Goal: Task Accomplishment & Management: Use online tool/utility

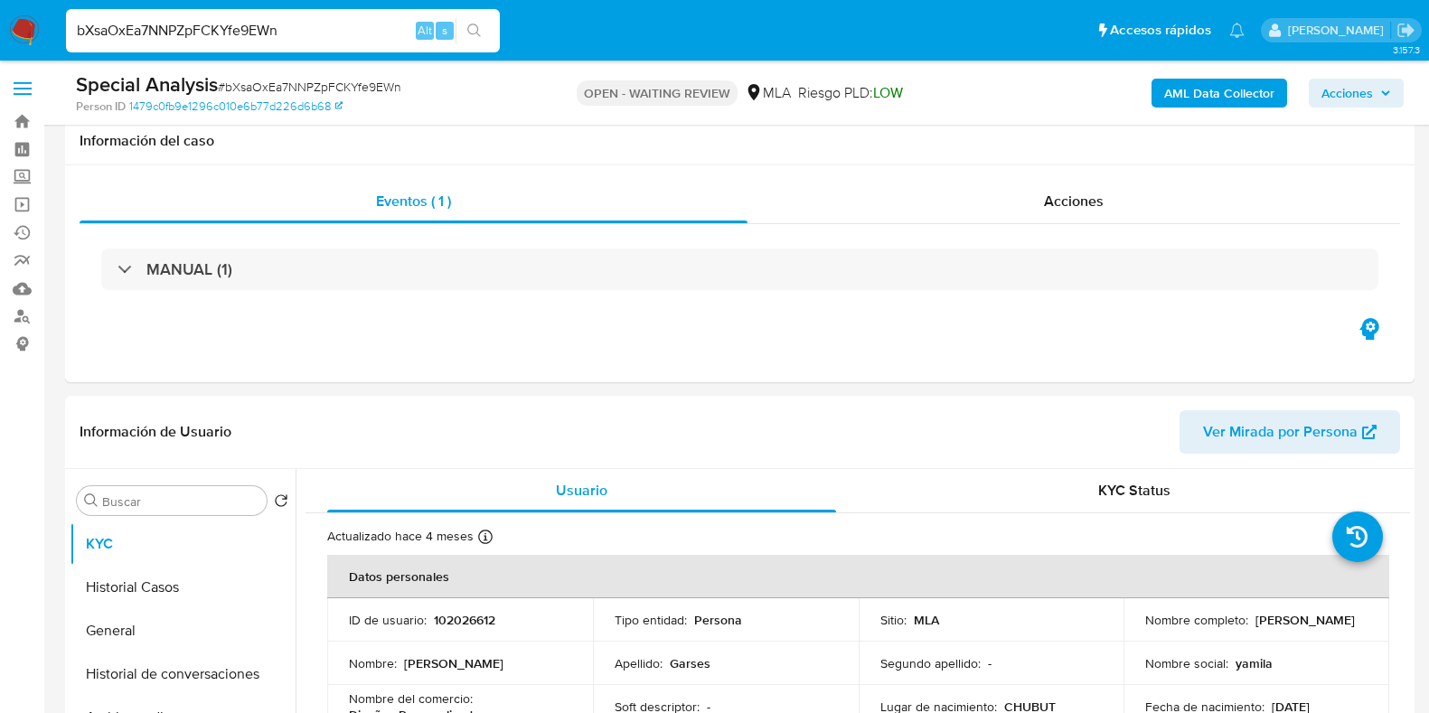
select select "10"
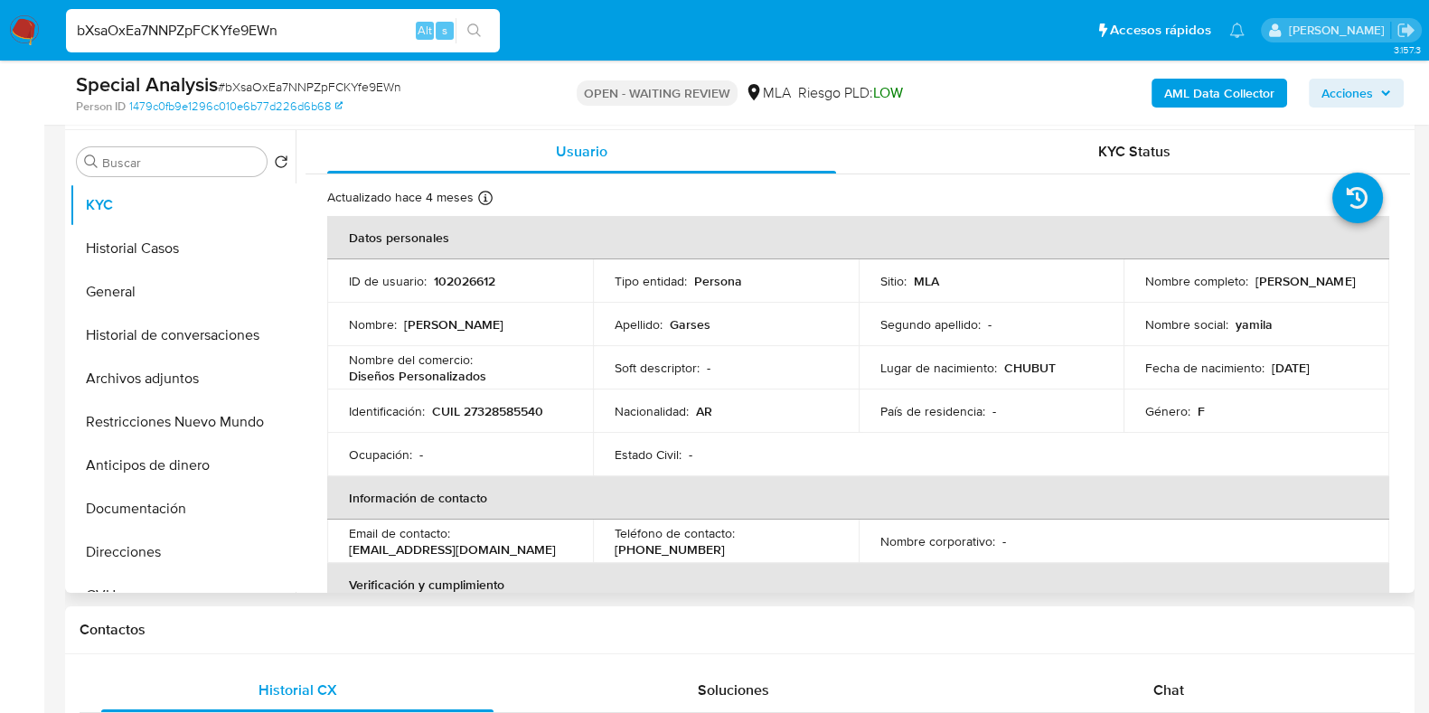
scroll to position [339, 0]
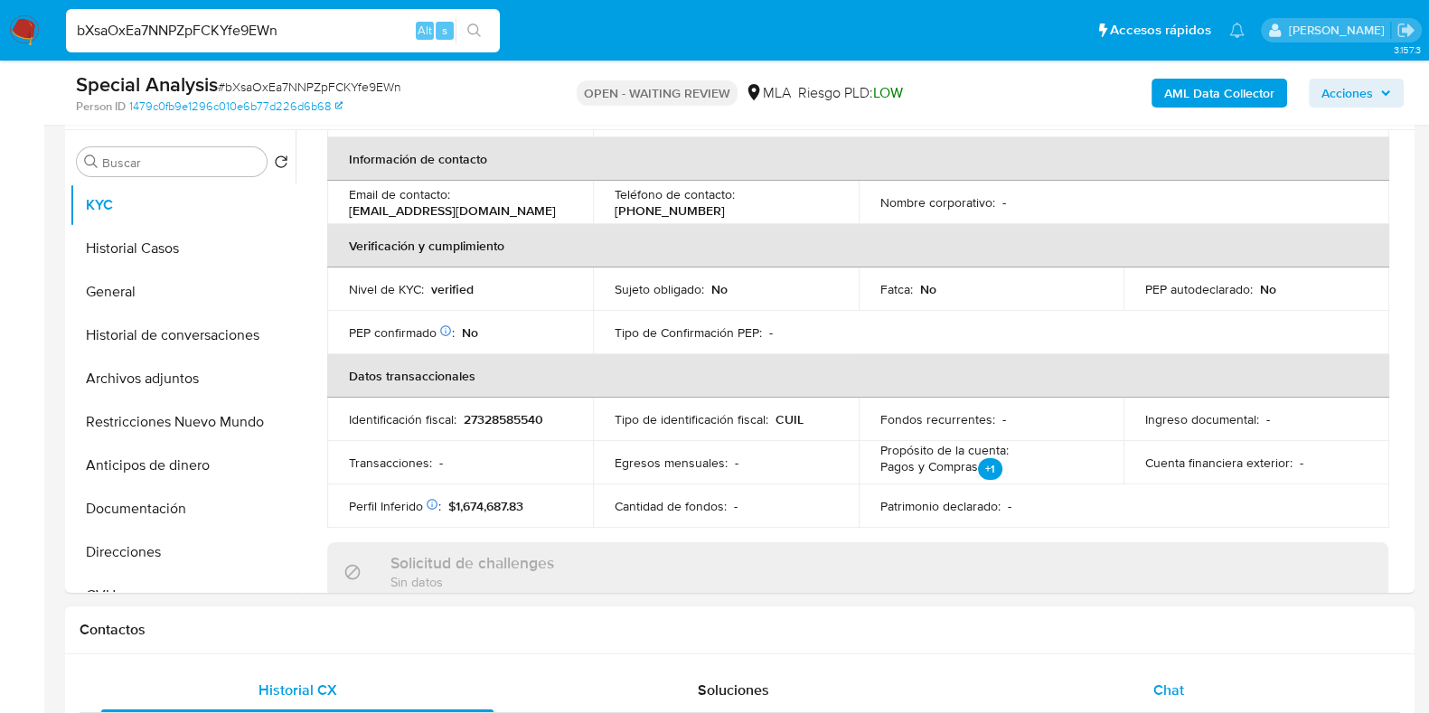
click at [1183, 691] on span "Chat" at bounding box center [1168, 690] width 31 height 21
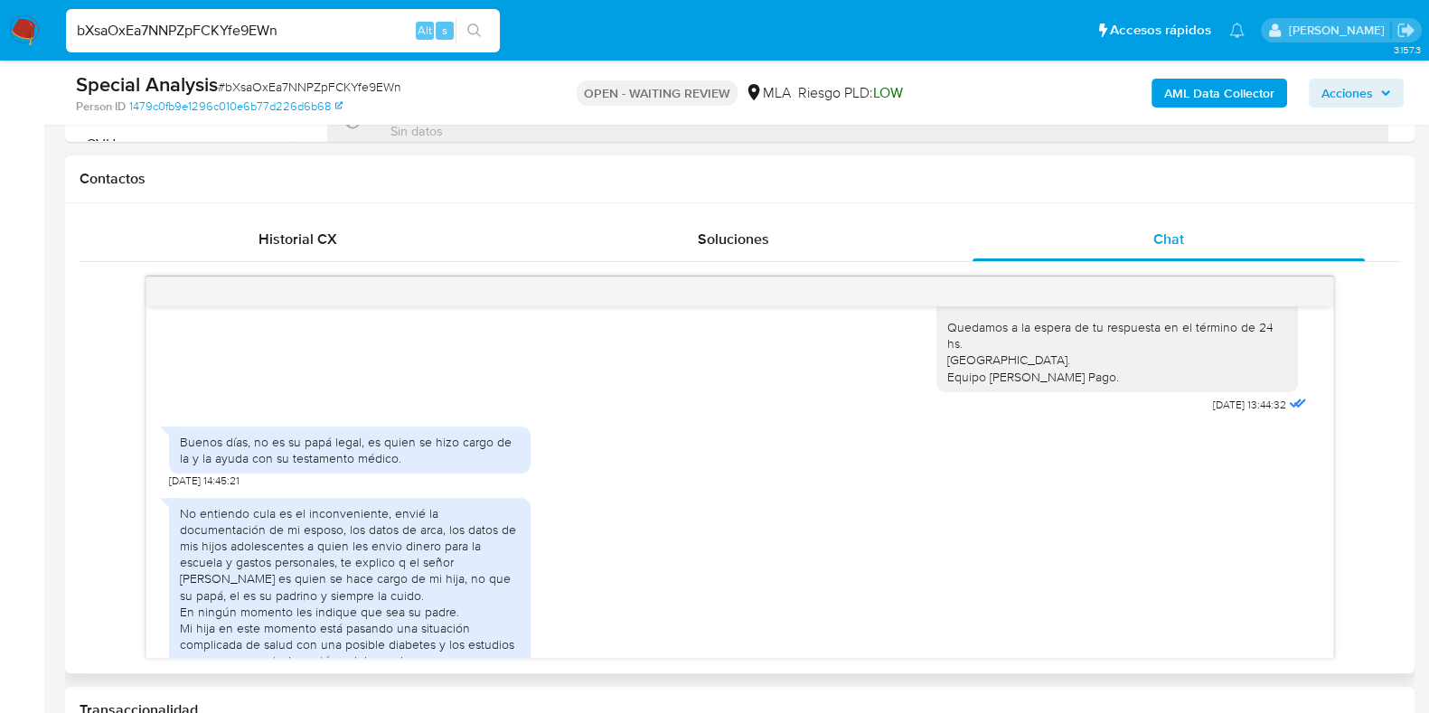
scroll to position [2712, 0]
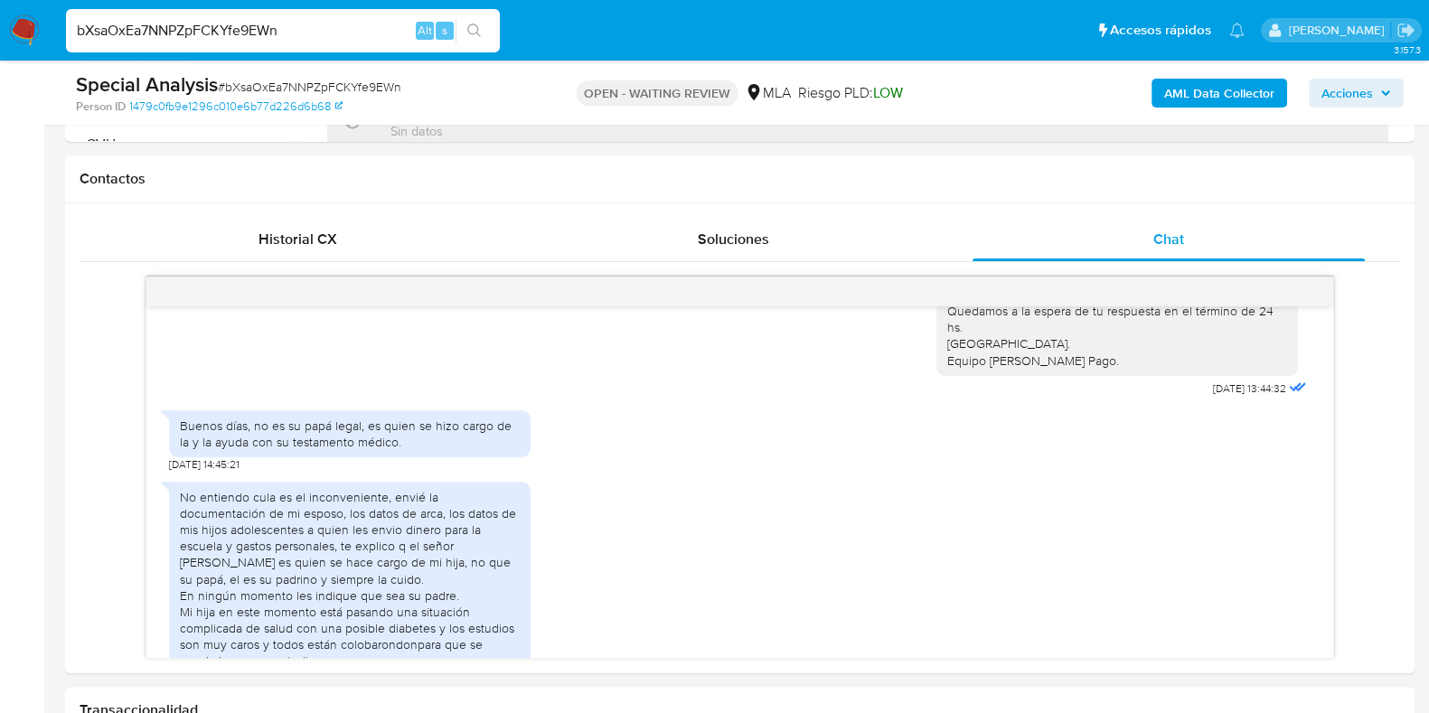
click at [273, 6] on div "bXsaOxEa7NNPZpFCKYfe9EWn Alt s" at bounding box center [283, 30] width 434 height 51
click at [263, 38] on input "bXsaOxEa7NNPZpFCKYfe9EWn" at bounding box center [283, 31] width 434 height 24
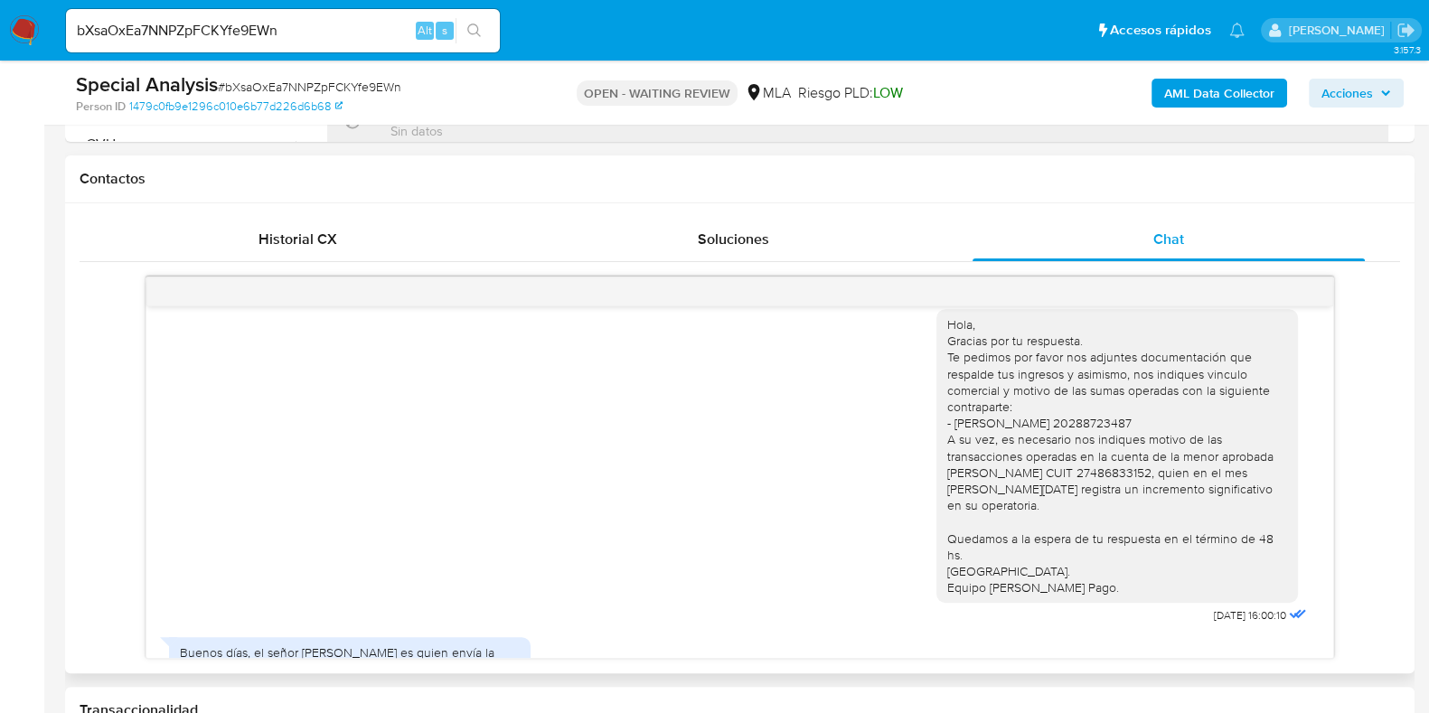
scroll to position [2260, 0]
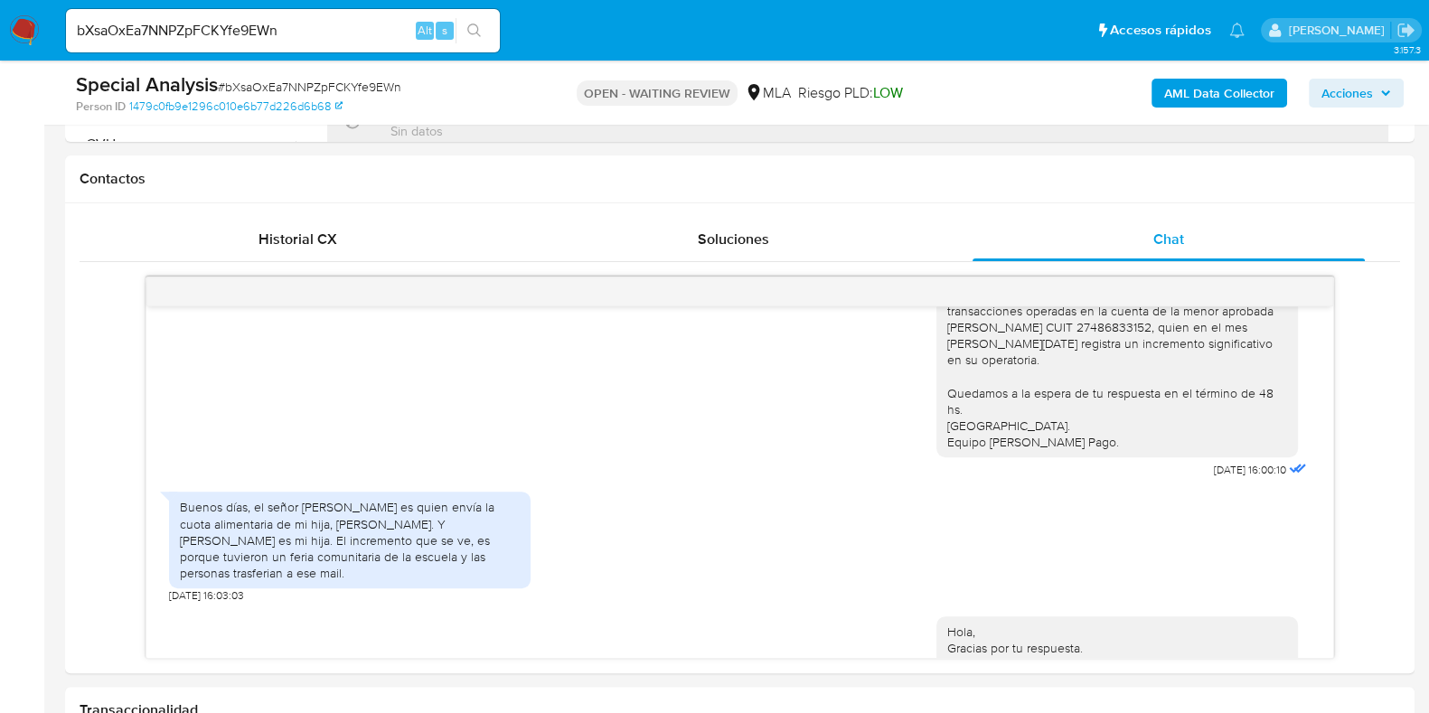
click at [375, 89] on span "# bXsaOxEa7NNPZpFCKYfe9EWn" at bounding box center [309, 87] width 183 height 18
copy span "bXsaOxEa7NNPZpFCKYfe9EWn"
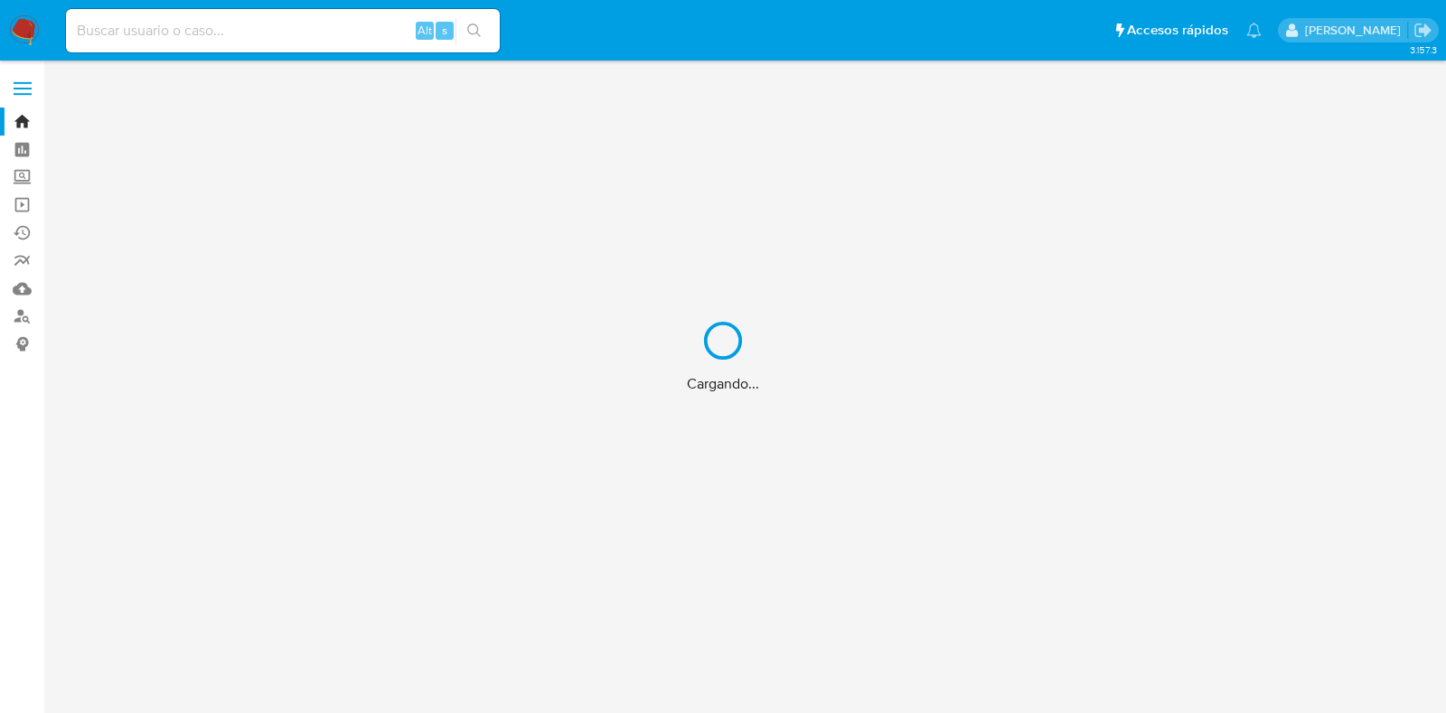
click at [203, 49] on div "Cargando..." at bounding box center [723, 356] width 1446 height 713
click at [204, 34] on div "Cargando..." at bounding box center [723, 356] width 1446 height 713
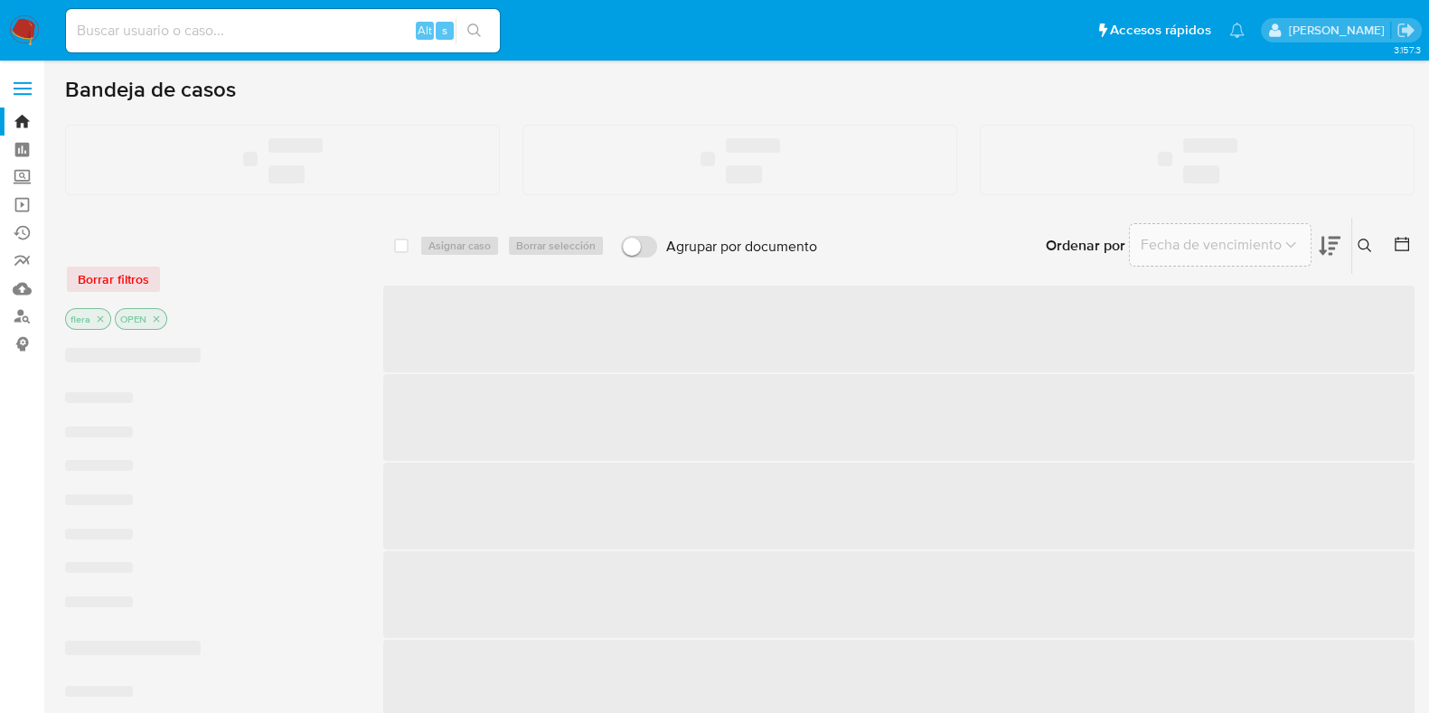
click at [208, 31] on input at bounding box center [283, 31] width 434 height 24
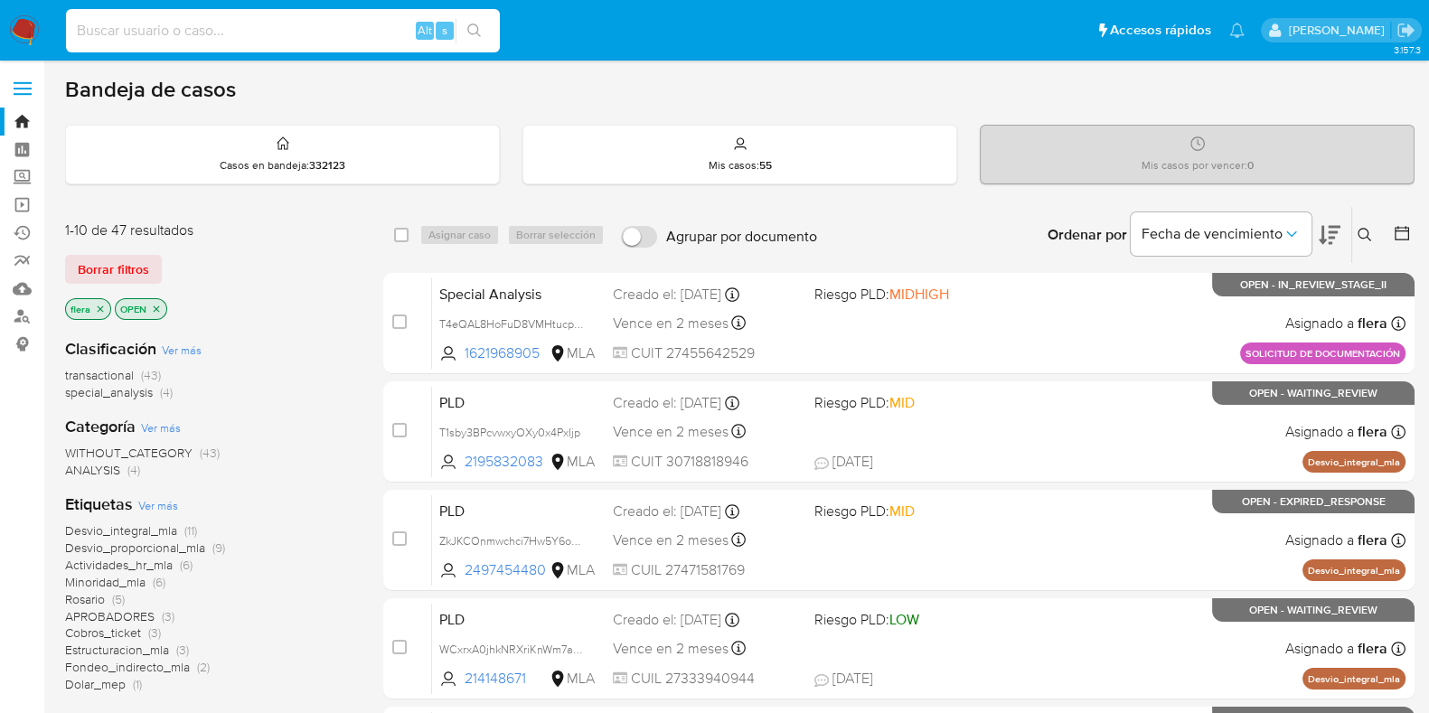
paste input "k8xbdwYYxF7lPbXjb6084gkB"
type input "k8xbdwYYxF7lPbXjb6084gkB"
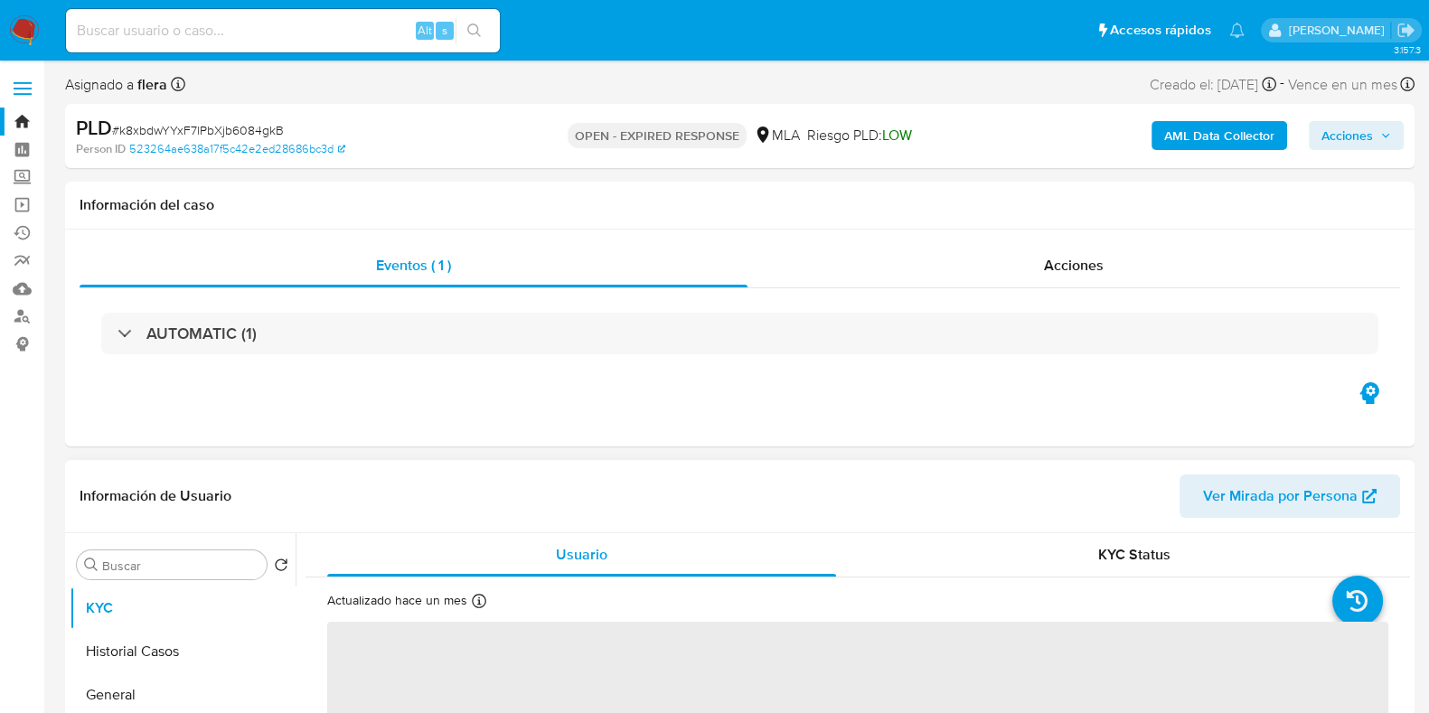
scroll to position [112, 0]
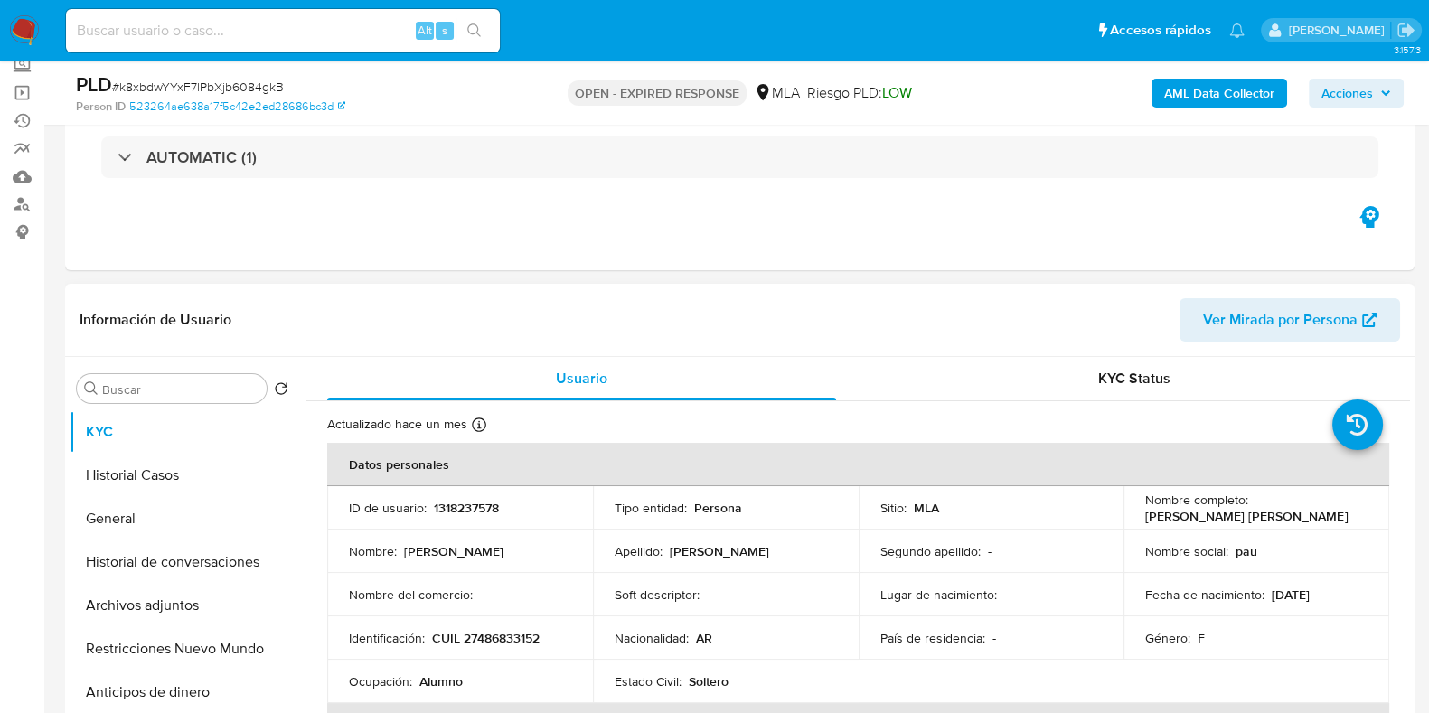
select select "10"
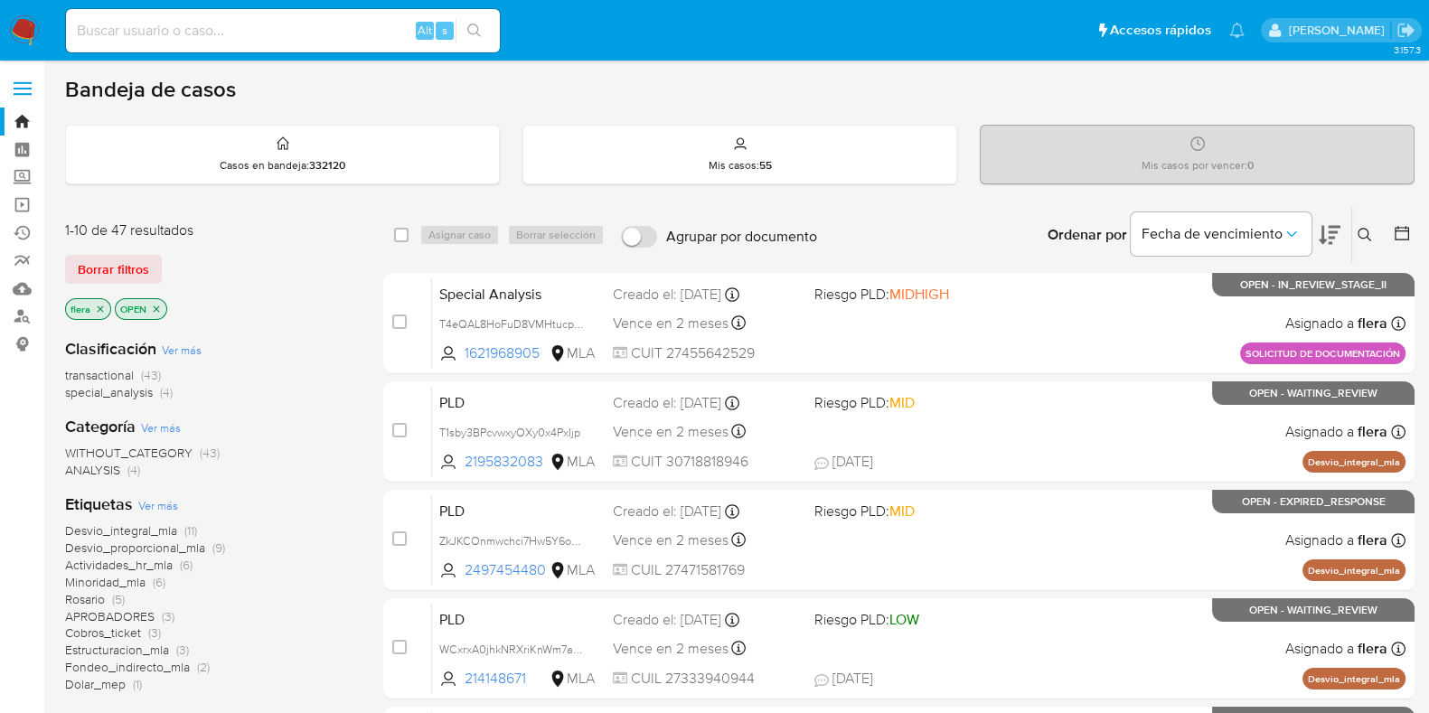
click at [1363, 230] on icon at bounding box center [1365, 235] width 14 height 14
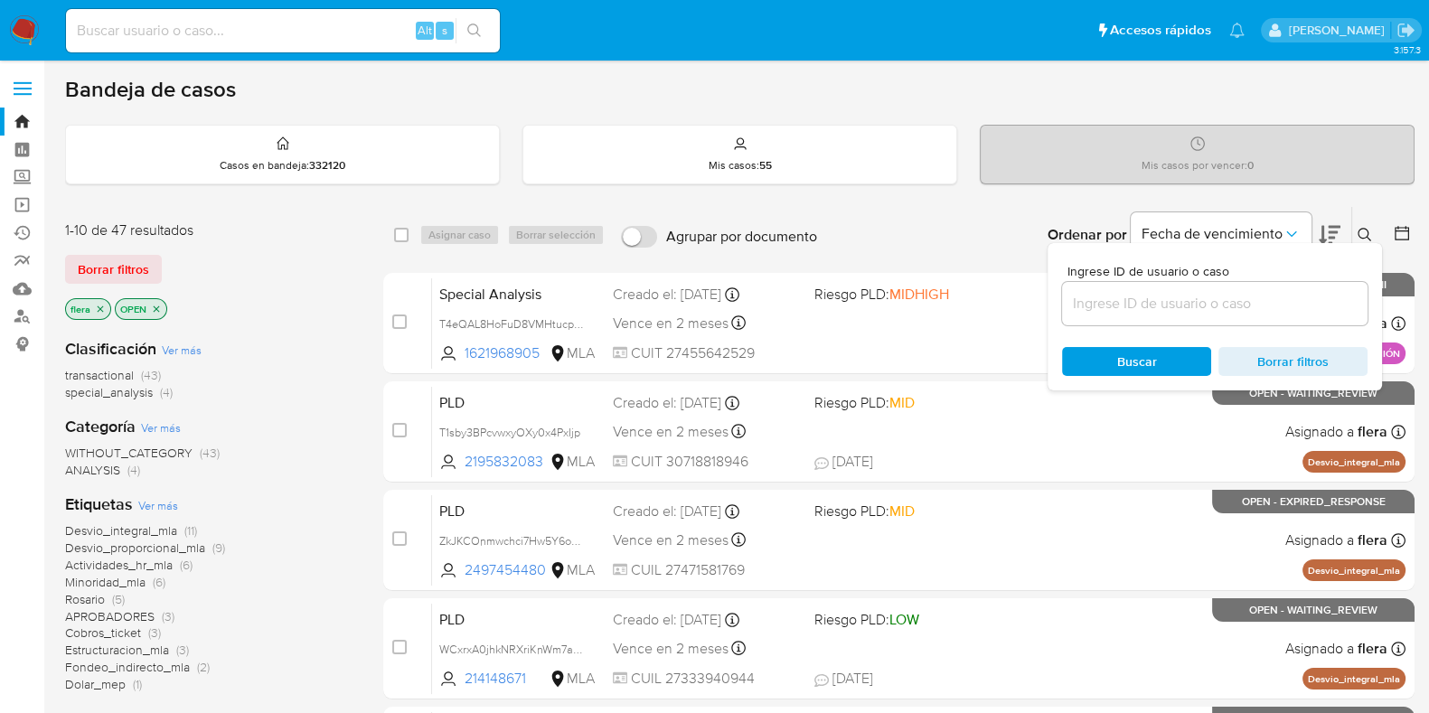
click at [1157, 305] on input at bounding box center [1215, 304] width 306 height 24
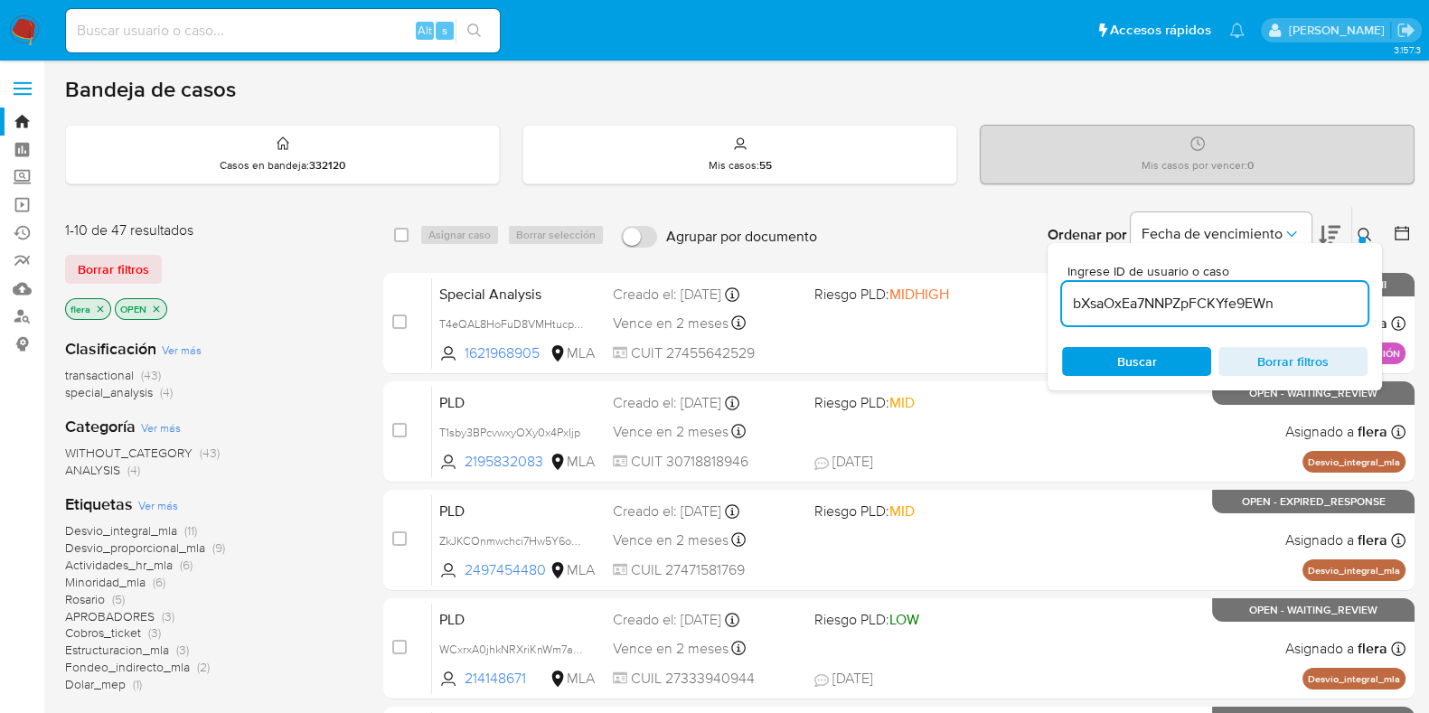
type input "bXsaOxEa7NNPZpFCKYfe9EWn"
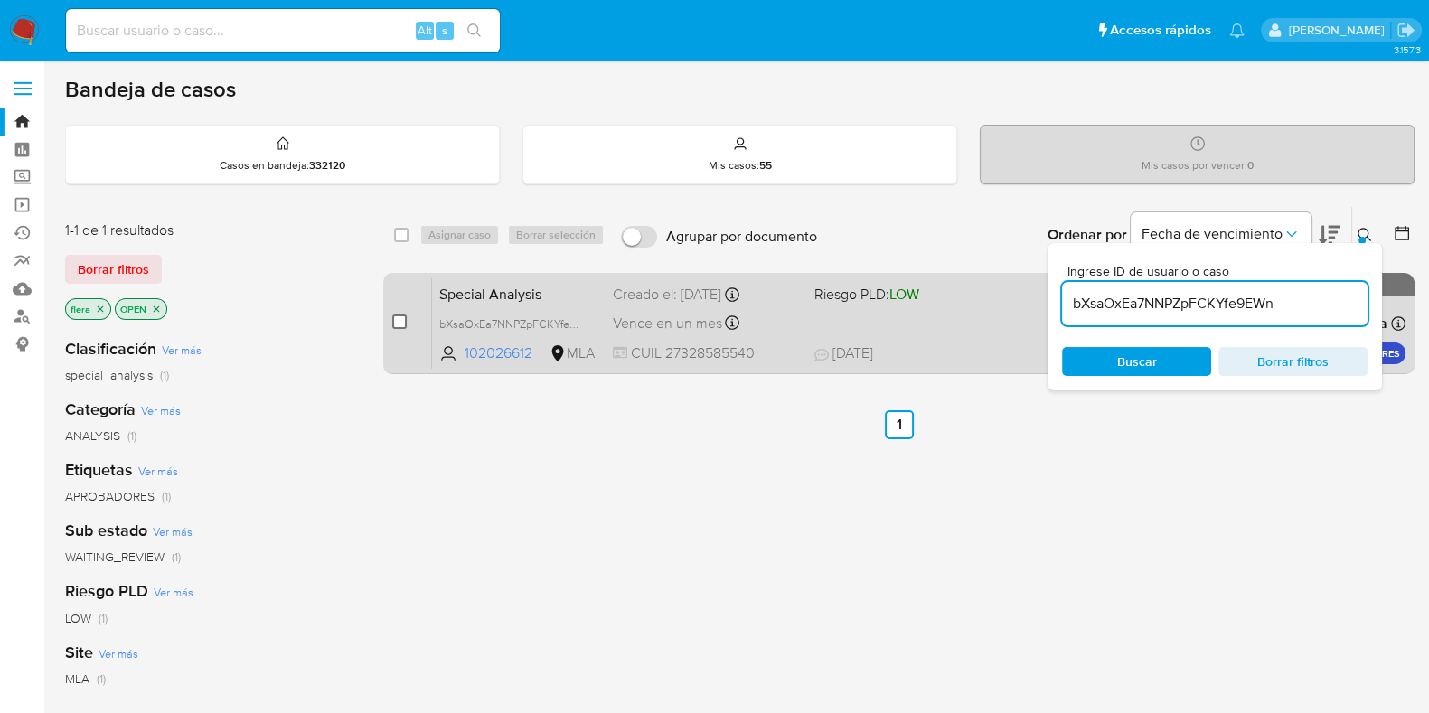
click at [395, 321] on input "checkbox" at bounding box center [399, 322] width 14 height 14
checkbox input "true"
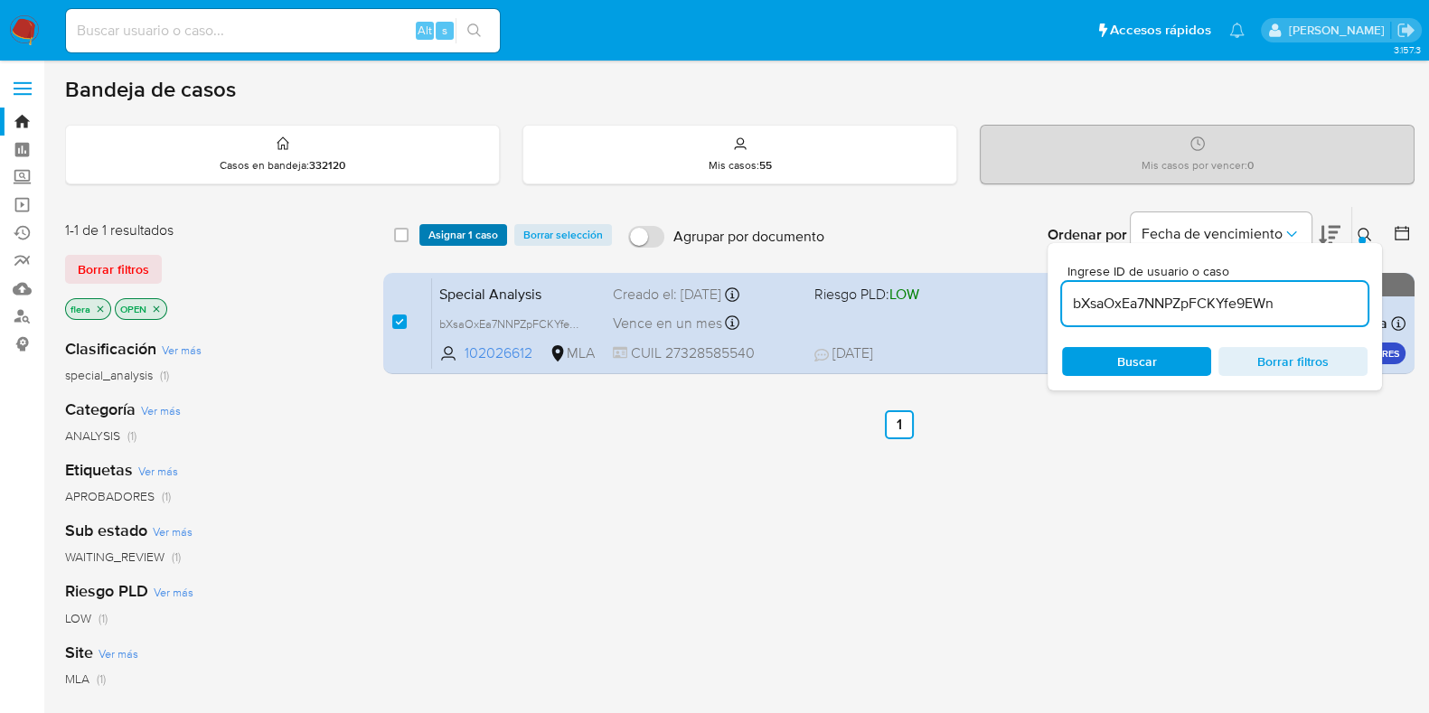
click at [459, 231] on span "Asignar 1 caso" at bounding box center [463, 235] width 70 height 18
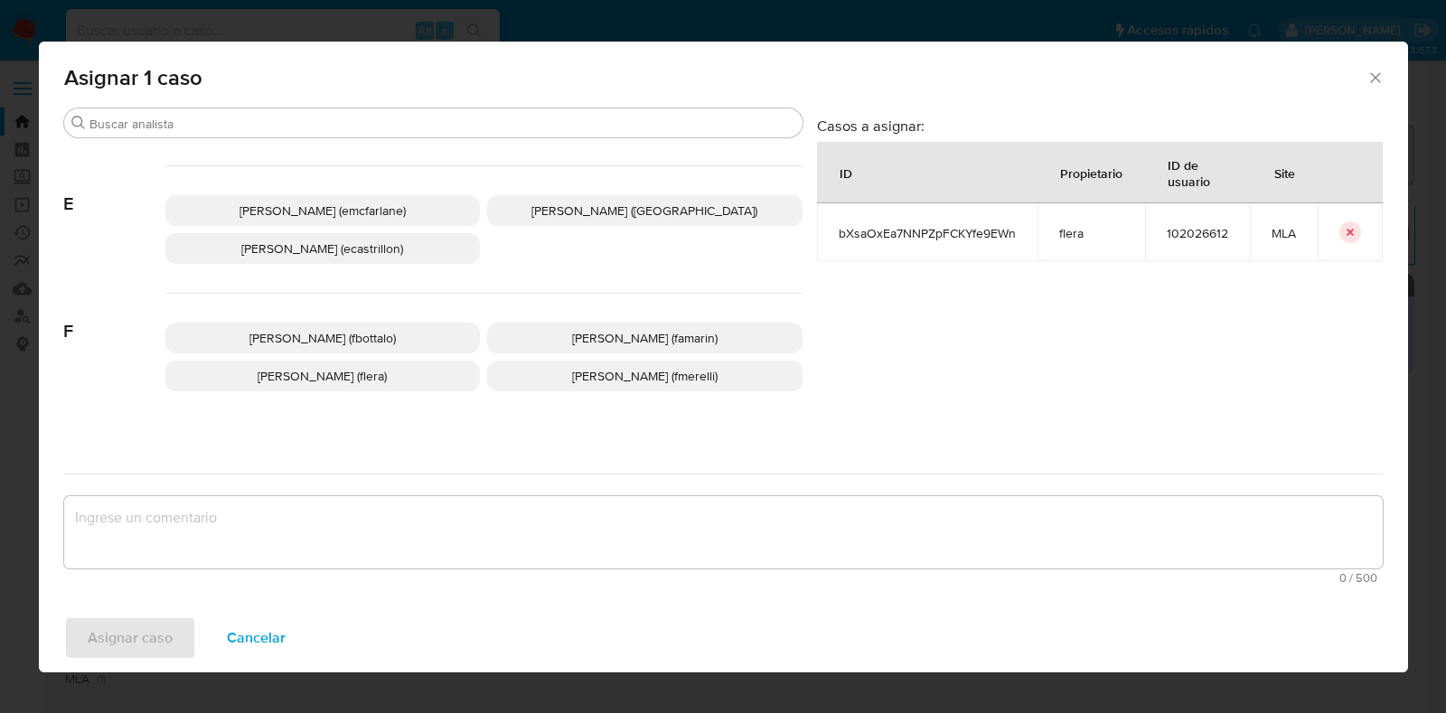
scroll to position [339, 0]
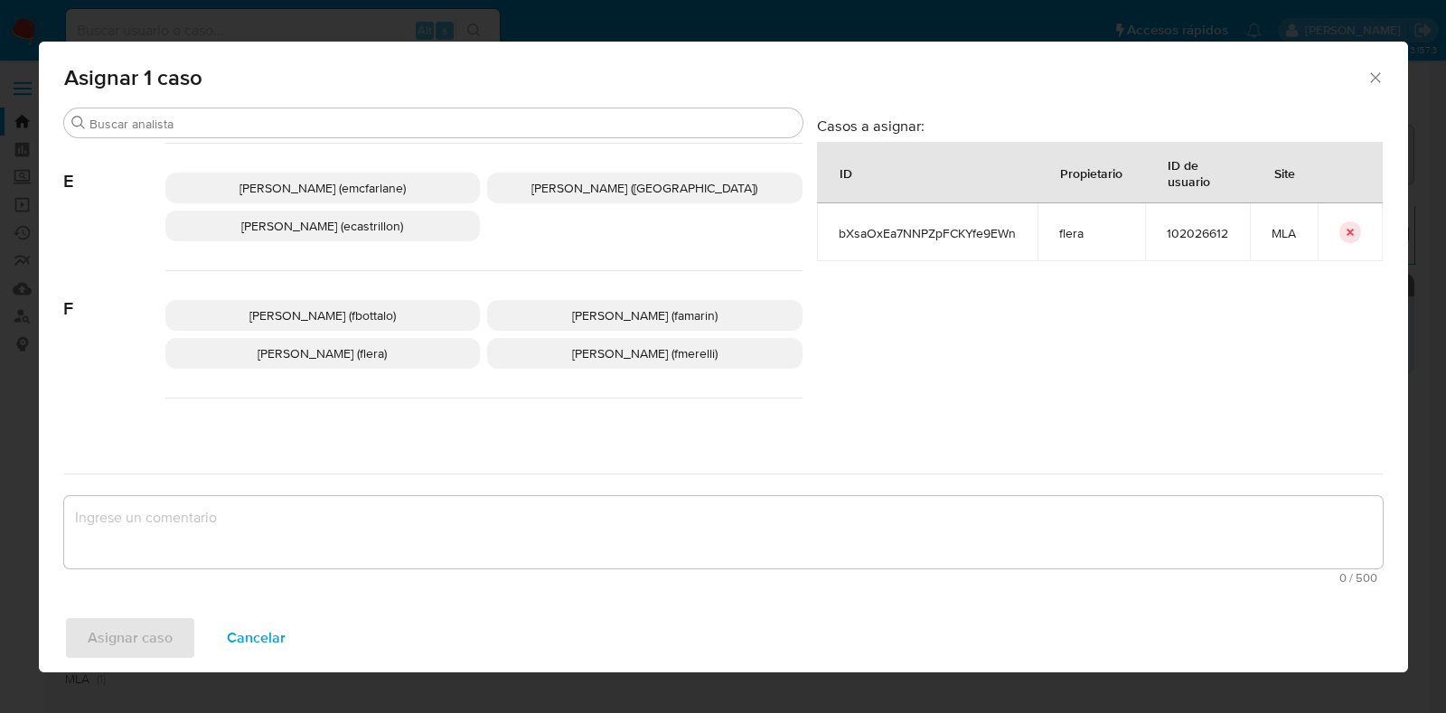
click at [387, 353] on span "Florencia Cecilia Lera (flera)" at bounding box center [322, 353] width 129 height 18
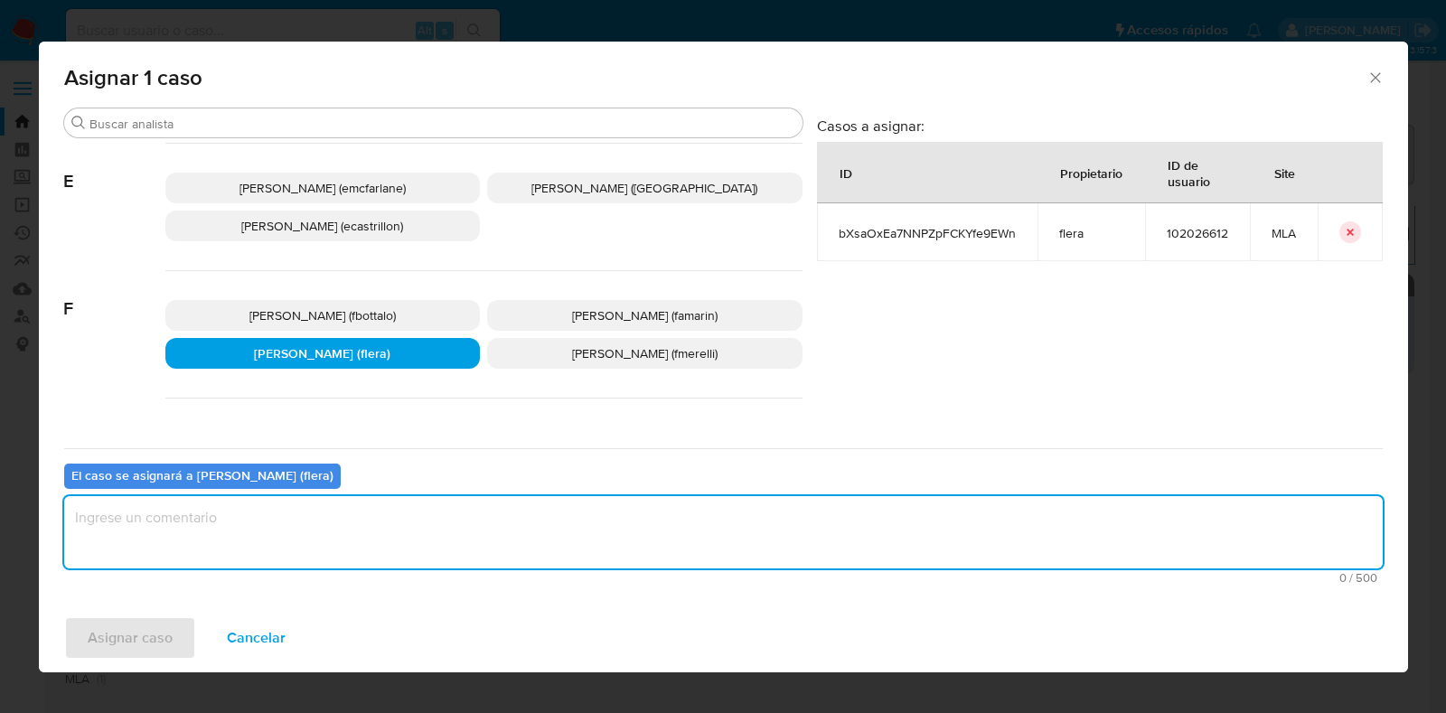
click at [325, 566] on textarea "assign-modal" at bounding box center [723, 532] width 1319 height 72
click at [104, 638] on span "Asignar caso" at bounding box center [130, 638] width 85 height 40
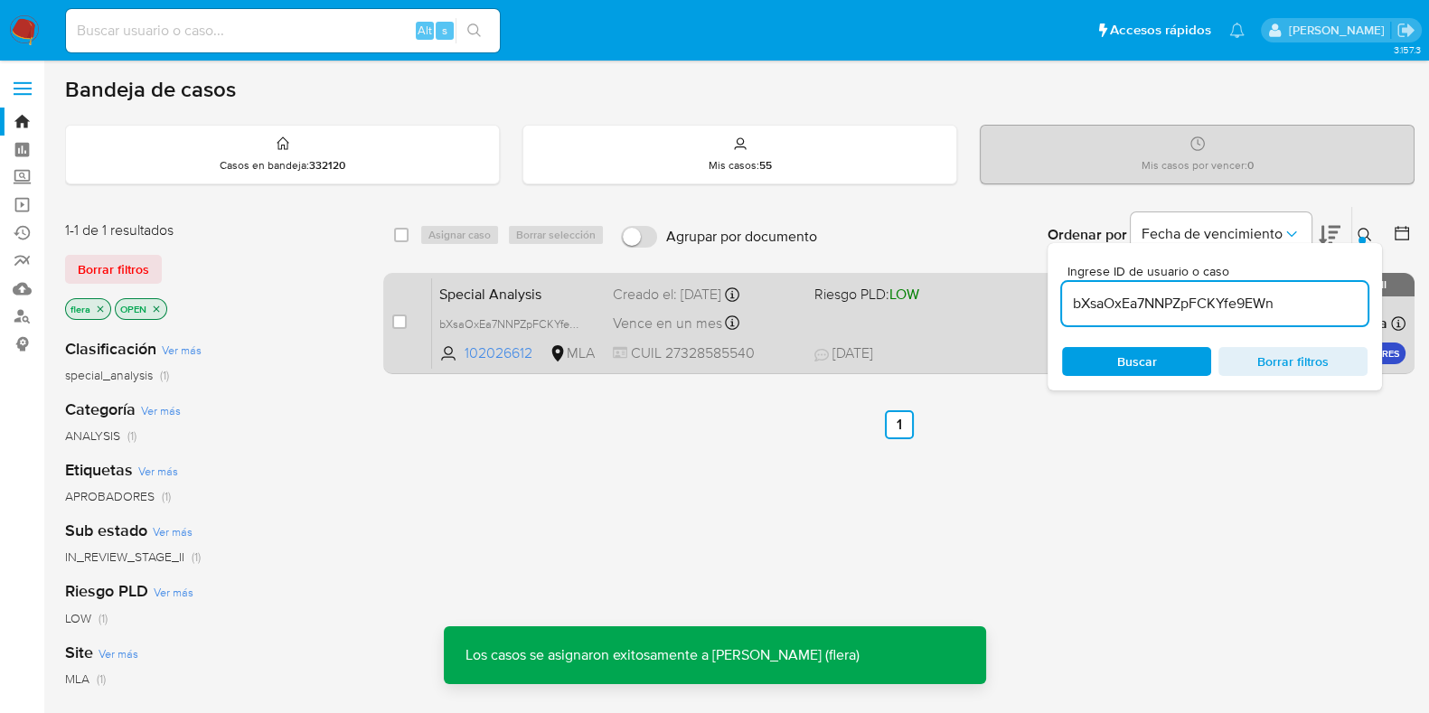
click at [520, 289] on span "Special Analysis" at bounding box center [518, 293] width 159 height 24
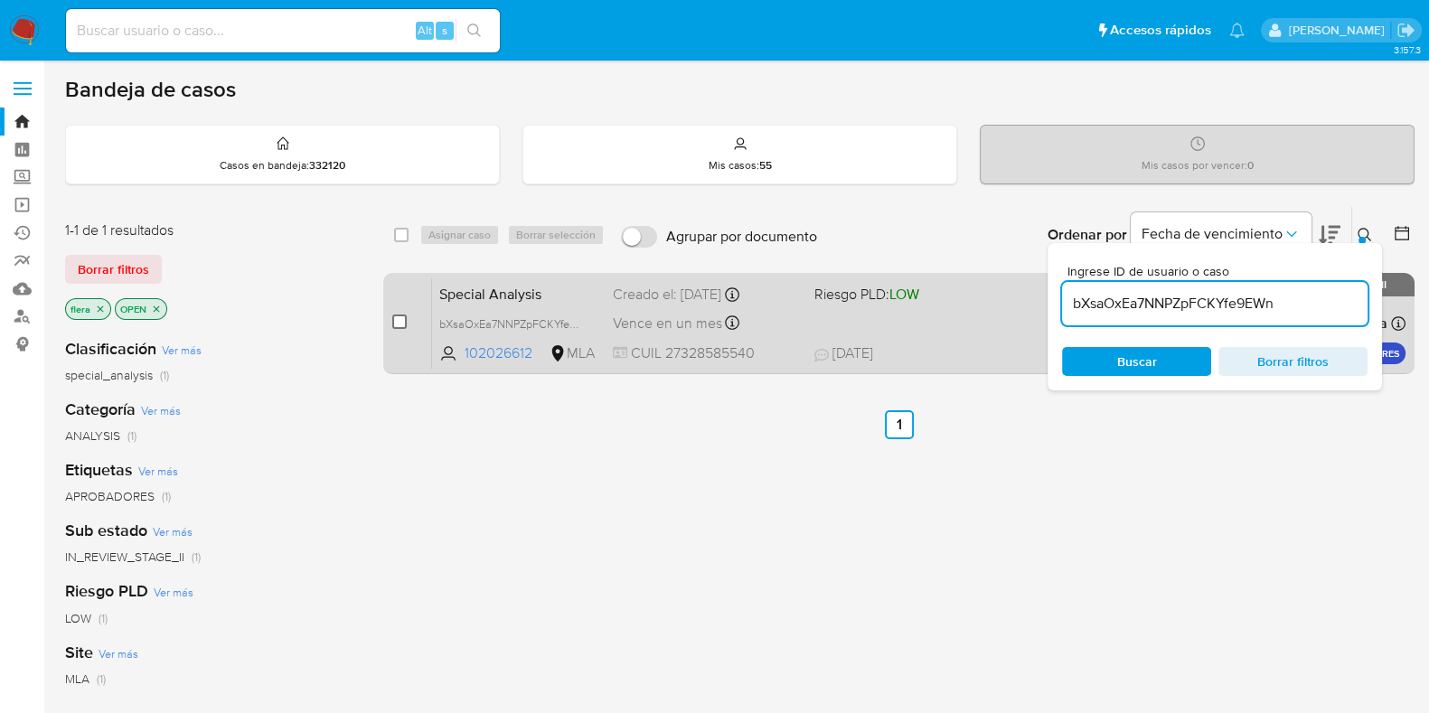
click at [406, 322] on input "checkbox" at bounding box center [399, 322] width 14 height 14
checkbox input "true"
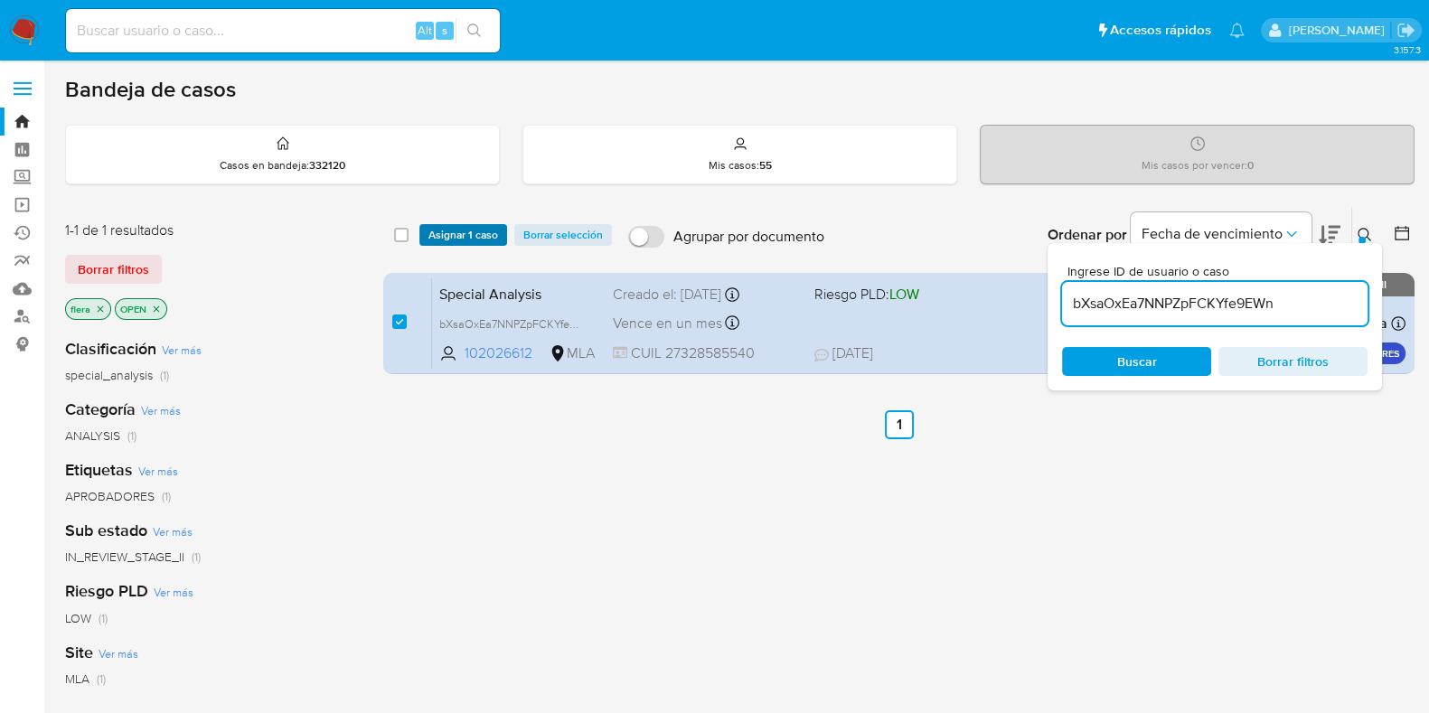
click at [447, 227] on span "Asignar 1 caso" at bounding box center [463, 235] width 70 height 18
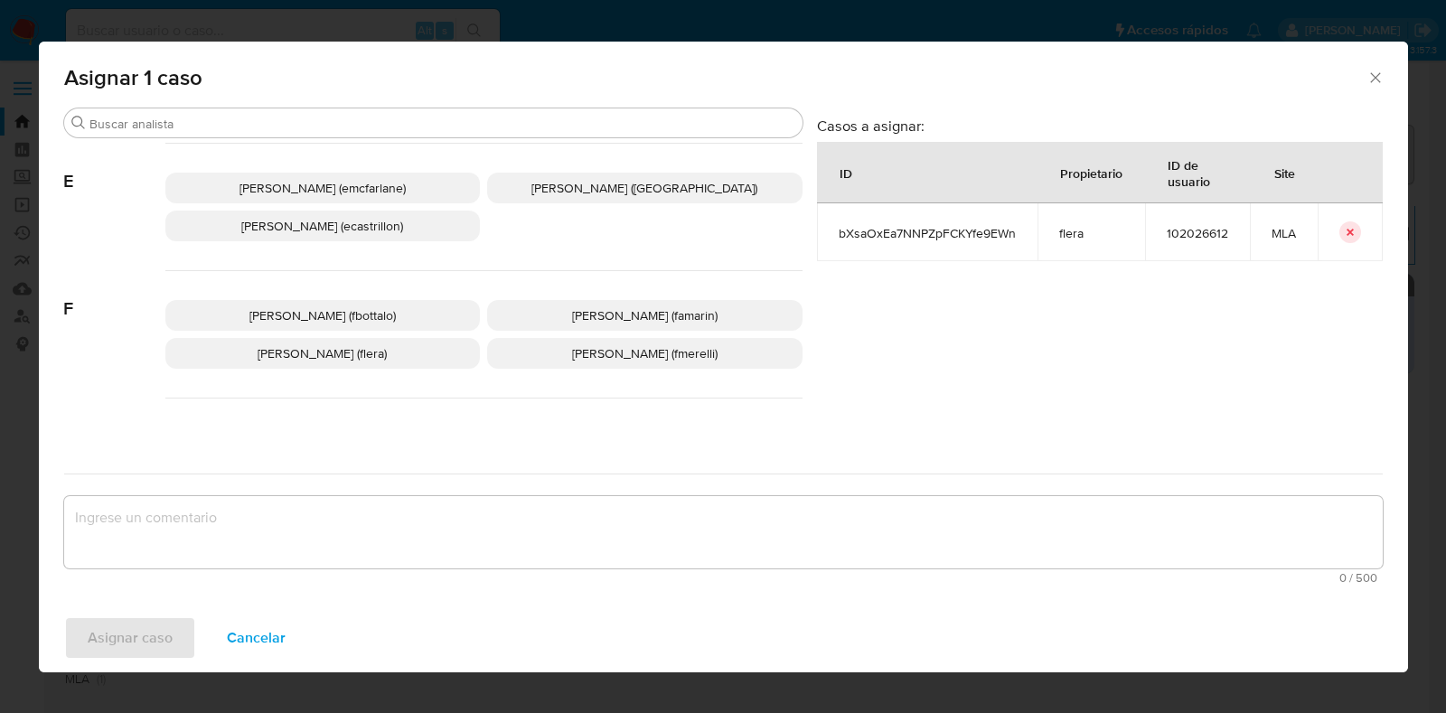
click at [401, 354] on p "Florencia Cecilia Lera (flera)" at bounding box center [322, 353] width 315 height 31
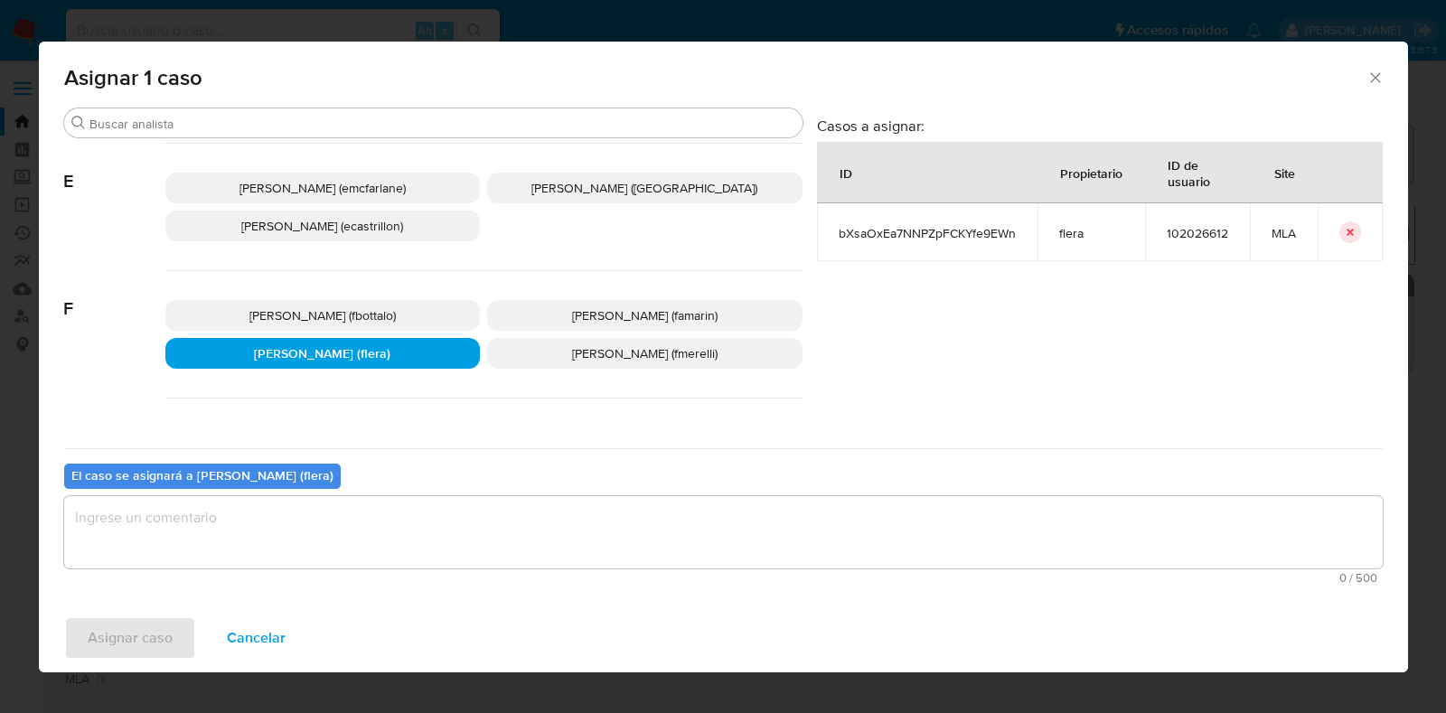
click at [325, 532] on textarea "assign-modal" at bounding box center [723, 532] width 1319 height 72
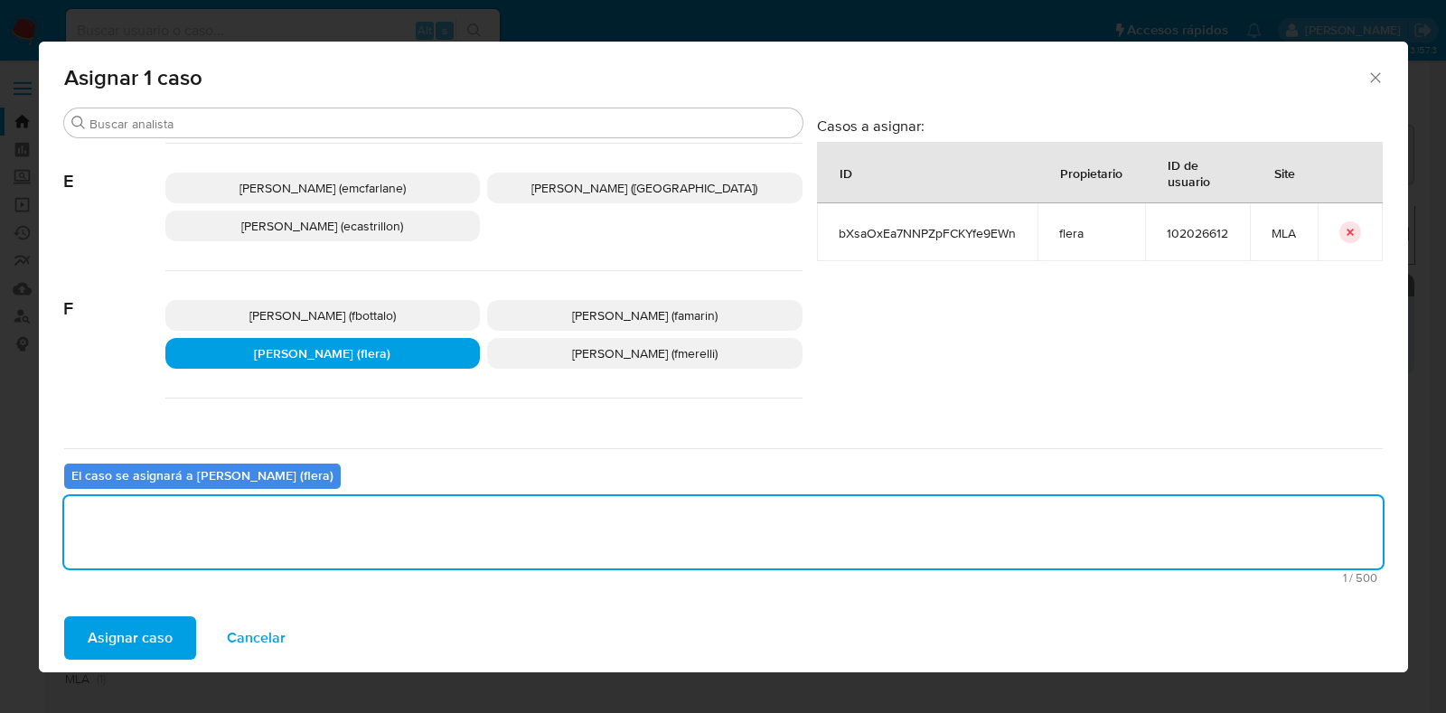
click at [157, 644] on span "Asignar caso" at bounding box center [130, 638] width 85 height 40
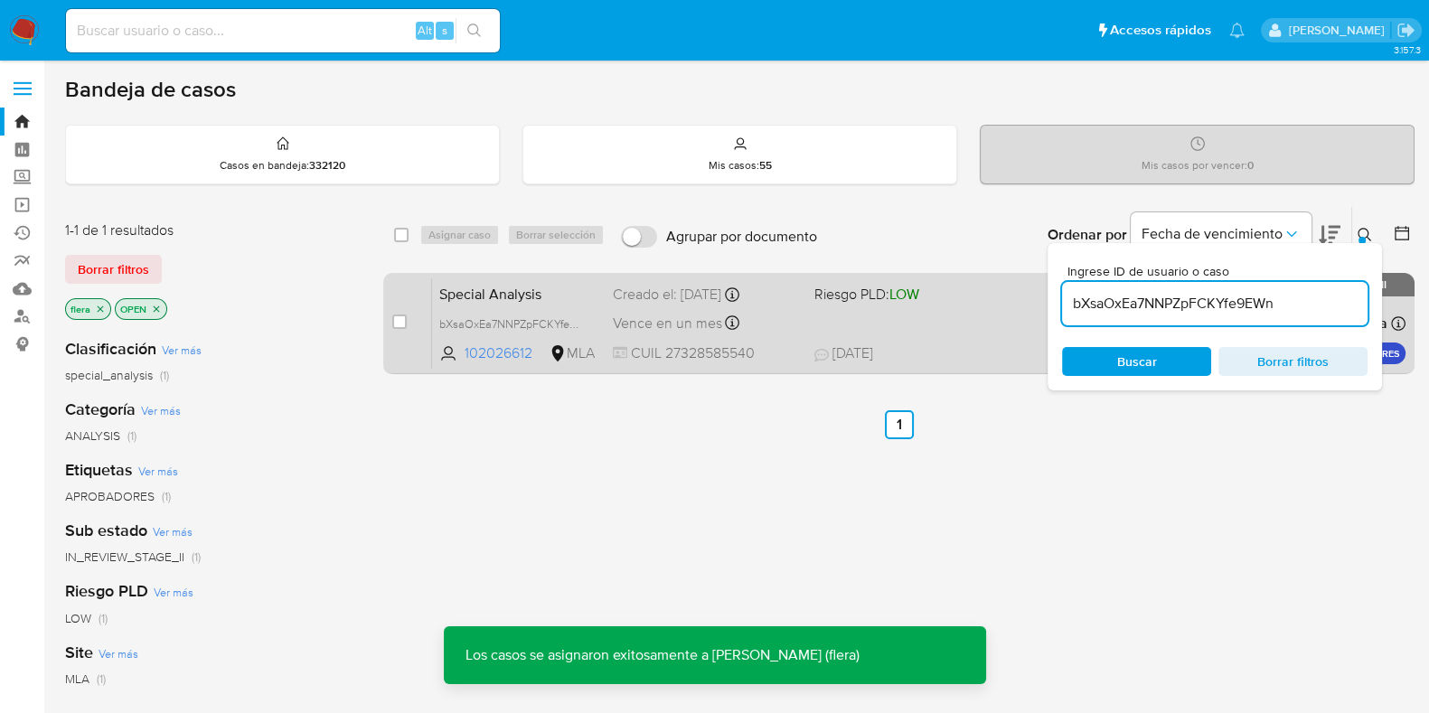
click at [497, 296] on span "Special Analysis" at bounding box center [518, 293] width 159 height 24
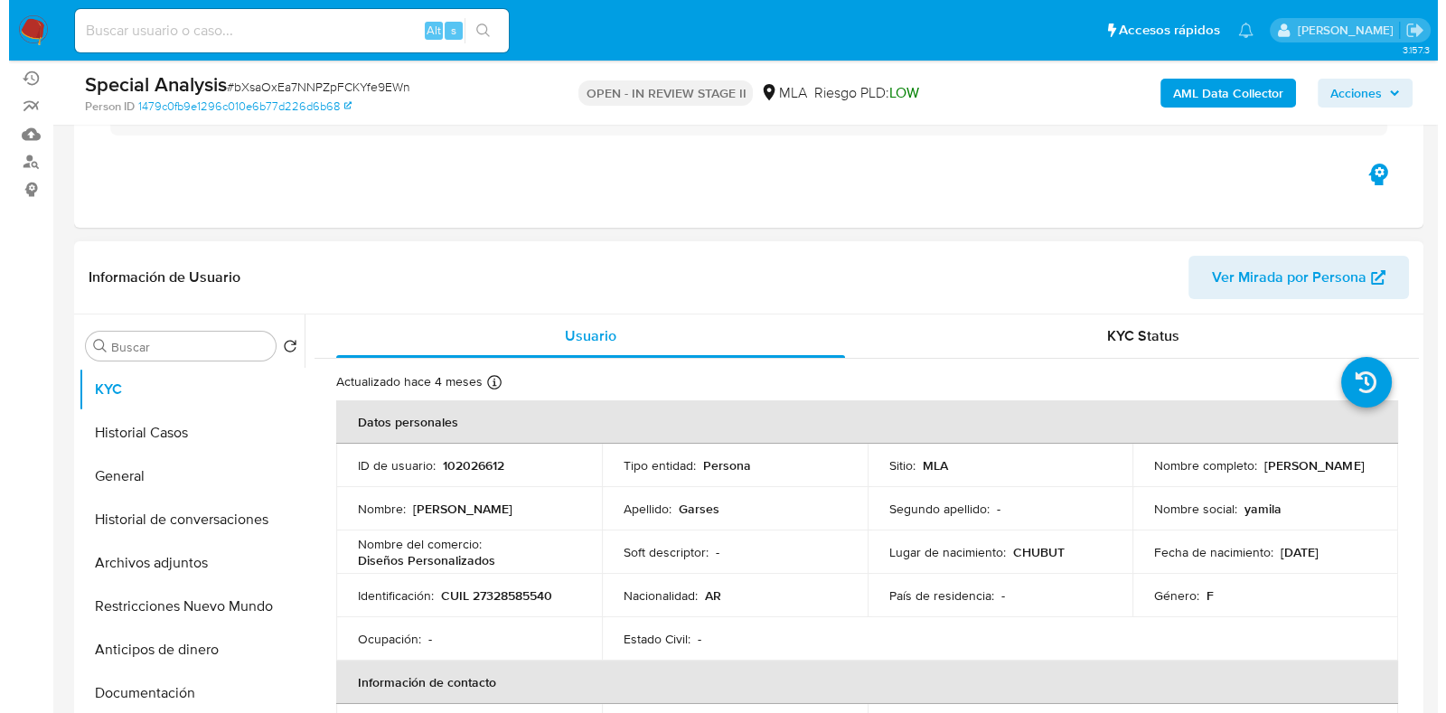
scroll to position [225, 0]
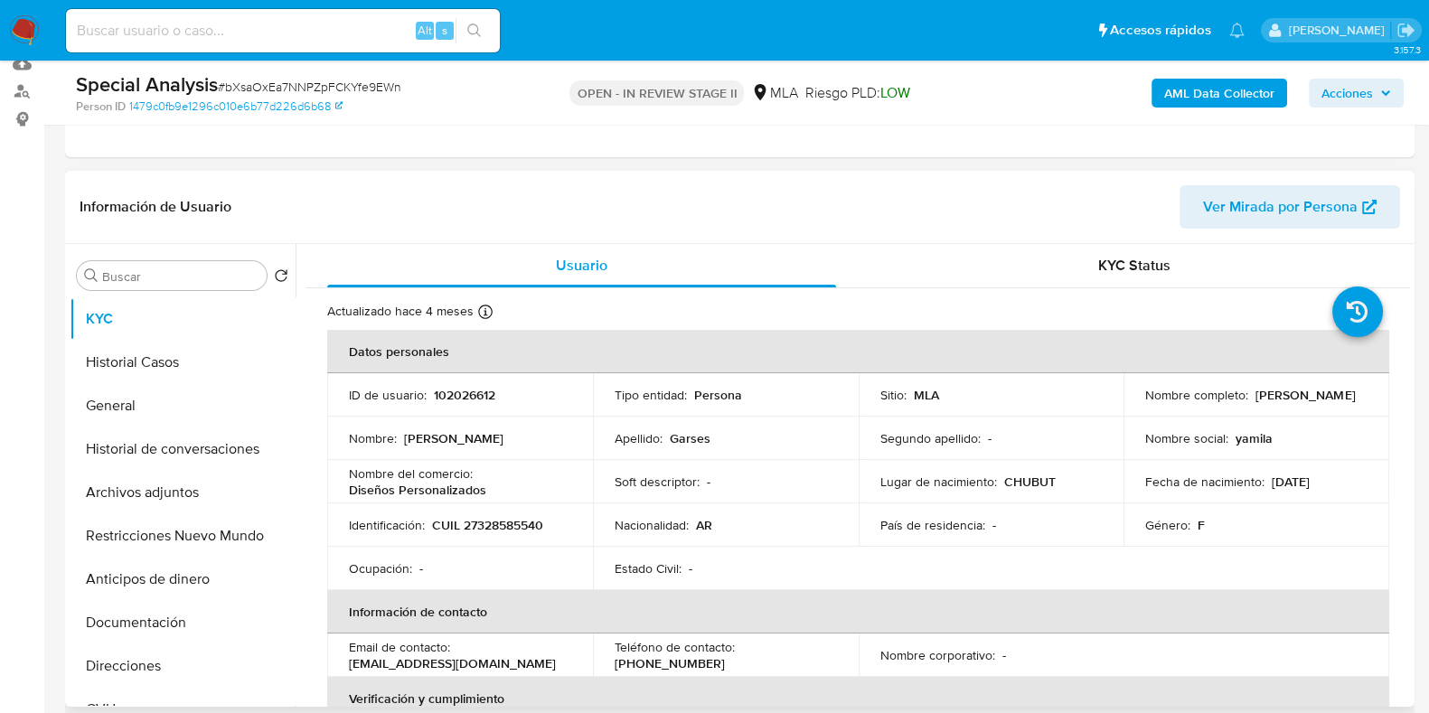
select select "10"
click at [165, 493] on button "Archivos adjuntos" at bounding box center [176, 492] width 212 height 43
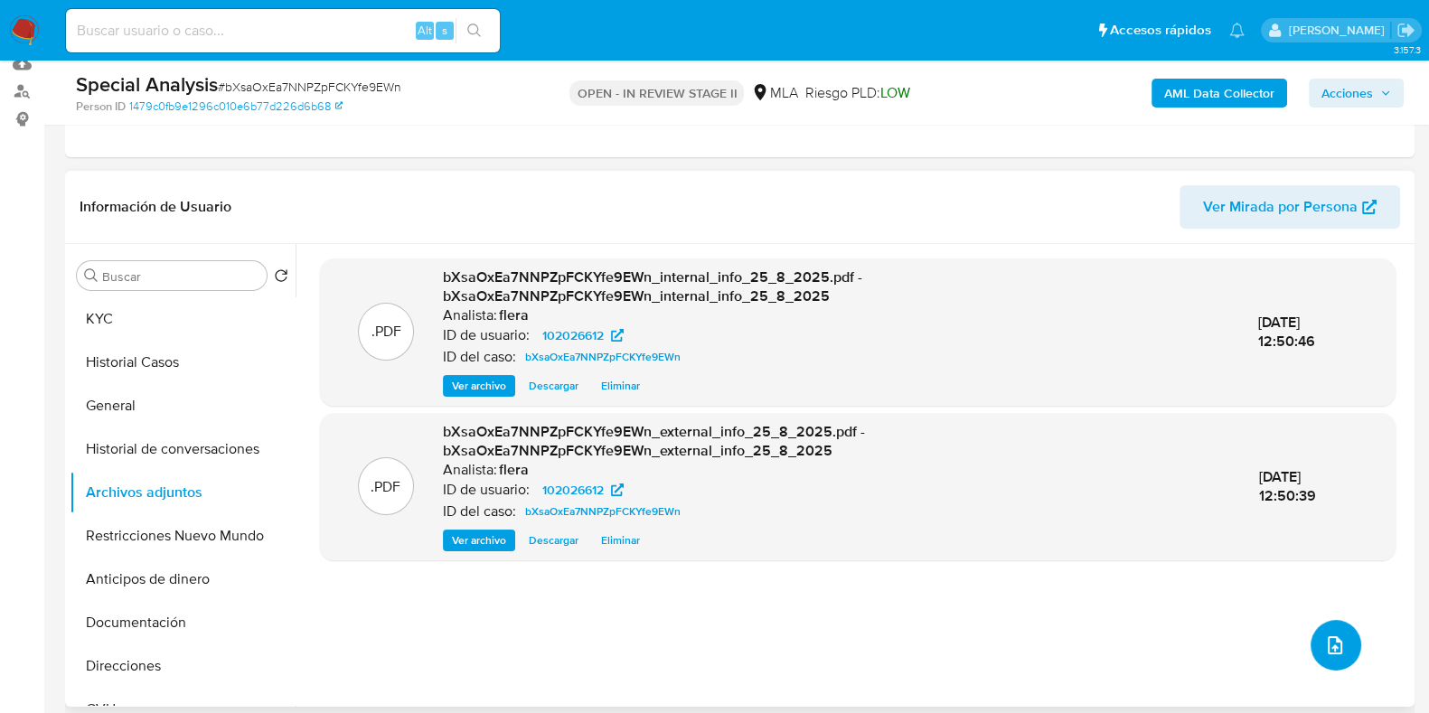
click at [1323, 627] on button "upload-file" at bounding box center [1336, 645] width 51 height 51
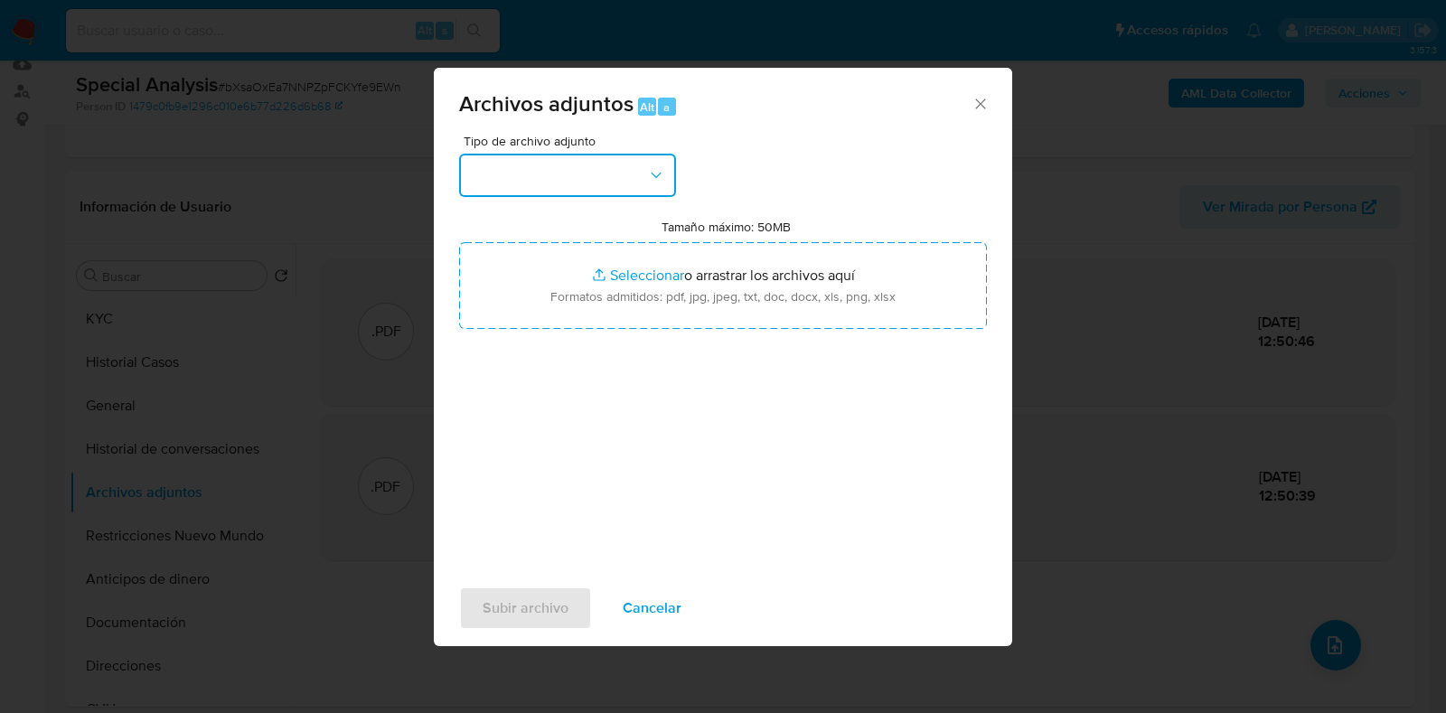
click at [612, 169] on button "button" at bounding box center [567, 175] width 217 height 43
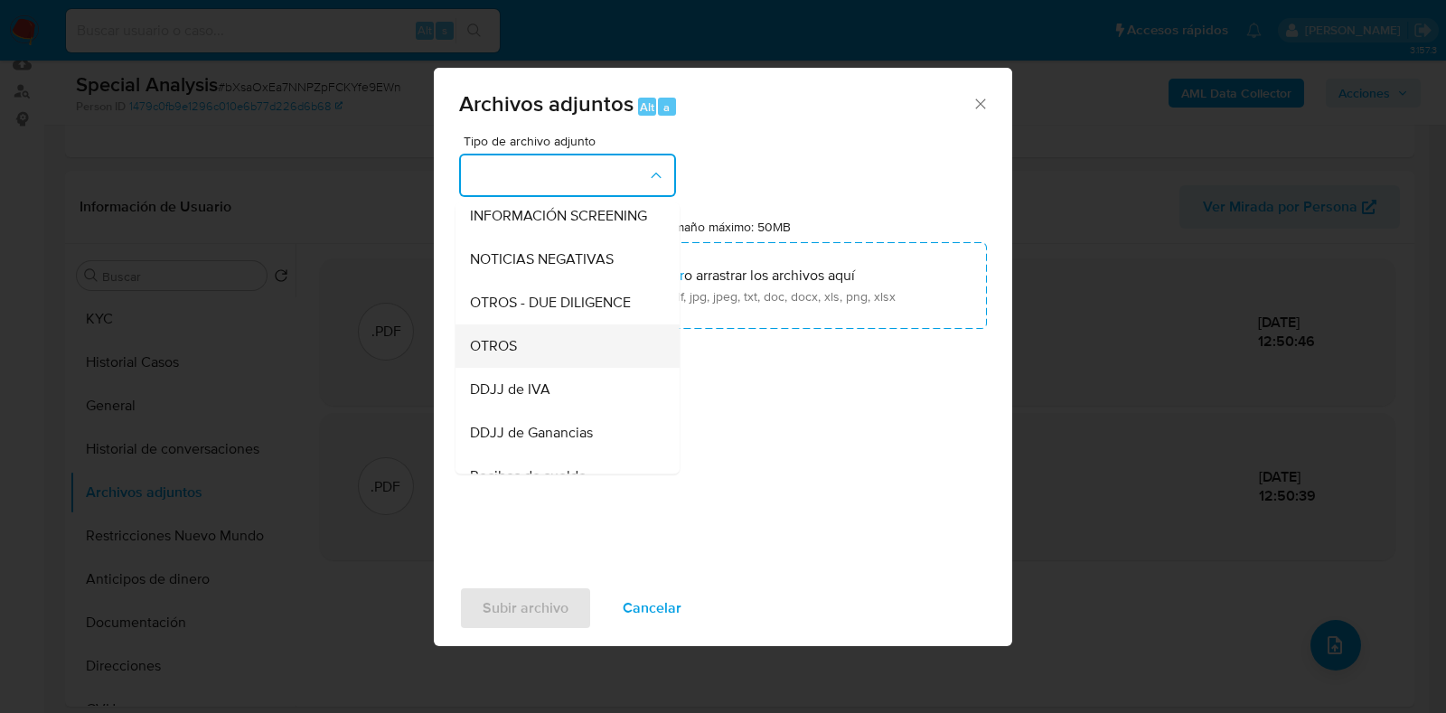
click at [595, 363] on div "OTROS" at bounding box center [562, 346] width 184 height 43
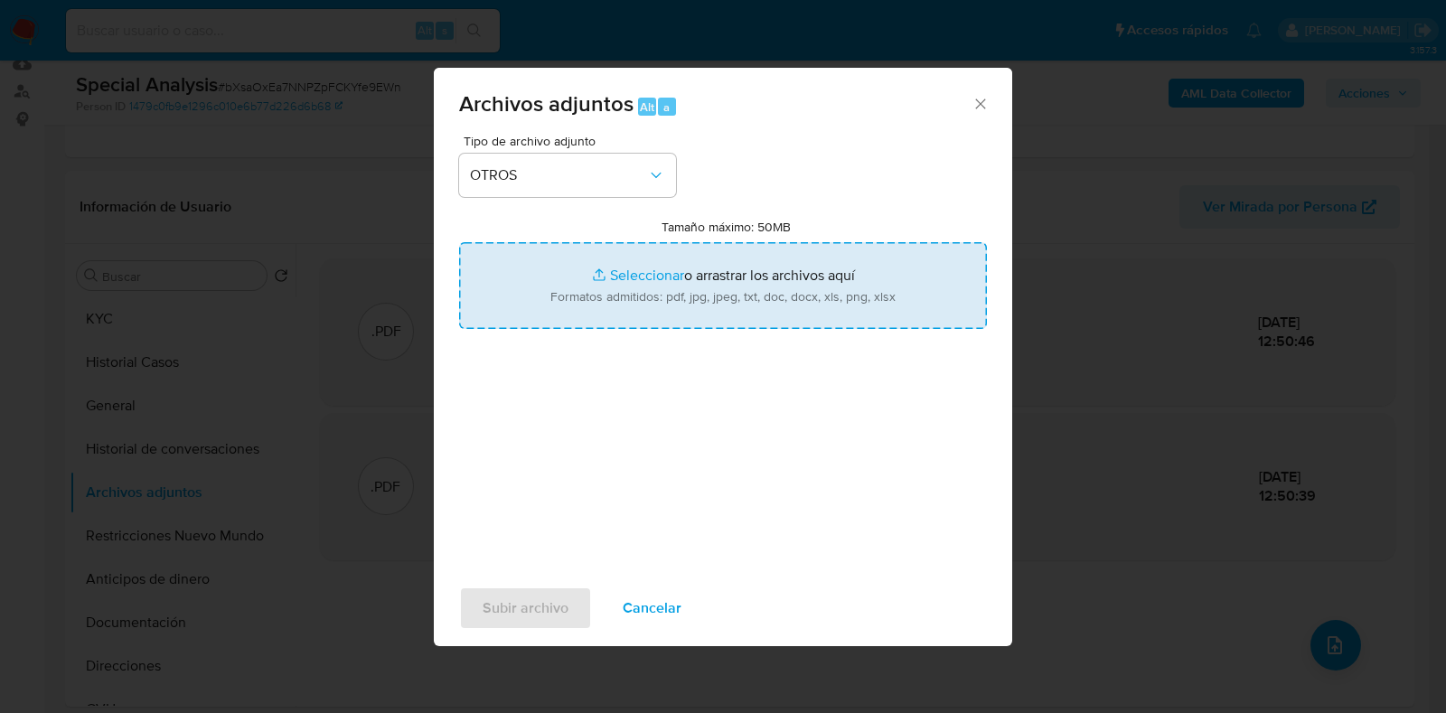
type input "C:\fakepath\Movimientos-Aladdin- Yamila Luciana Garses.xlsx"
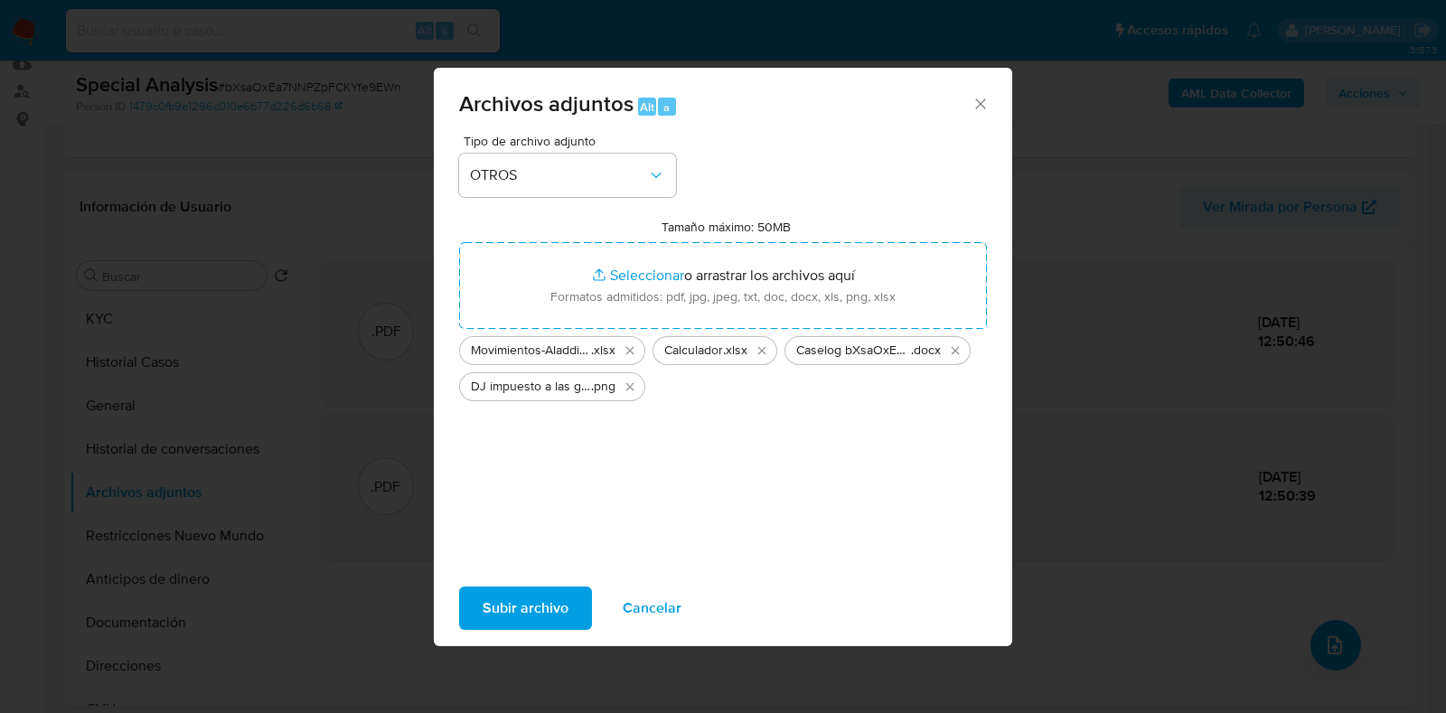
click at [500, 604] on span "Subir archivo" at bounding box center [526, 608] width 86 height 40
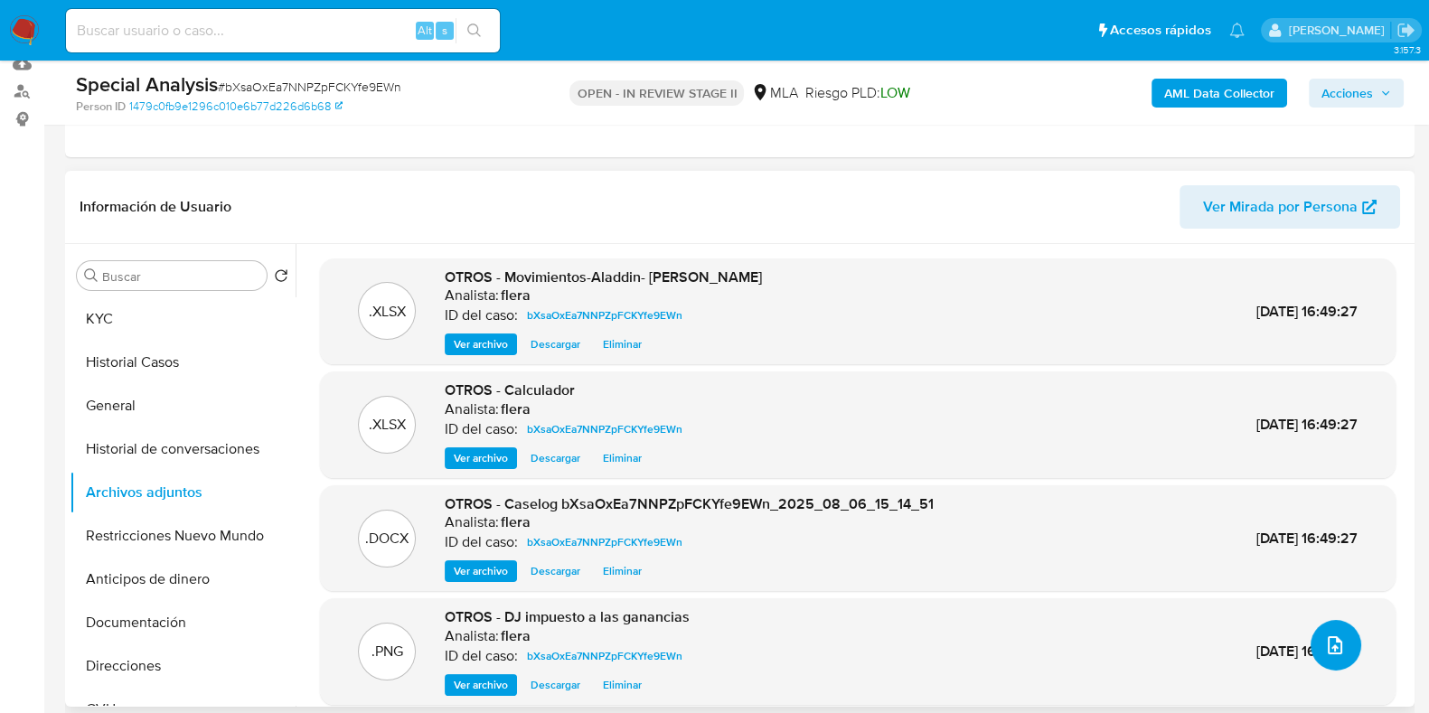
click at [1316, 660] on button "upload-file" at bounding box center [1336, 645] width 51 height 51
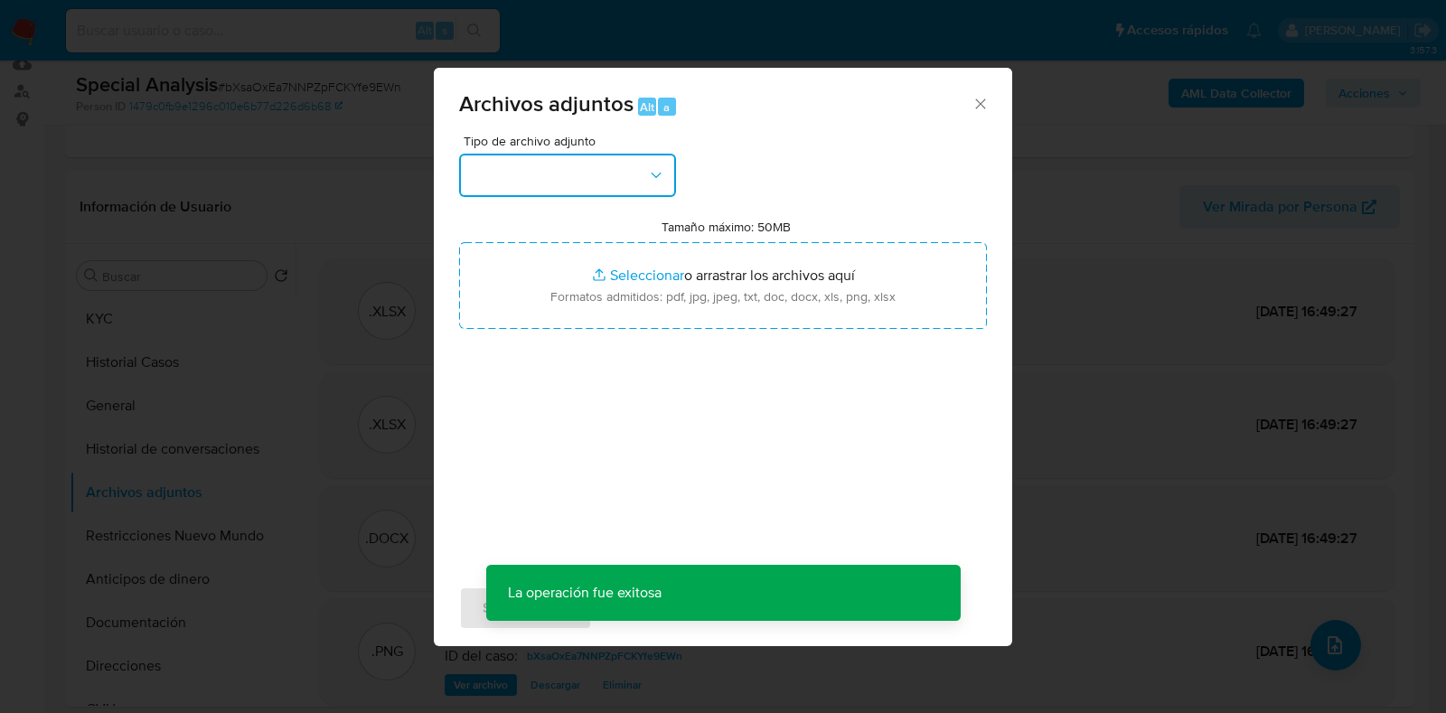
click at [531, 169] on button "button" at bounding box center [567, 175] width 217 height 43
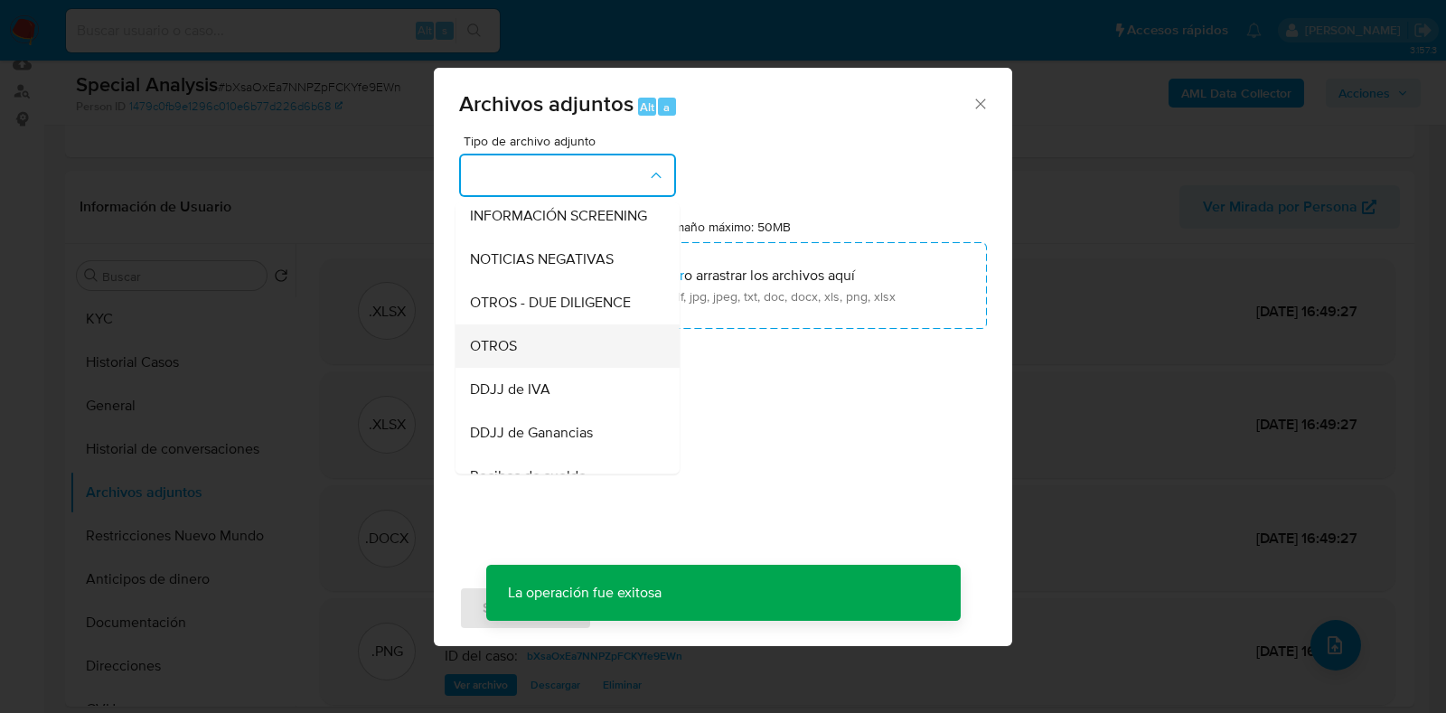
click at [514, 348] on div "OTROS" at bounding box center [562, 346] width 184 height 43
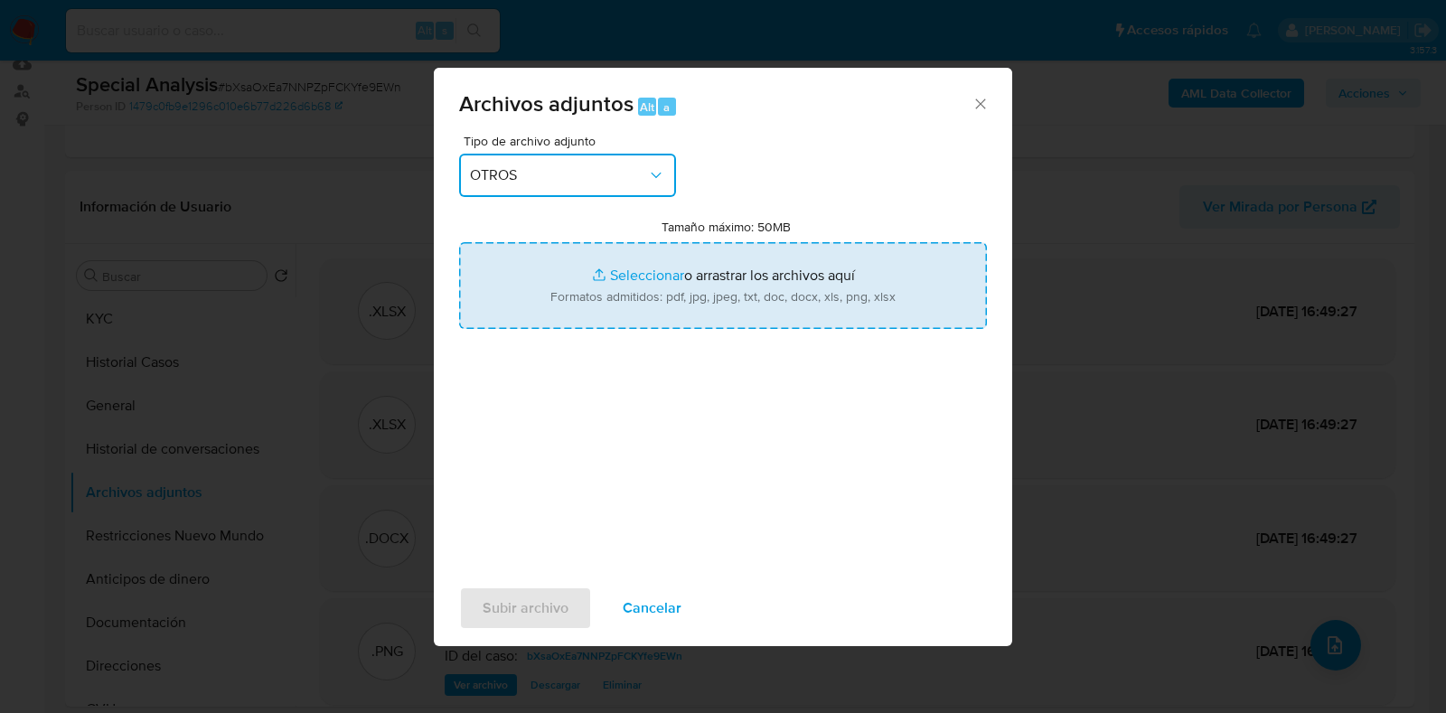
type input "C:\fakepath\Recibo de sueldo junio 2025.png"
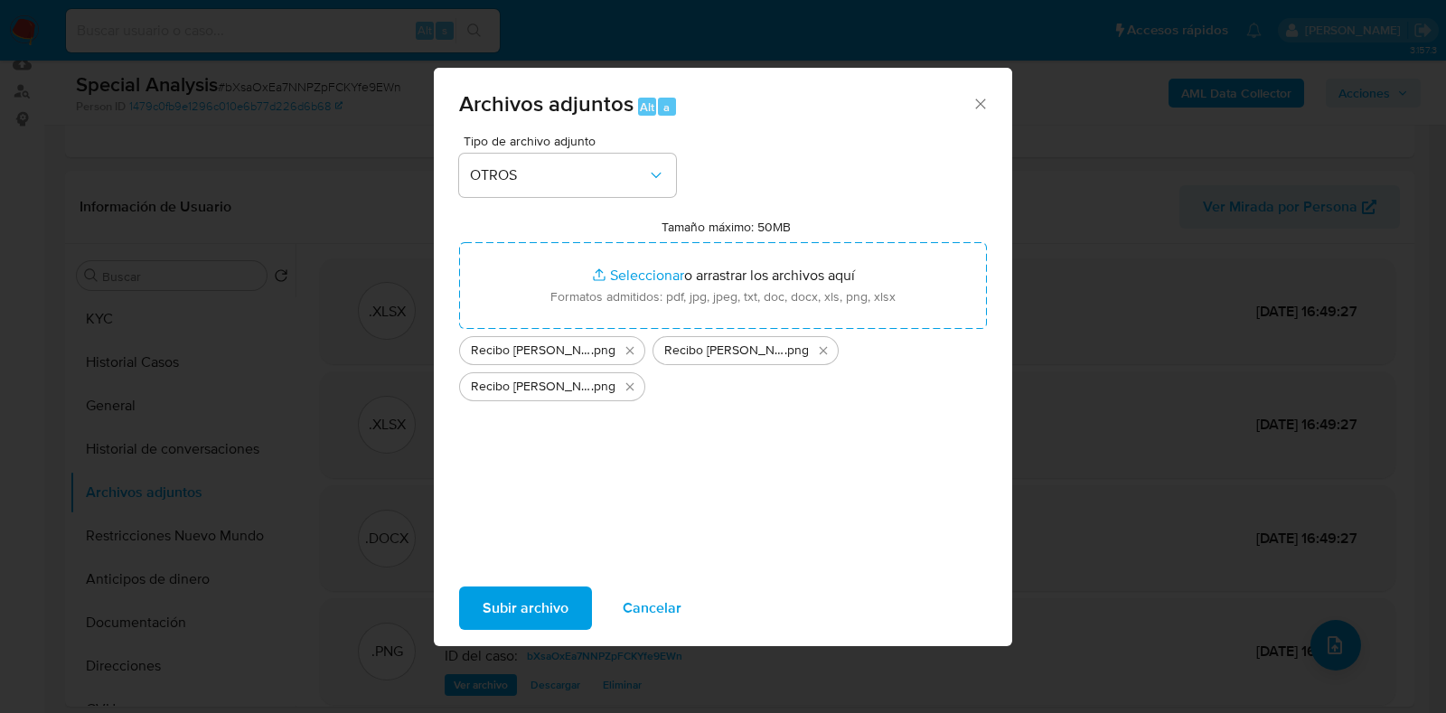
click at [515, 605] on span "Subir archivo" at bounding box center [526, 608] width 86 height 40
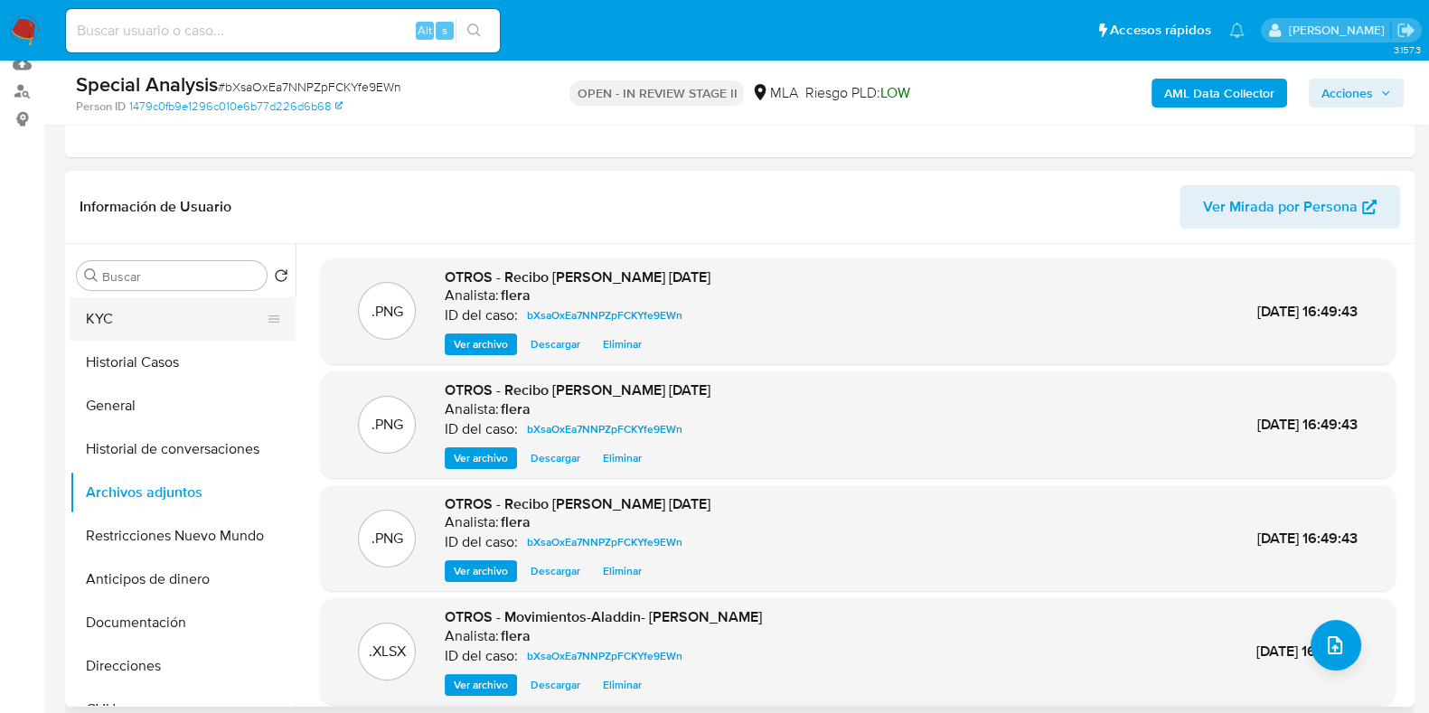
click at [191, 327] on button "KYC" at bounding box center [176, 318] width 212 height 43
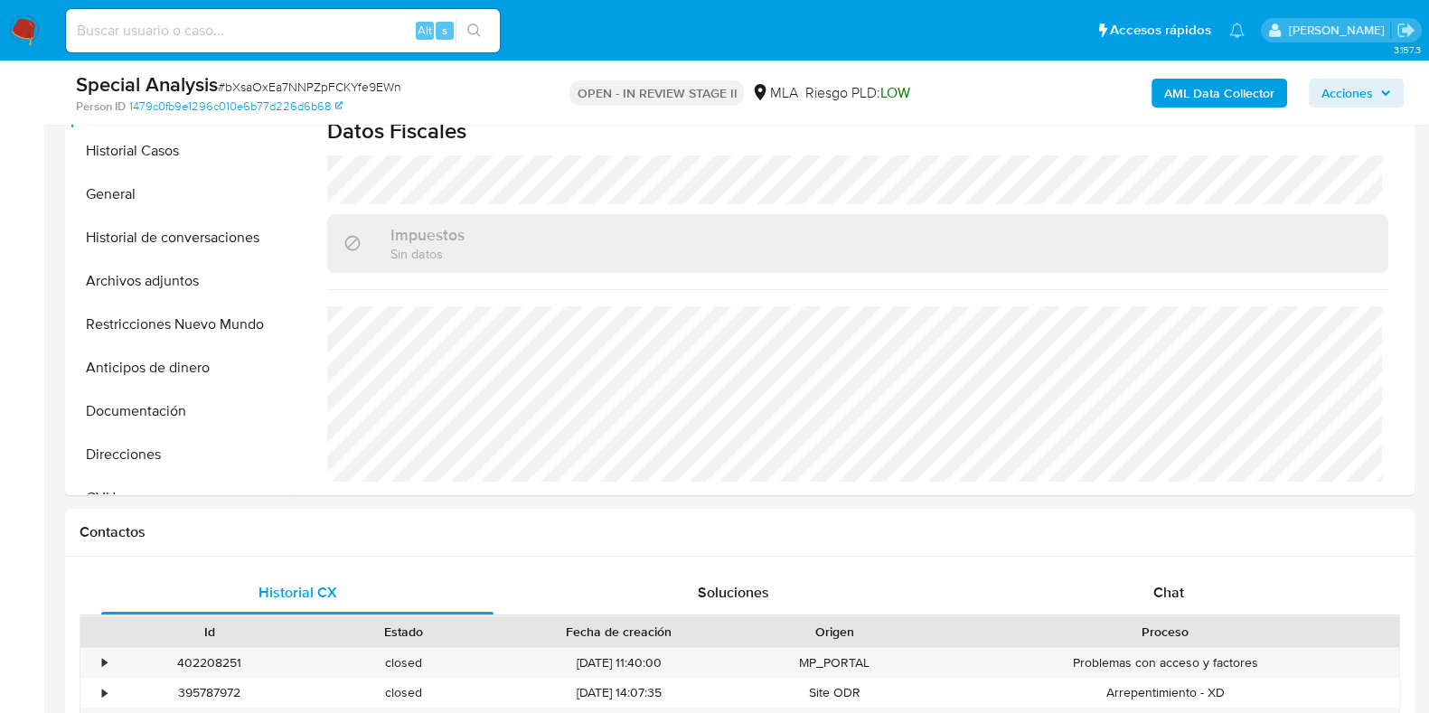
scroll to position [678, 0]
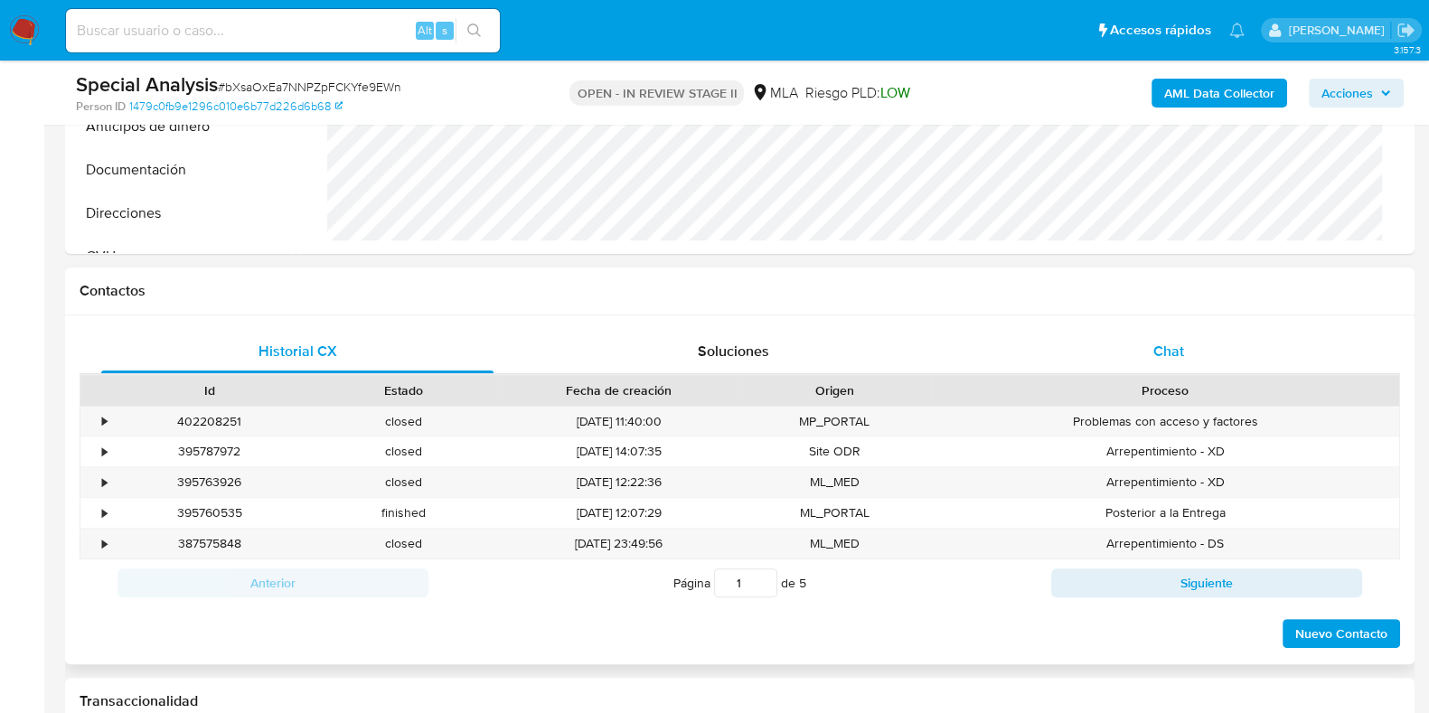
click at [1174, 341] on span "Chat" at bounding box center [1168, 351] width 31 height 21
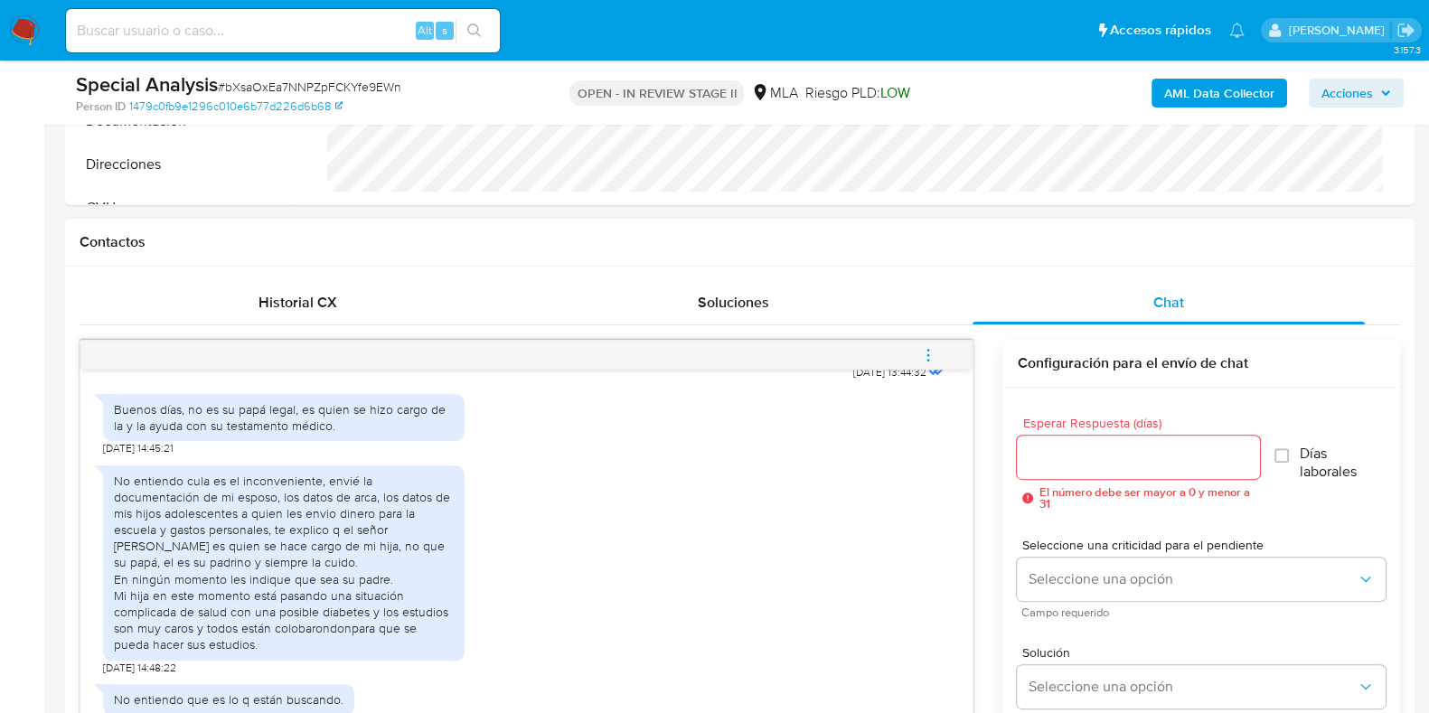
scroll to position [1017, 0]
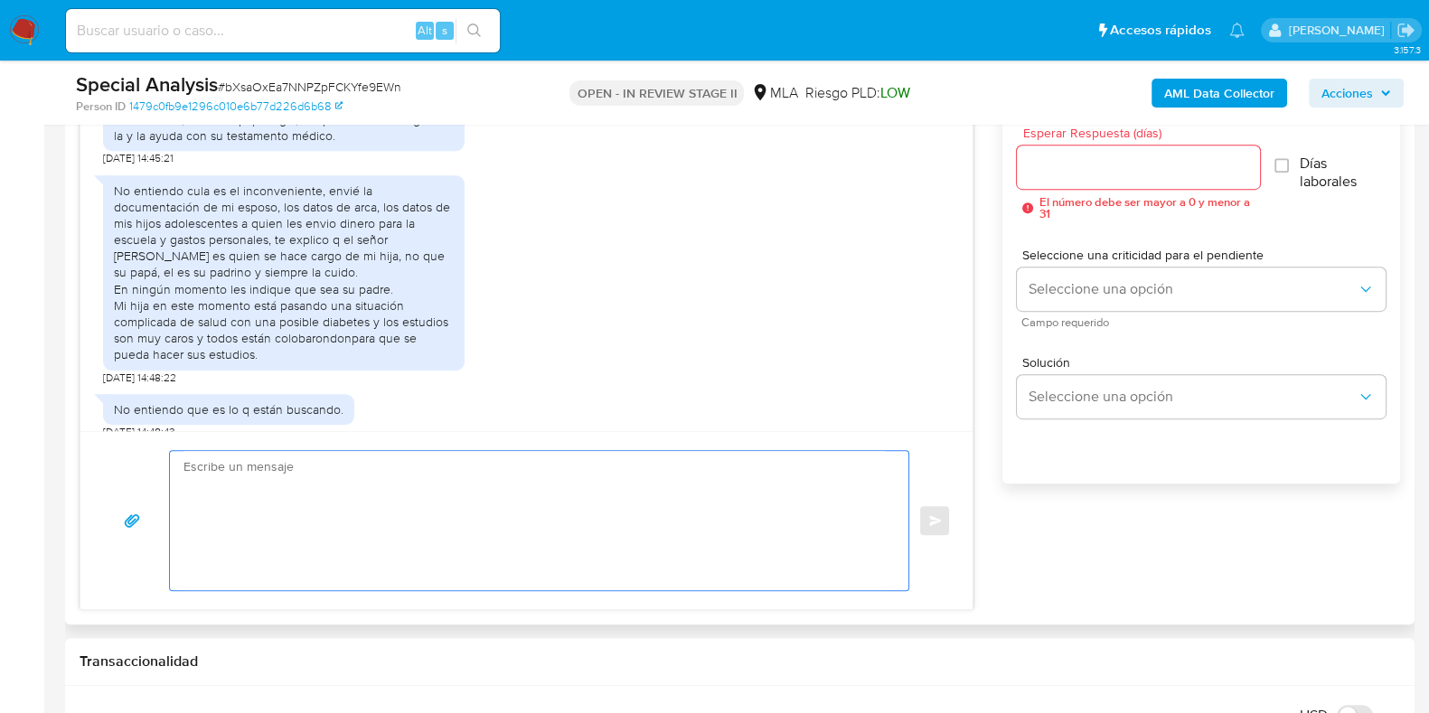
click at [478, 529] on textarea at bounding box center [534, 520] width 702 height 139
click at [501, 545] on textarea at bounding box center [534, 520] width 702 height 139
paste textarea "Hola, ¡Muchas gracias por tu respuesta! Confirmamos la recepción de la document…"
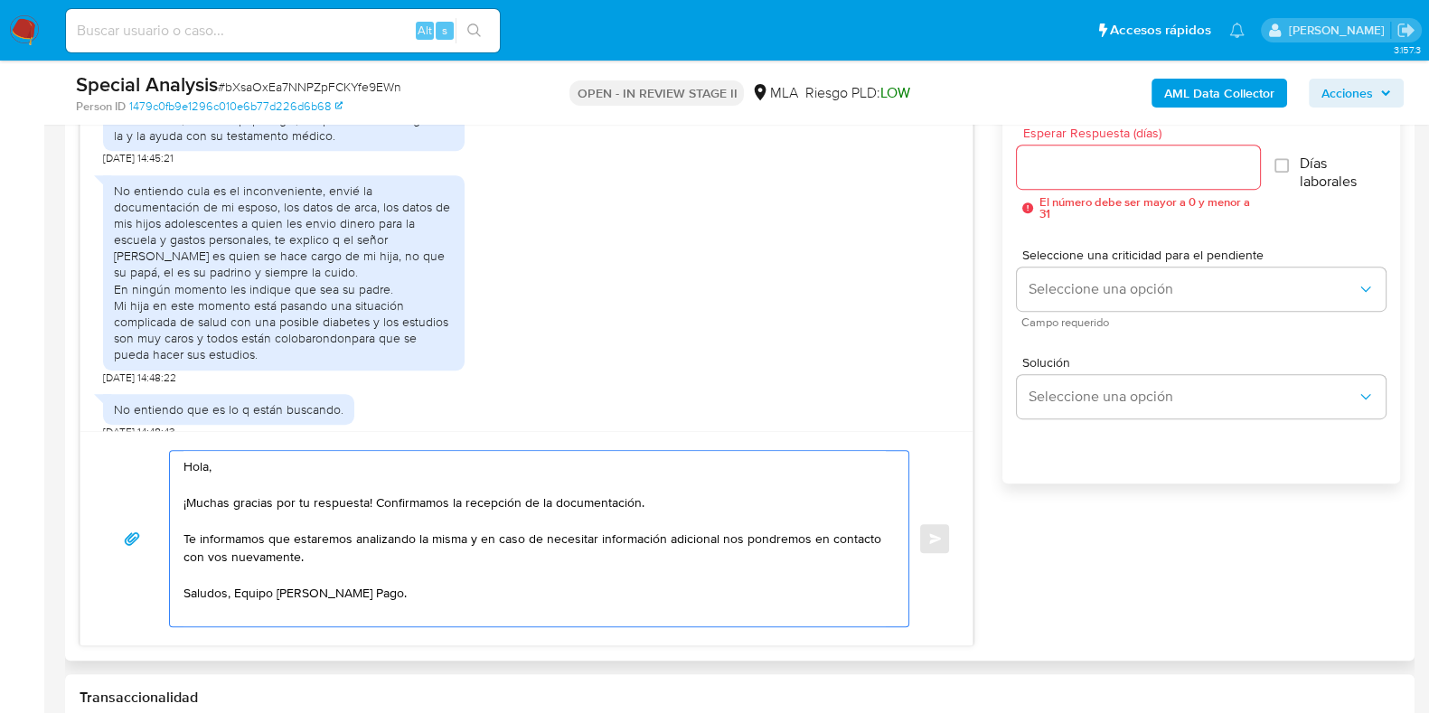
type textarea "Hola, ¡Muchas gracias por tu respuesta! Confirmamos la recepción de la document…"
click at [1069, 160] on input "Esperar Respuesta (días)" at bounding box center [1138, 167] width 242 height 24
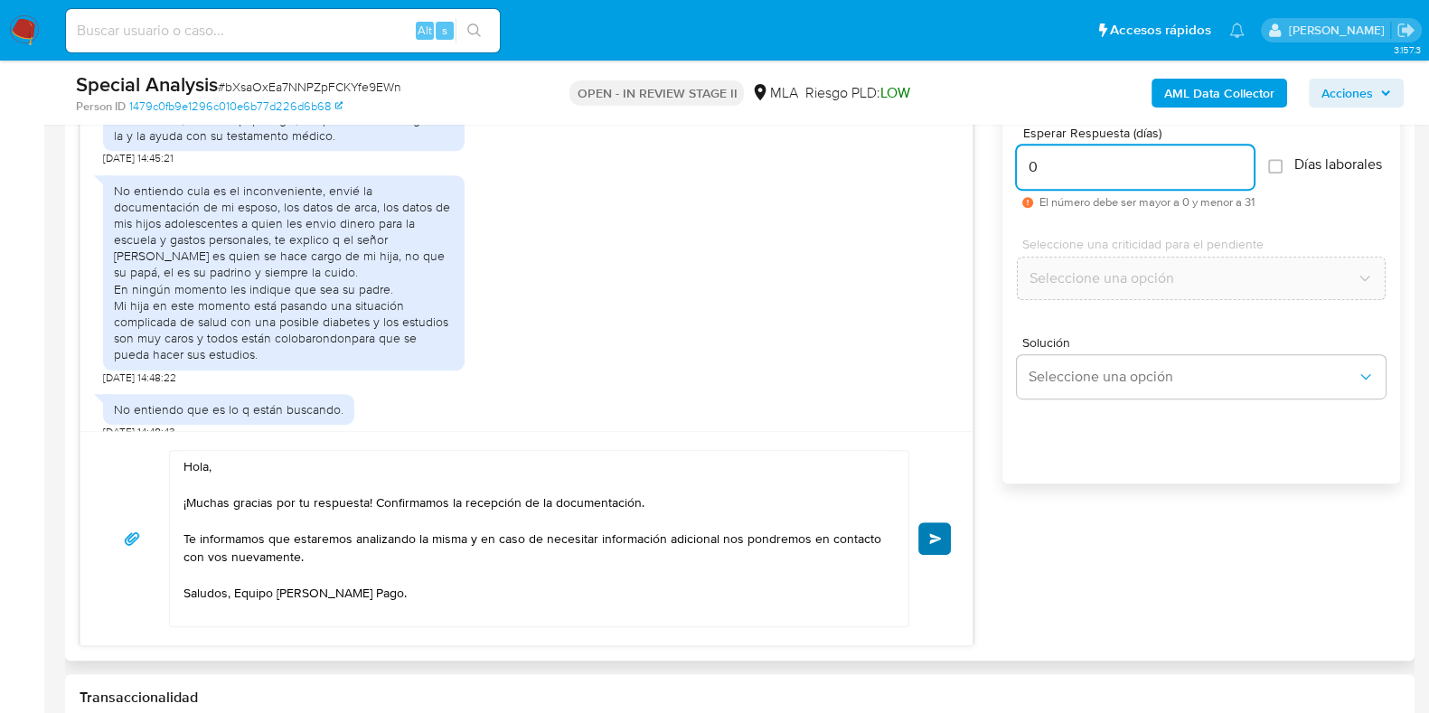
type input "0"
click at [935, 537] on span "Enviar" at bounding box center [935, 538] width 13 height 11
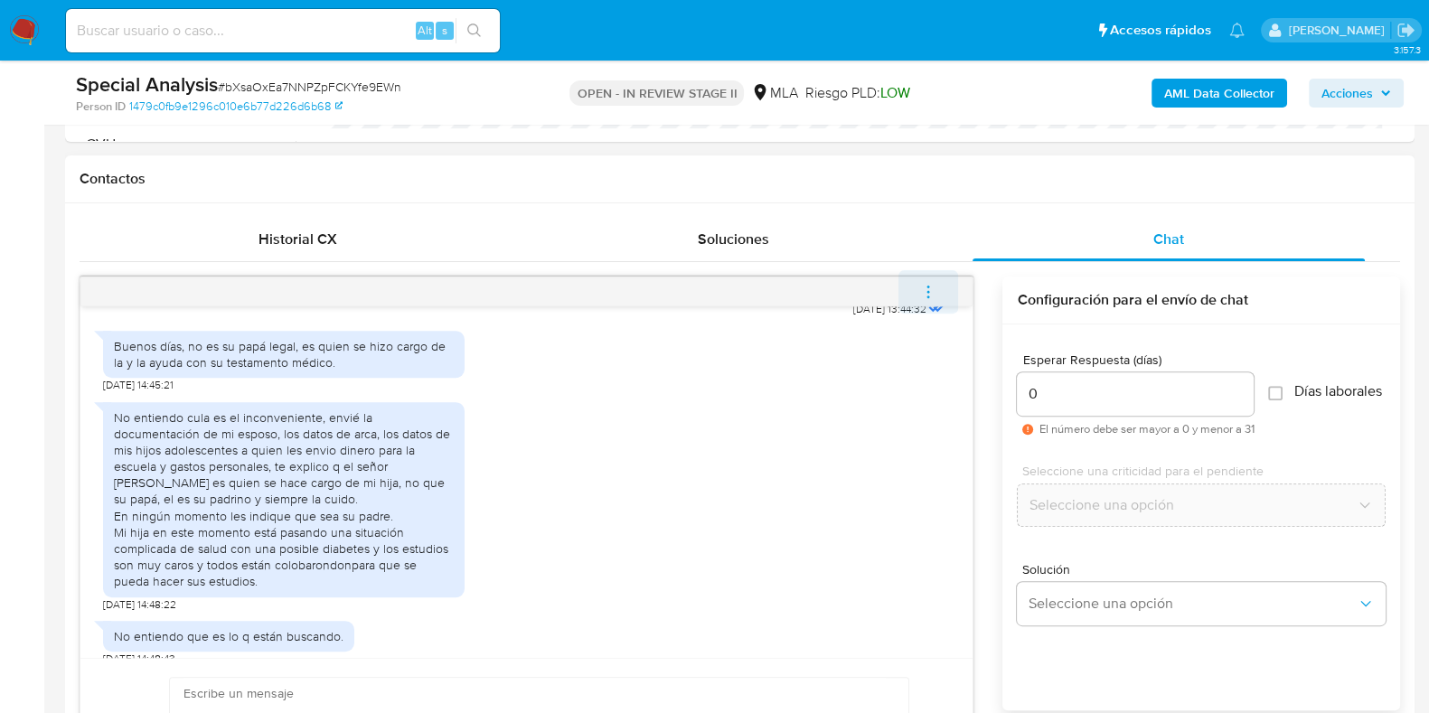
scroll to position [1275, 0]
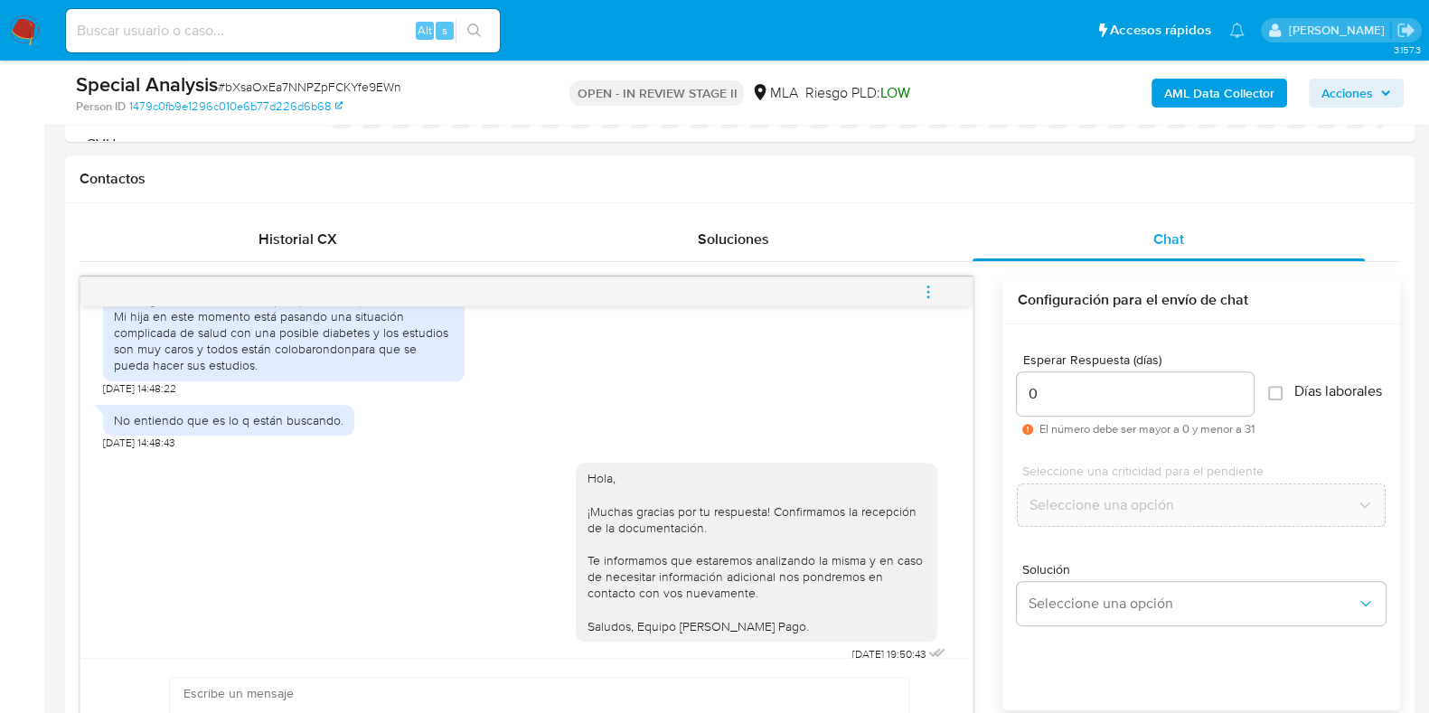
click at [929, 284] on icon "menu-action" at bounding box center [928, 292] width 16 height 16
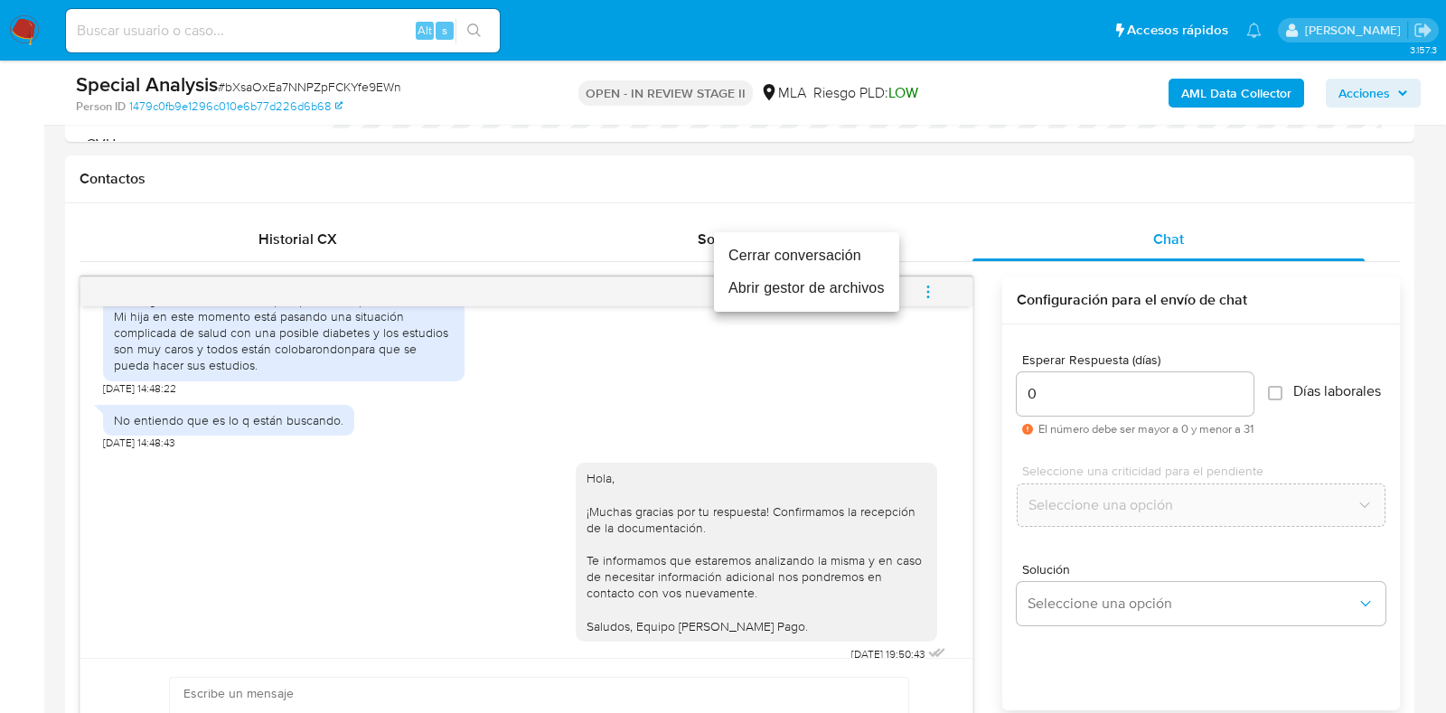
click at [795, 255] on li "Cerrar conversación" at bounding box center [806, 256] width 185 height 33
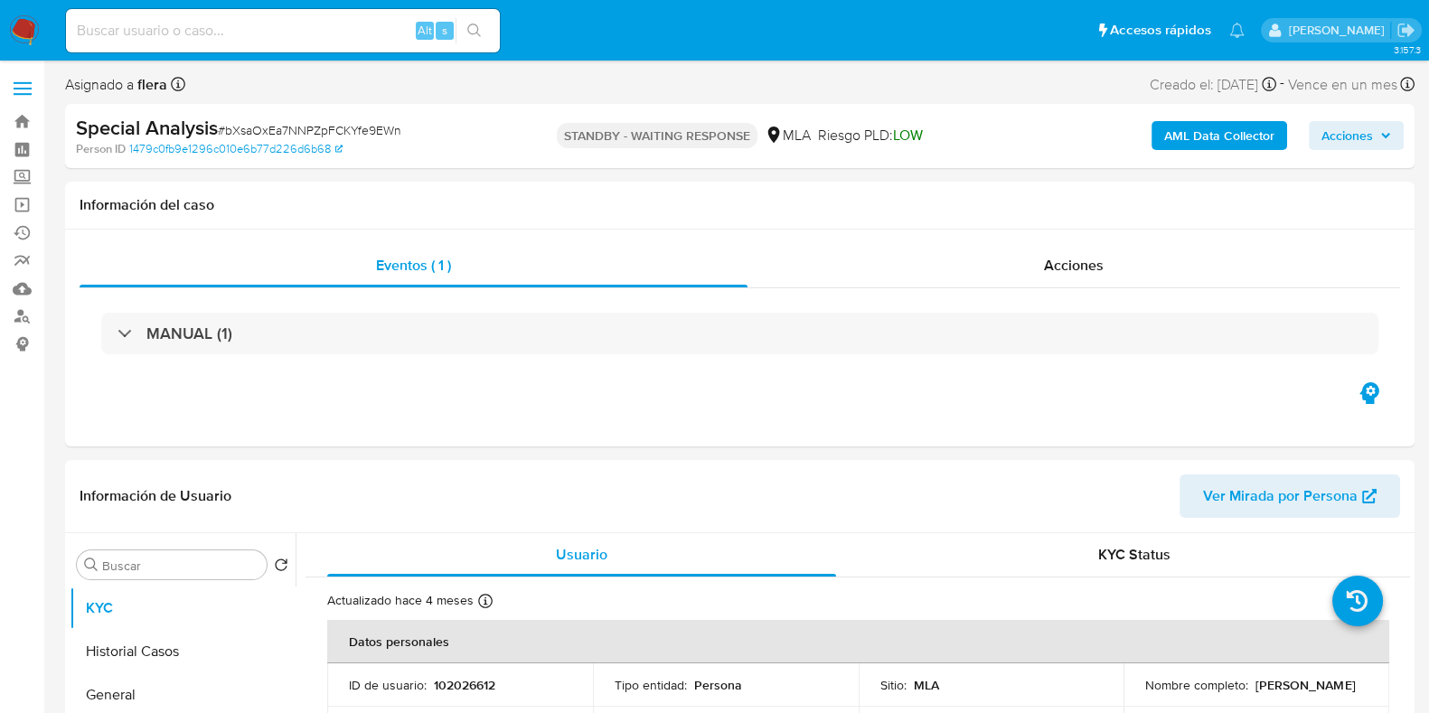
click at [1365, 138] on span "Acciones" at bounding box center [1348, 135] width 52 height 29
select select "10"
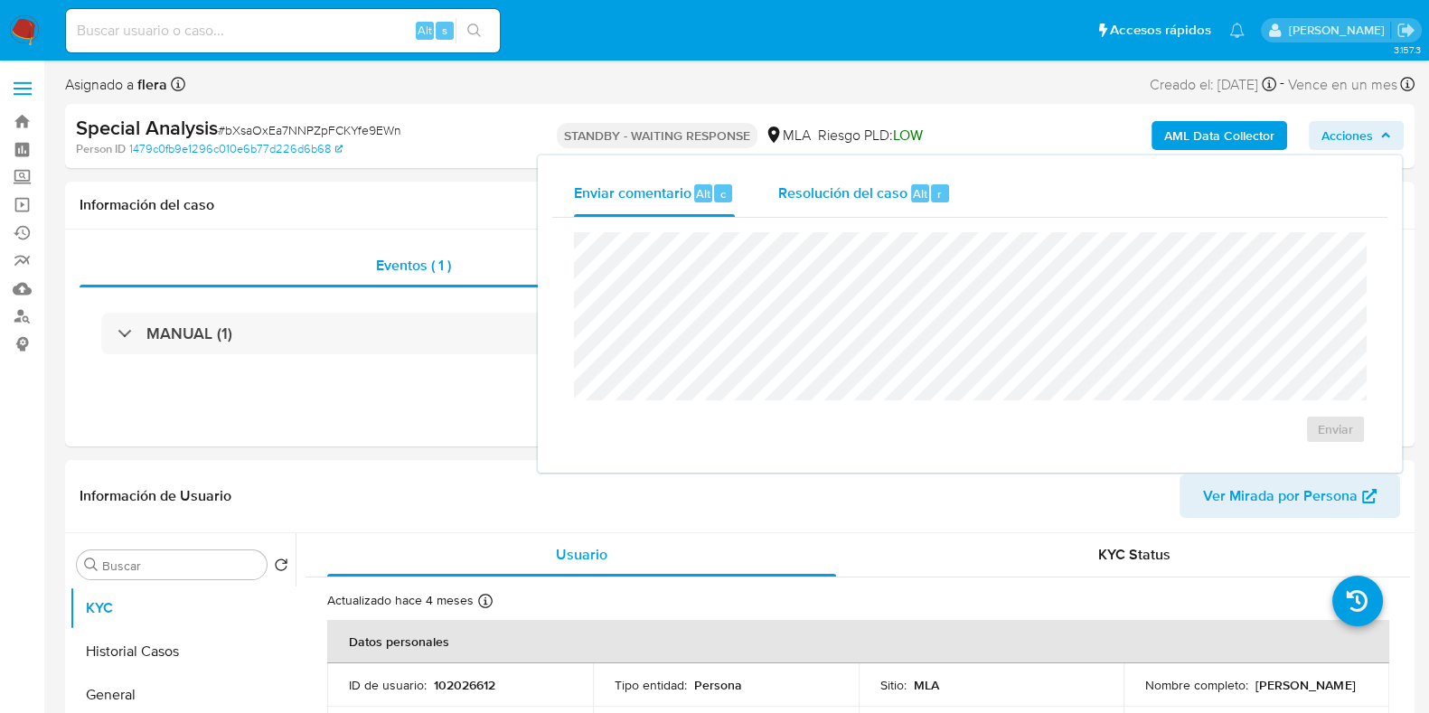
click at [879, 208] on div "Resolución del caso Alt r" at bounding box center [864, 193] width 173 height 47
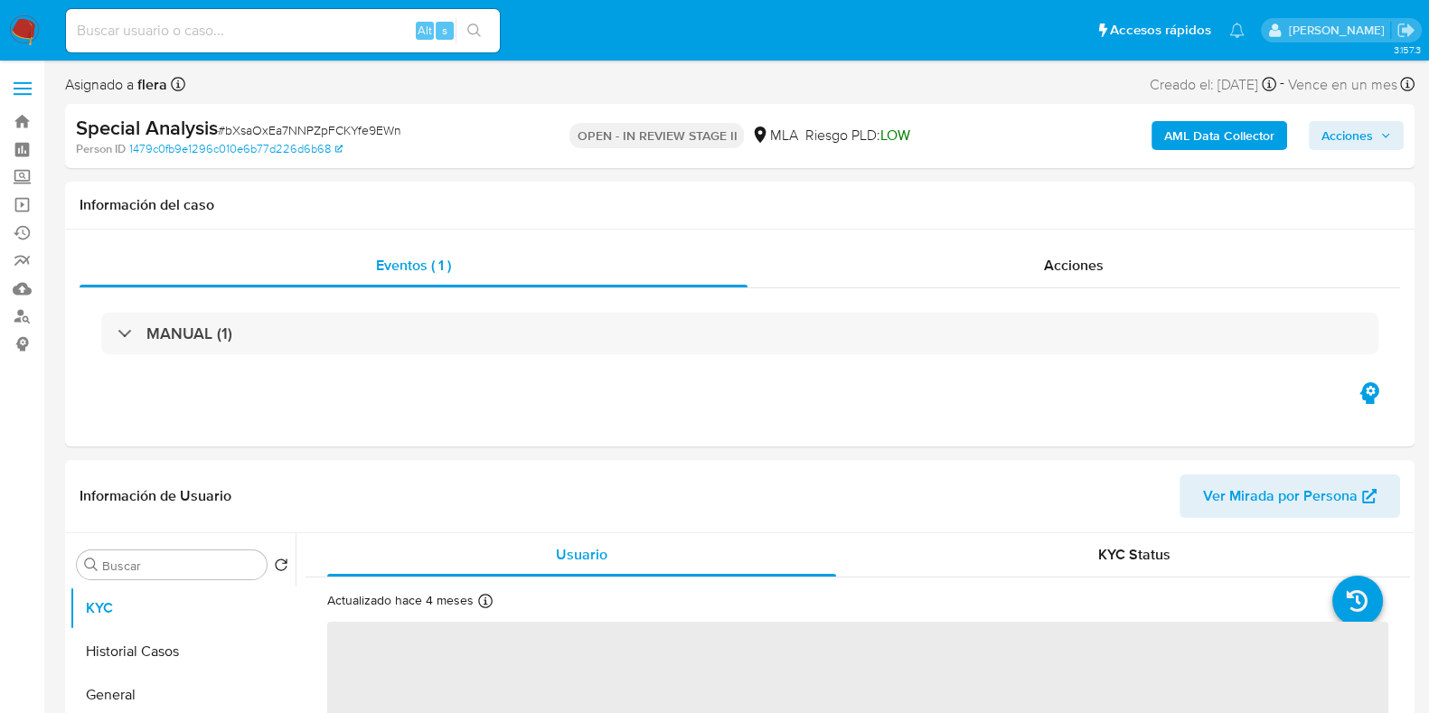
click at [1383, 142] on span "Acciones" at bounding box center [1357, 135] width 70 height 25
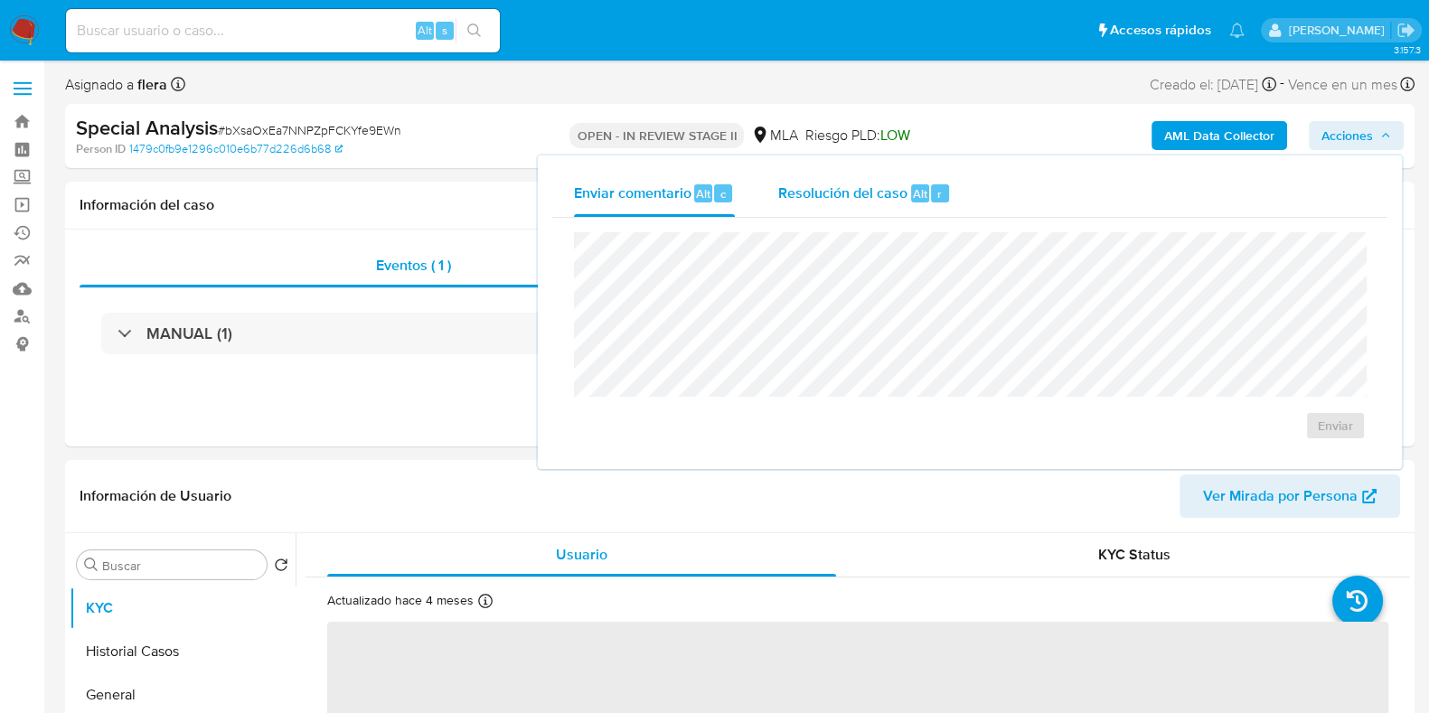
click at [794, 188] on span "Resolución del caso" at bounding box center [842, 193] width 129 height 21
select select "10"
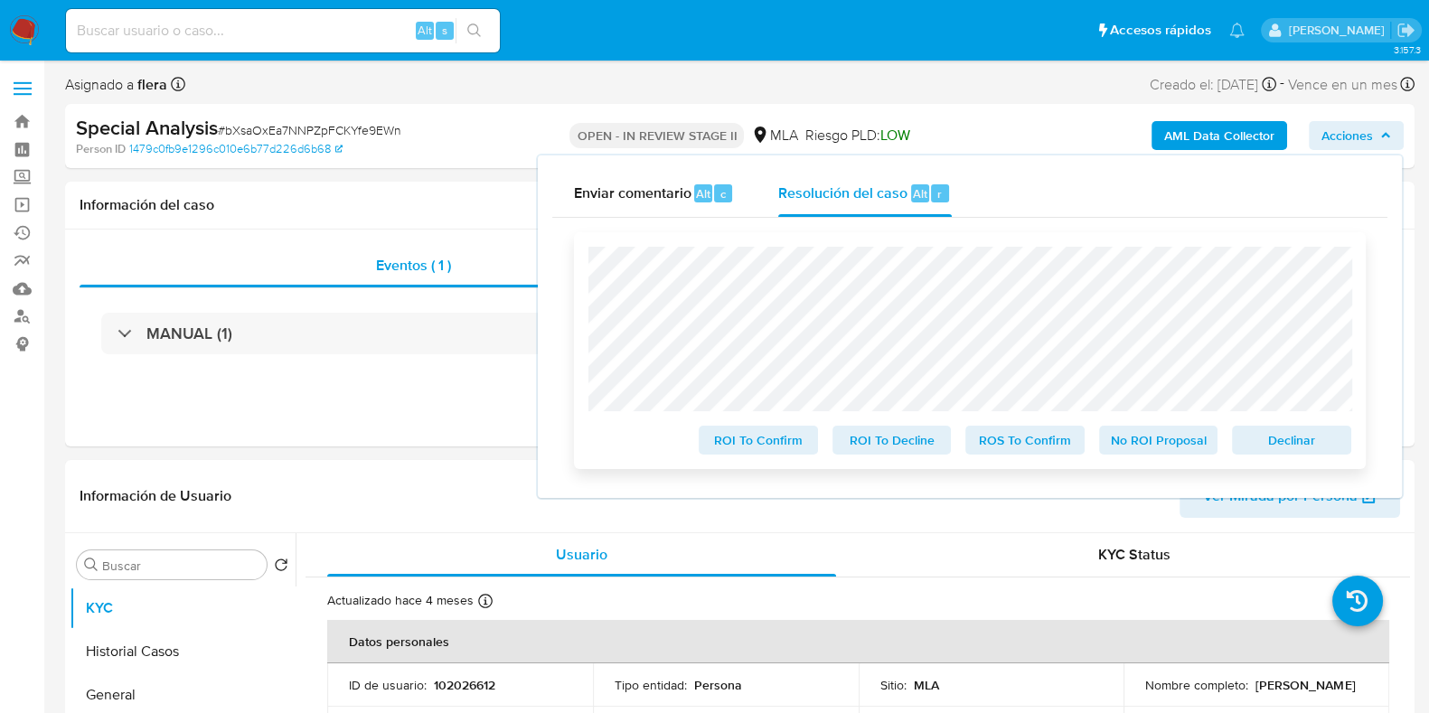
click at [1131, 445] on span "No ROI Proposal" at bounding box center [1159, 440] width 94 height 25
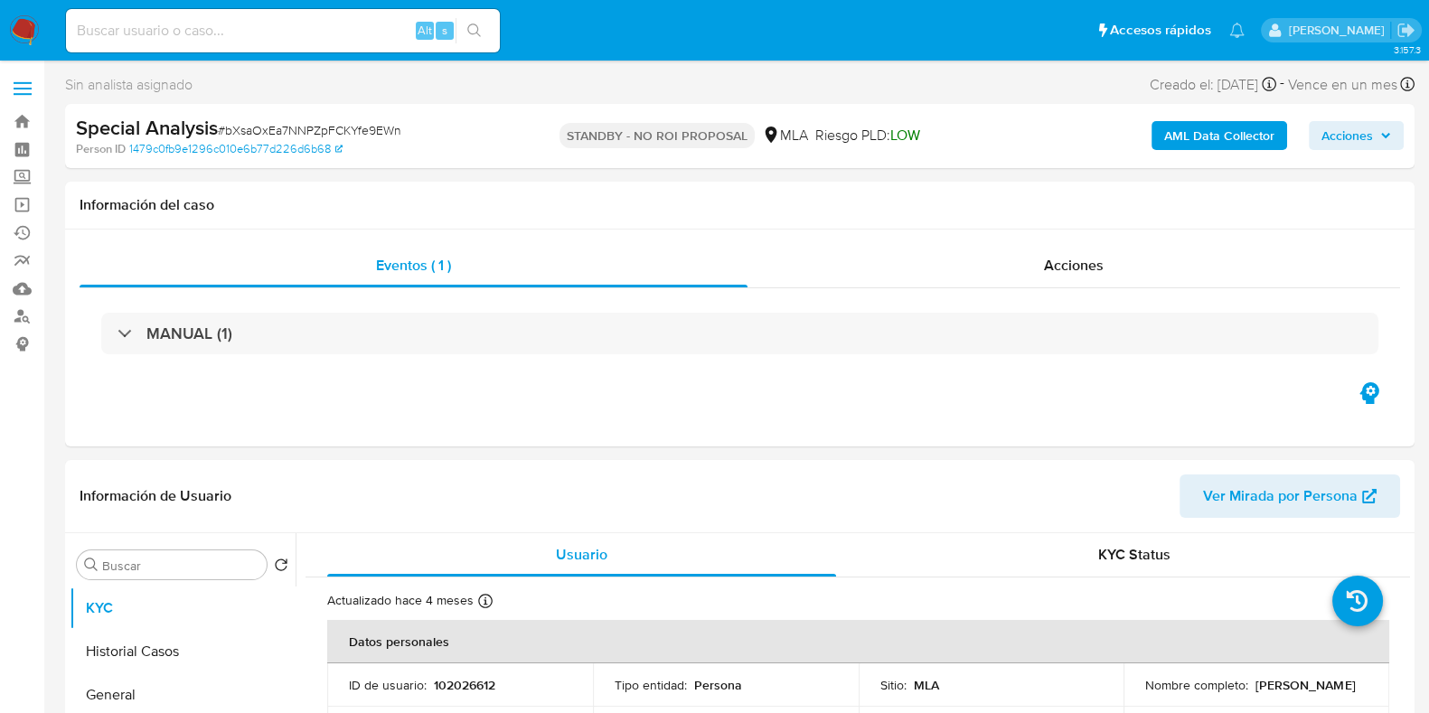
select select "10"
click at [315, 23] on input at bounding box center [283, 31] width 434 height 24
paste input "k8xbdwYYxF7lPbXjb6084gkB"
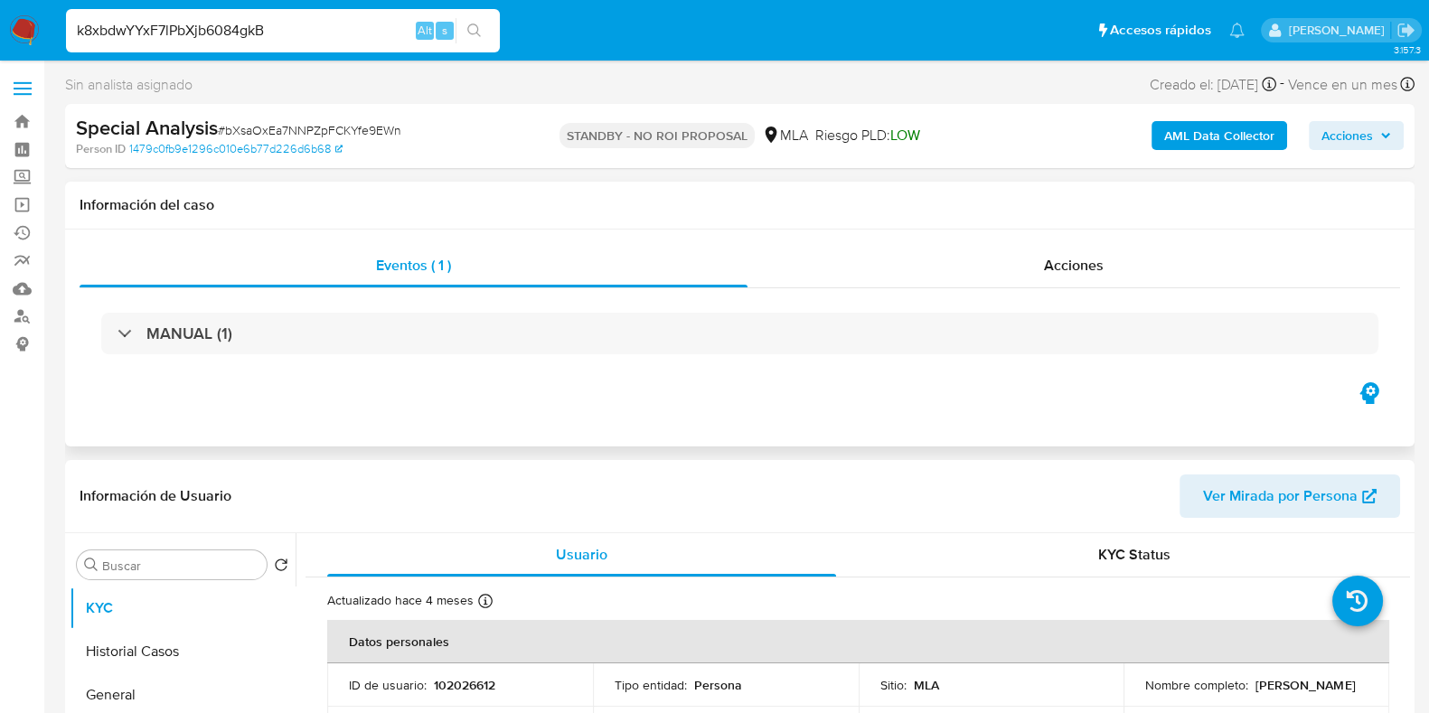
type input "k8xbdwYYxF7lPbXjb6084gkB"
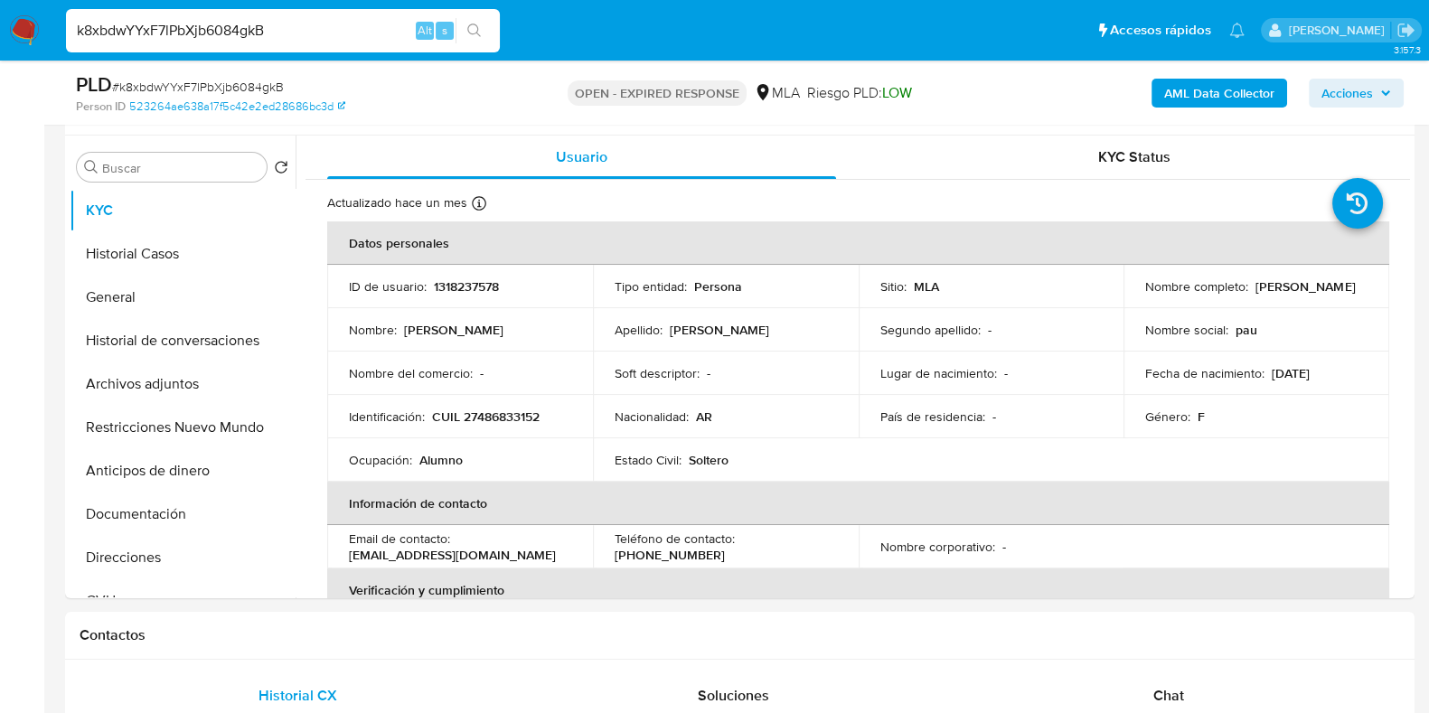
scroll to position [339, 0]
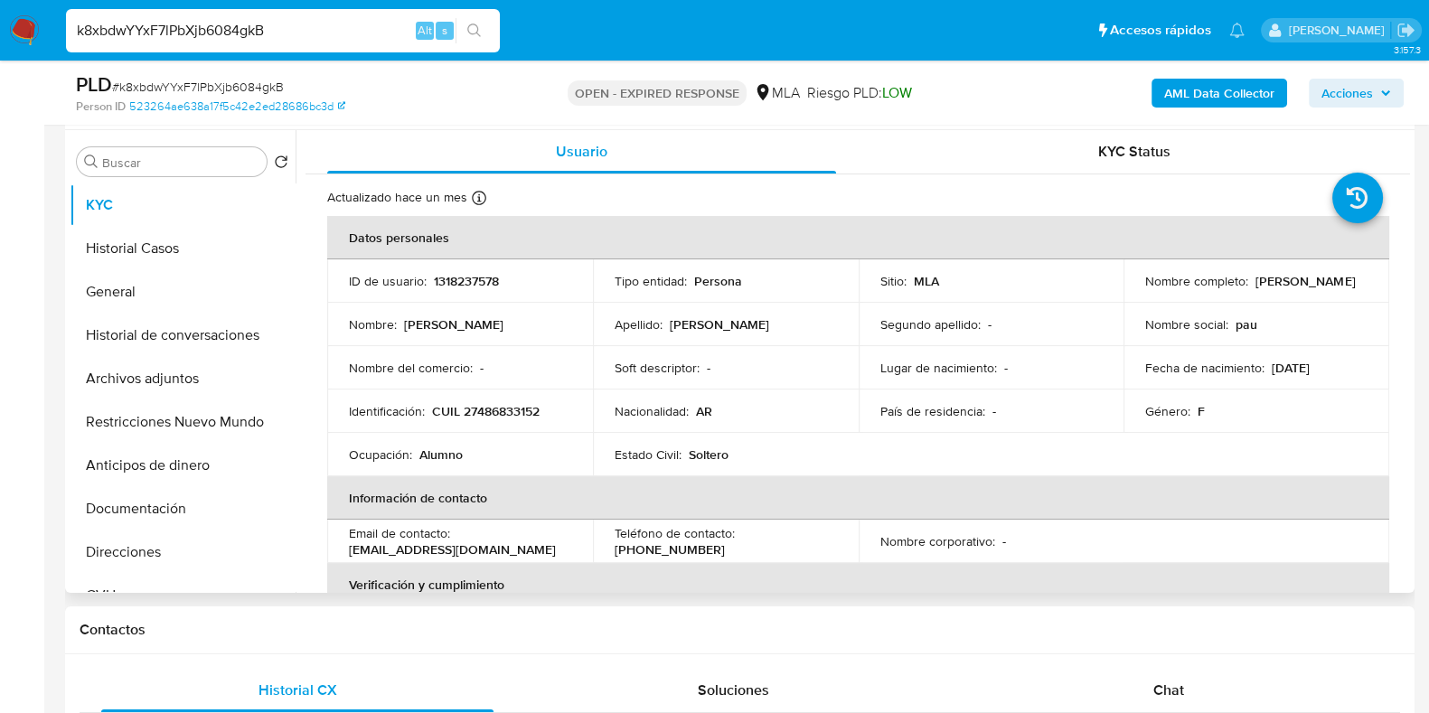
select select "10"
click at [1179, 701] on div "Chat" at bounding box center [1169, 690] width 392 height 43
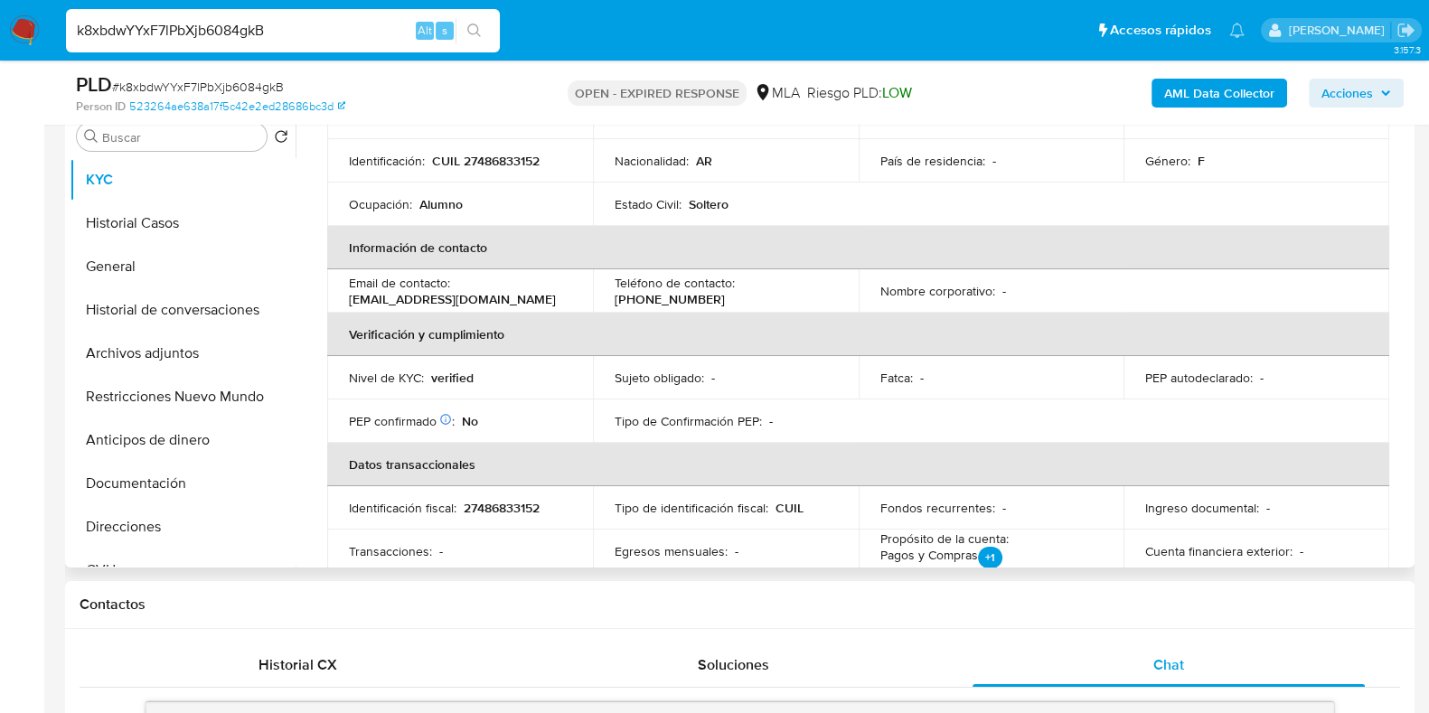
scroll to position [225, 0]
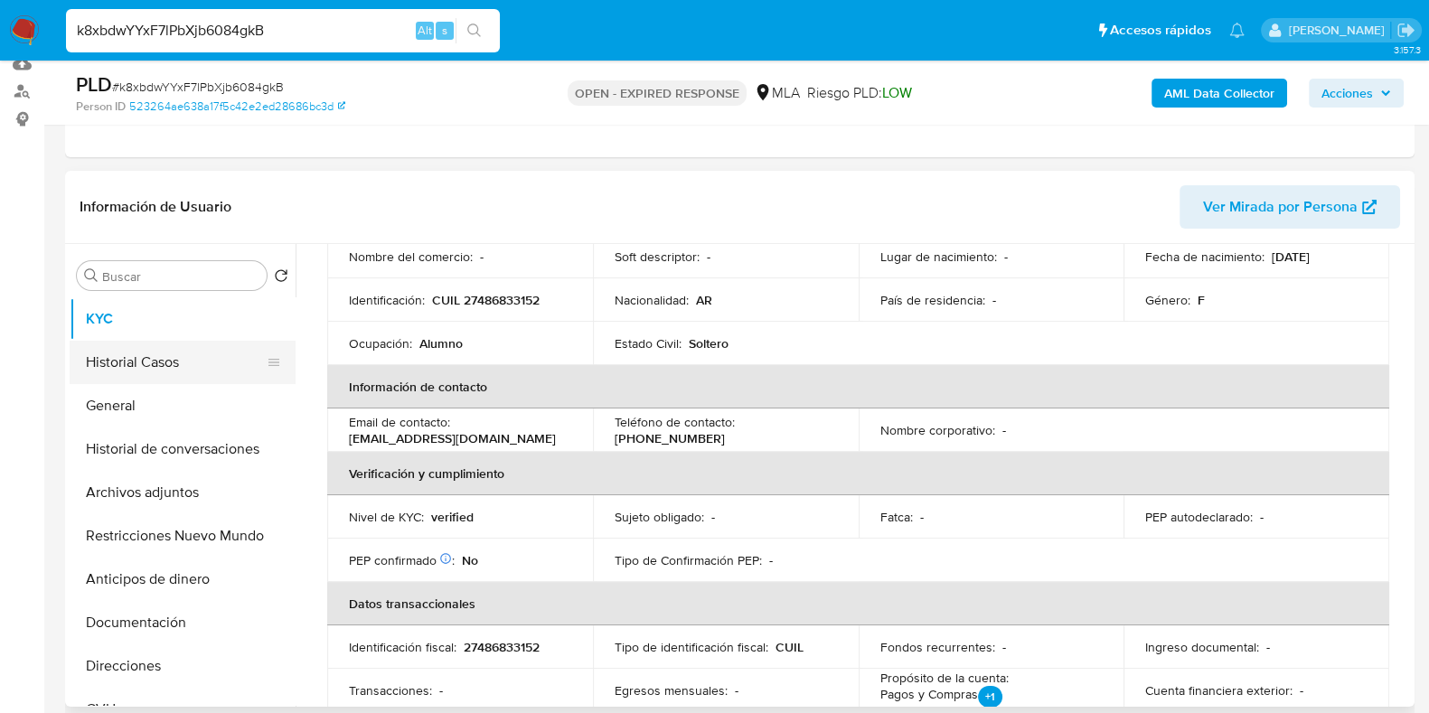
click at [140, 341] on button "Historial Casos" at bounding box center [176, 362] width 212 height 43
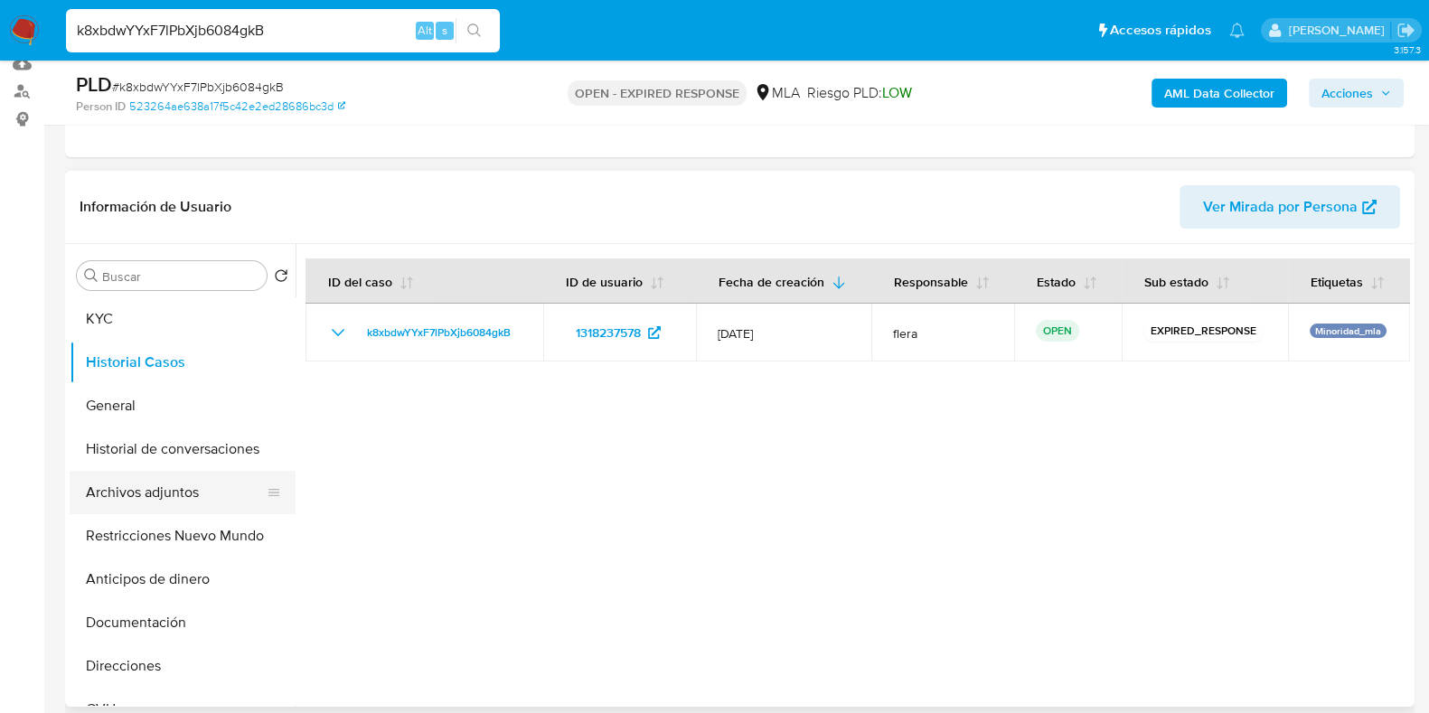
click at [172, 498] on button "Archivos adjuntos" at bounding box center [176, 492] width 212 height 43
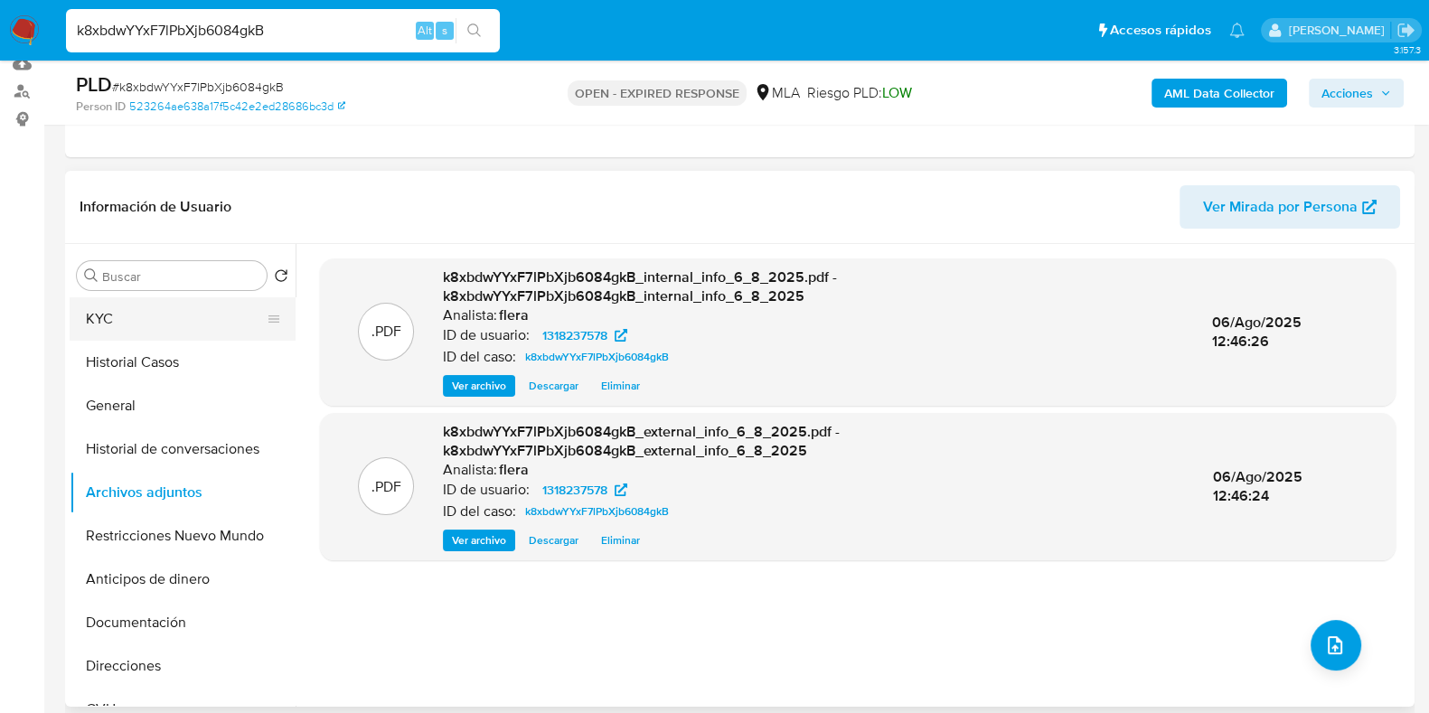
click at [164, 316] on button "KYC" at bounding box center [176, 318] width 212 height 43
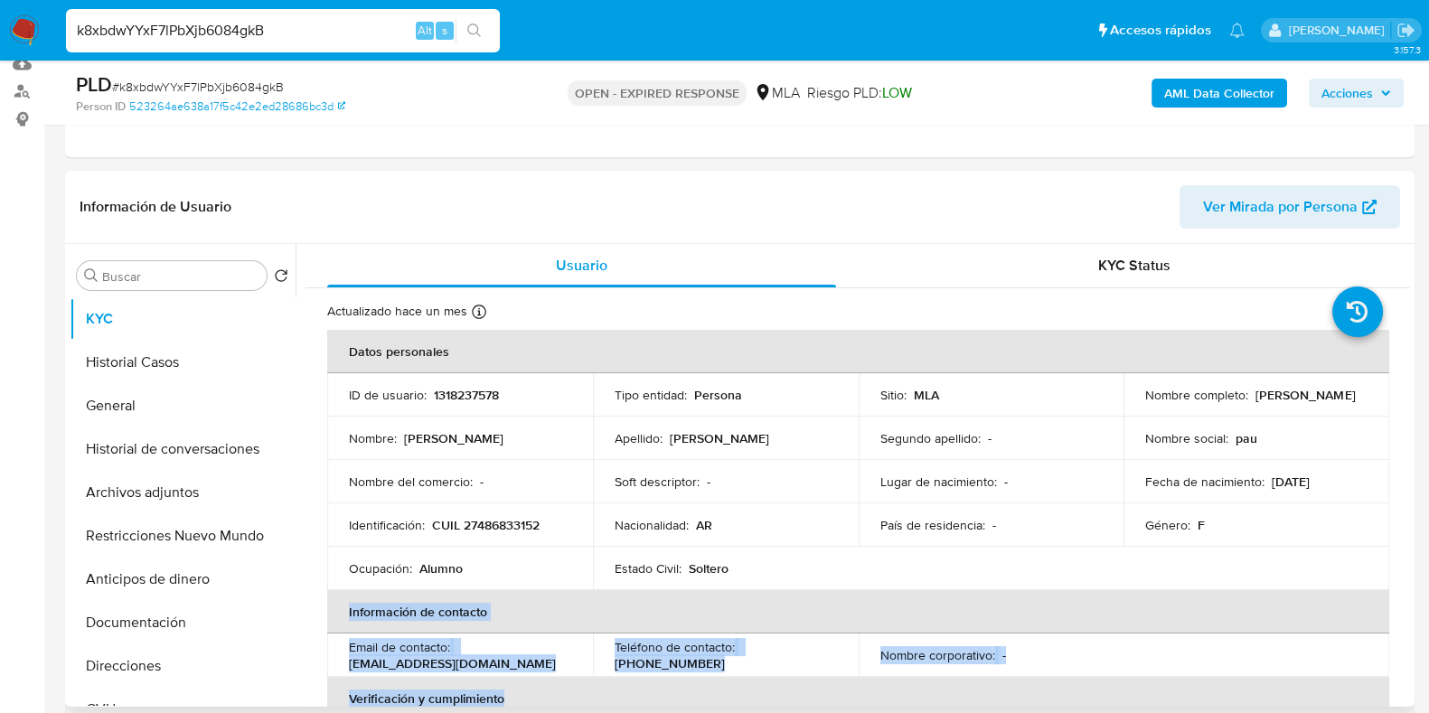
drag, startPoint x: 1034, startPoint y: 589, endPoint x: 1023, endPoint y: 705, distance: 116.2
click at [1022, 699] on table "Datos personales ID de usuario : 1318237578 Tipo entidad : Persona Sitio : MLA …" at bounding box center [858, 655] width 1062 height 651
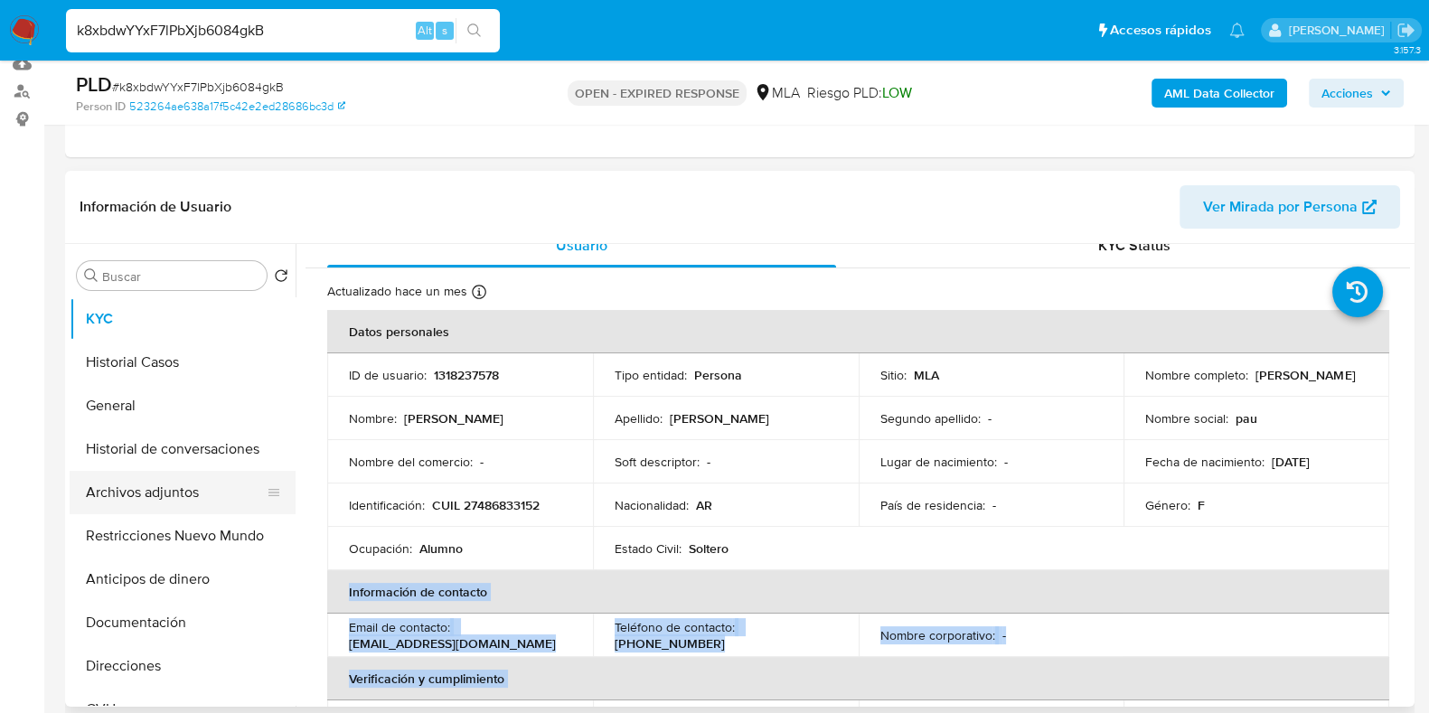
click at [174, 476] on button "Archivos adjuntos" at bounding box center [176, 492] width 212 height 43
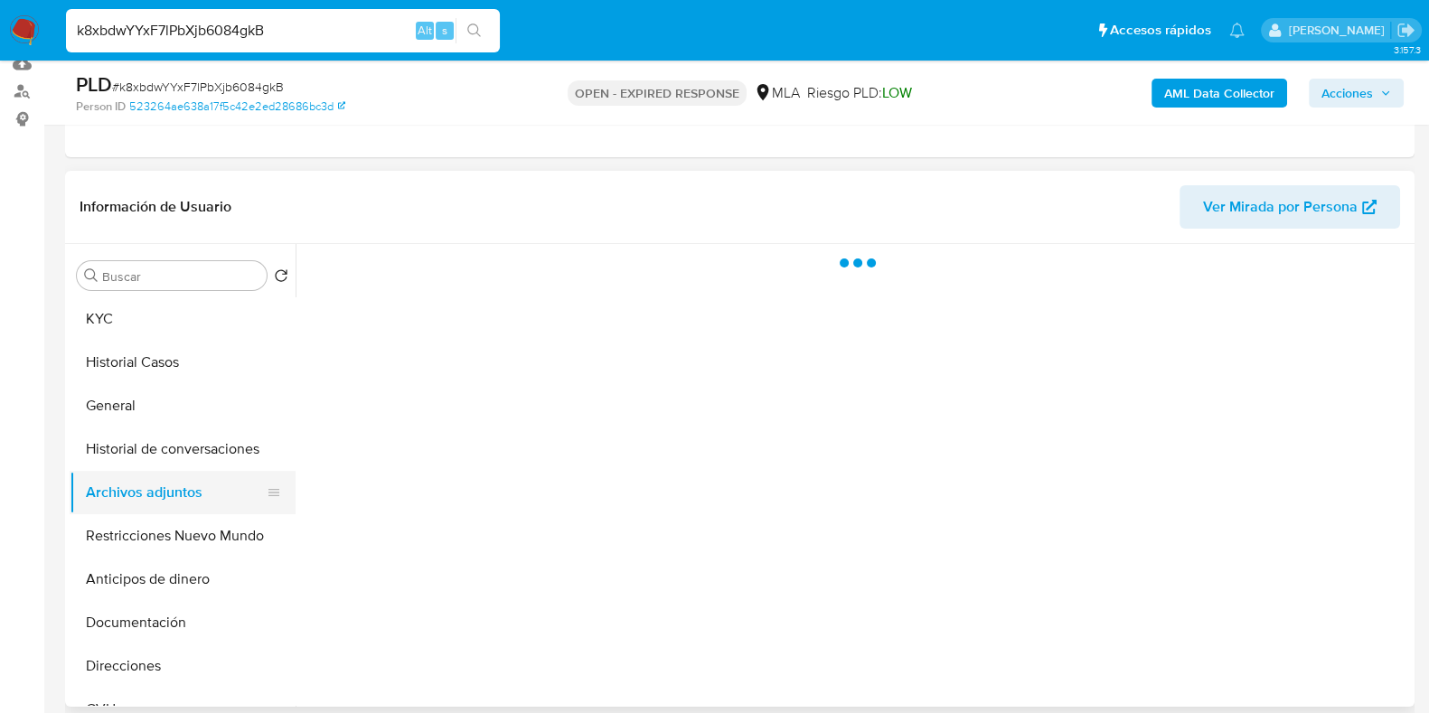
scroll to position [0, 0]
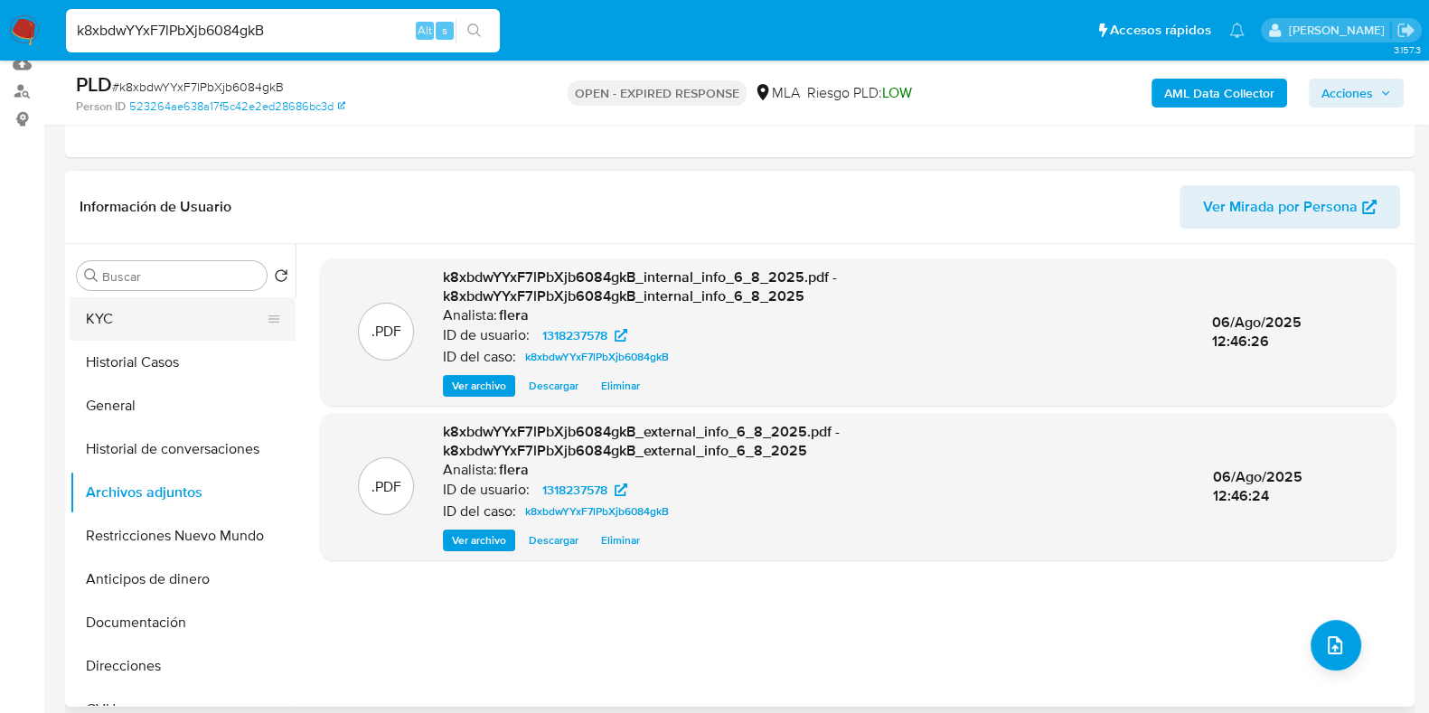
click at [127, 322] on button "KYC" at bounding box center [176, 318] width 212 height 43
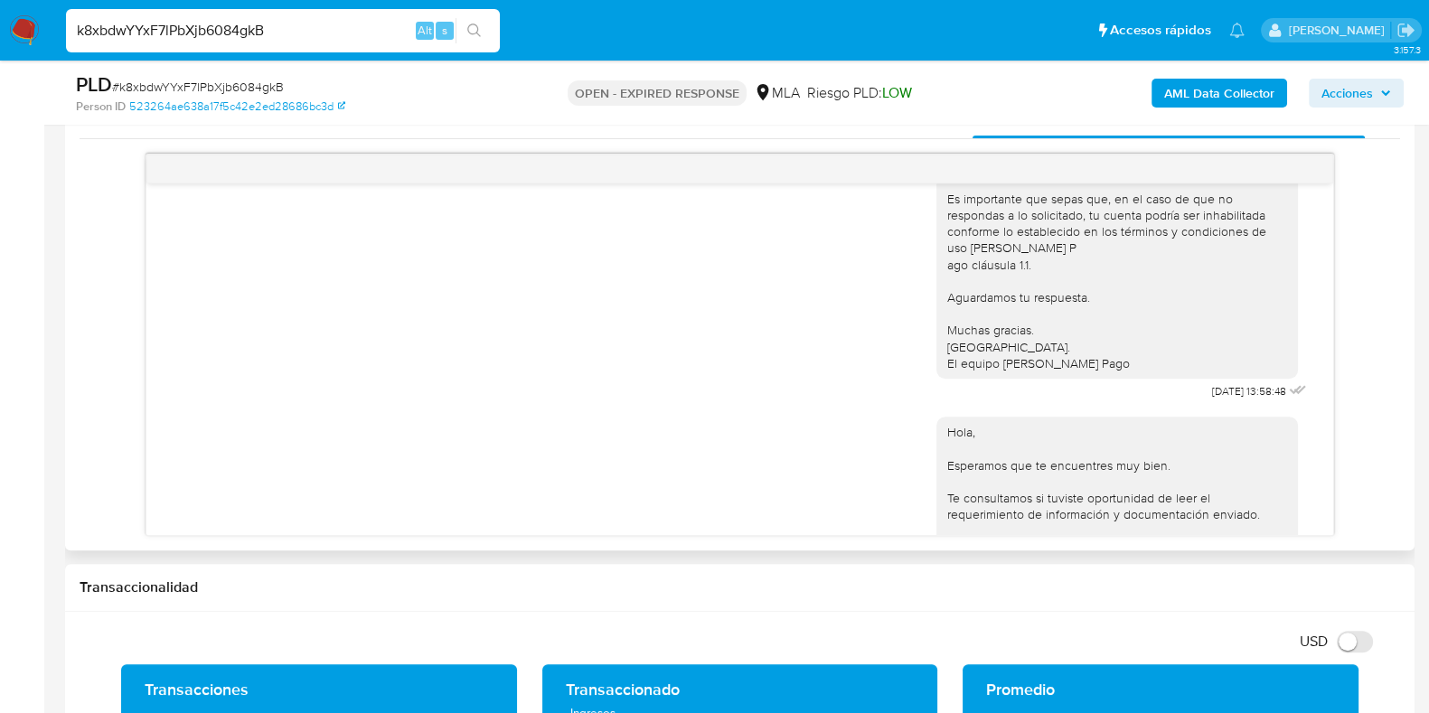
scroll to position [961, 0]
click at [235, 83] on span "# k8xbdwYYxF7lPbXjb6084gkB" at bounding box center [198, 87] width 172 height 18
copy span "k8xbdwYYxF7lPbXjb6084gkB"
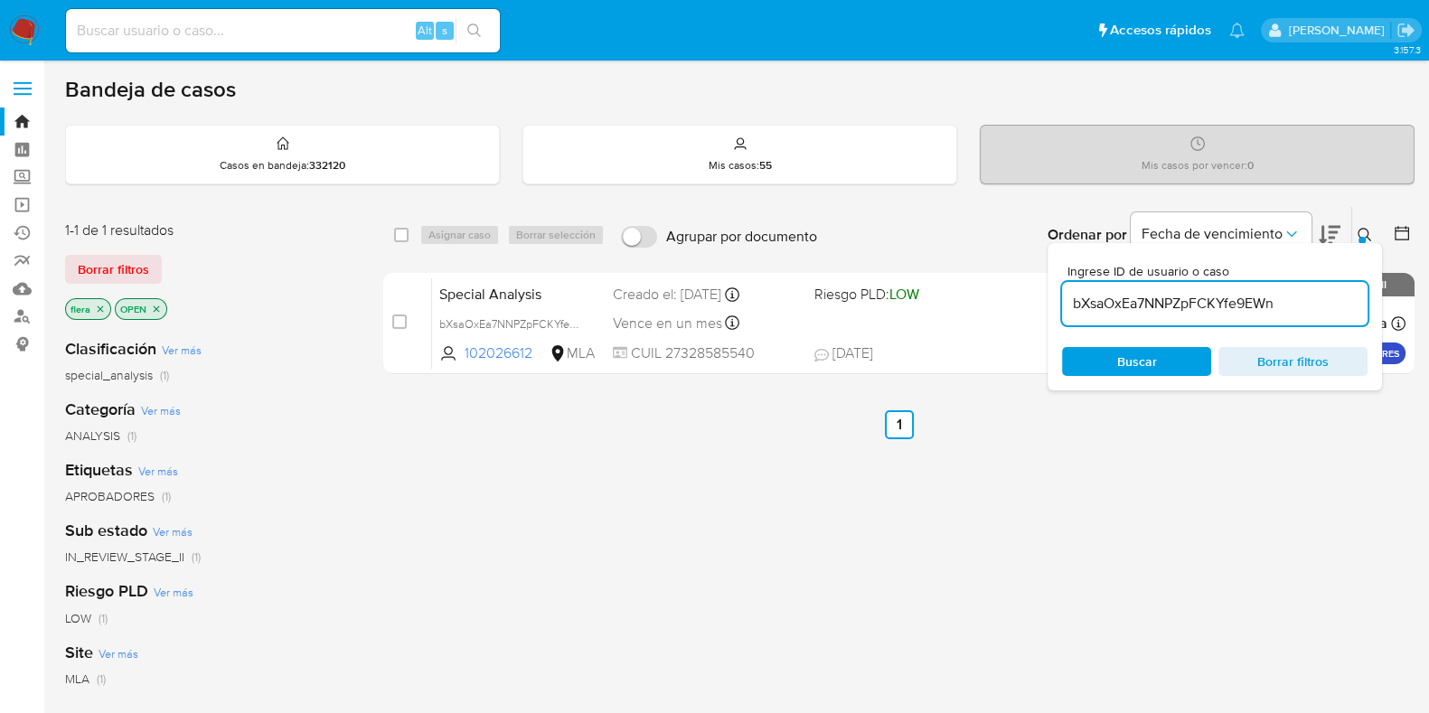
click at [1151, 311] on input "bXsaOxEa7NNPZpFCKYfe9EWn" at bounding box center [1215, 304] width 306 height 24
paste input "k8xbdwYYxF7lPbXjb6084gkB"
type input "k8xbdwYYxF7lPbXjb6084gkB"
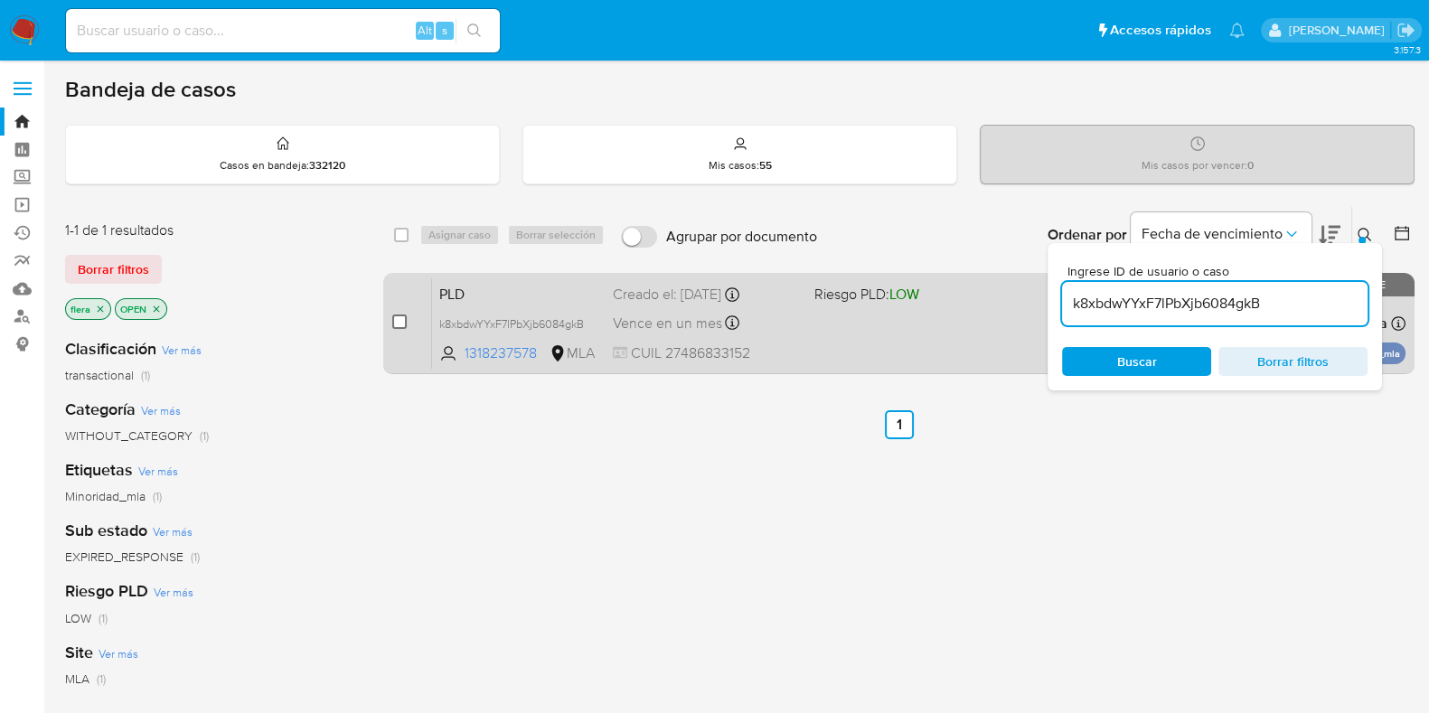
click at [398, 317] on input "checkbox" at bounding box center [399, 322] width 14 height 14
checkbox input "true"
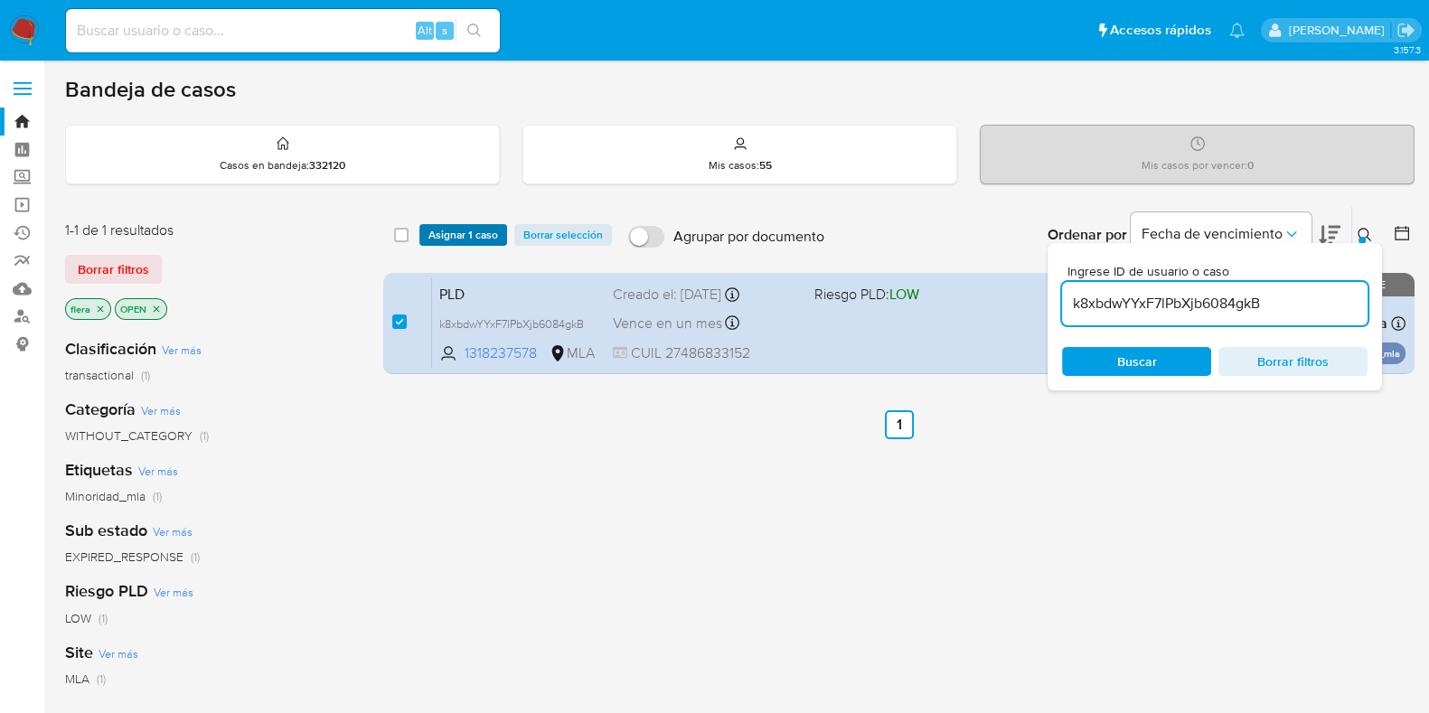
click at [461, 229] on span "Asignar 1 caso" at bounding box center [463, 235] width 70 height 18
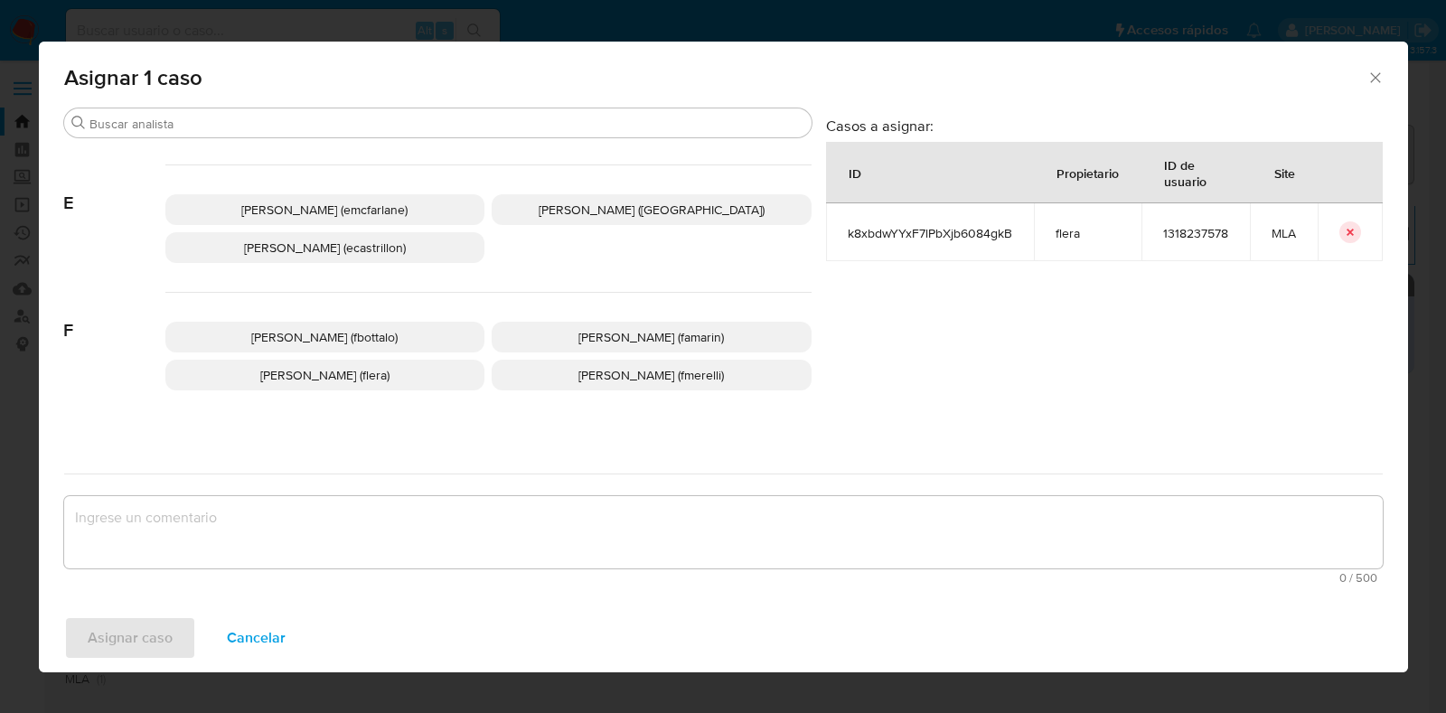
scroll to position [339, 0]
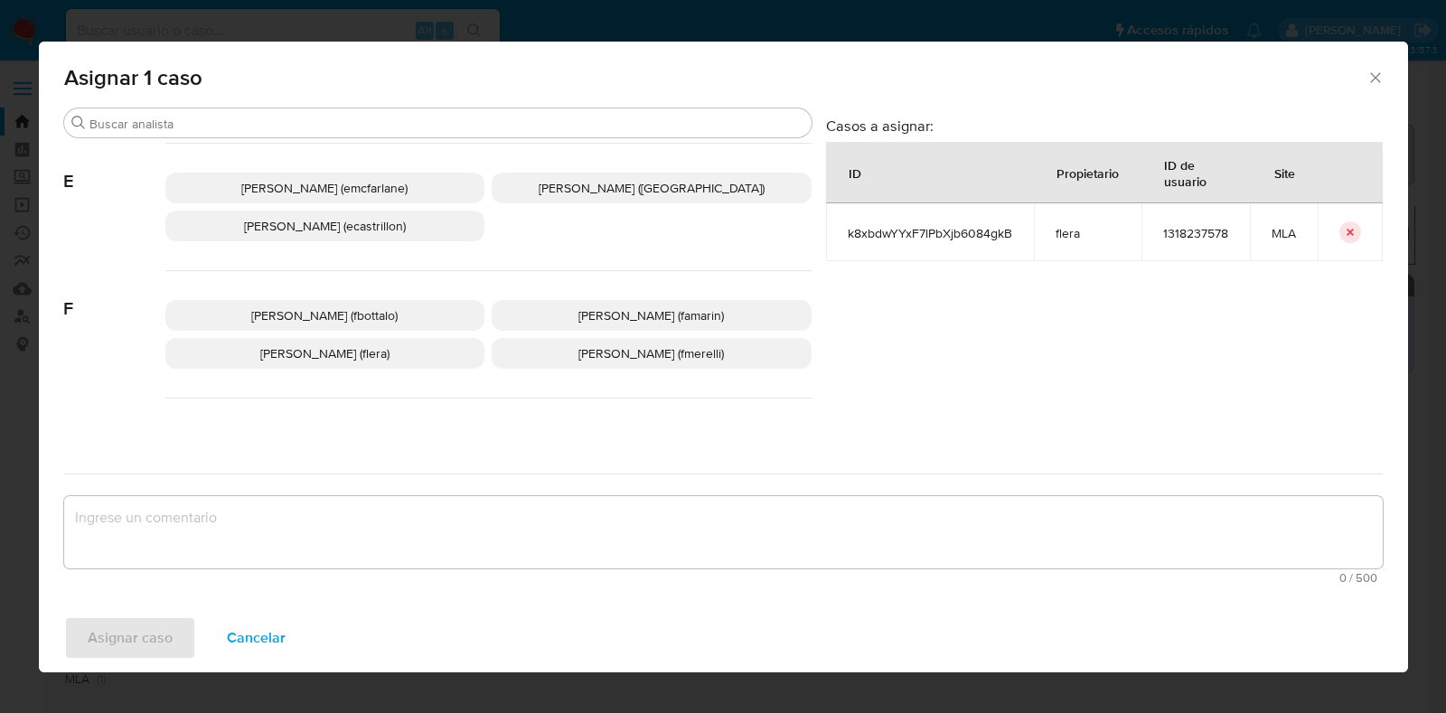
click at [406, 348] on p "[PERSON_NAME] (flera)" at bounding box center [325, 353] width 320 height 31
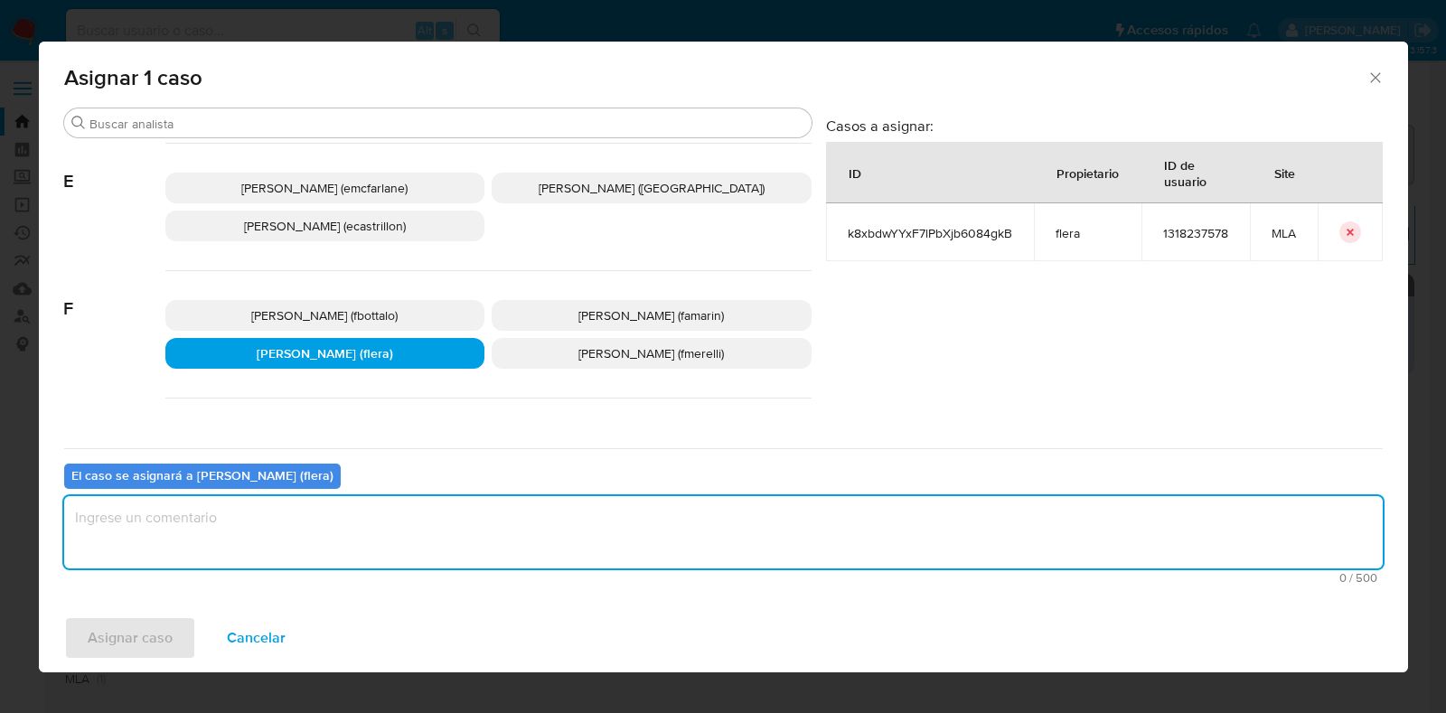
click at [301, 535] on textarea "assign-modal" at bounding box center [723, 532] width 1319 height 72
click at [118, 640] on span "Asignar caso" at bounding box center [130, 638] width 85 height 40
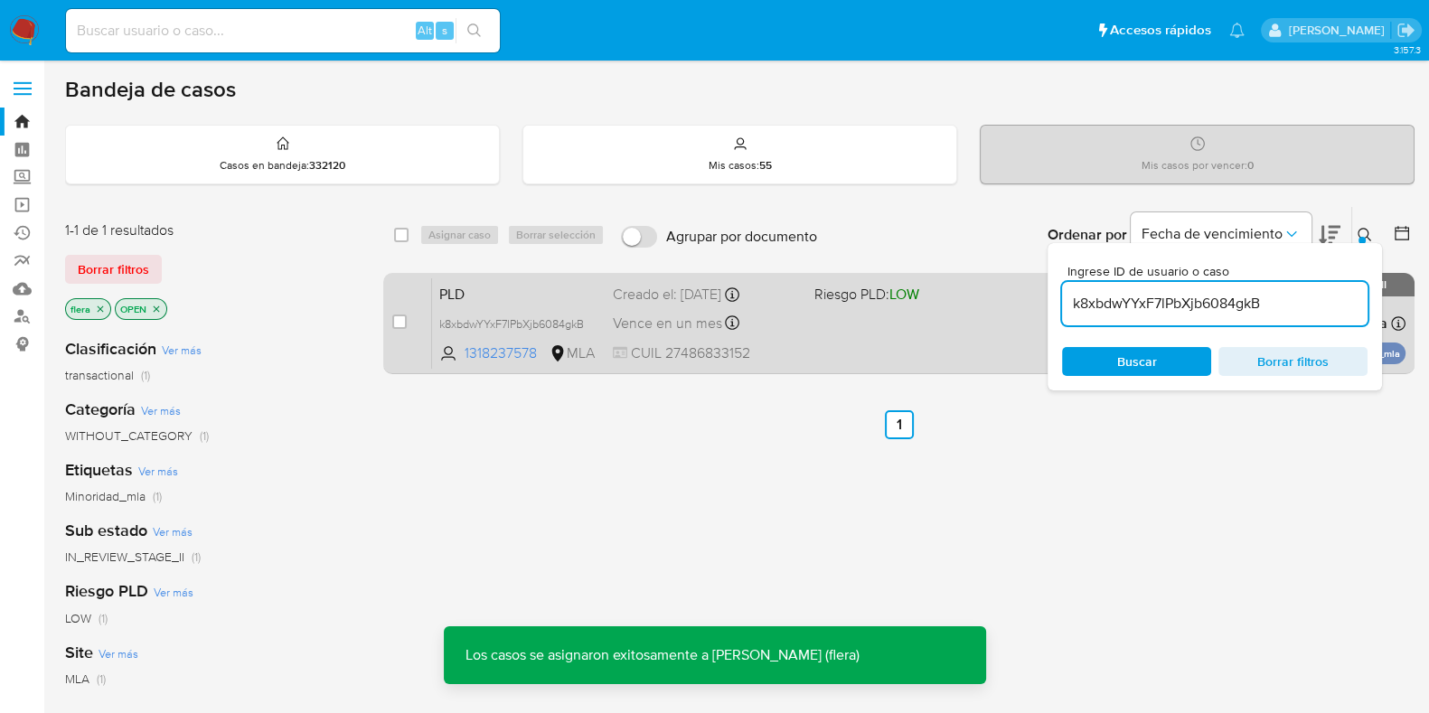
click at [503, 289] on span "PLD" at bounding box center [518, 293] width 159 height 24
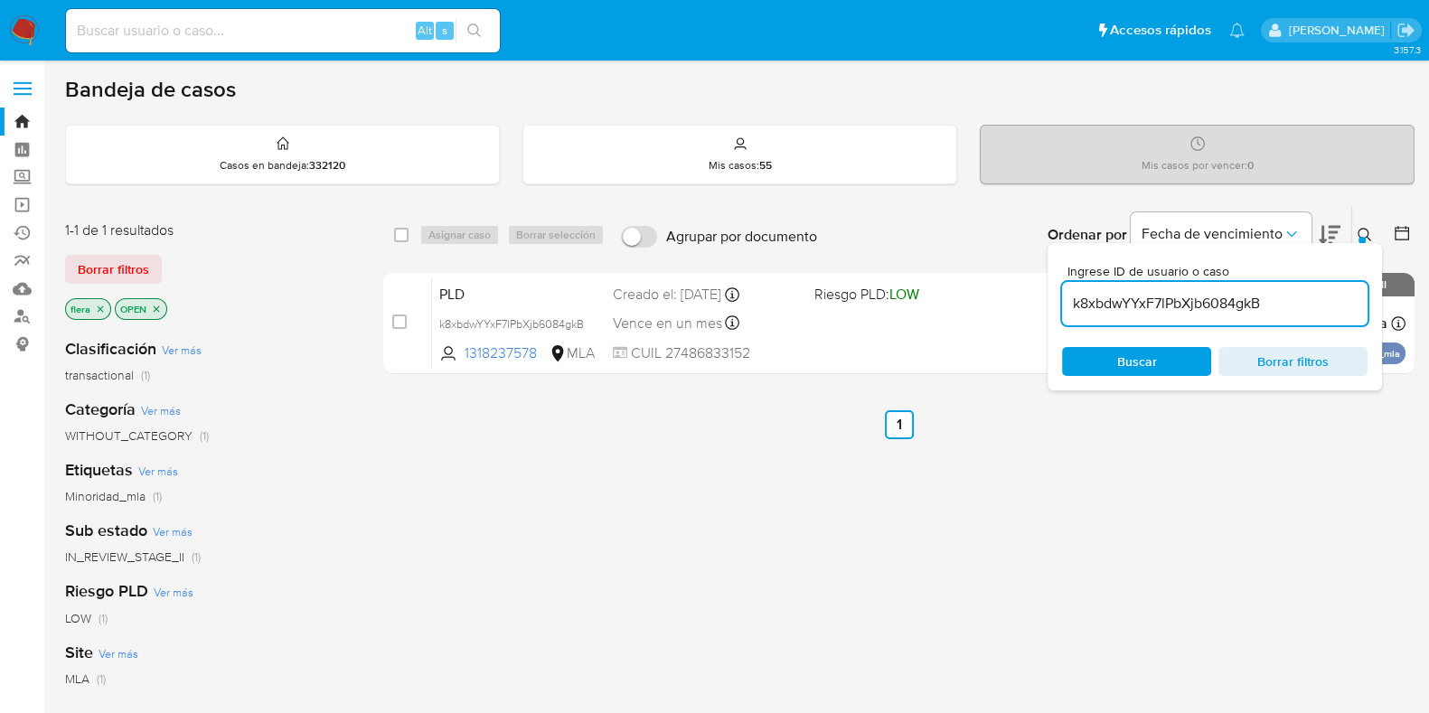
click at [1116, 295] on input "k8xbdwYYxF7lPbXjb6084gkB" at bounding box center [1215, 304] width 306 height 24
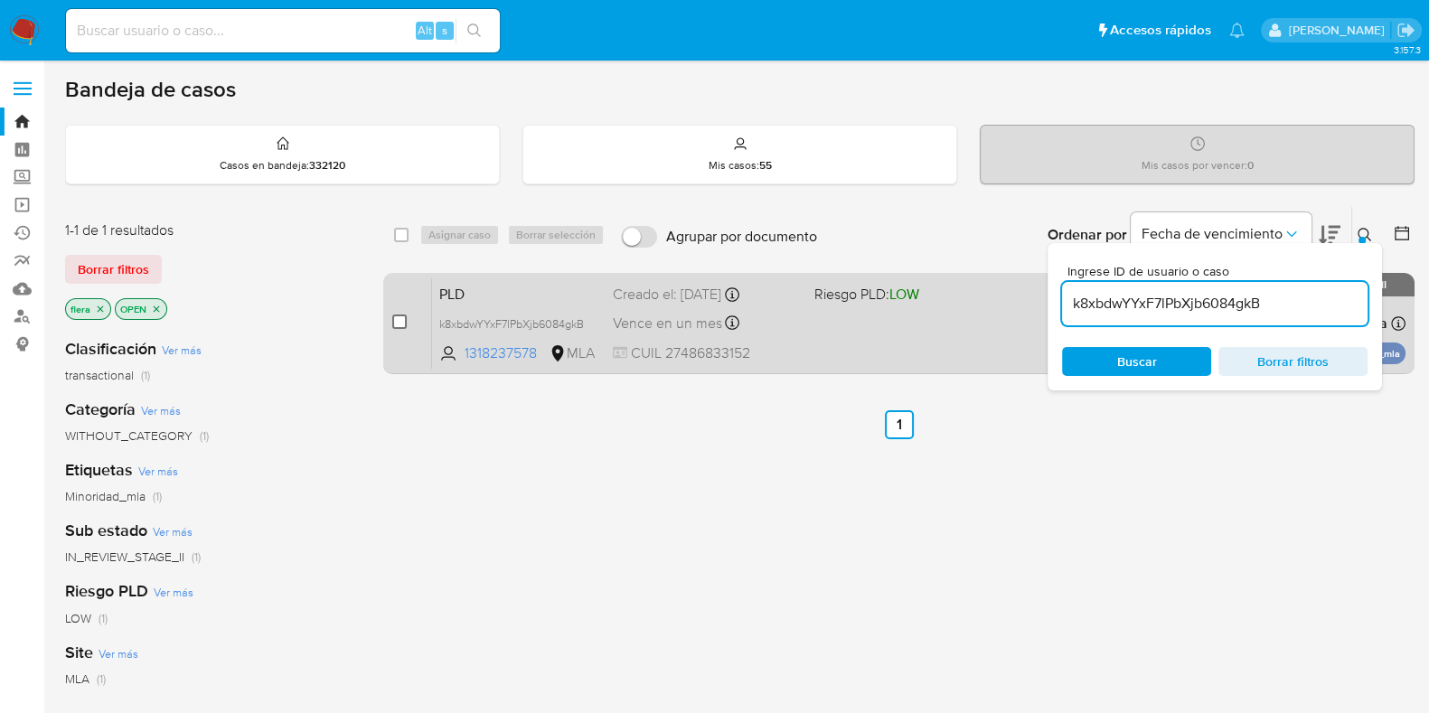
click at [395, 323] on input "checkbox" at bounding box center [399, 322] width 14 height 14
checkbox input "true"
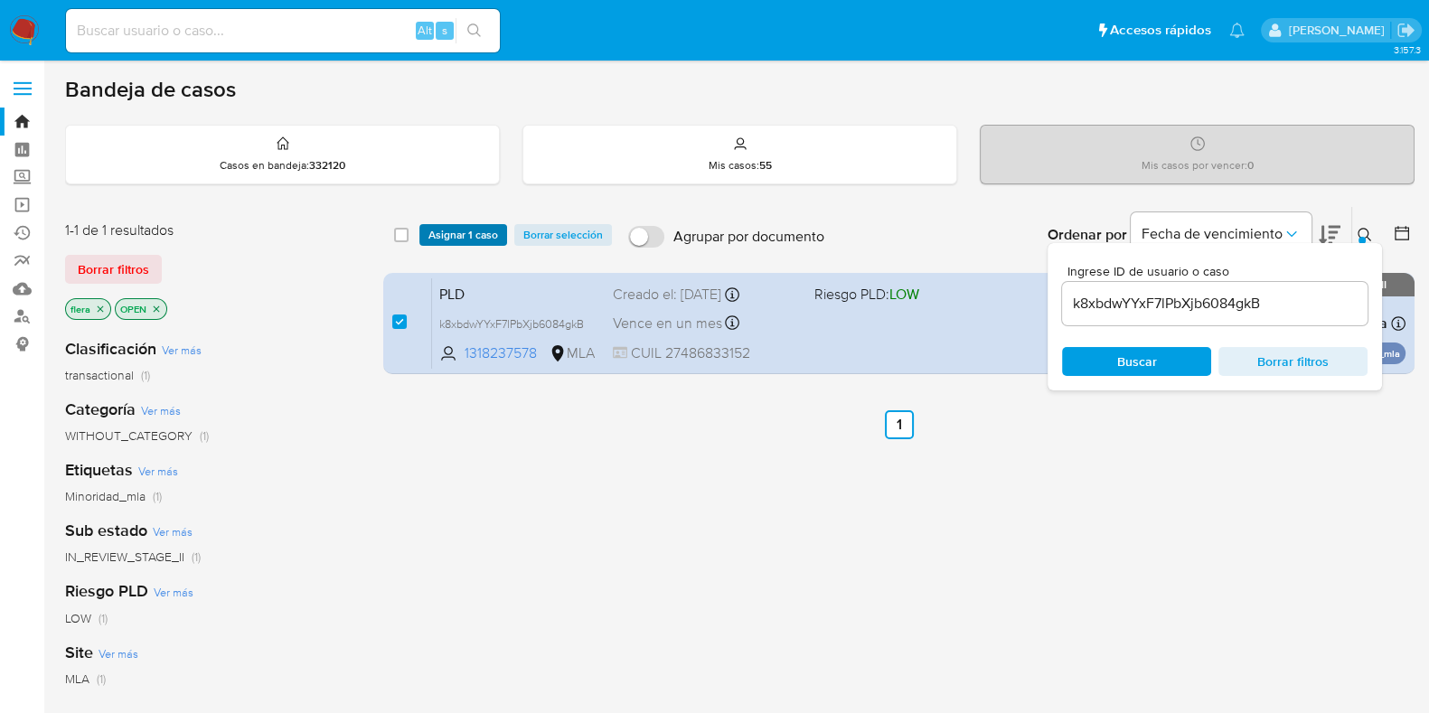
click at [469, 239] on span "Asignar 1 caso" at bounding box center [463, 235] width 70 height 18
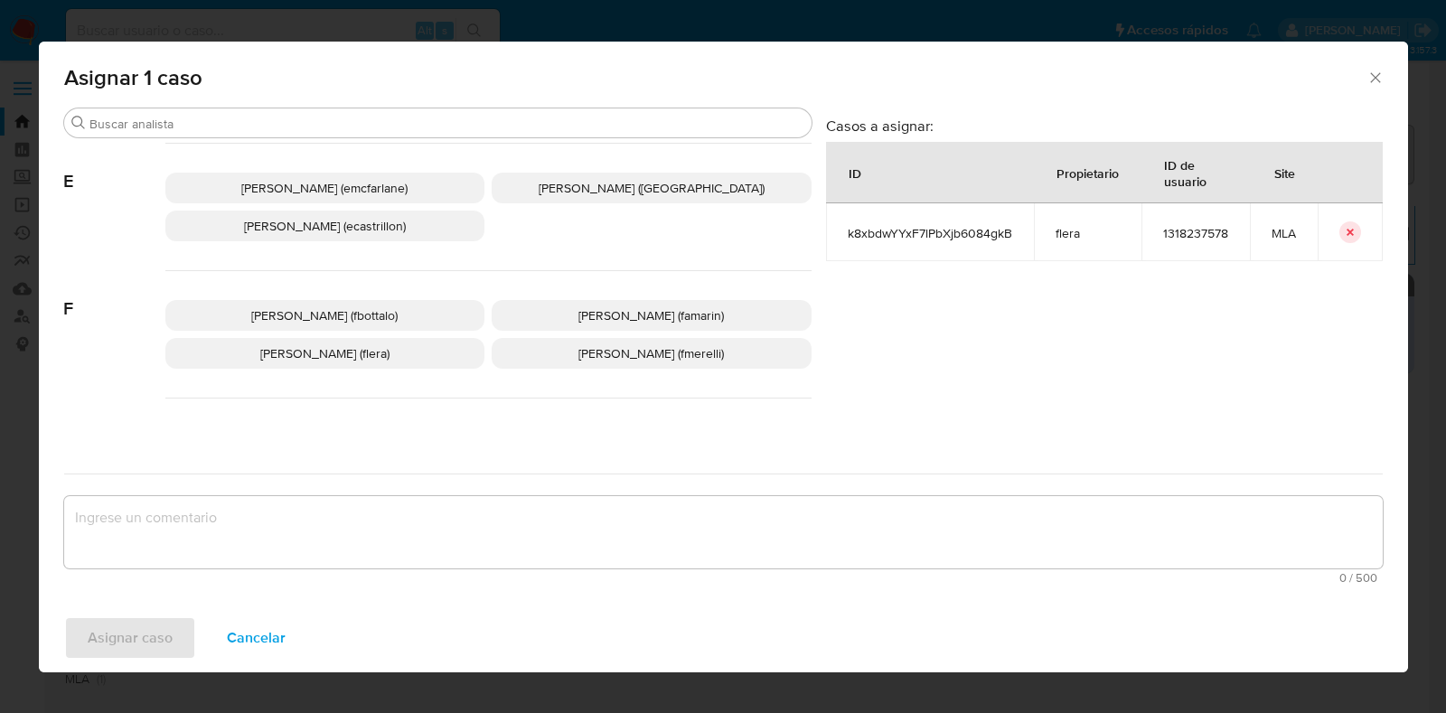
click at [343, 357] on span "[PERSON_NAME] (flera)" at bounding box center [324, 353] width 129 height 18
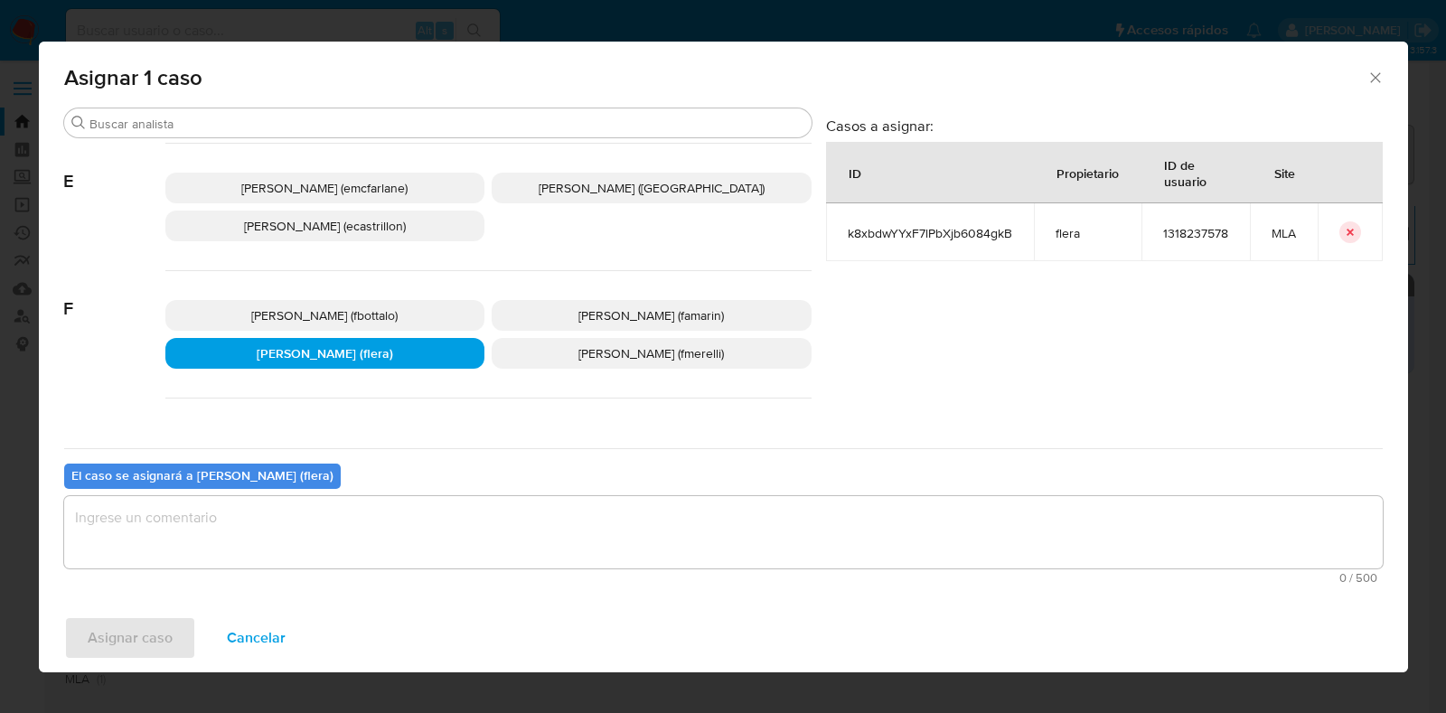
click at [389, 535] on textarea "assign-modal" at bounding box center [723, 532] width 1319 height 72
click at [131, 636] on span "Asignar caso" at bounding box center [130, 638] width 85 height 40
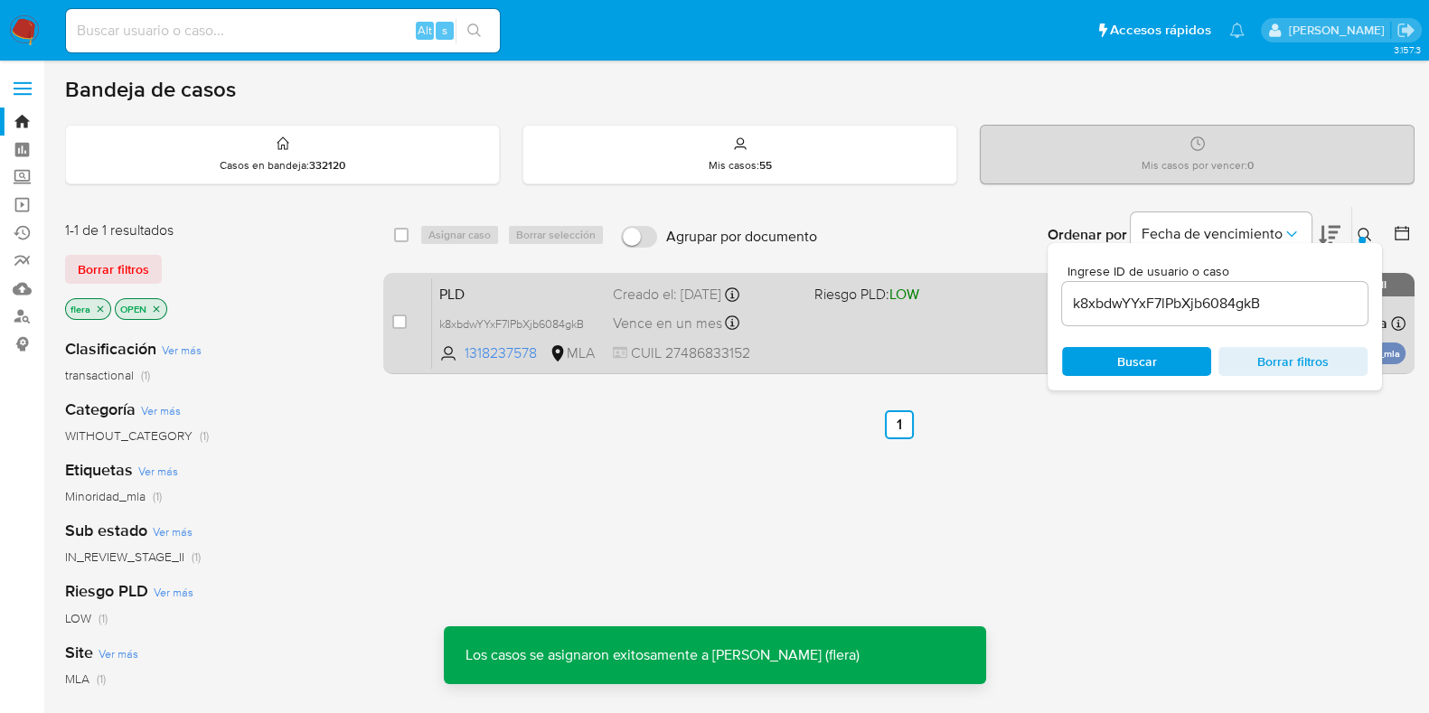
click at [458, 291] on span "PLD" at bounding box center [518, 293] width 159 height 24
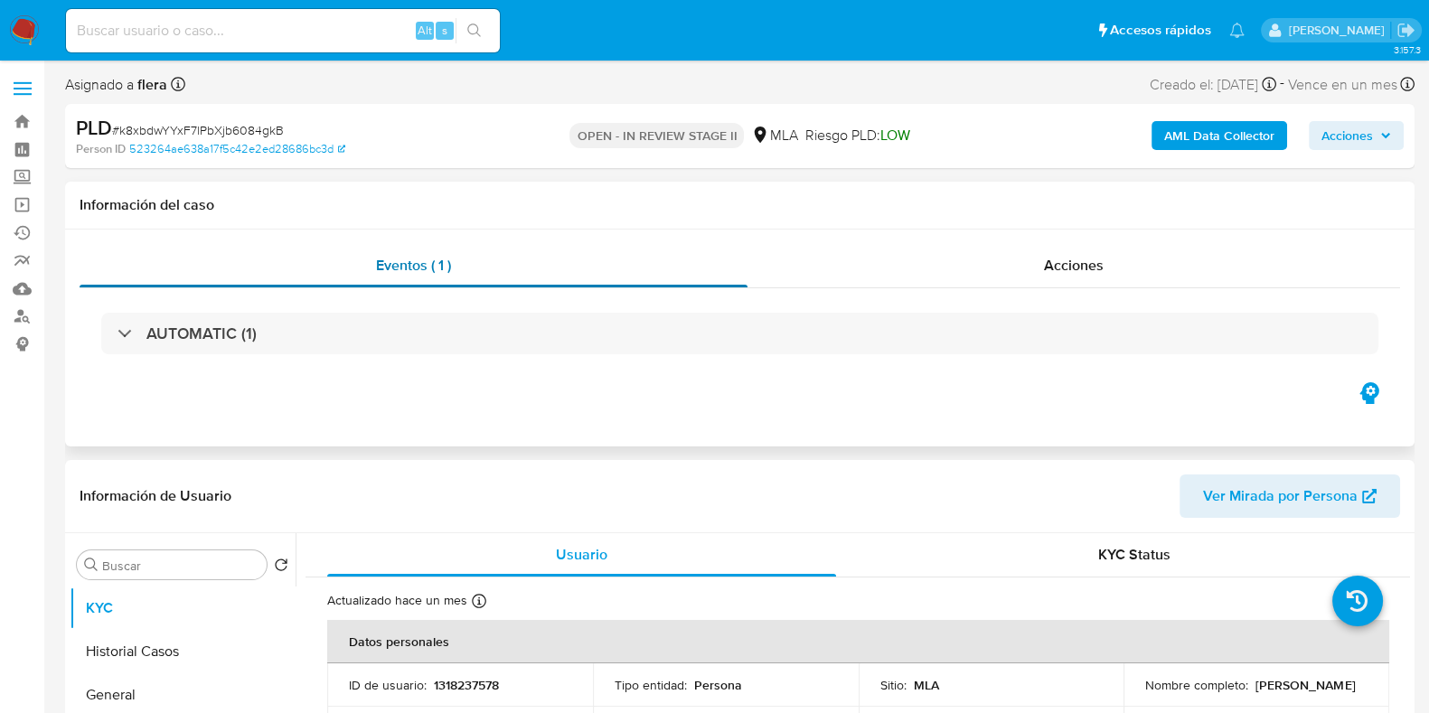
select select "10"
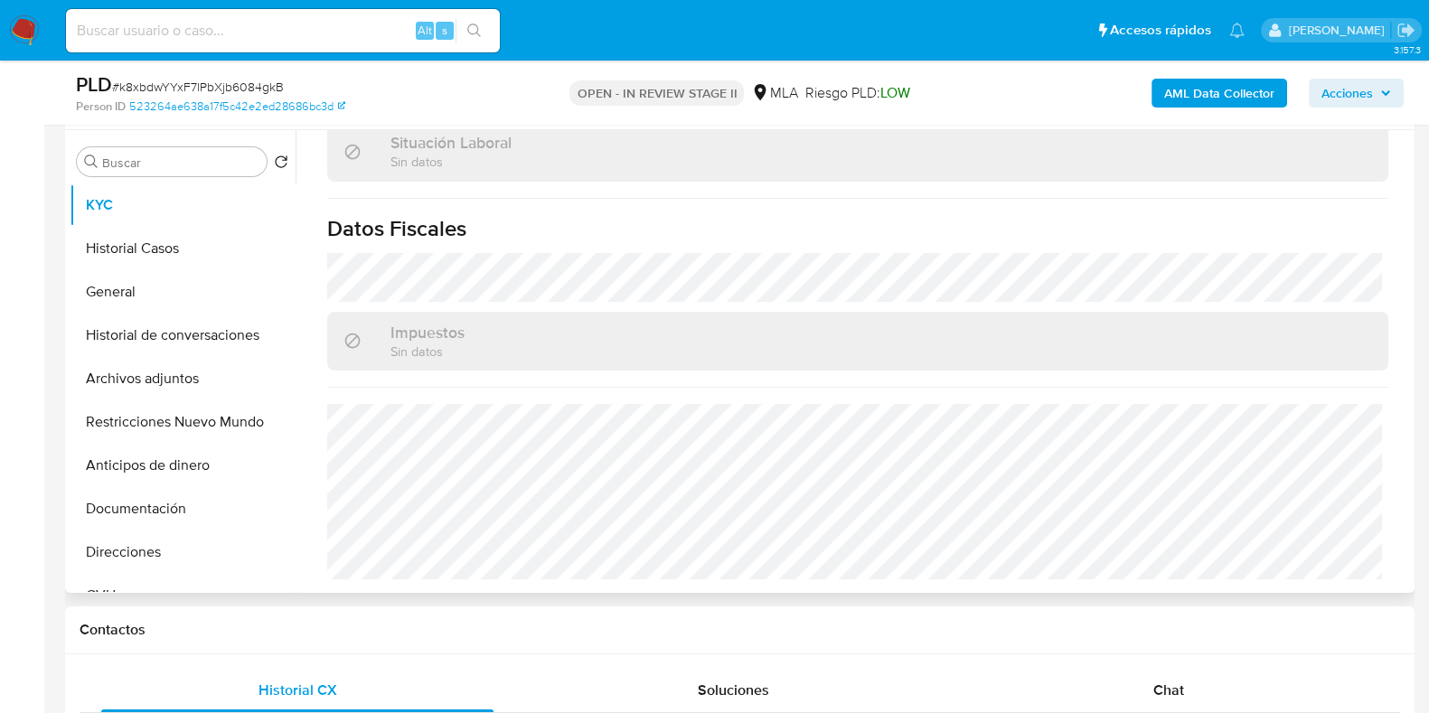
scroll to position [565, 0]
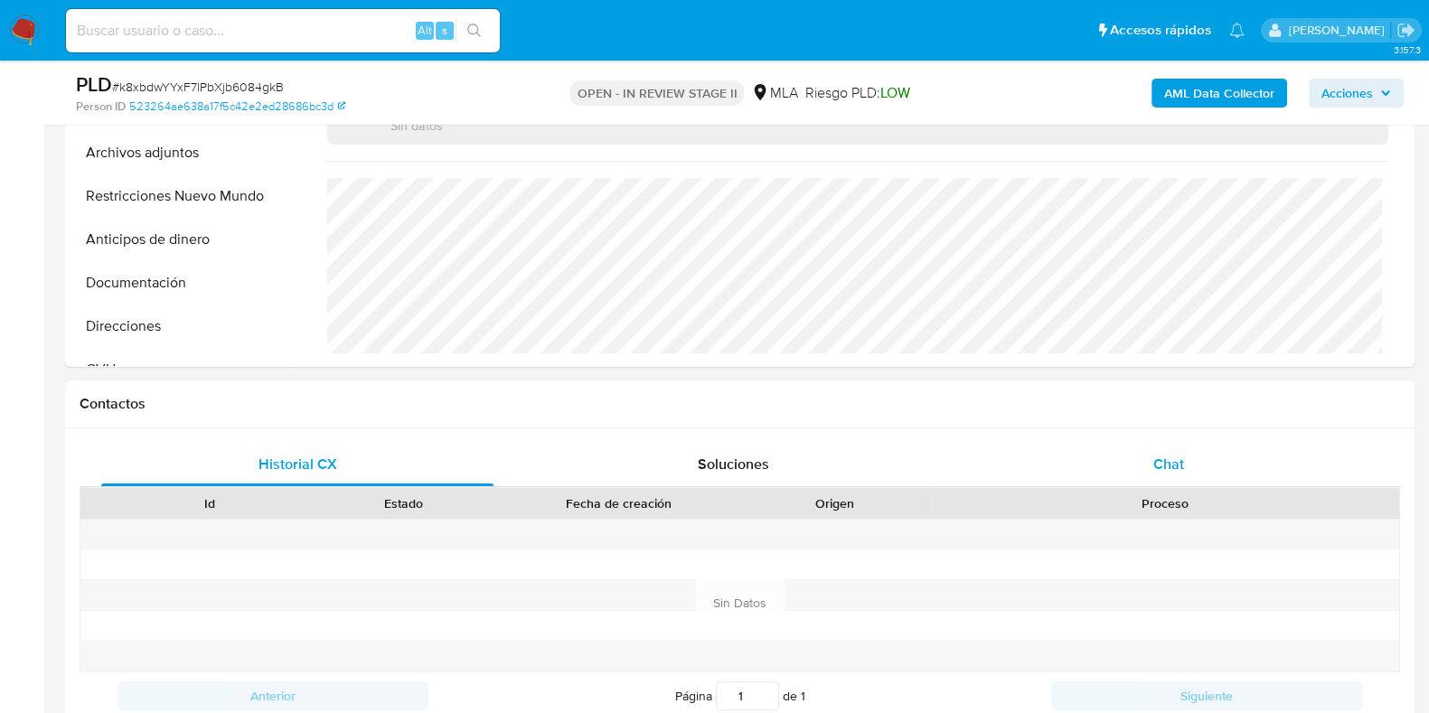
click at [1224, 478] on div "Chat" at bounding box center [1169, 464] width 392 height 43
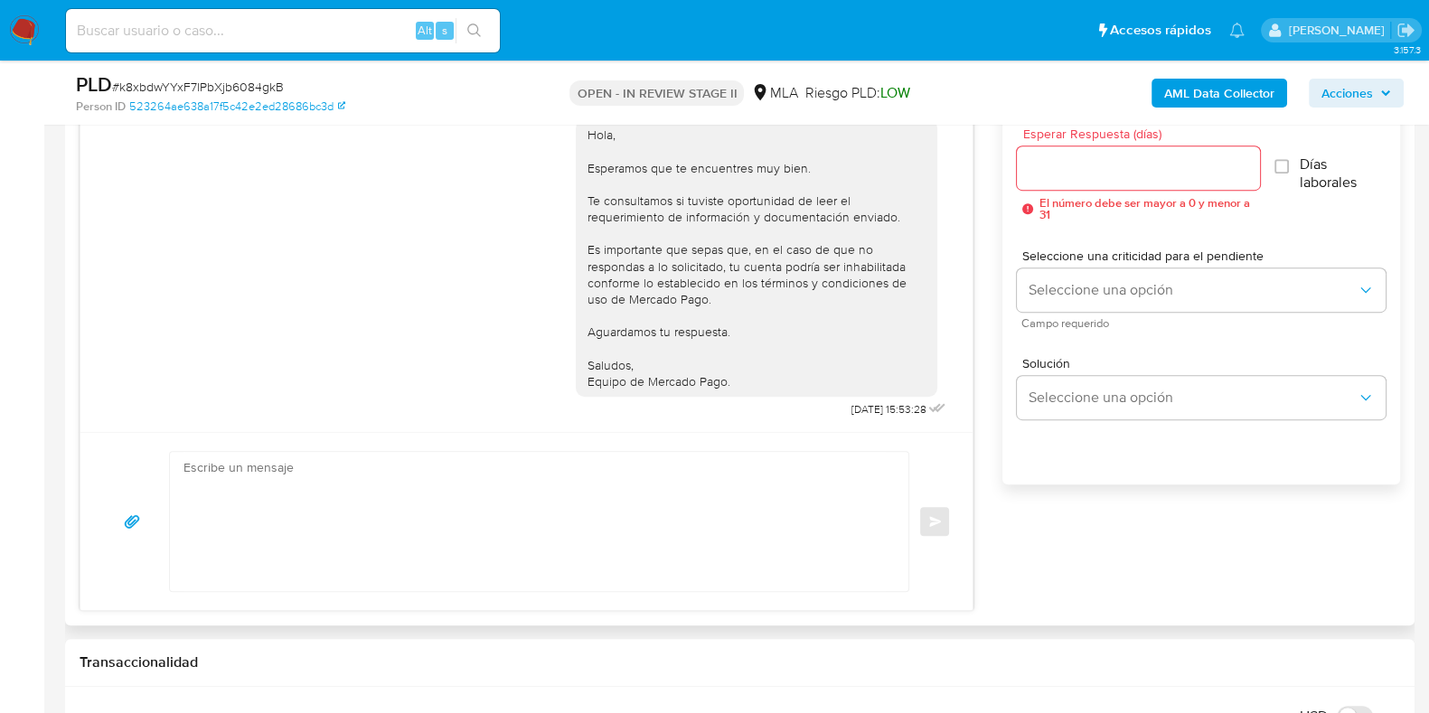
scroll to position [1017, 0]
click at [582, 508] on textarea at bounding box center [534, 520] width 702 height 139
paste textarea "Hola XXX, ¡Gracias por tu respuesta! Queremos informarte que el uso de la cuent…"
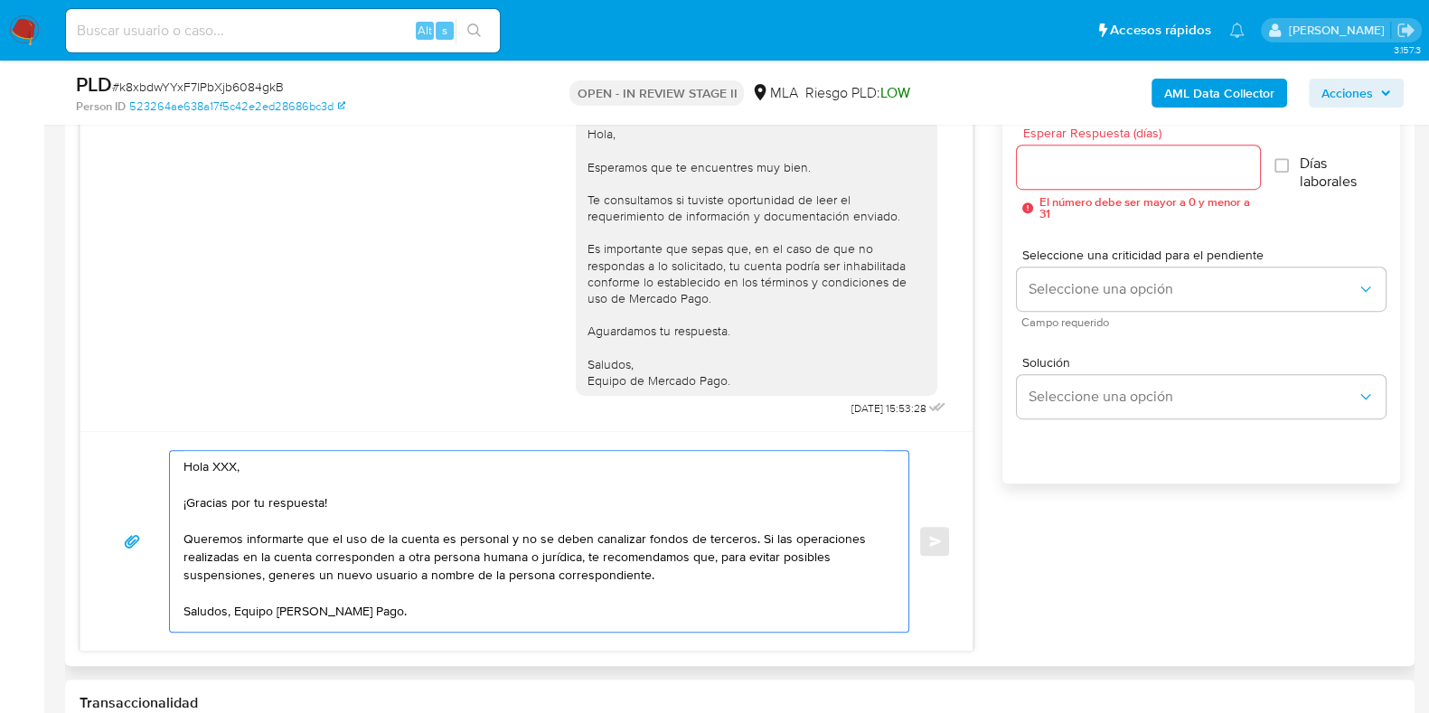
scroll to position [0, 0]
drag, startPoint x: 351, startPoint y: 492, endPoint x: 212, endPoint y: 463, distance: 141.3
click at [212, 463] on textarea "Hola XXX, ¡Gracias por tu respuesta! Queremos informarte que el uso de la cuent…" at bounding box center [534, 541] width 702 height 181
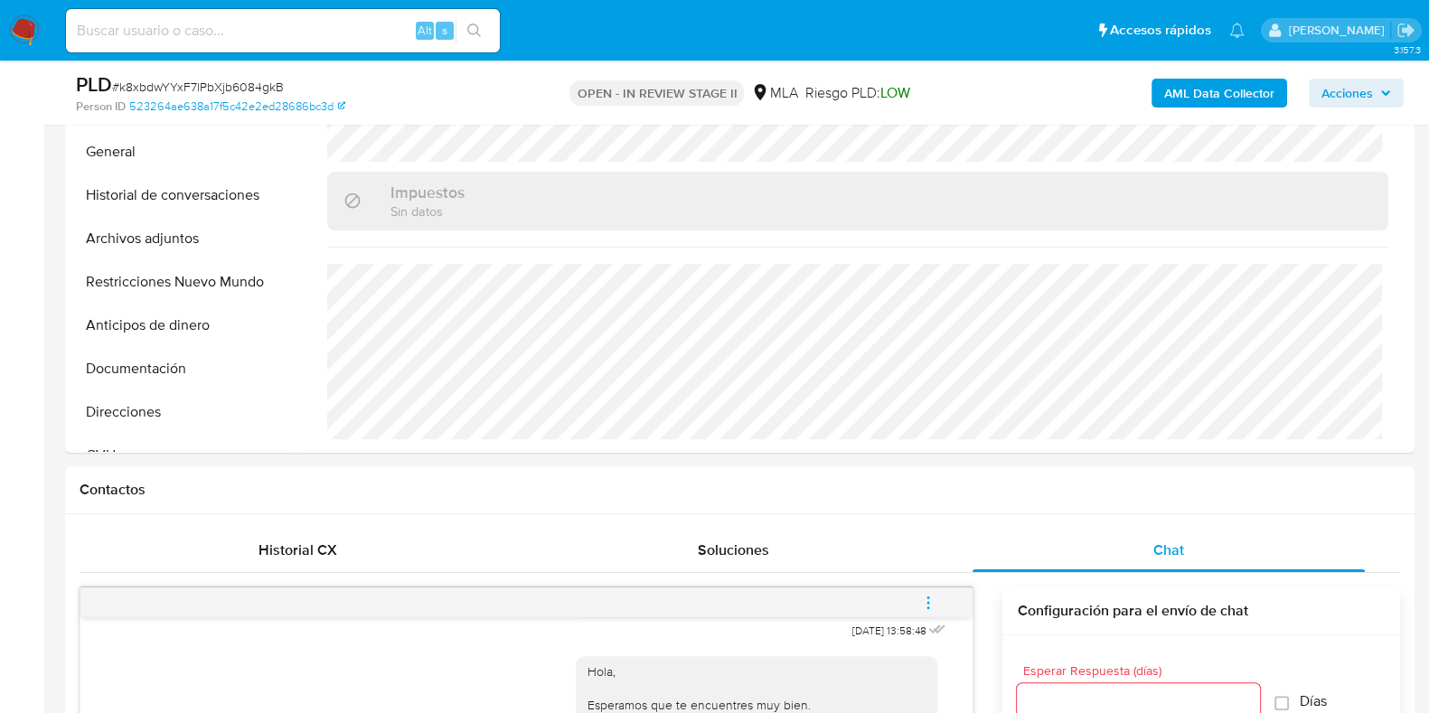
scroll to position [339, 0]
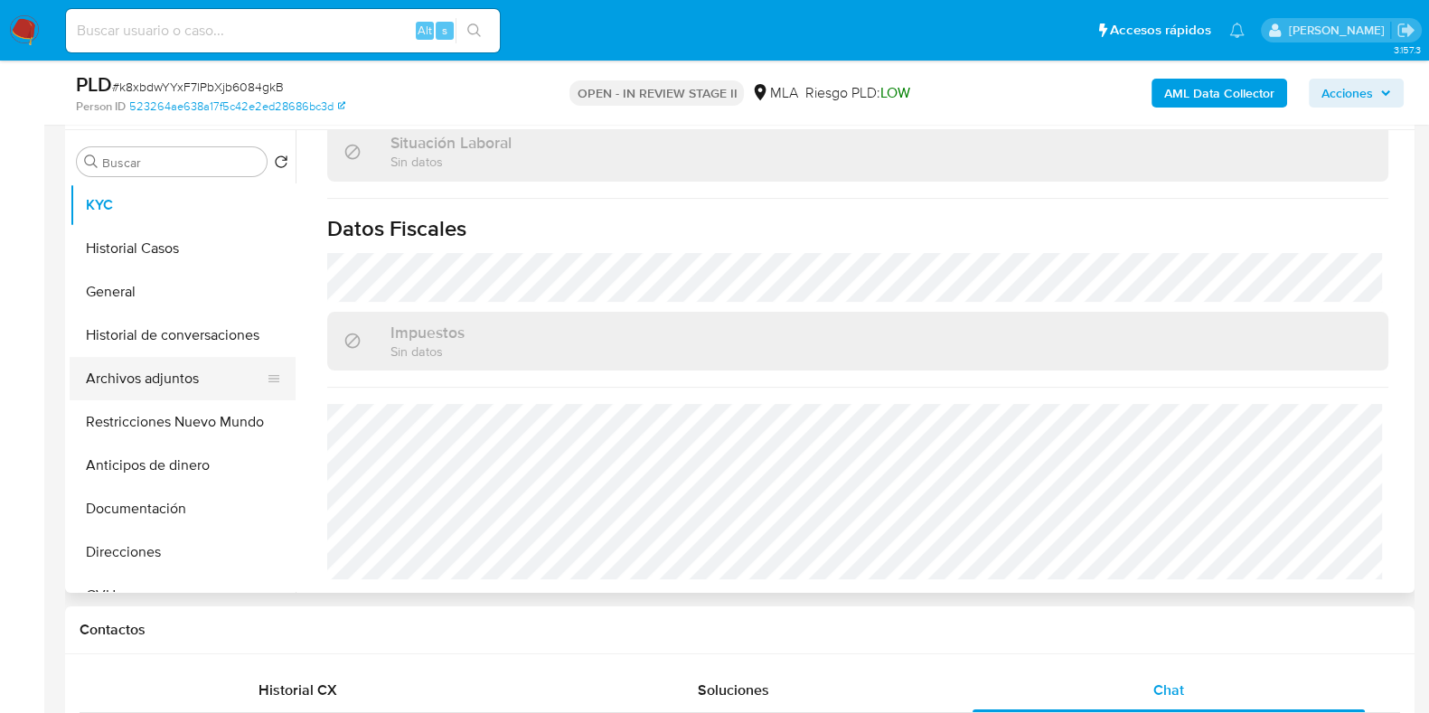
type textarea "Hola, Queremos informarte que el uso de la cuenta es personal y no se deben can…"
click at [149, 368] on button "Archivos adjuntos" at bounding box center [176, 378] width 212 height 43
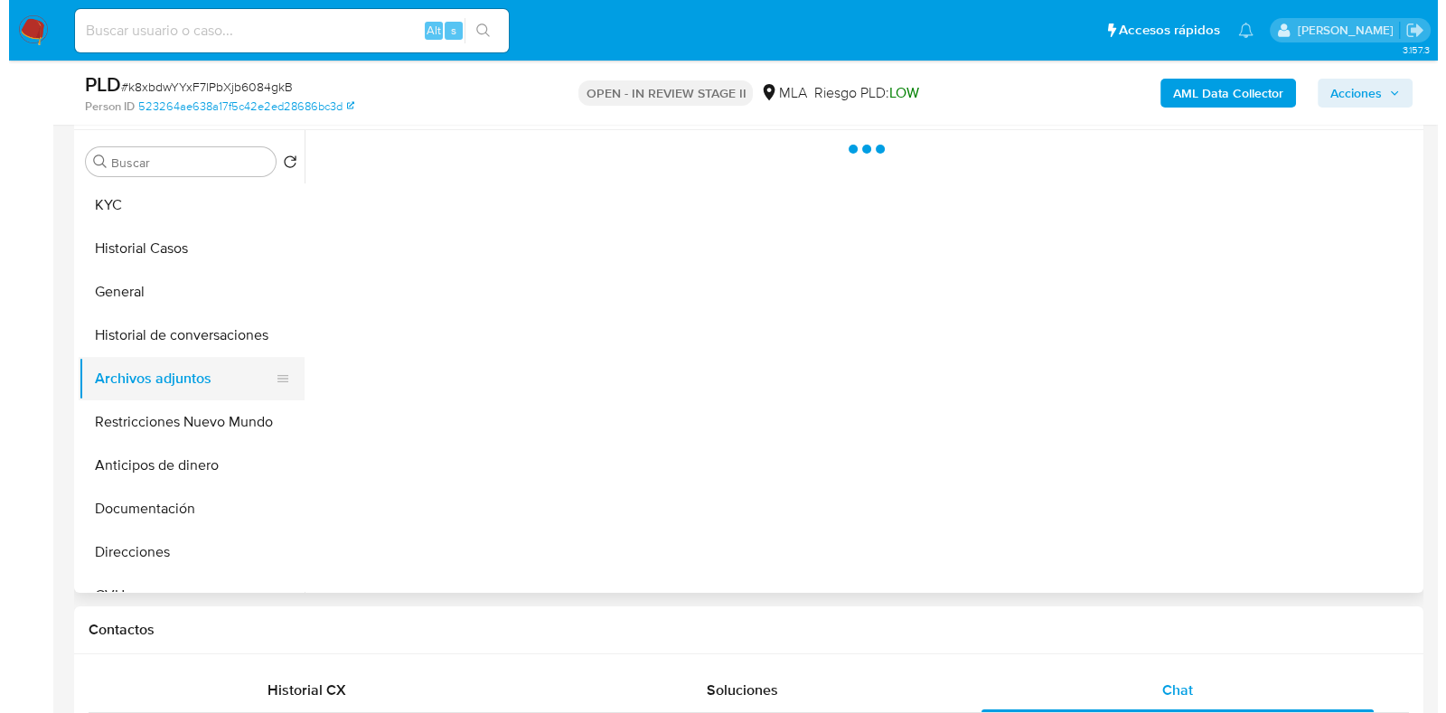
scroll to position [0, 0]
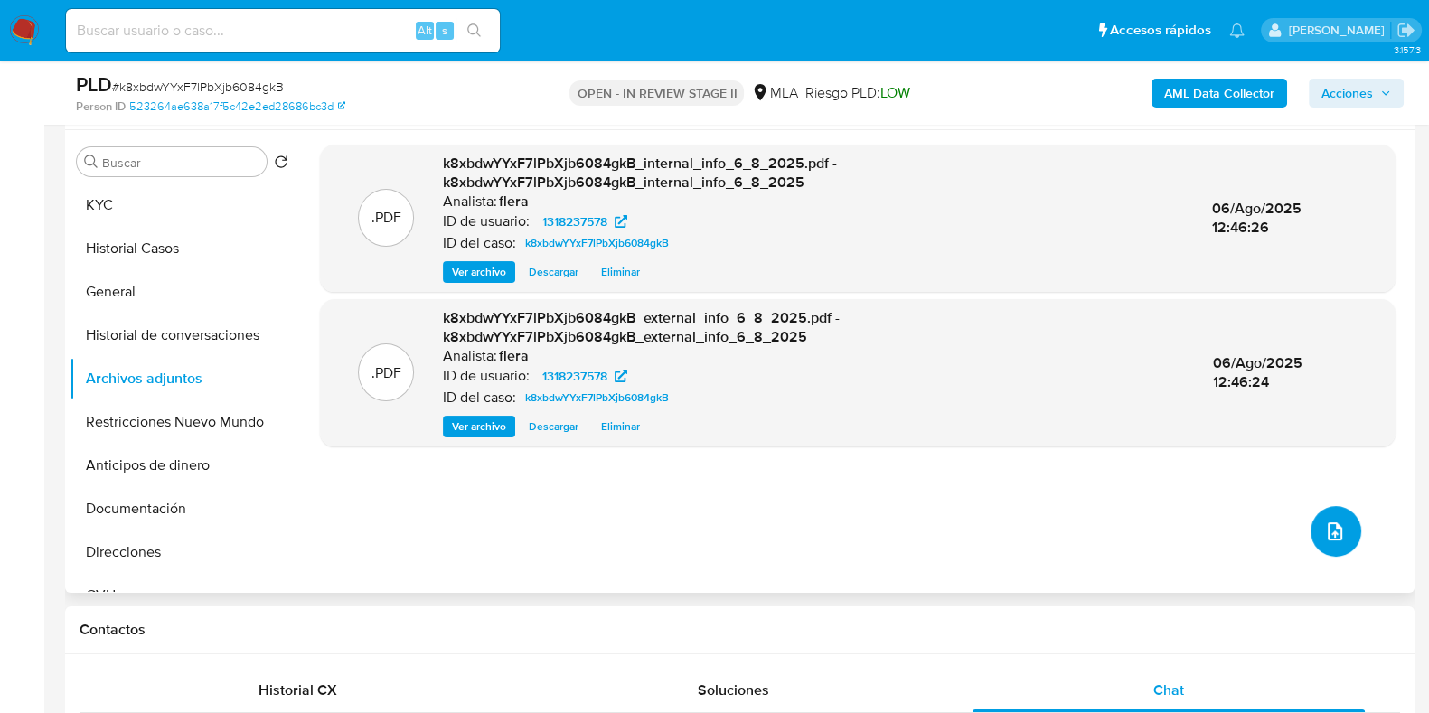
click at [1313, 536] on button "upload-file" at bounding box center [1336, 531] width 51 height 51
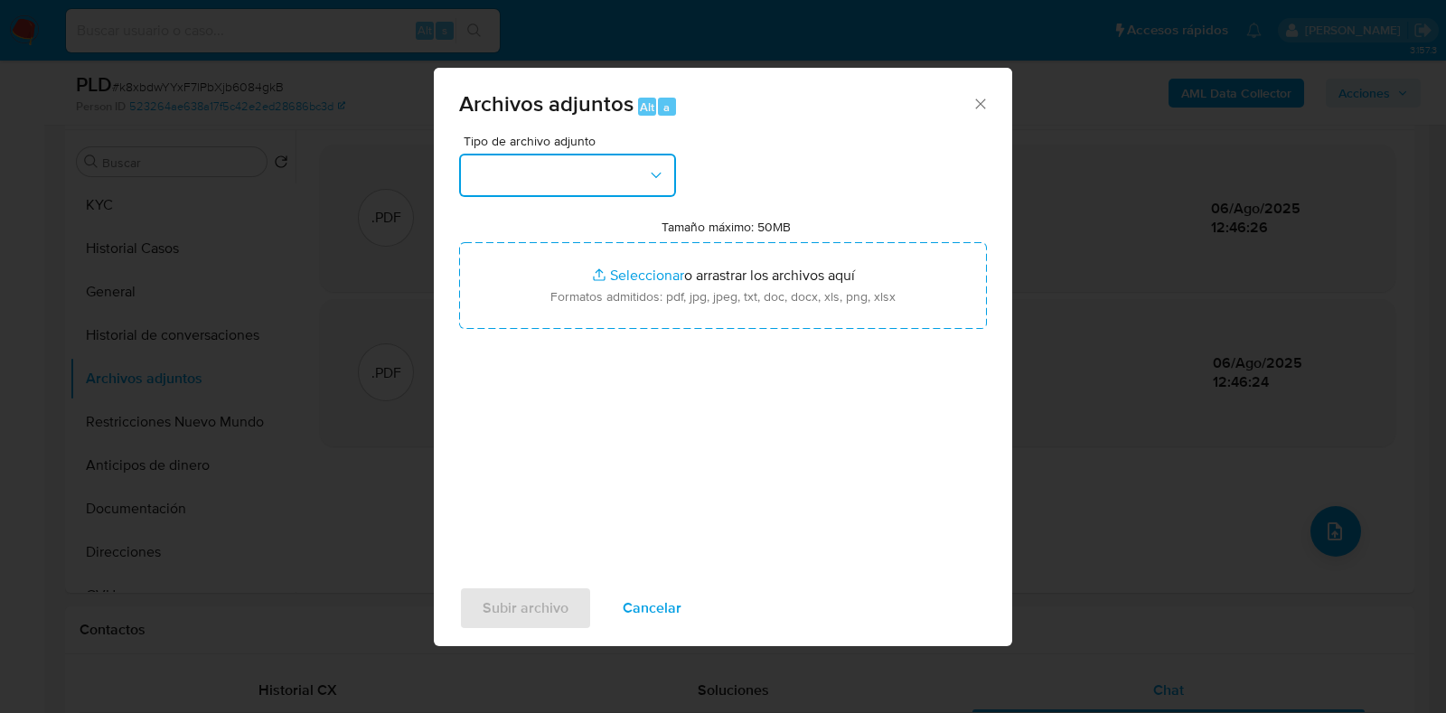
click at [560, 179] on button "button" at bounding box center [567, 175] width 217 height 43
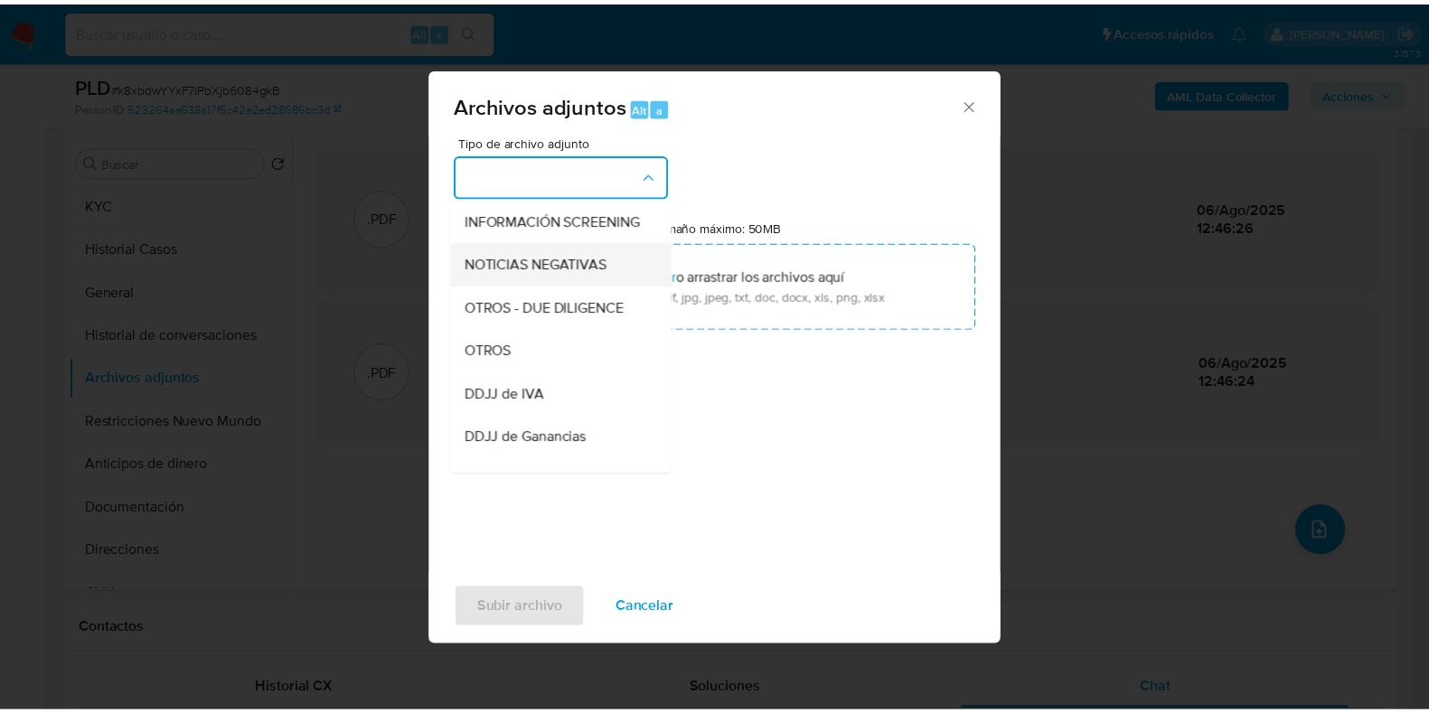
scroll to position [225, 0]
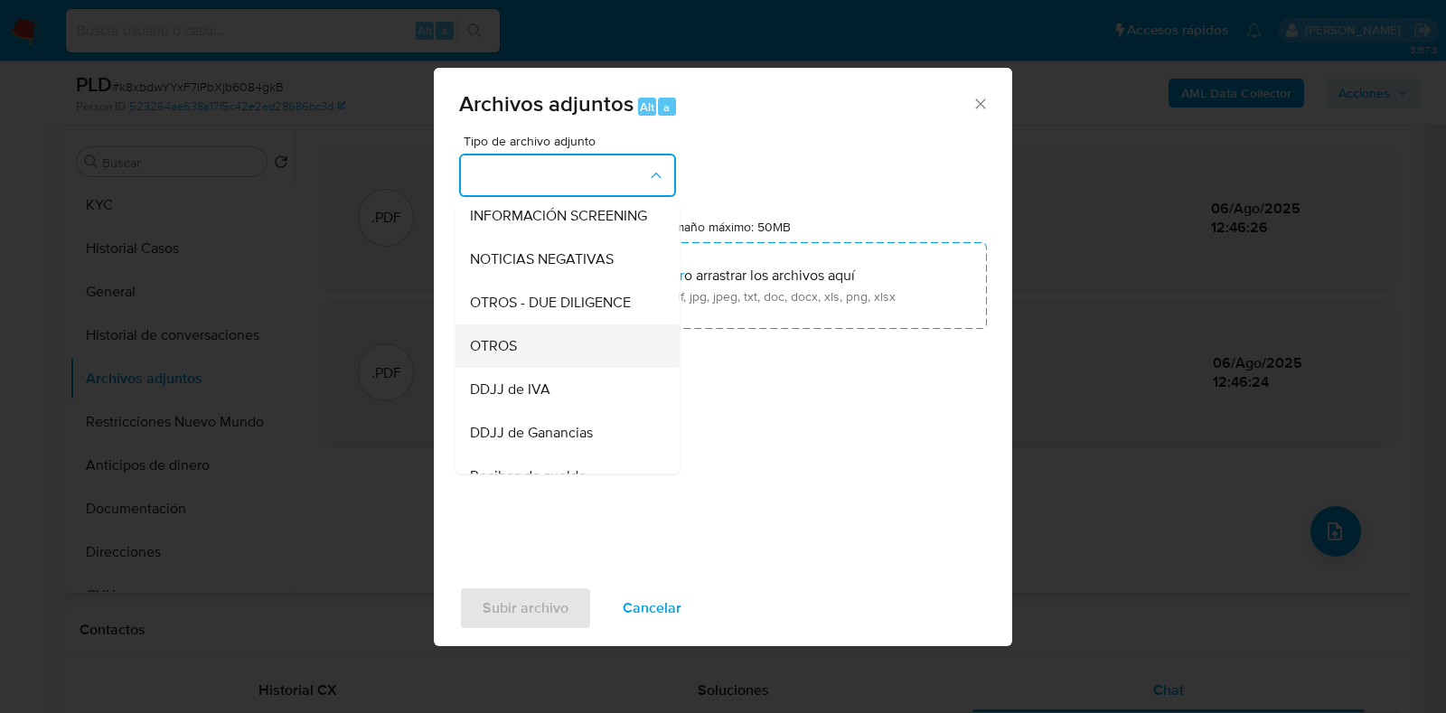
click at [591, 368] on div "OTROS" at bounding box center [562, 346] width 184 height 43
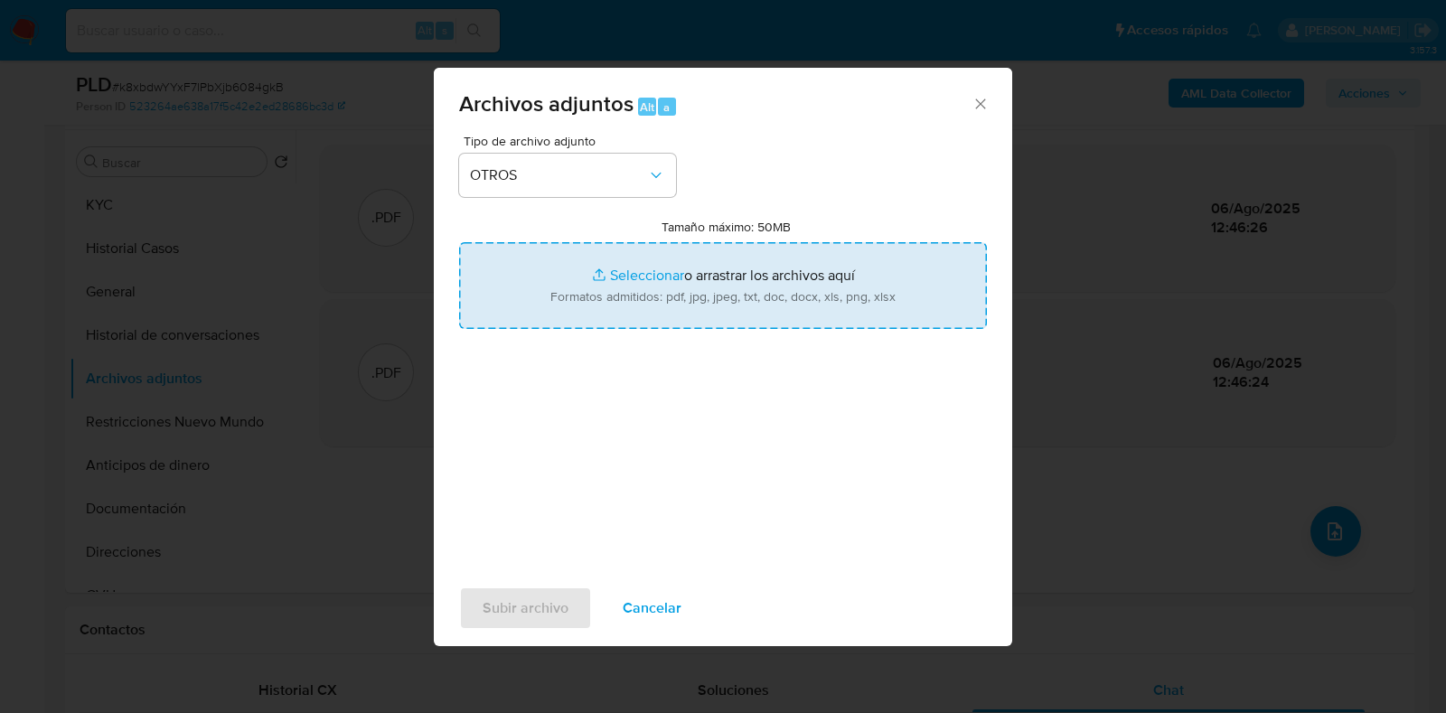
type input "C:\fakepath\Movimientos-Aladdin- Paula Agostina Villarreal.xlsx"
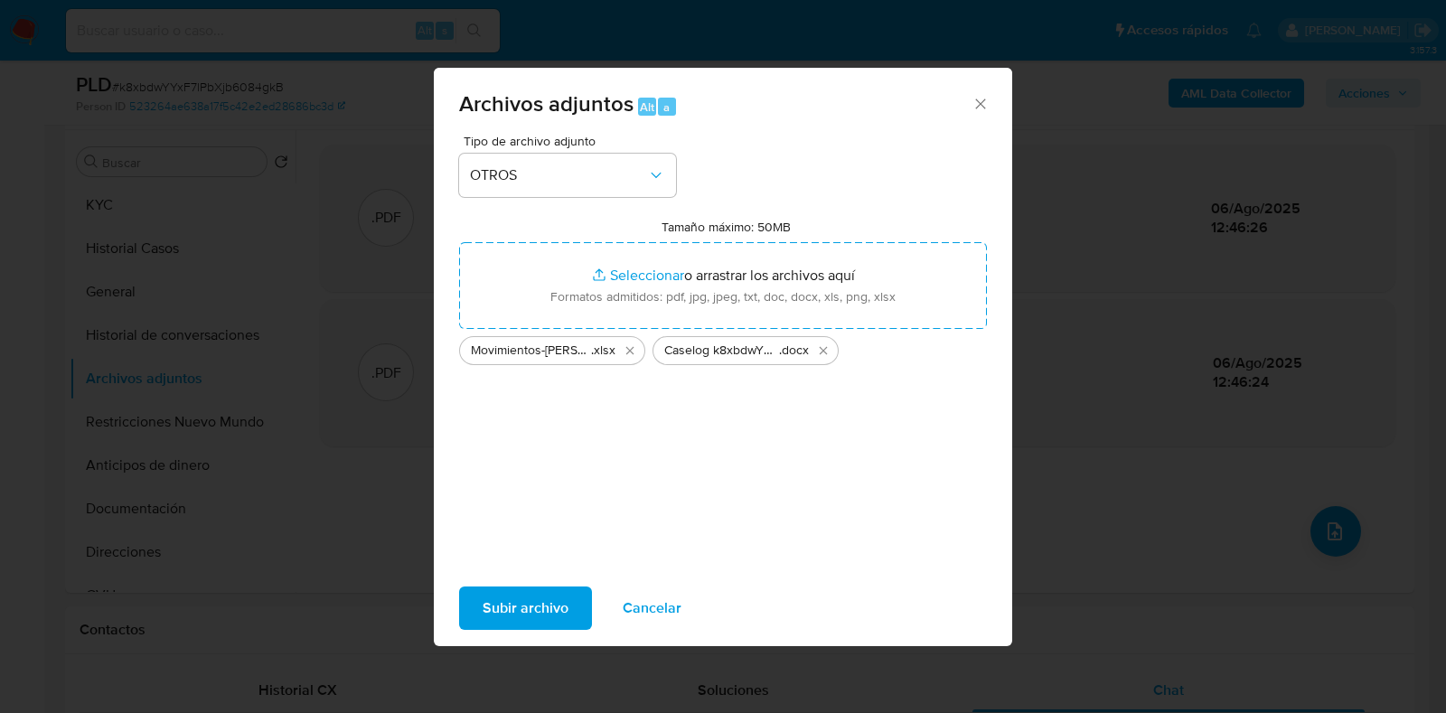
click at [546, 608] on span "Subir archivo" at bounding box center [526, 608] width 86 height 40
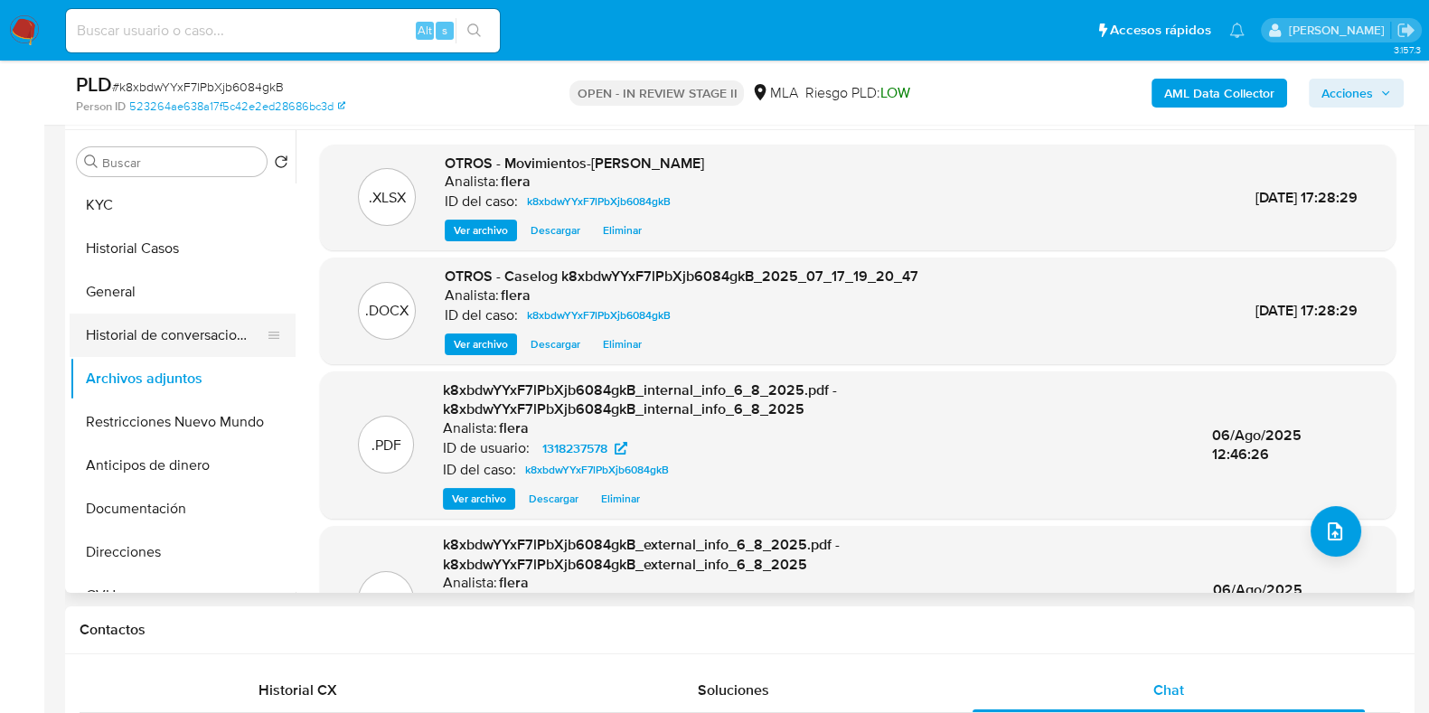
click at [195, 329] on button "Historial de conversaciones" at bounding box center [176, 335] width 212 height 43
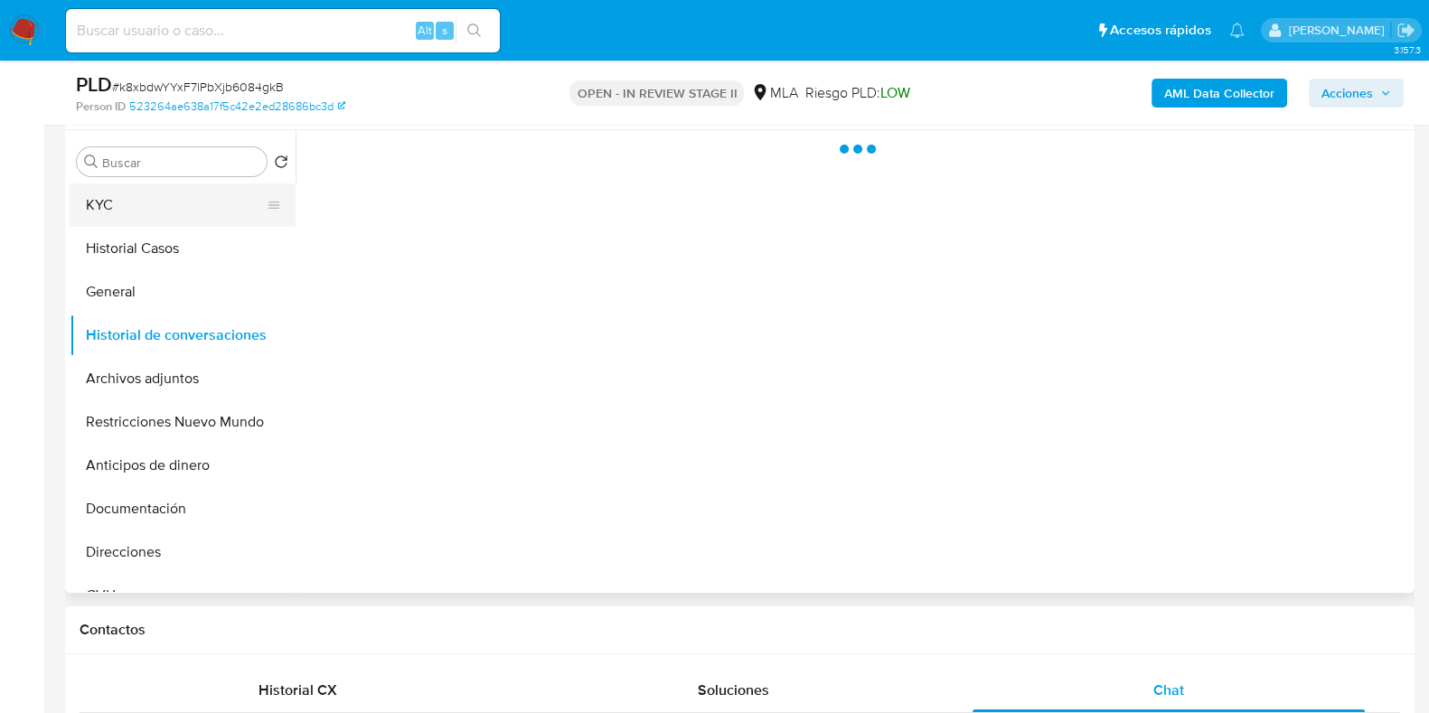
click at [168, 201] on button "KYC" at bounding box center [176, 204] width 212 height 43
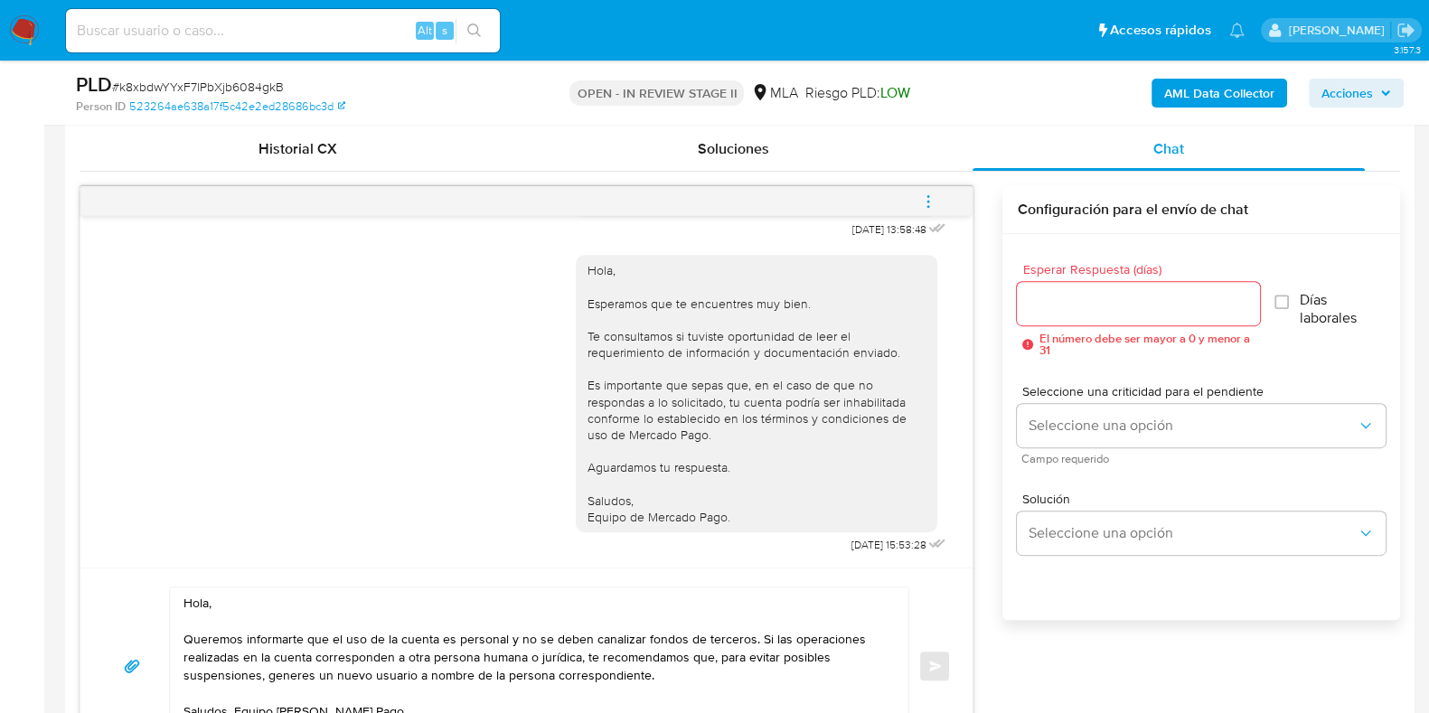
scroll to position [903, 0]
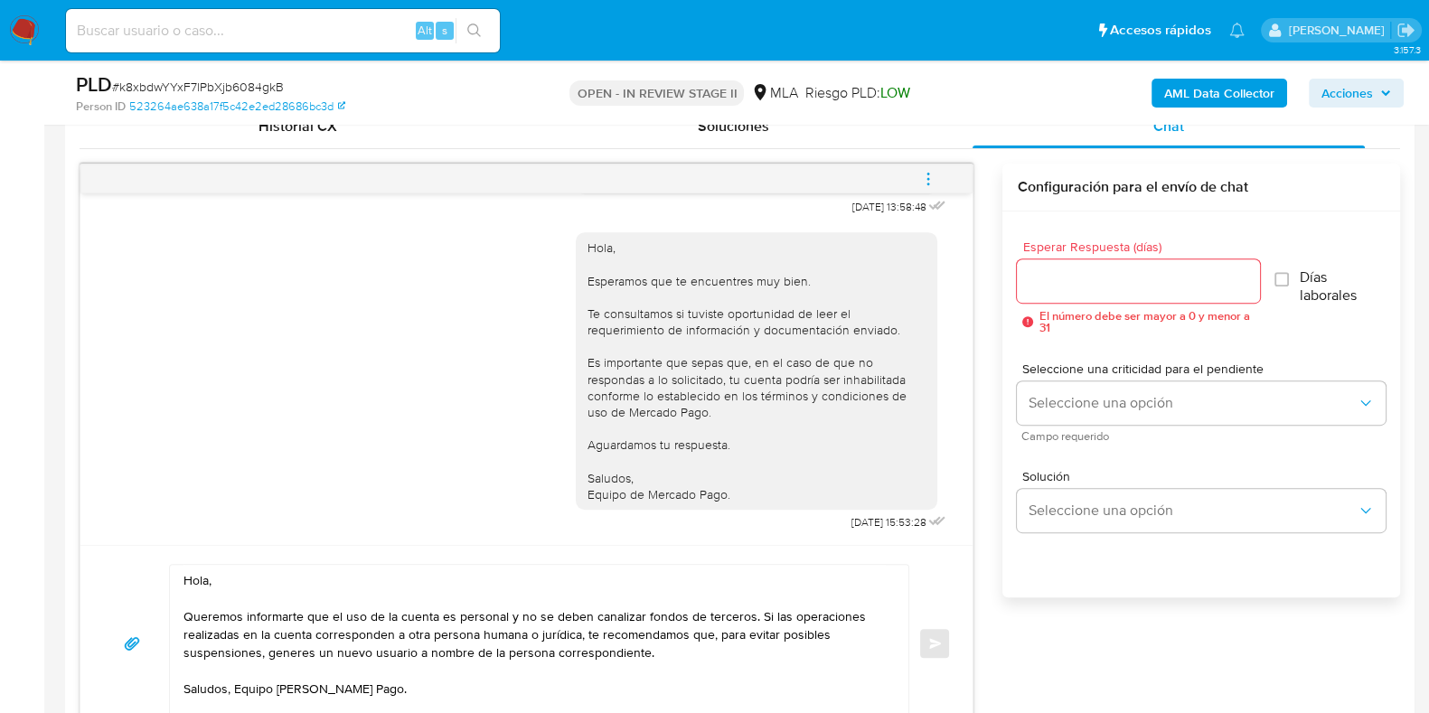
click at [1076, 282] on input "Esperar Respuesta (días)" at bounding box center [1138, 281] width 242 height 24
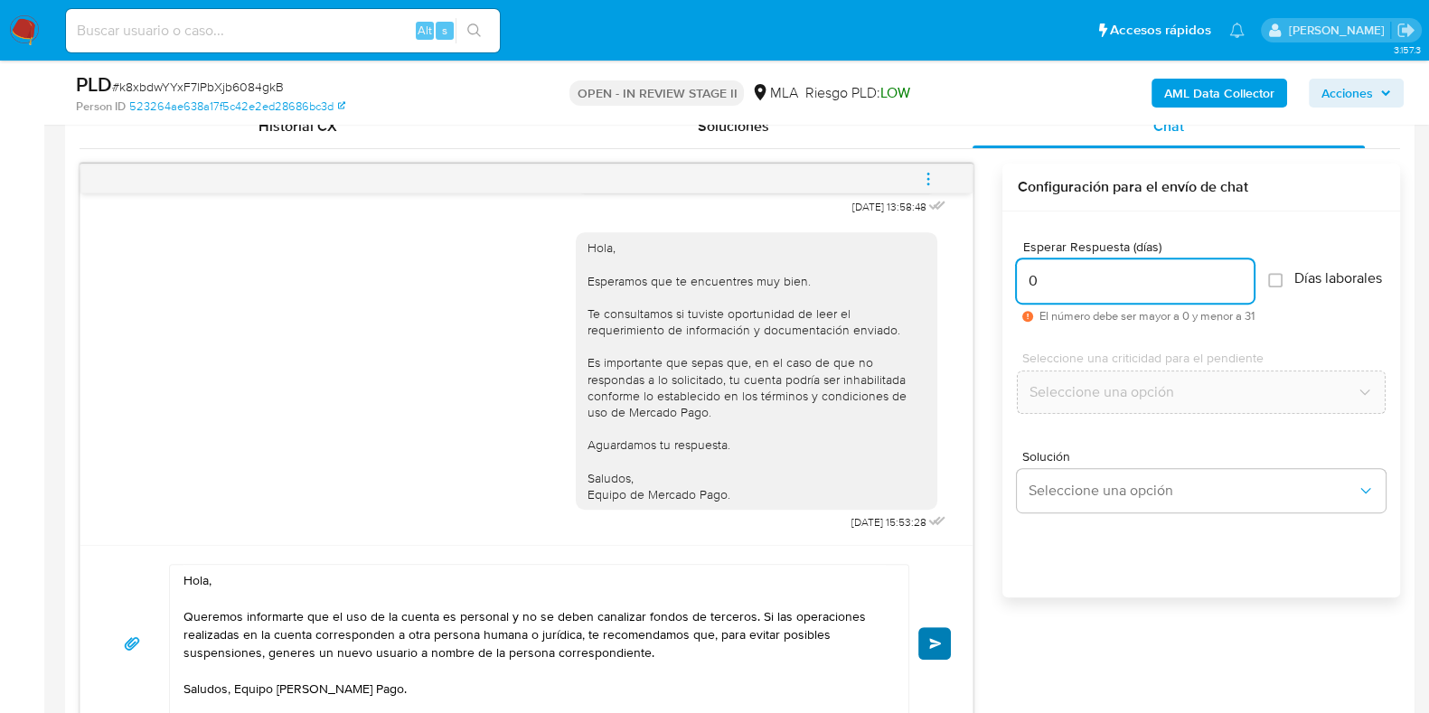
type input "0"
click at [945, 636] on button "Enviar" at bounding box center [934, 643] width 33 height 33
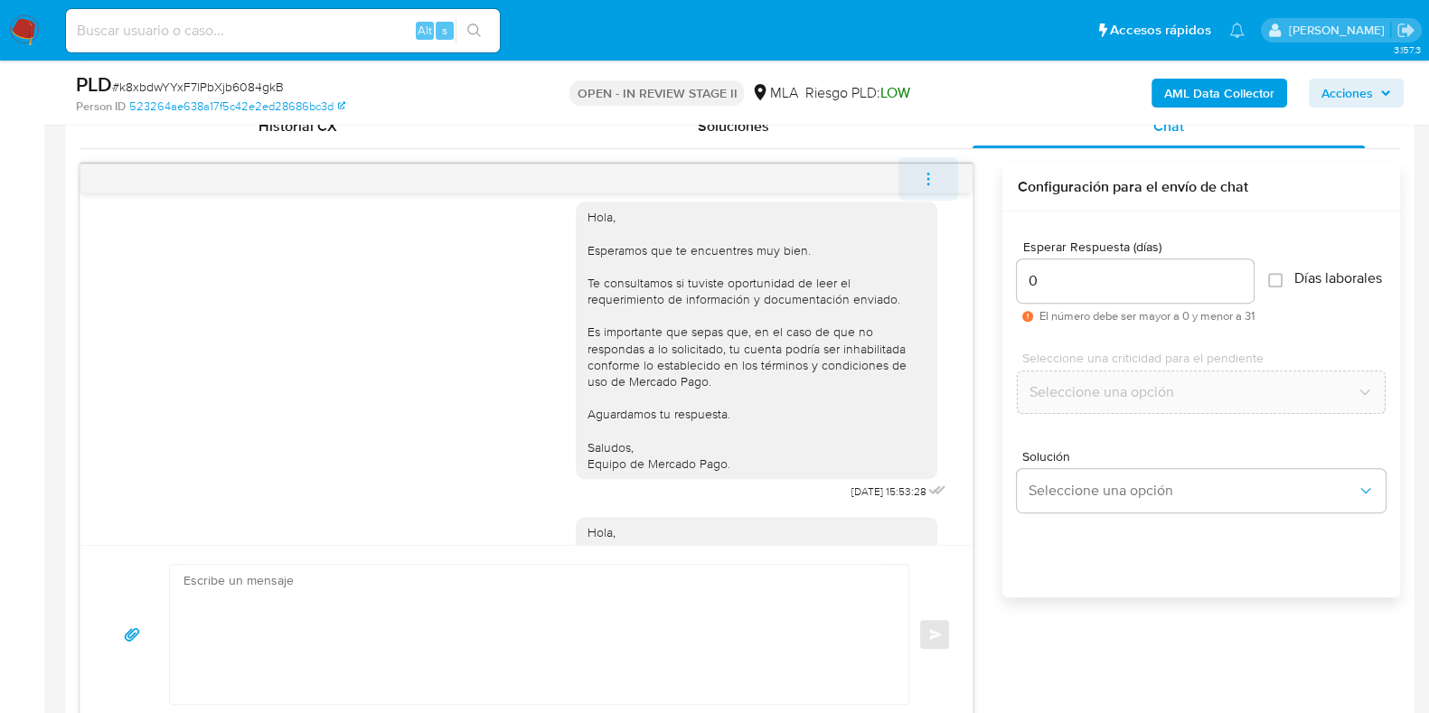
scroll to position [1404, 0]
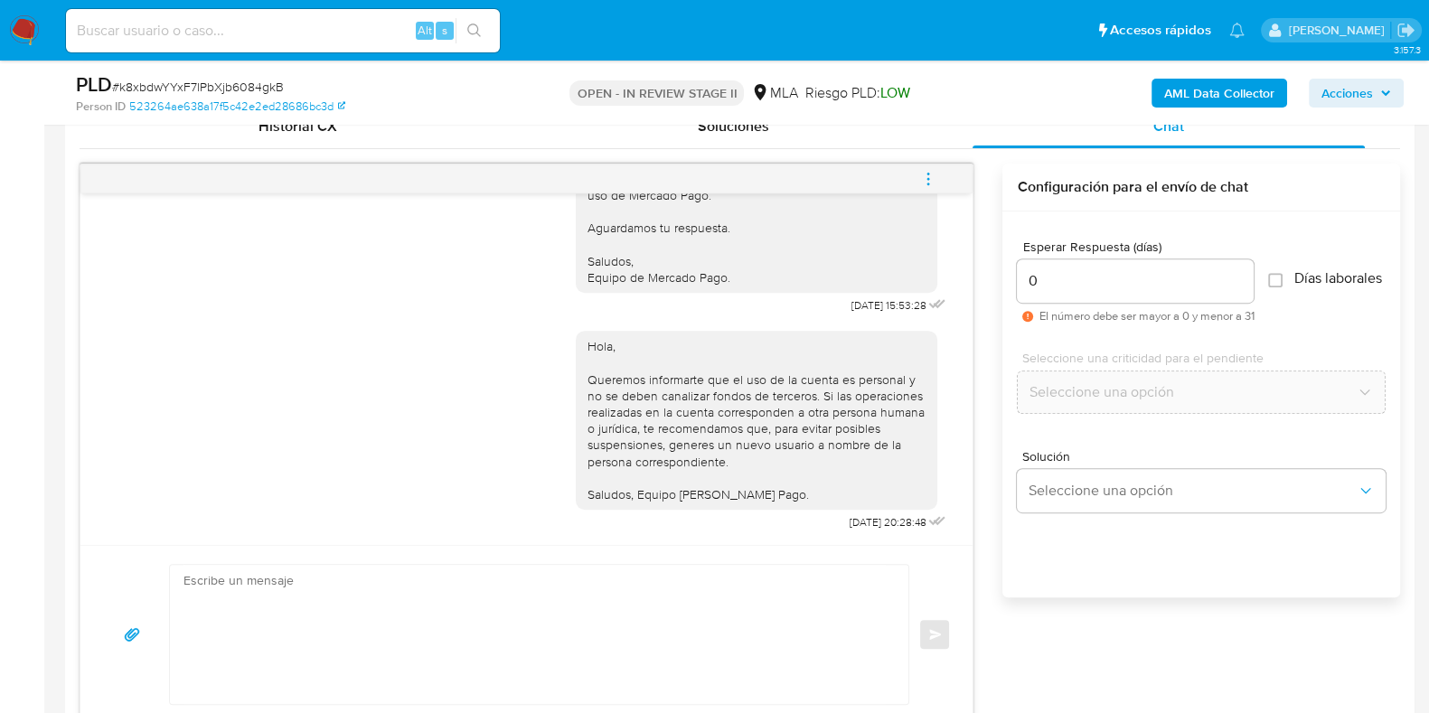
click at [927, 174] on icon "menu-action" at bounding box center [928, 179] width 16 height 16
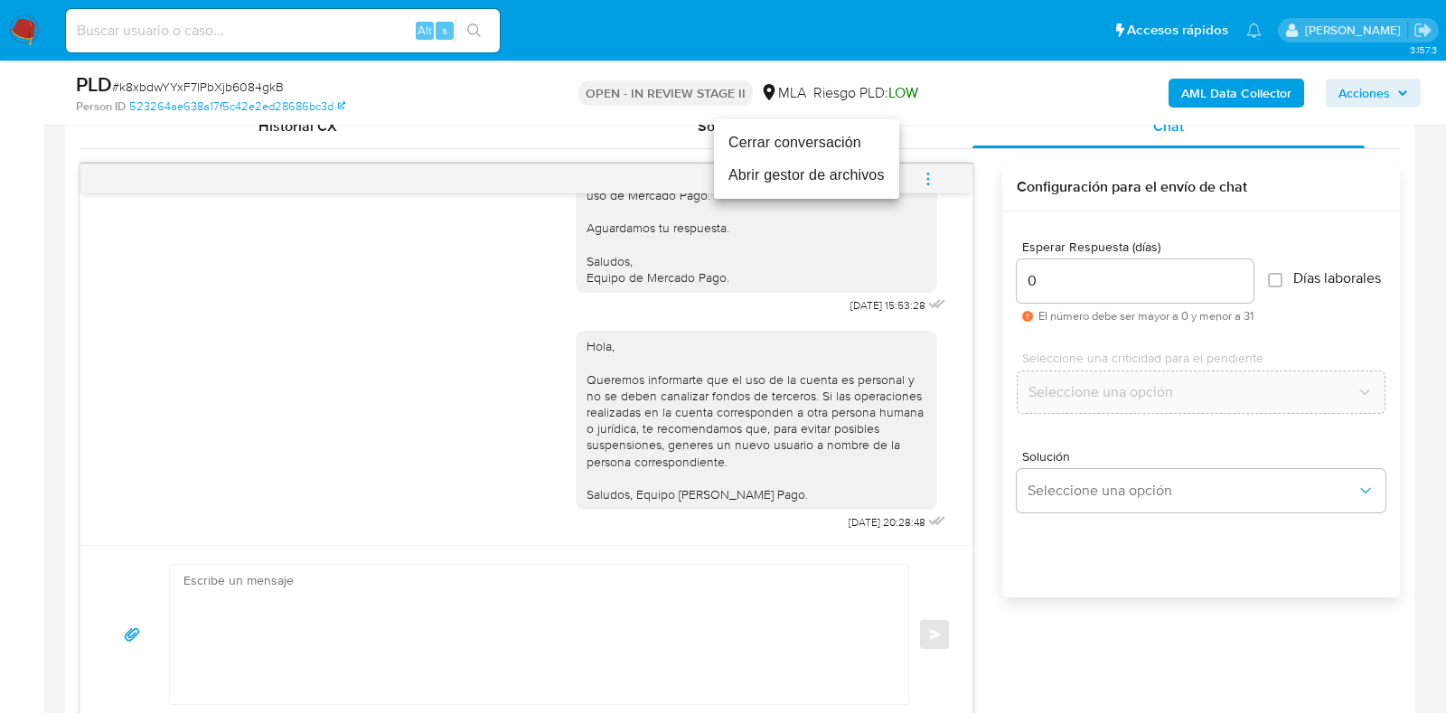
click at [832, 146] on li "Cerrar conversación" at bounding box center [806, 143] width 185 height 33
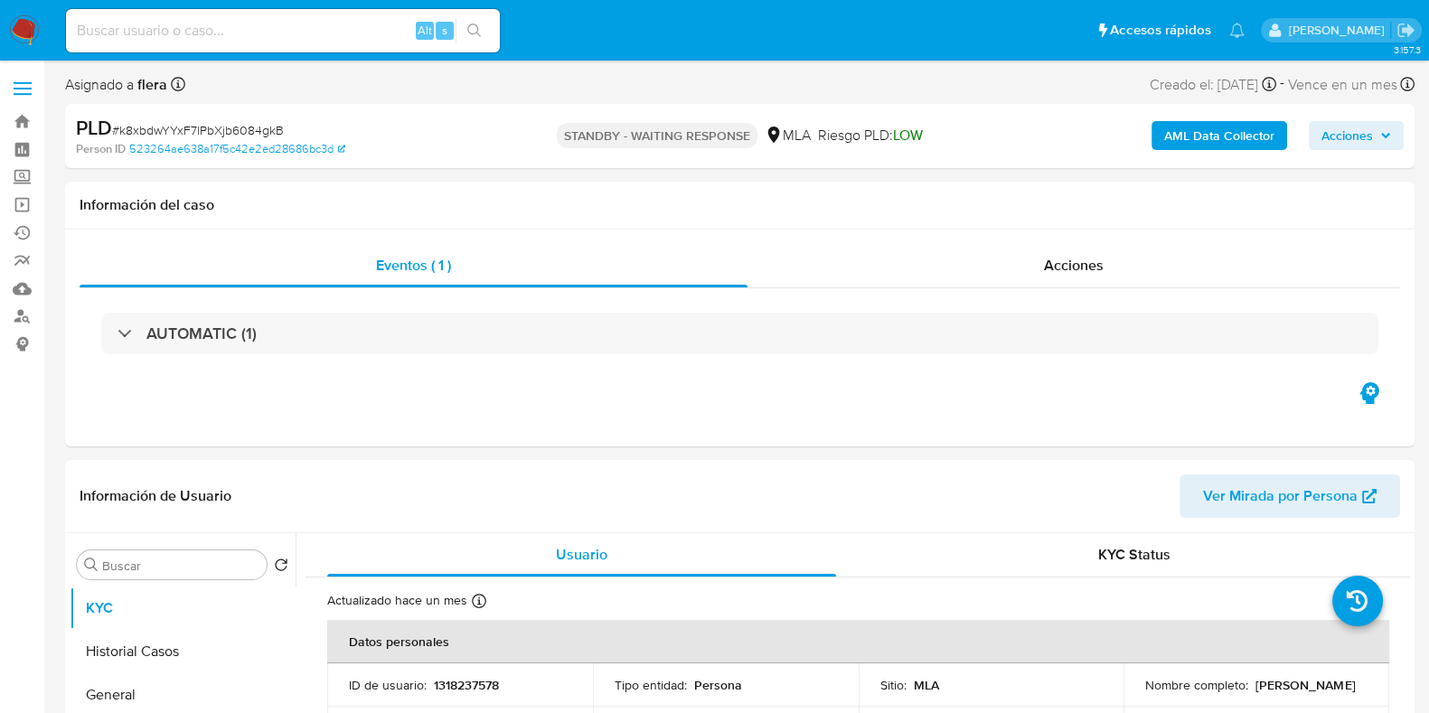
select select "10"
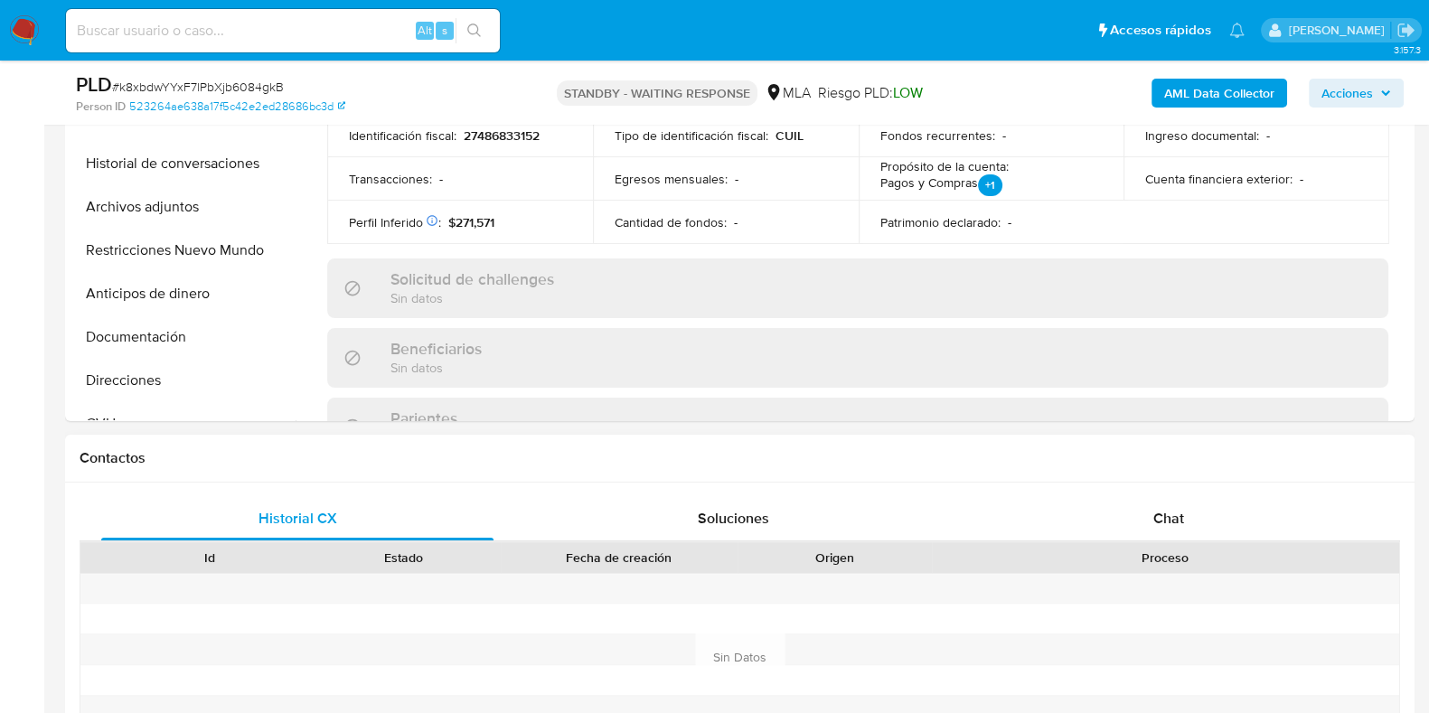
scroll to position [565, 0]
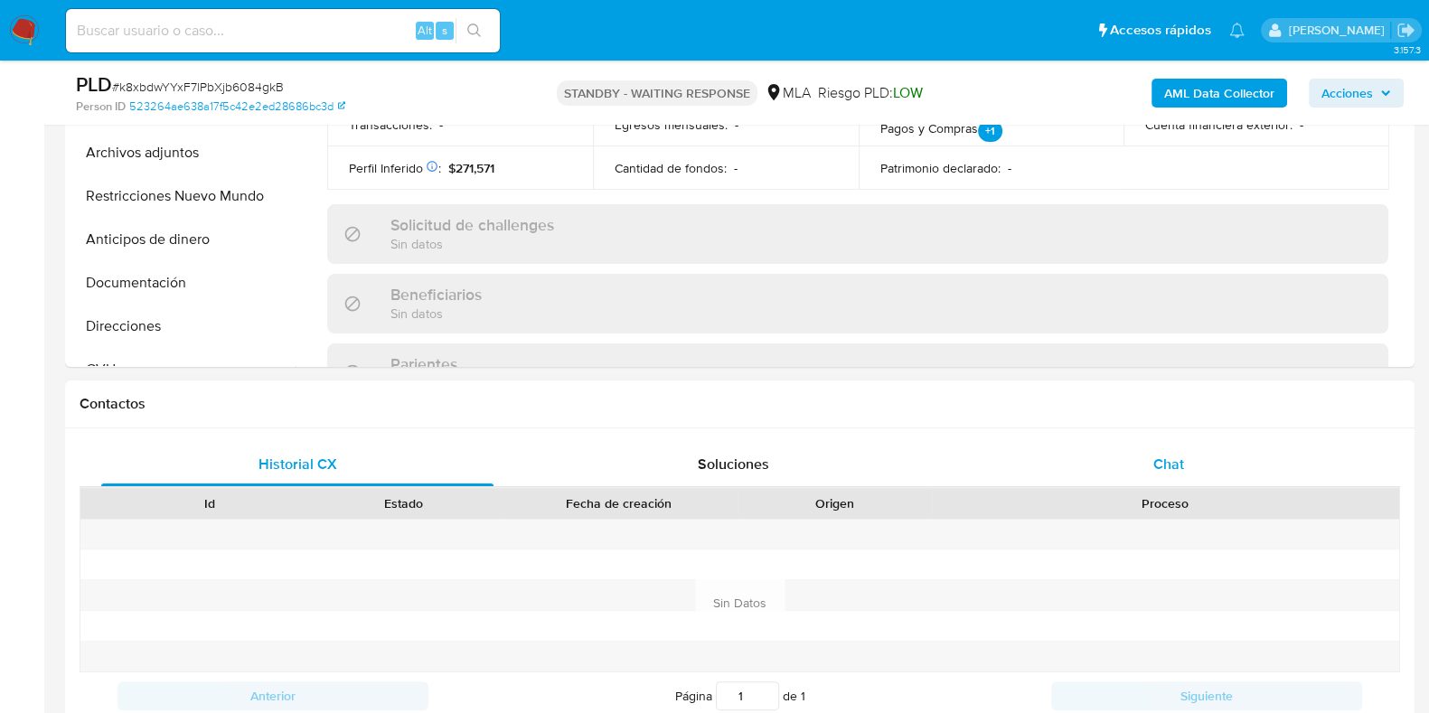
click at [1158, 463] on span "Chat" at bounding box center [1168, 464] width 31 height 21
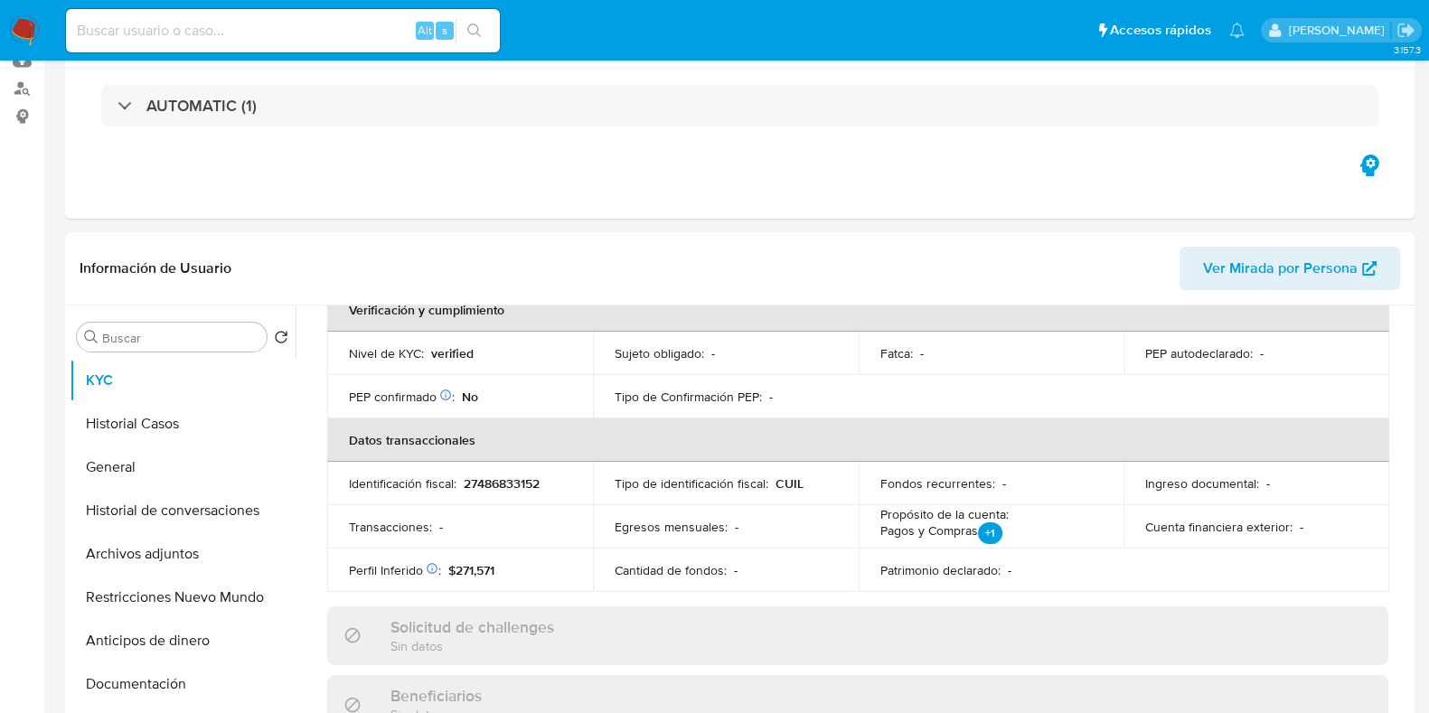
scroll to position [0, 0]
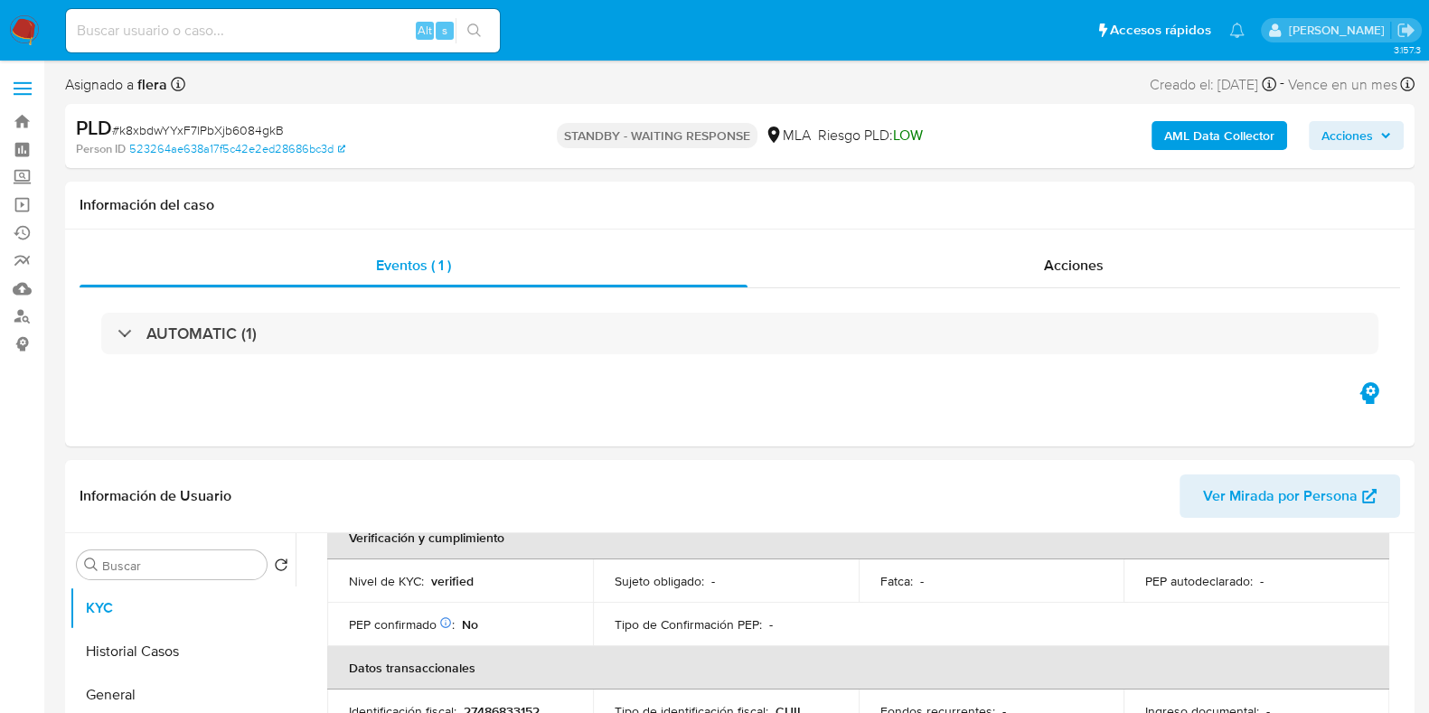
click at [1345, 118] on div "AML Data Collector Acciones" at bounding box center [1184, 136] width 437 height 42
click at [1349, 129] on span "Acciones" at bounding box center [1348, 135] width 52 height 29
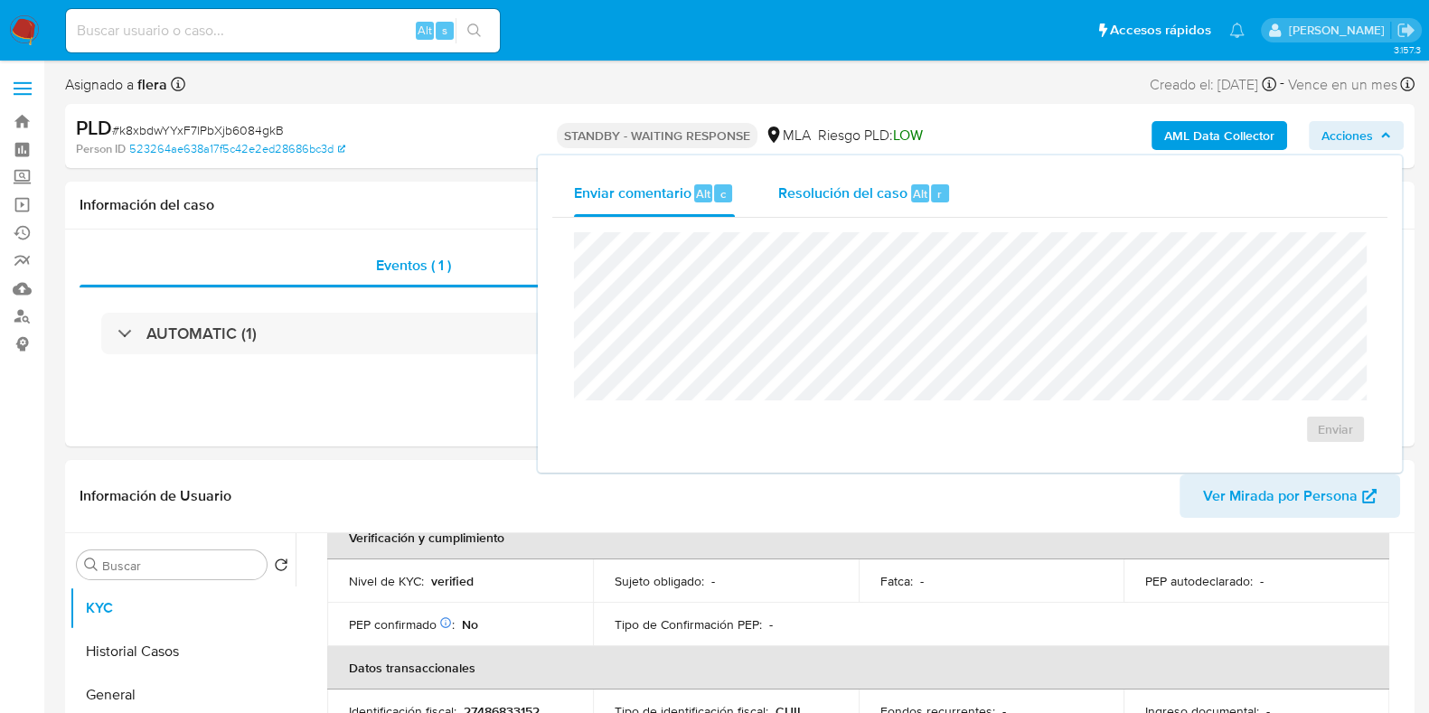
click at [788, 196] on span "Resolución del caso" at bounding box center [842, 193] width 129 height 21
click at [230, 128] on span "# k8xbdwYYxF7lPbXjb6084gkB" at bounding box center [198, 130] width 172 height 18
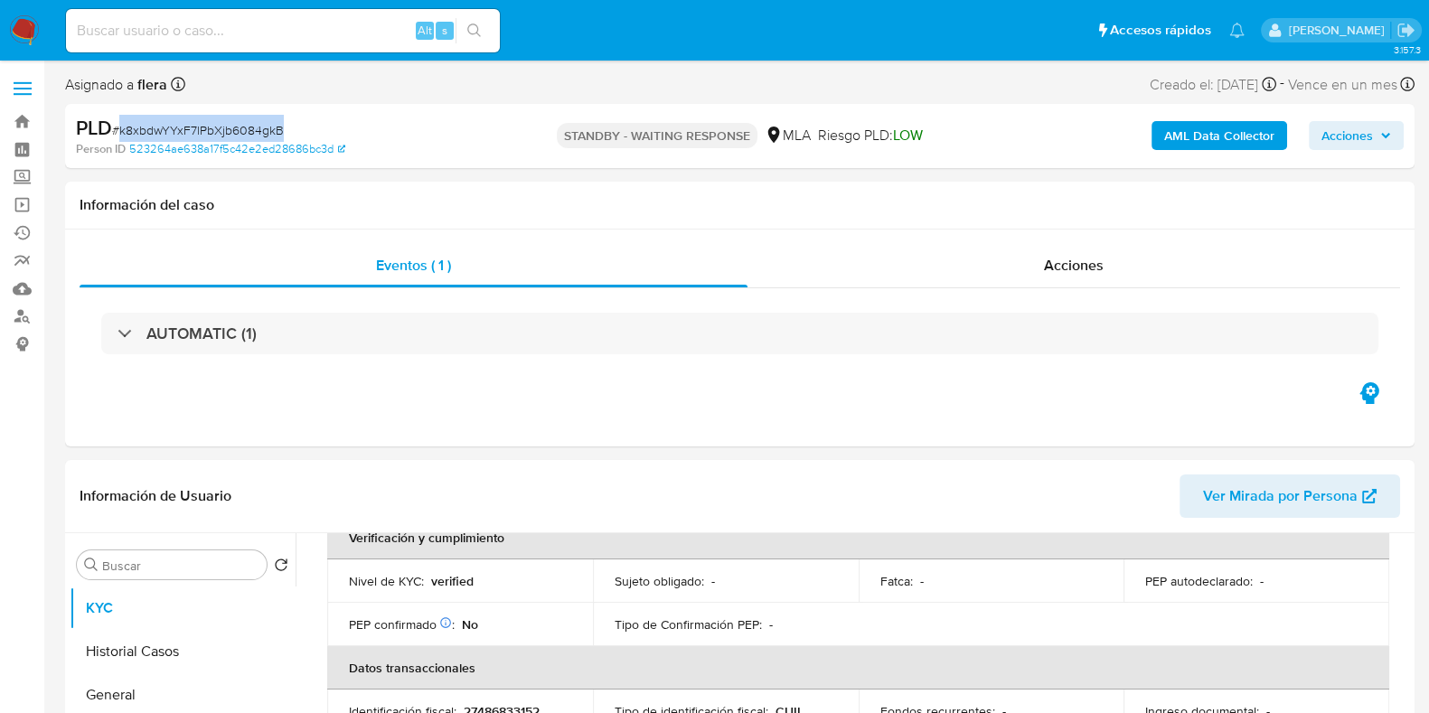
click at [230, 128] on span "# k8xbdwYYxF7lPbXjb6084gkB" at bounding box center [198, 130] width 172 height 18
copy span "k8xbdwYYxF7lPbXjb6084gkB"
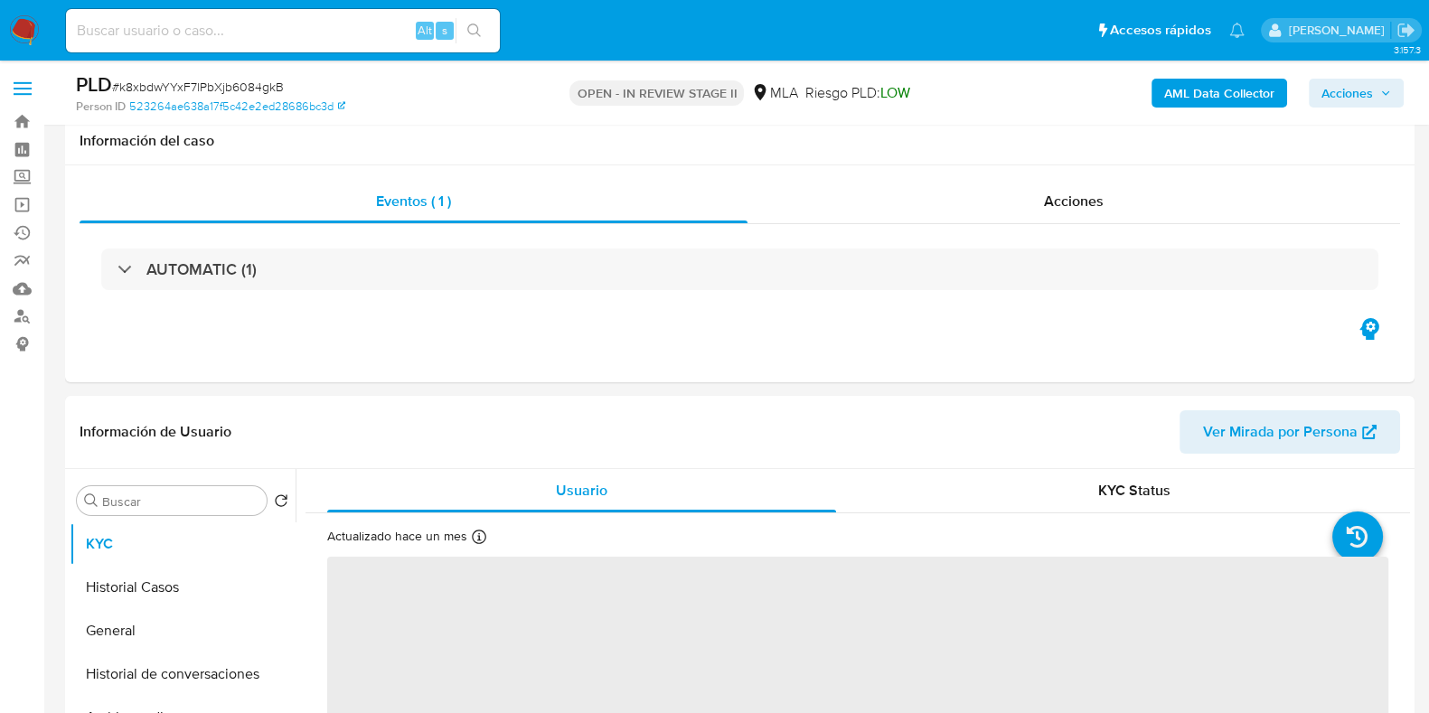
scroll to position [225, 0]
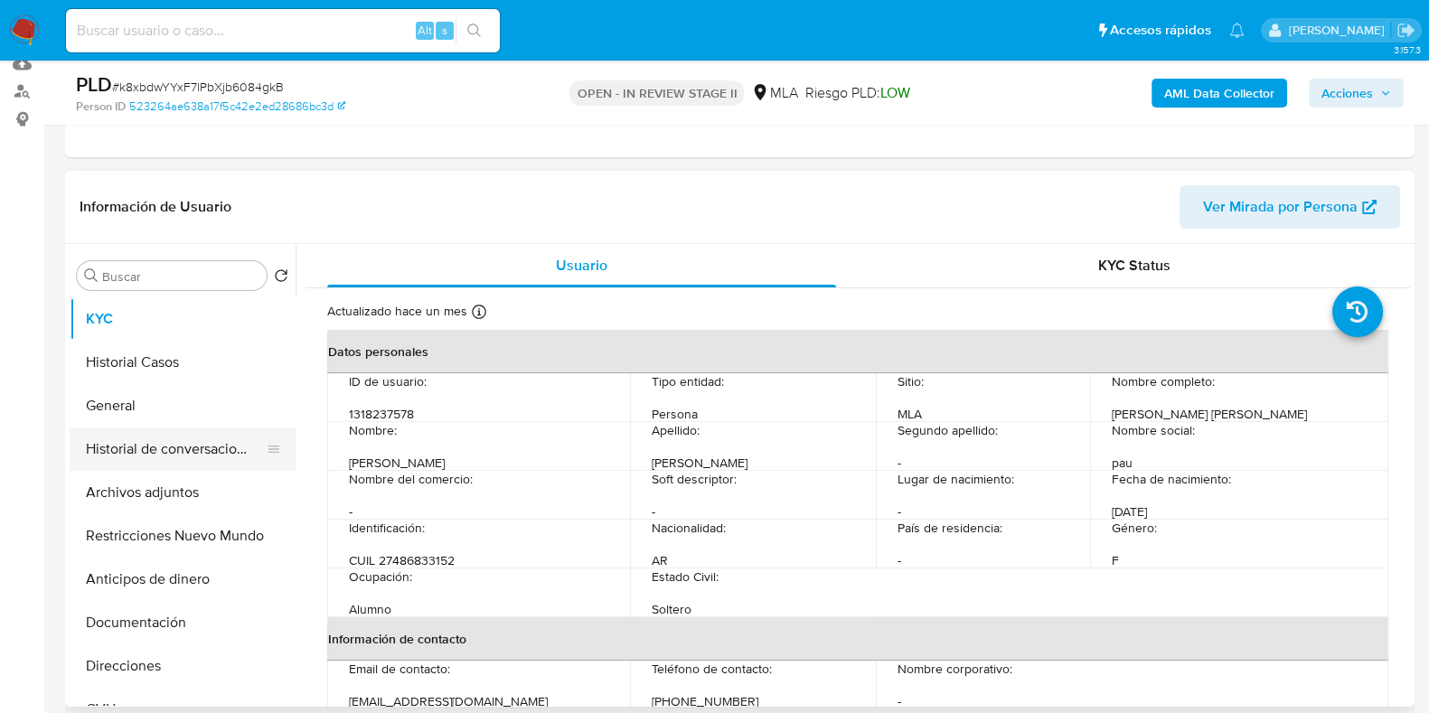
select select "10"
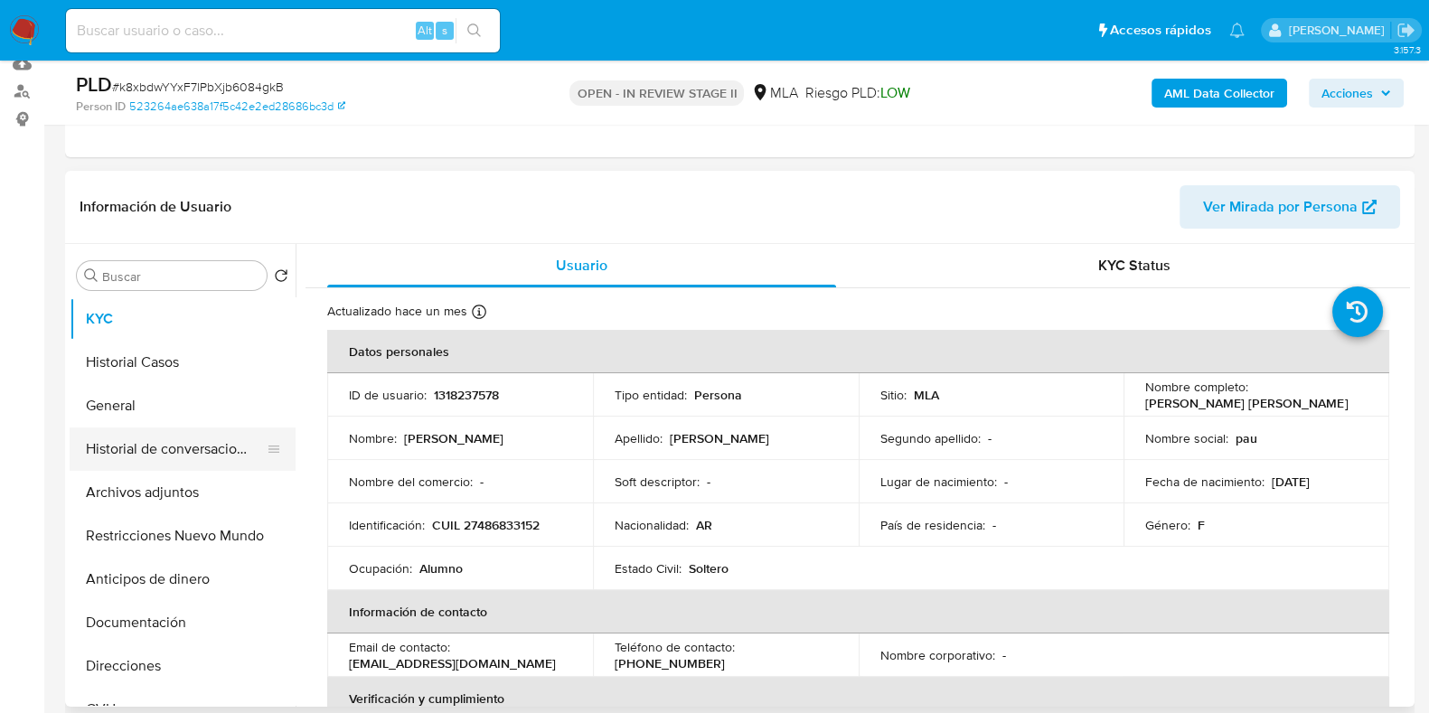
click at [155, 440] on button "Historial de conversaciones" at bounding box center [176, 449] width 212 height 43
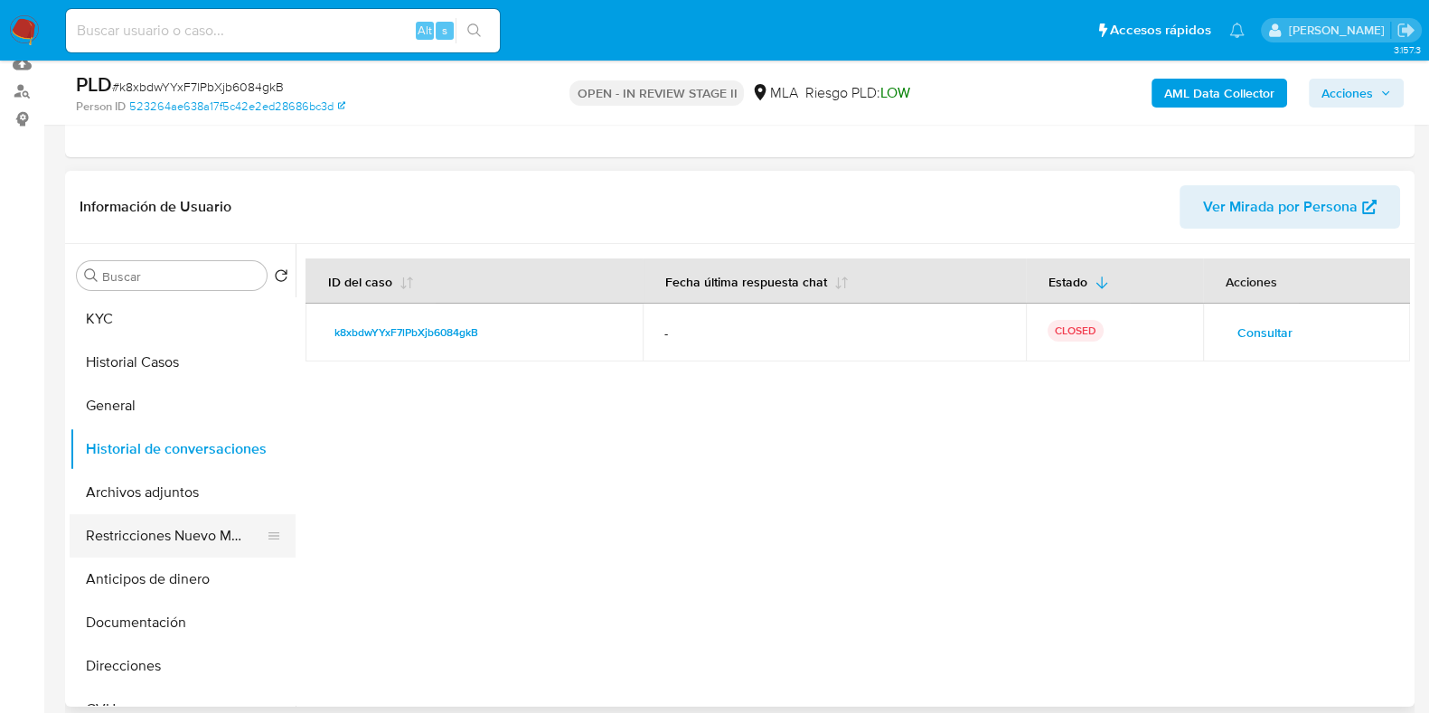
click at [175, 526] on button "Restricciones Nuevo Mundo" at bounding box center [176, 535] width 212 height 43
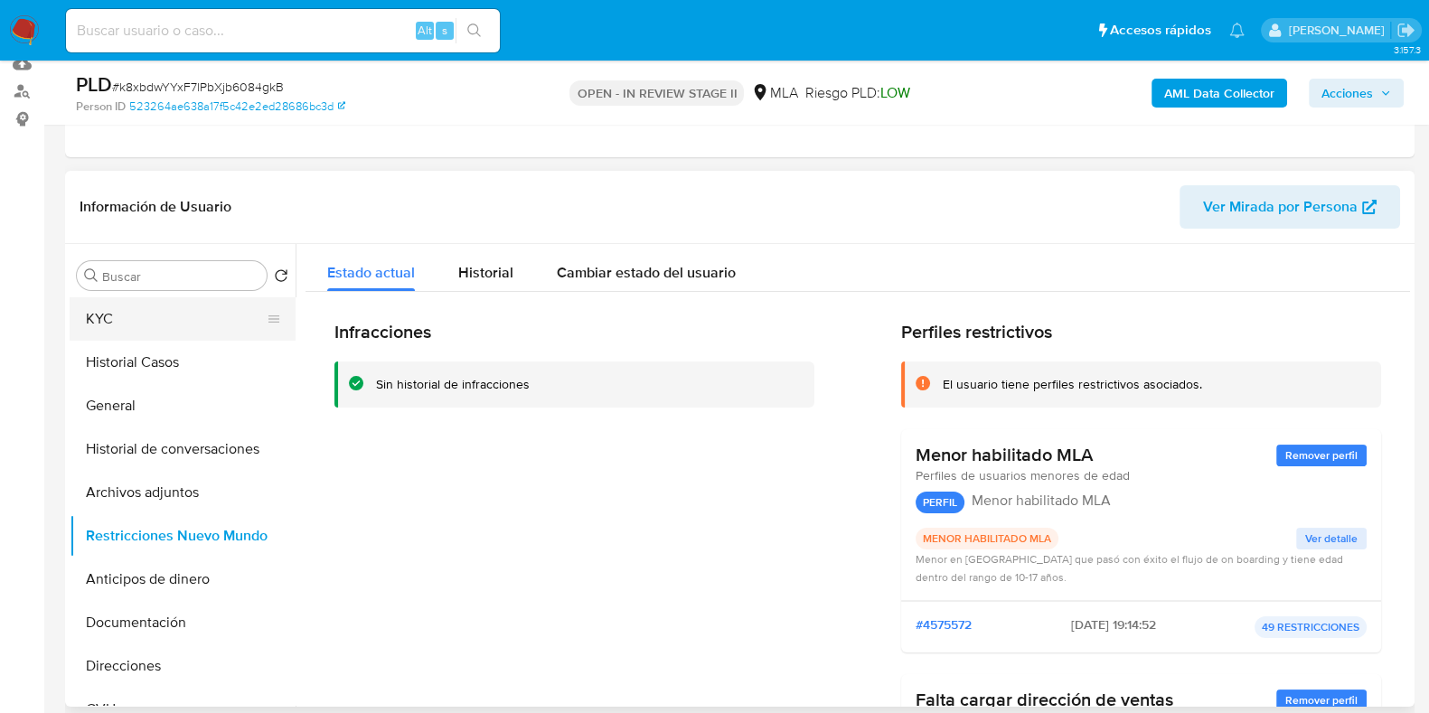
click at [123, 309] on button "KYC" at bounding box center [176, 318] width 212 height 43
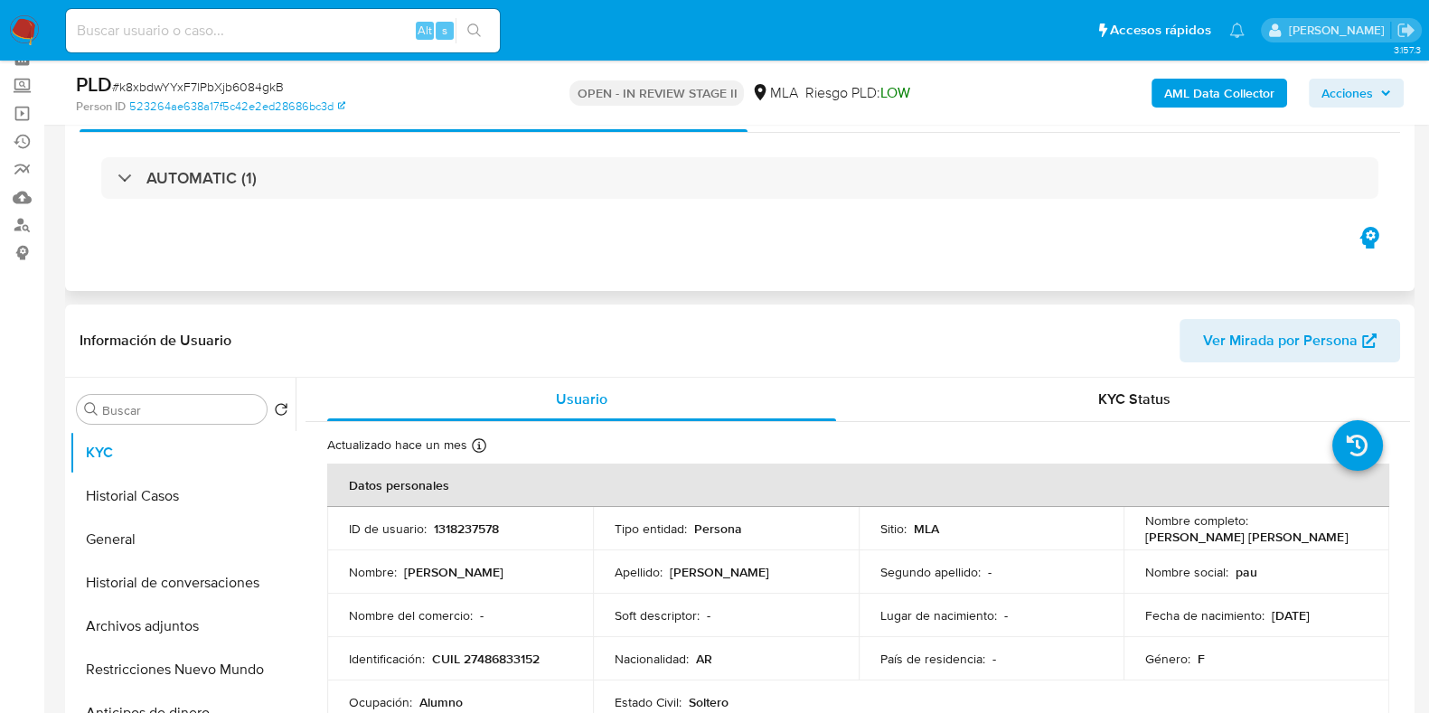
scroll to position [112, 0]
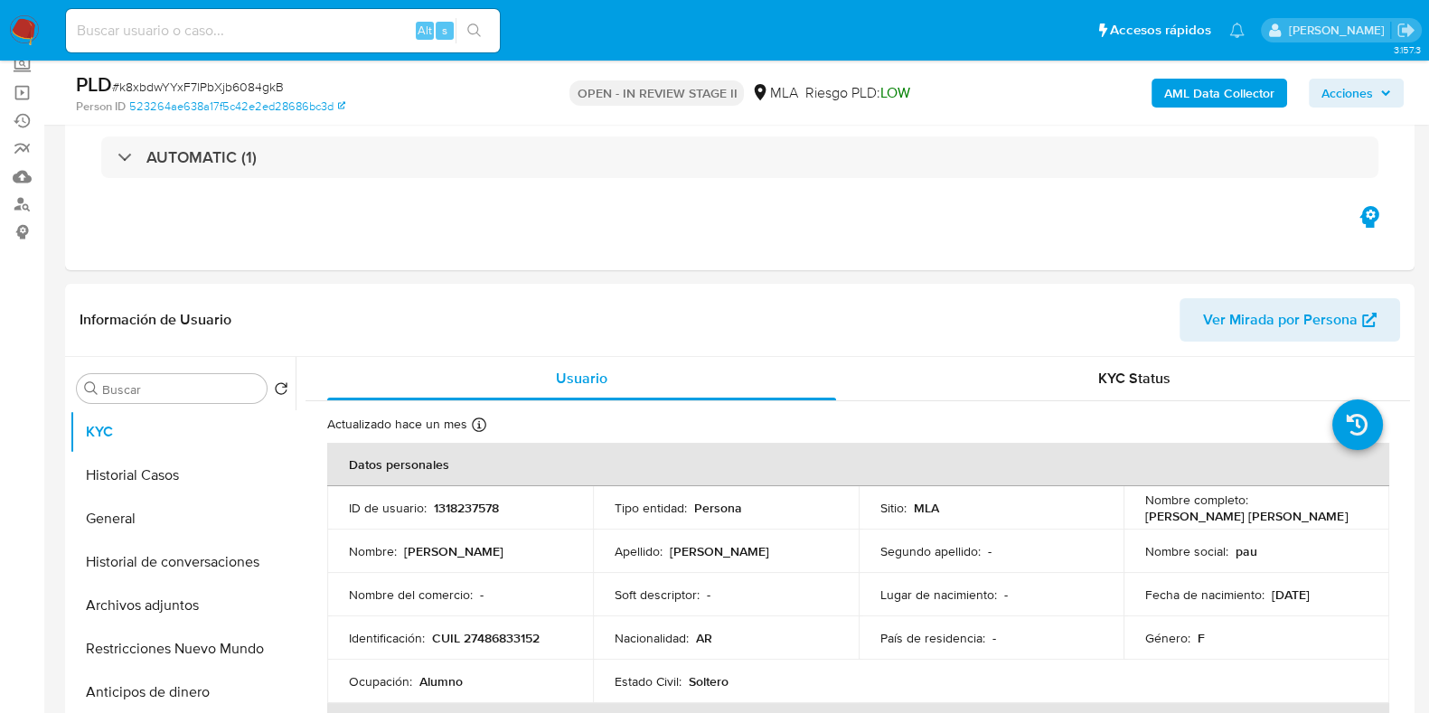
click at [1378, 92] on span "Acciones" at bounding box center [1357, 92] width 70 height 25
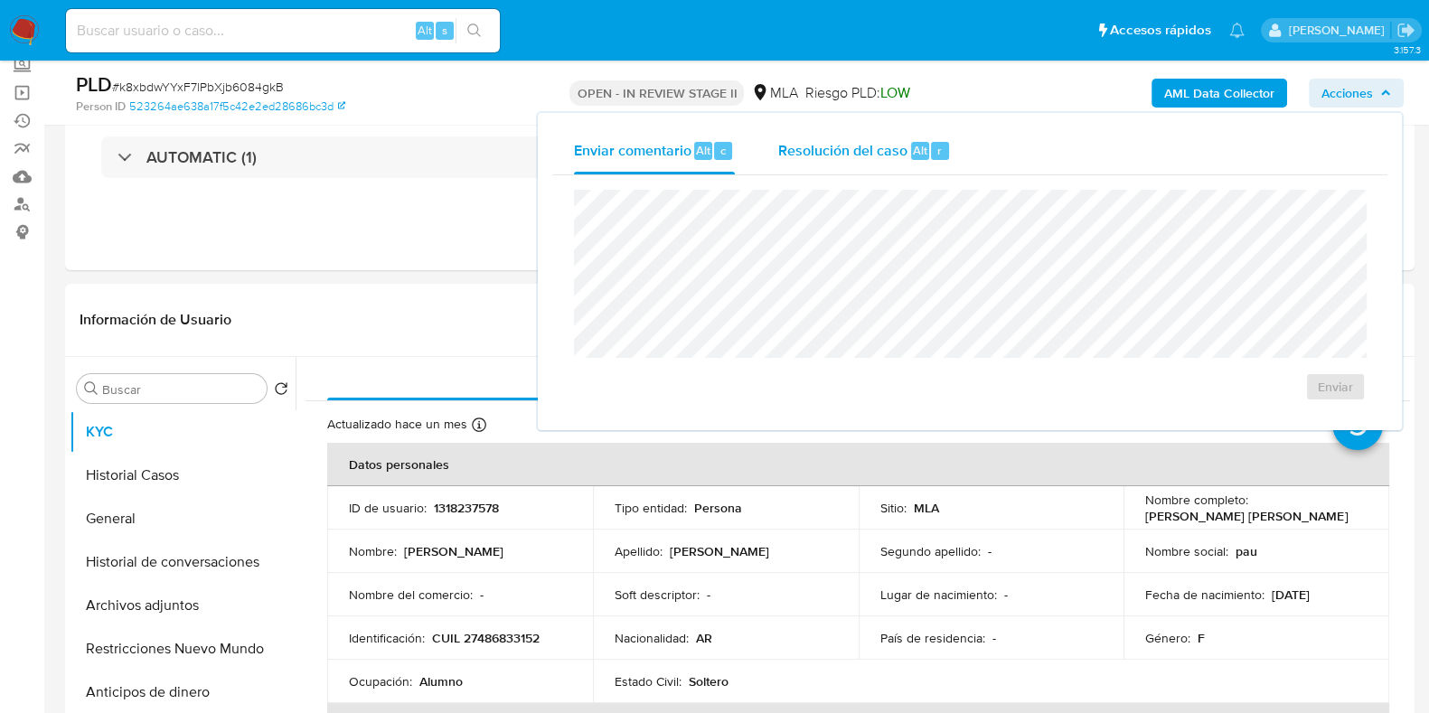
click at [891, 149] on span "Resolución del caso" at bounding box center [842, 149] width 129 height 21
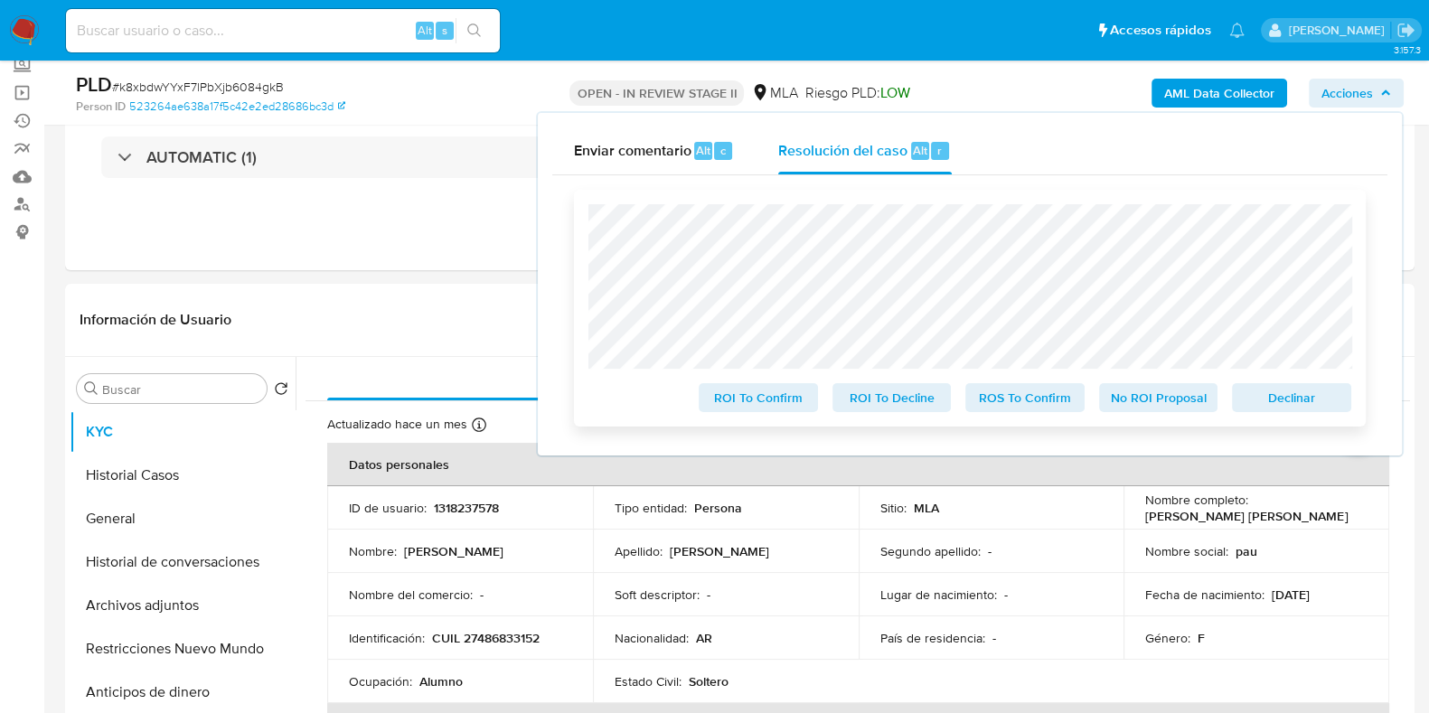
click at [1144, 393] on span "No ROI Proposal" at bounding box center [1159, 397] width 94 height 25
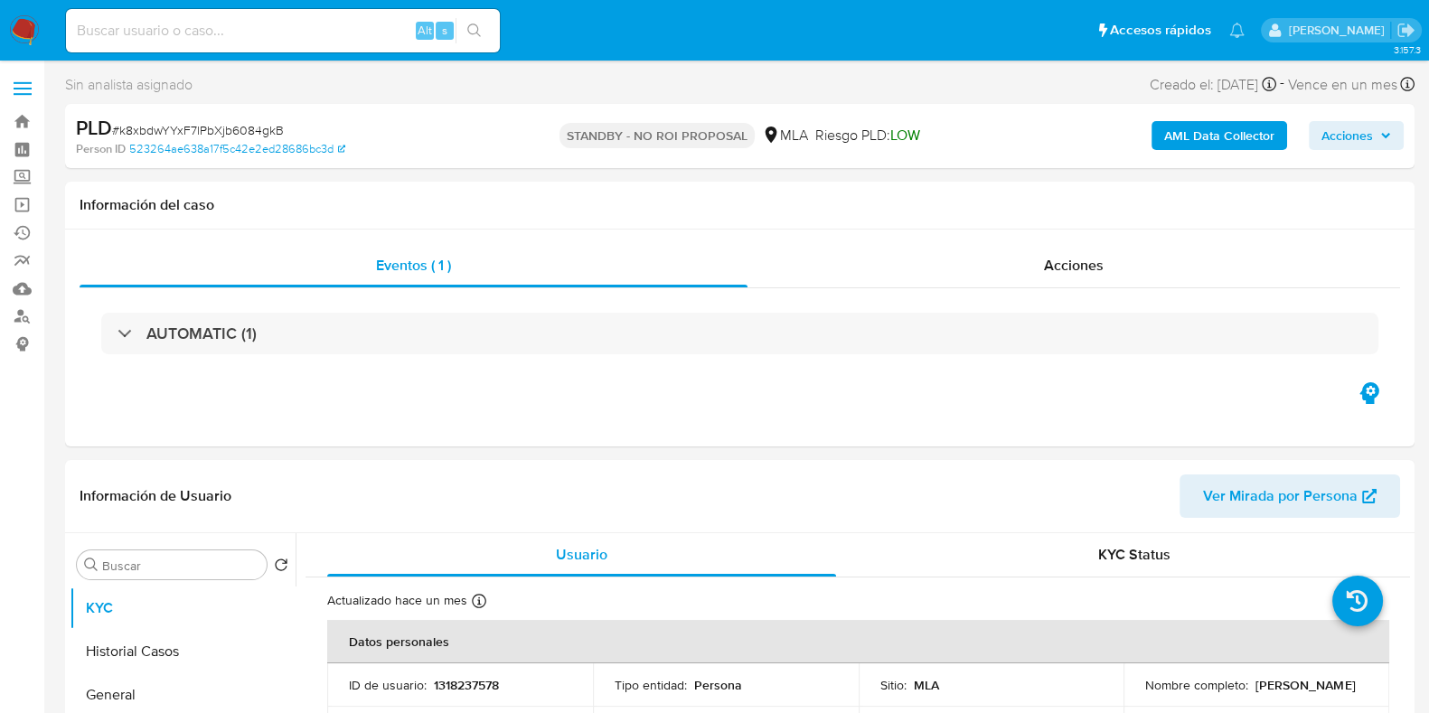
select select "10"
click at [280, 20] on input at bounding box center [283, 31] width 434 height 24
paste input "kllxSSFZsfwdGR1Cyz0SwYJT"
type input "kllxSSFZsfwdGR1Cyz0SwYJT"
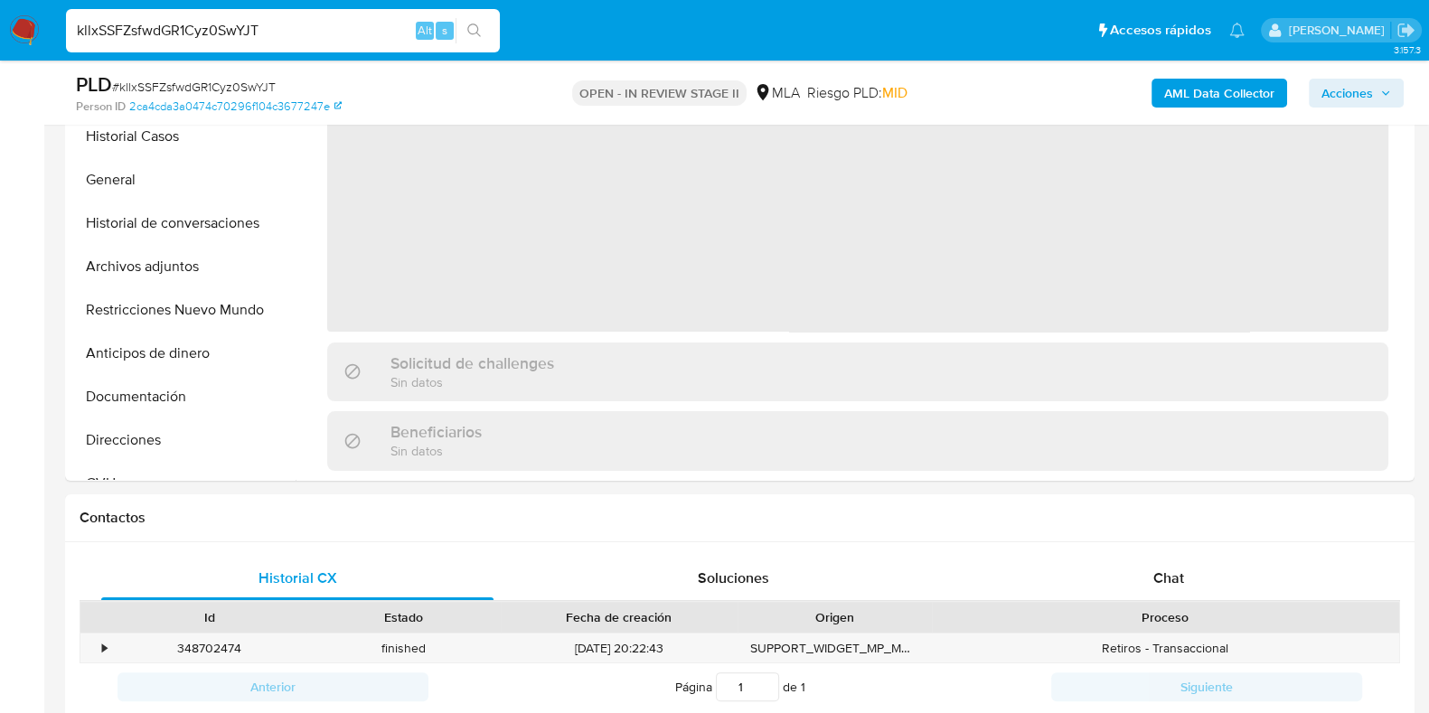
scroll to position [790, 0]
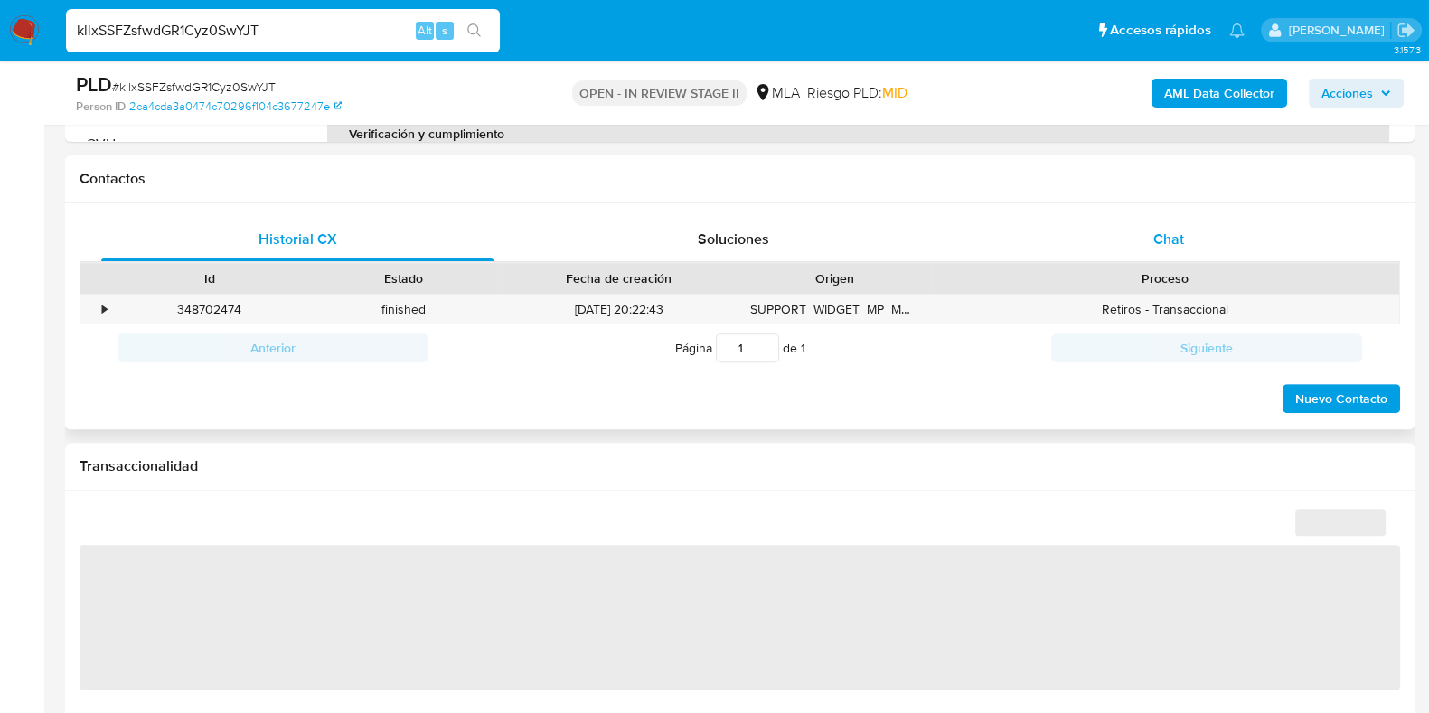
select select "10"
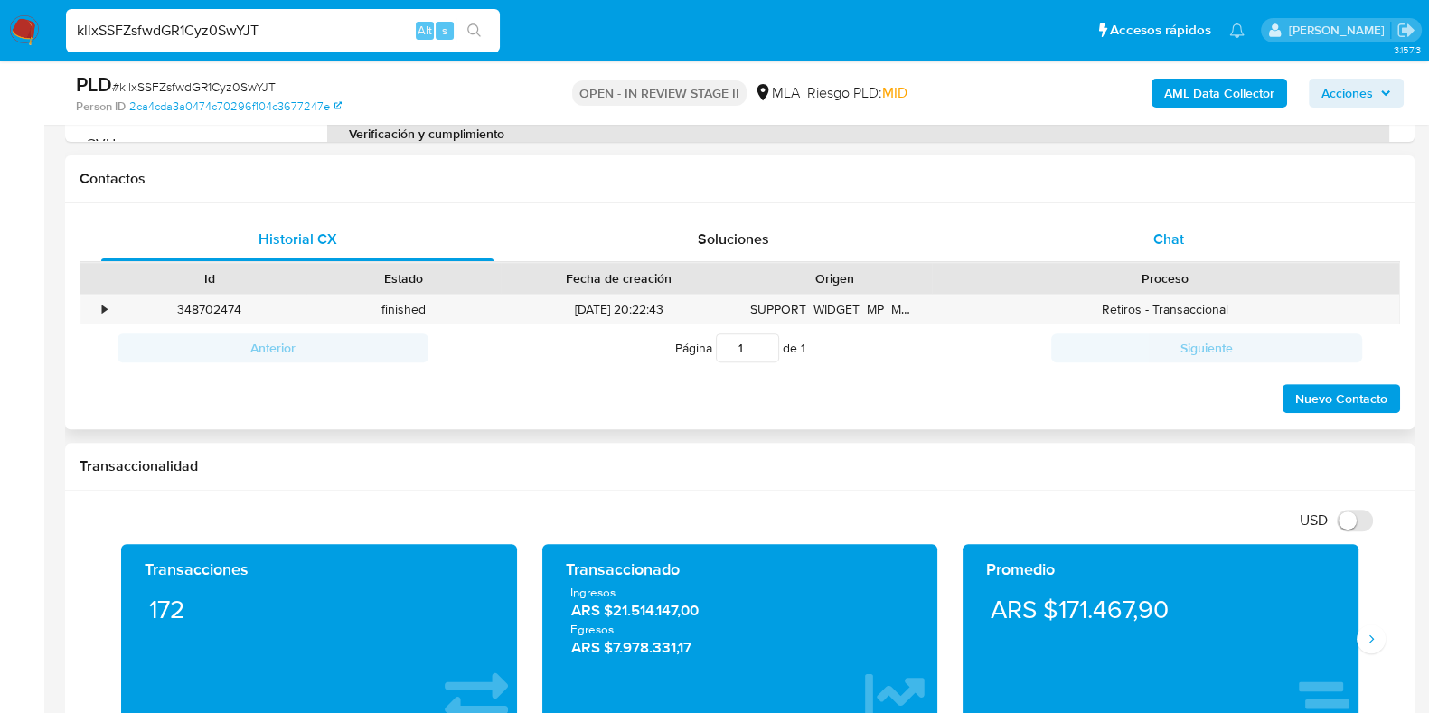
click at [1171, 232] on span "Chat" at bounding box center [1168, 239] width 31 height 21
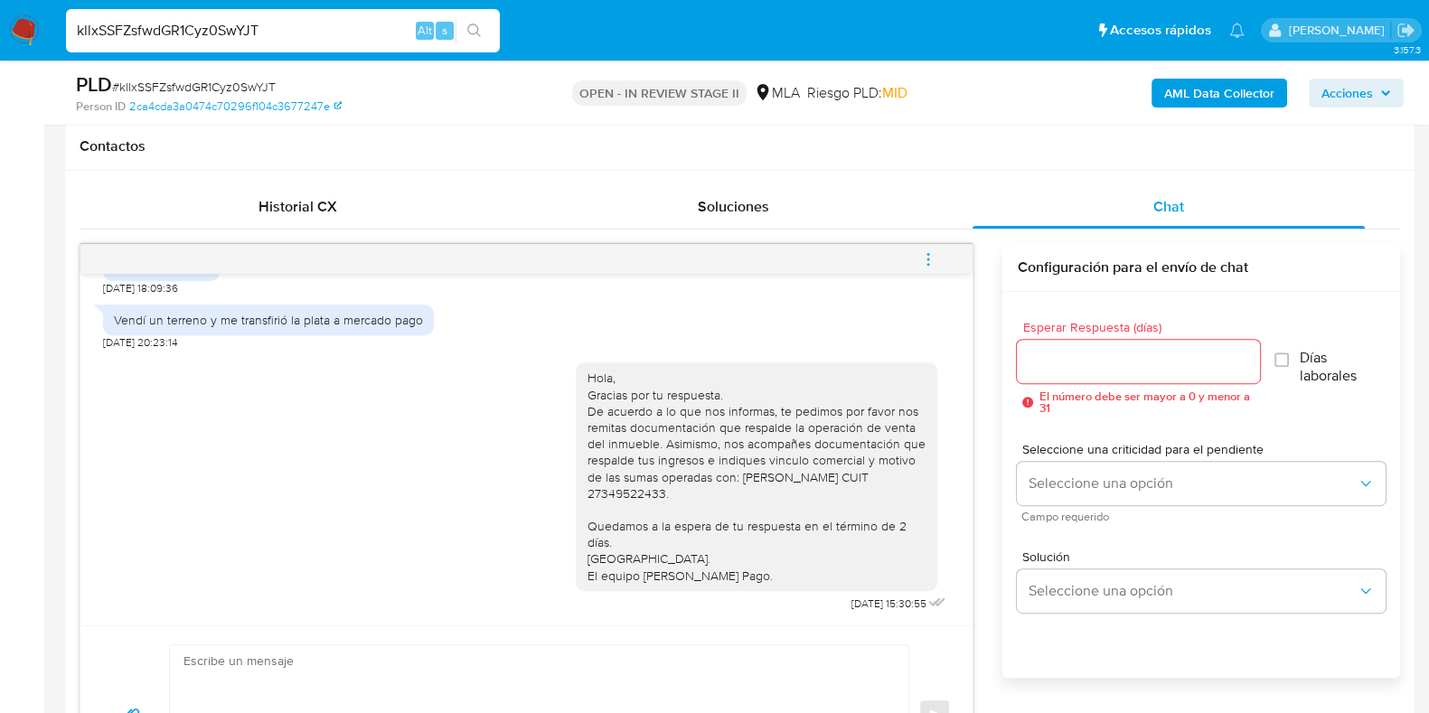
scroll to position [818, 0]
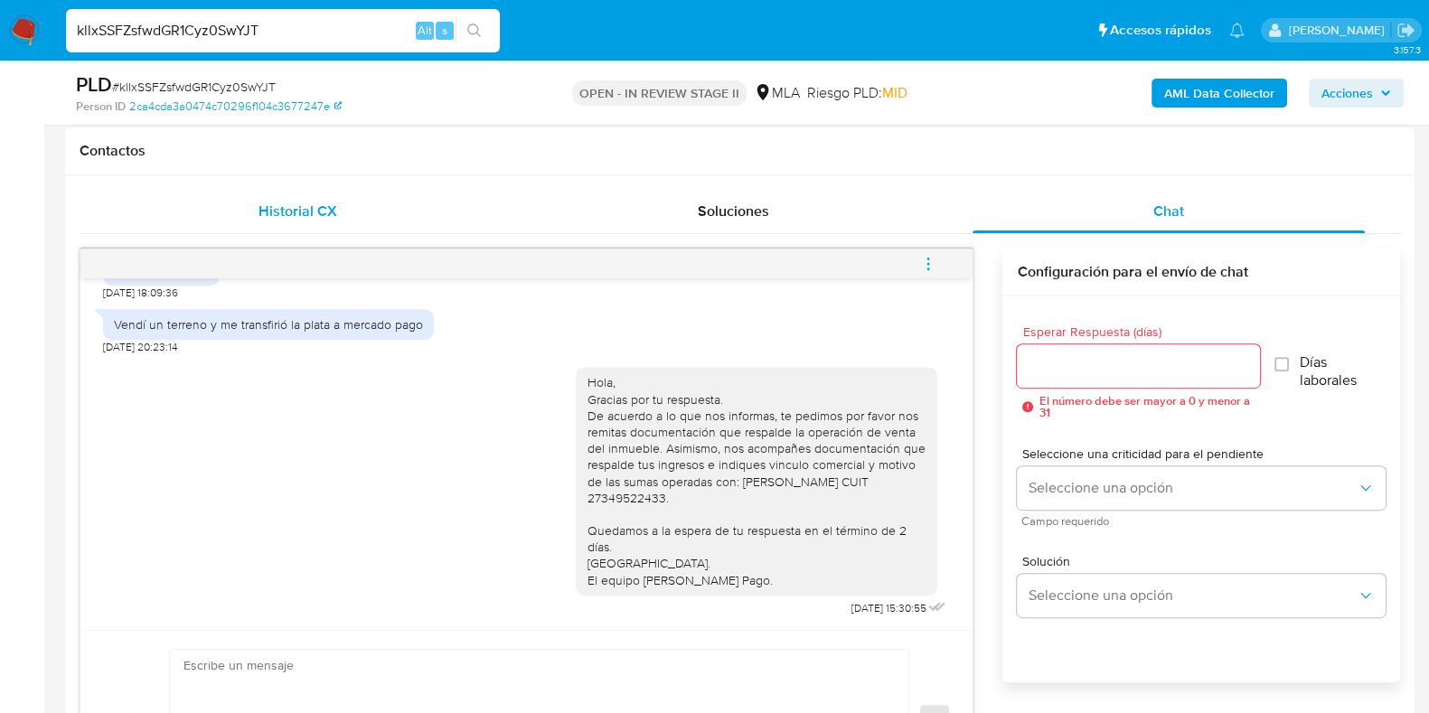
click at [300, 190] on div "Historial CX" at bounding box center [297, 211] width 392 height 43
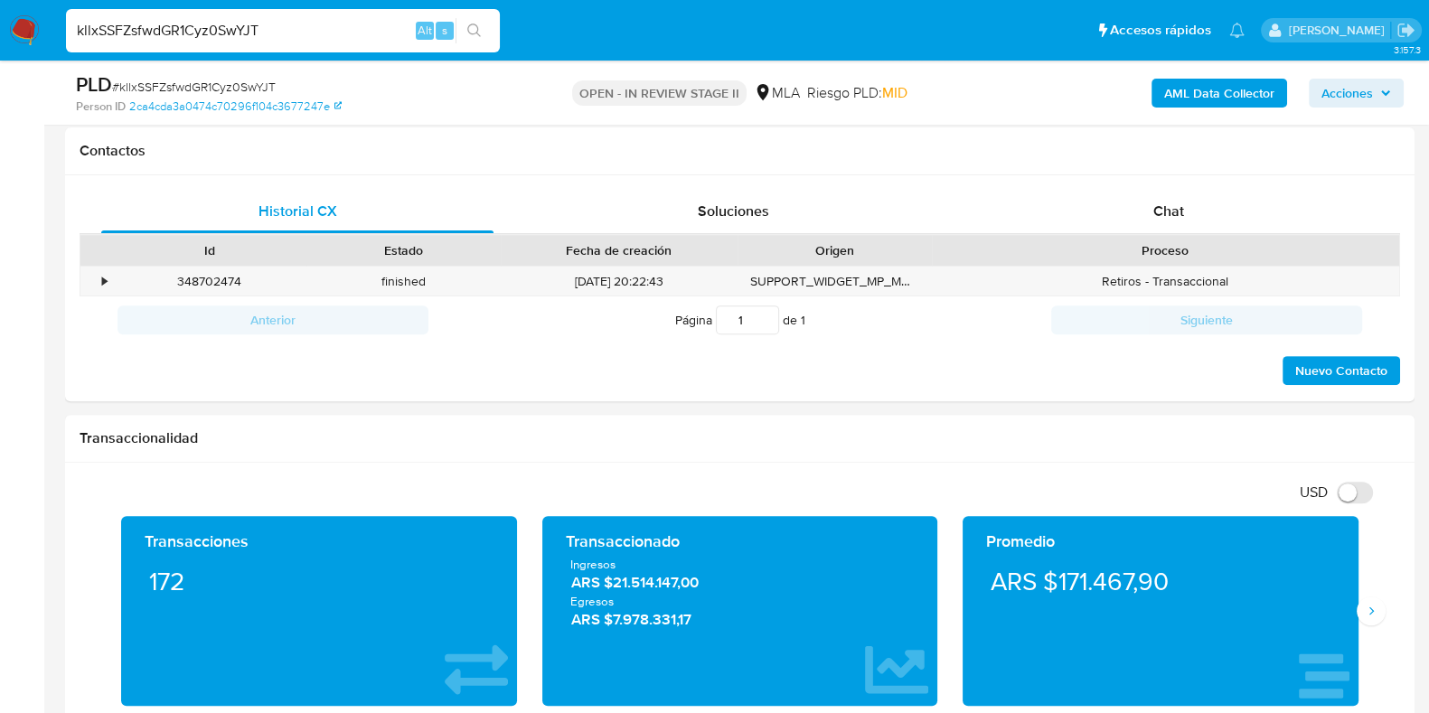
click at [227, 28] on input "kllxSSFZsfwdGR1Cyz0SwYJT" at bounding box center [283, 31] width 434 height 24
paste input "ZIBZFT99g5GtdZct07uK77ZW"
type input "ZIBZFT99g5GtdZct07uK77ZW"
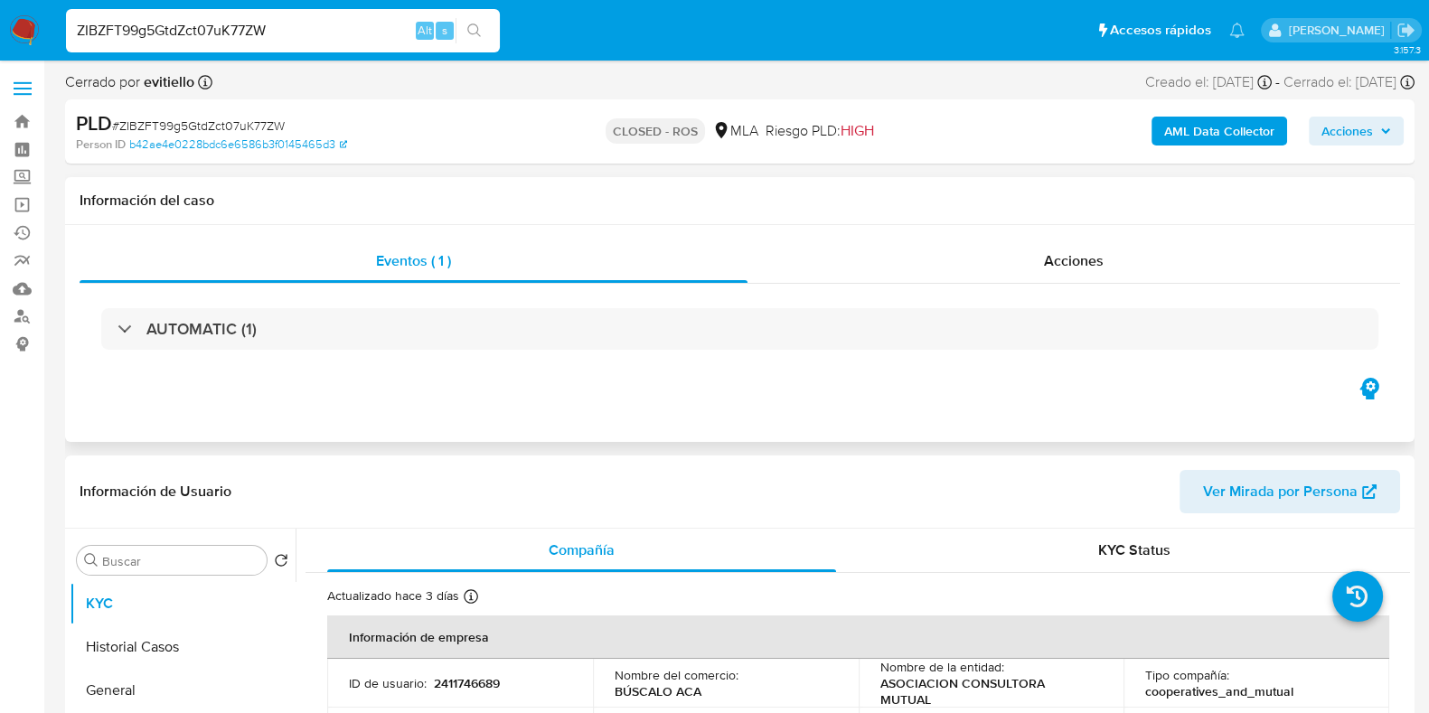
select select "10"
click at [241, 23] on input "ZIBZFT99g5GtdZct07uK77ZW" at bounding box center [283, 31] width 434 height 24
paste input "T1sby3BPcvwxyOXy0x4PxIjp"
type input "T1sby3BPcvwxyOXy0x4PxIjp"
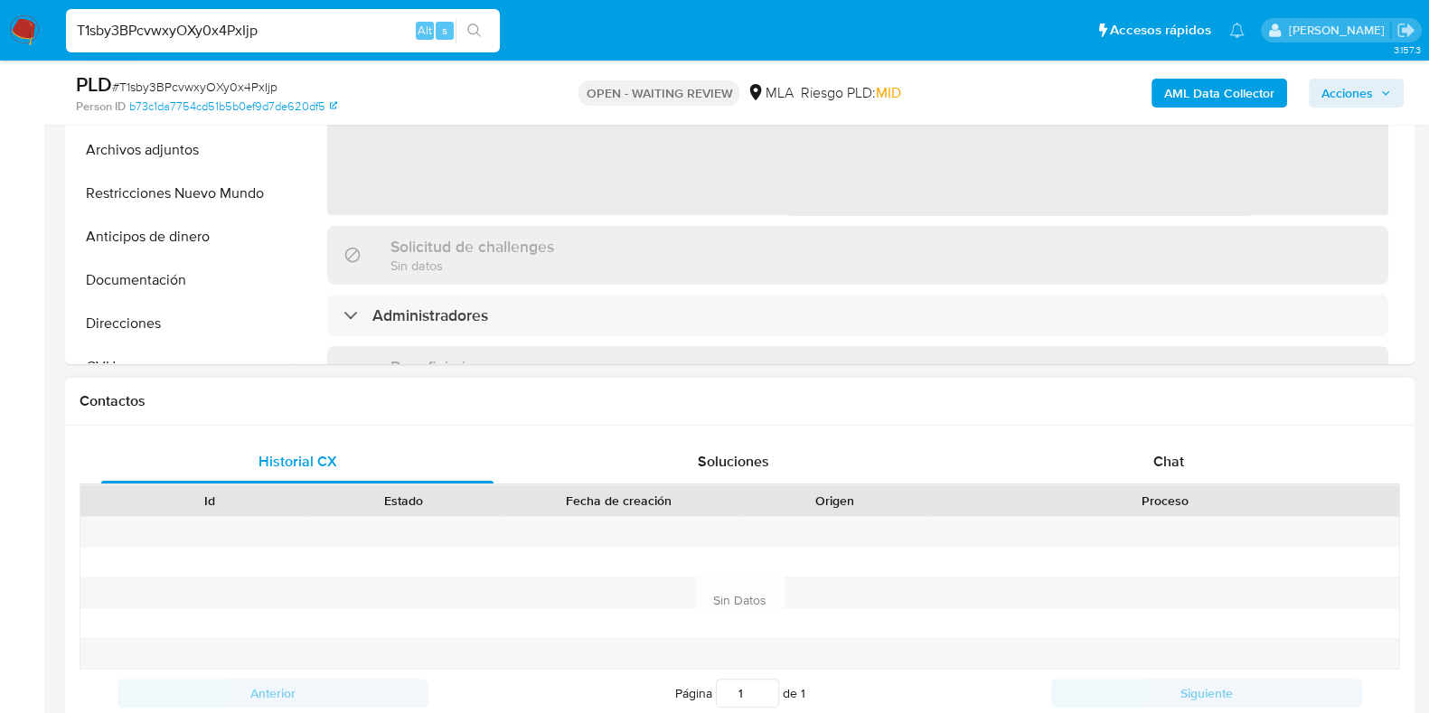
scroll to position [790, 0]
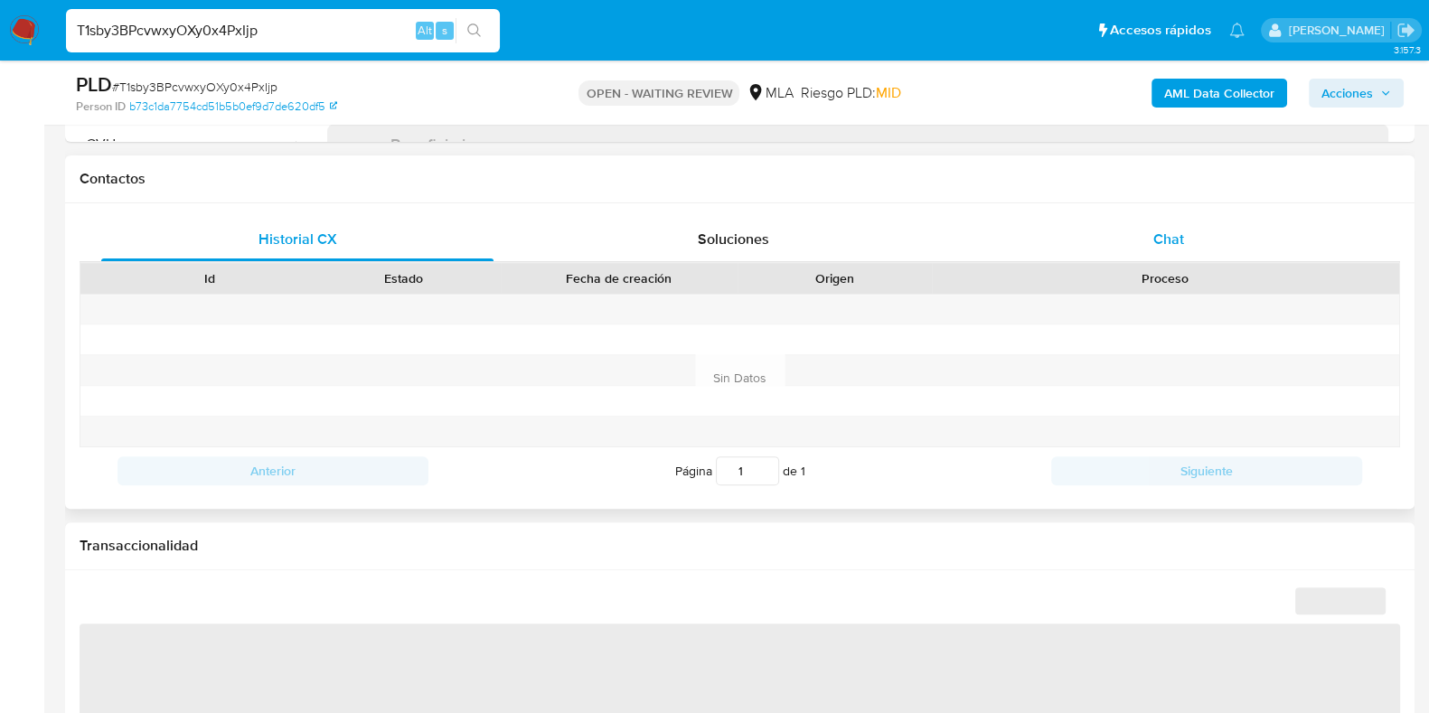
click at [1178, 229] on span "Chat" at bounding box center [1168, 239] width 31 height 21
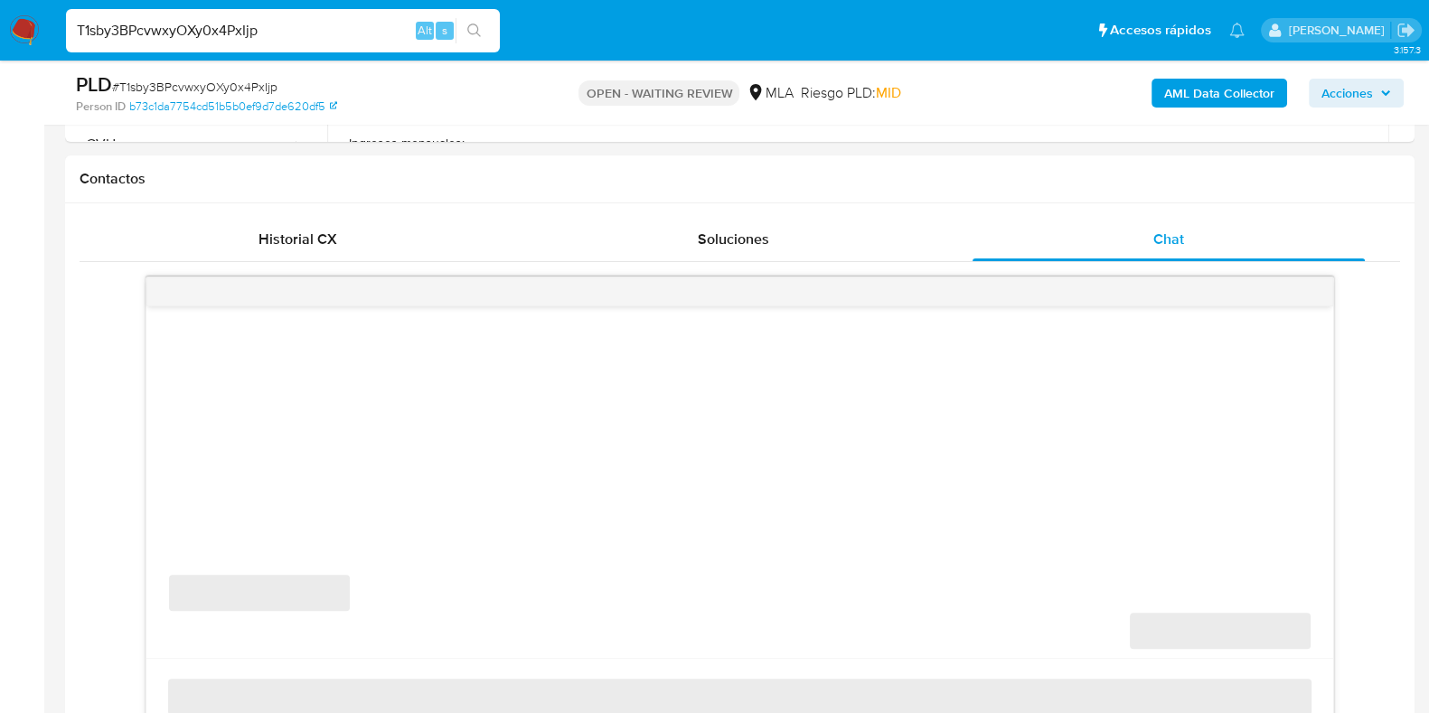
select select "10"
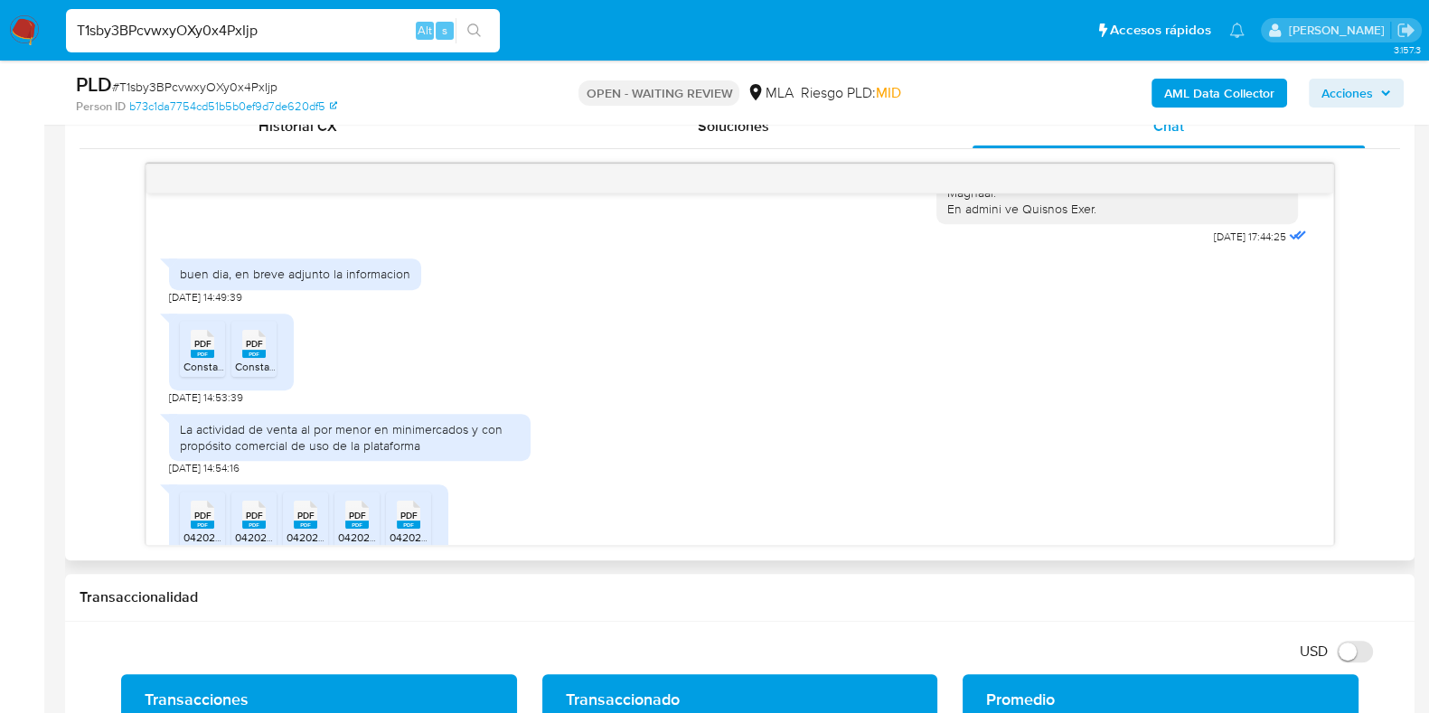
scroll to position [808, 0]
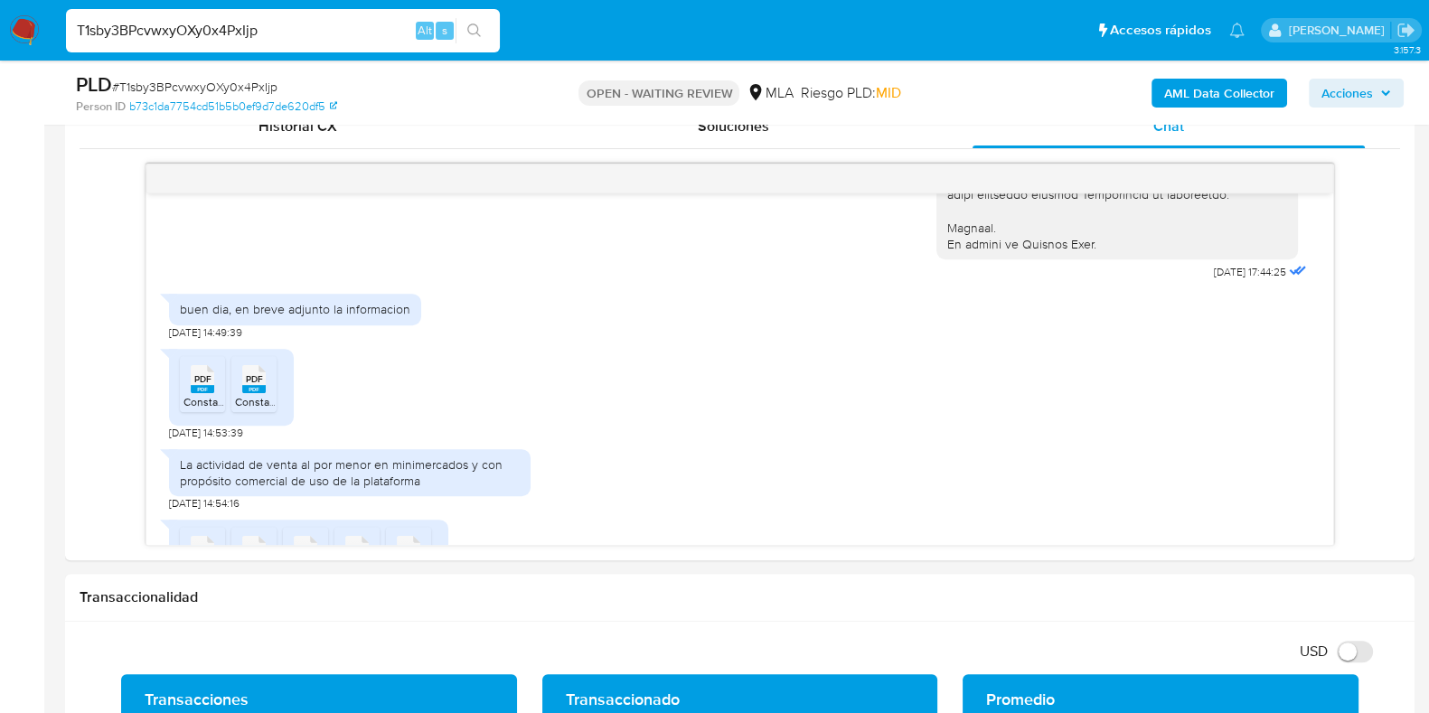
click at [221, 42] on div "T1sby3BPcvwxyOXy0x4PxIjp Alt s" at bounding box center [283, 30] width 434 height 43
click at [221, 33] on input "T1sby3BPcvwxyOXy0x4PxIjp" at bounding box center [283, 31] width 434 height 24
paste input "kc4oJCQ6gFTDCz49iKExXbhA"
type input "kc4oJCQ6gFTDCz49iKExXbhA"
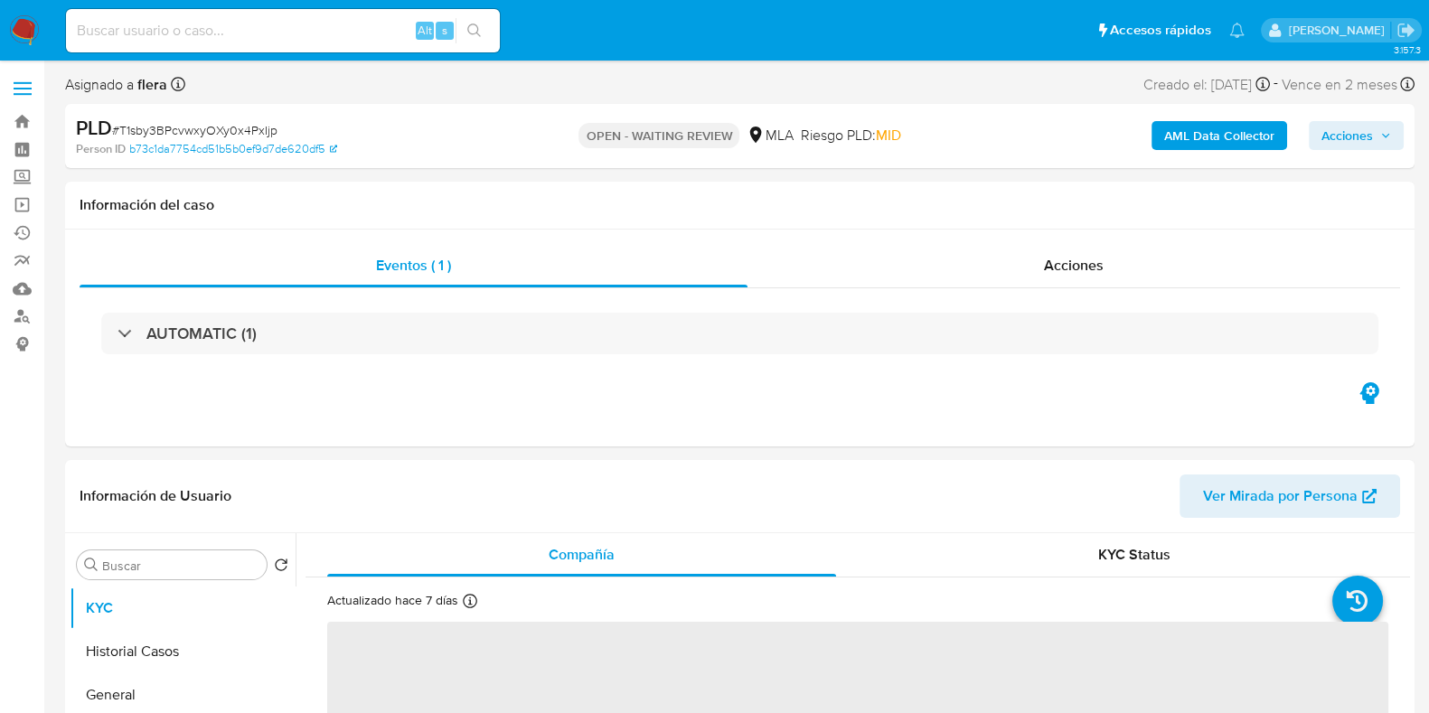
click at [133, 29] on input at bounding box center [283, 31] width 434 height 24
paste input "kc4oJCQ6gFTDCz49iKExXbhA"
type input "kc4oJCQ6gFTDCz49iKExXbhA"
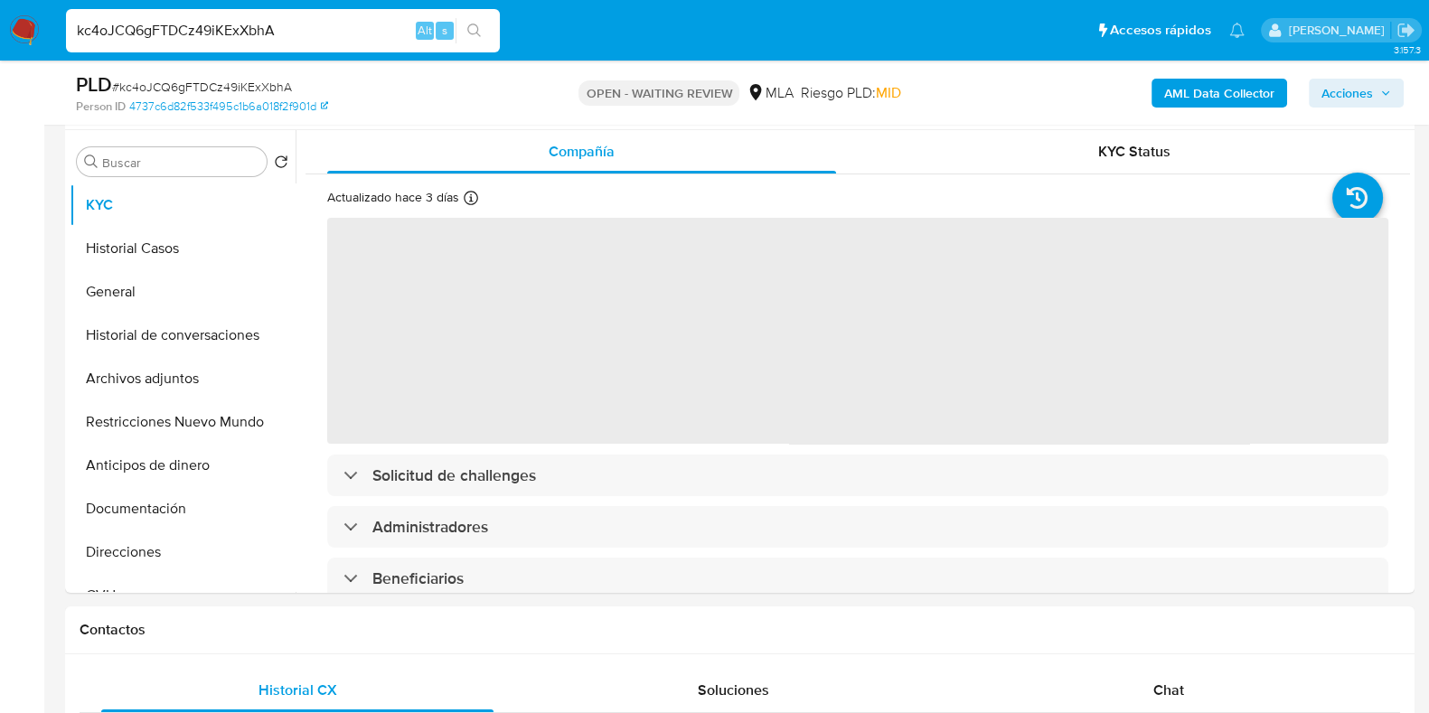
scroll to position [225, 0]
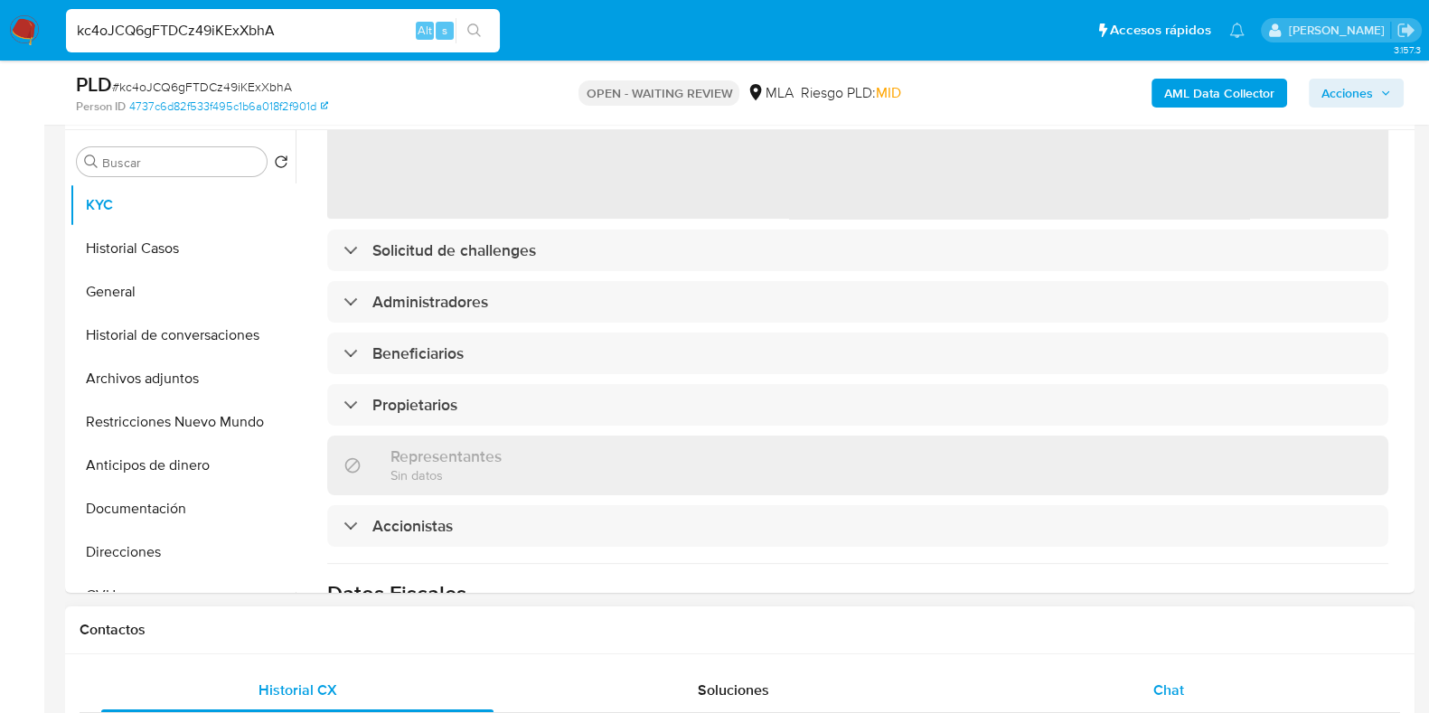
select select "10"
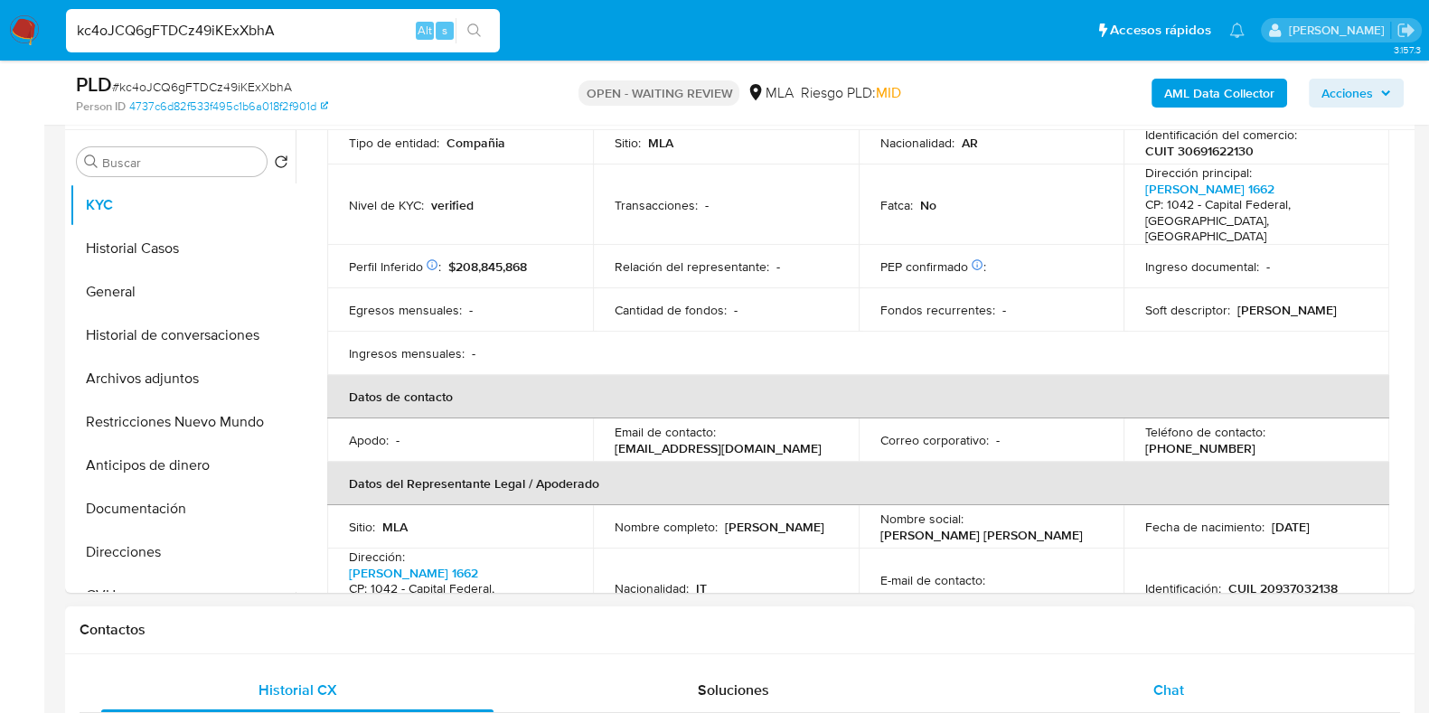
click at [1199, 680] on div "Chat" at bounding box center [1169, 690] width 392 height 43
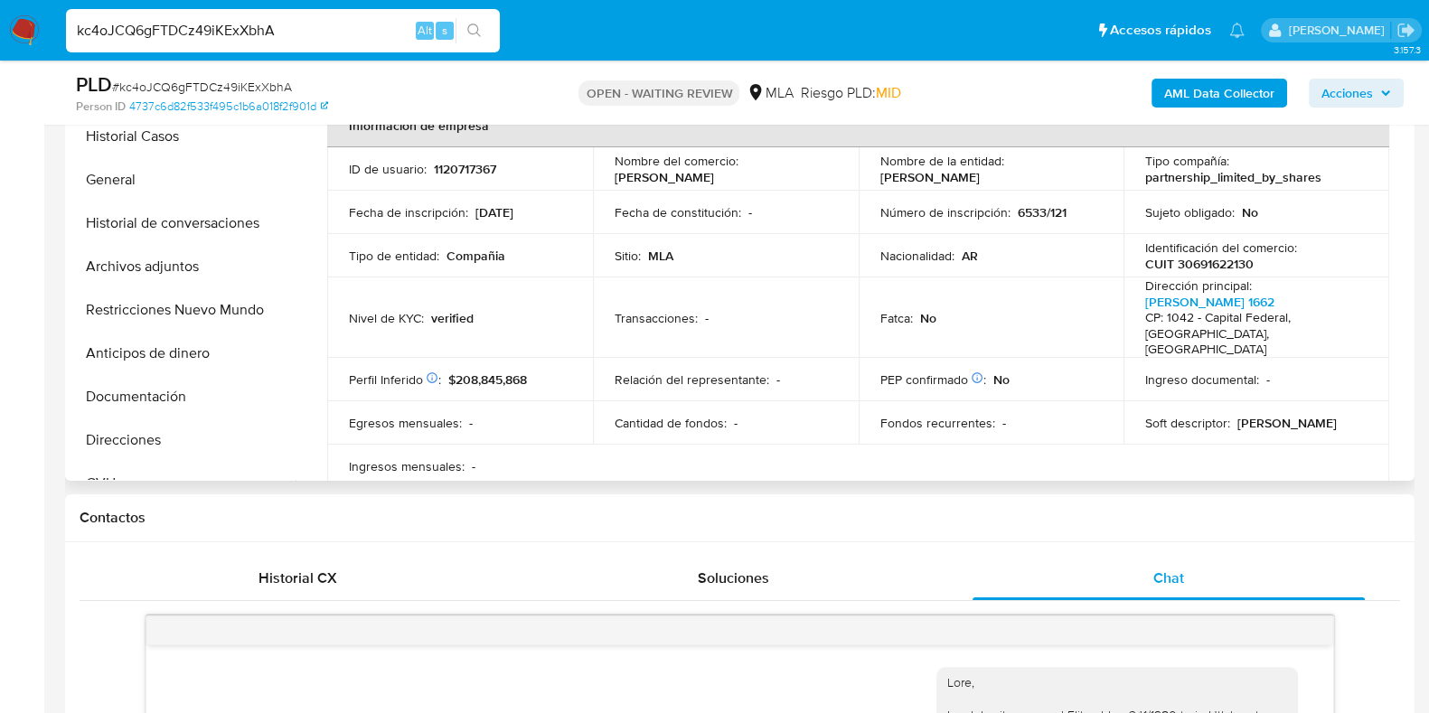
scroll to position [339, 0]
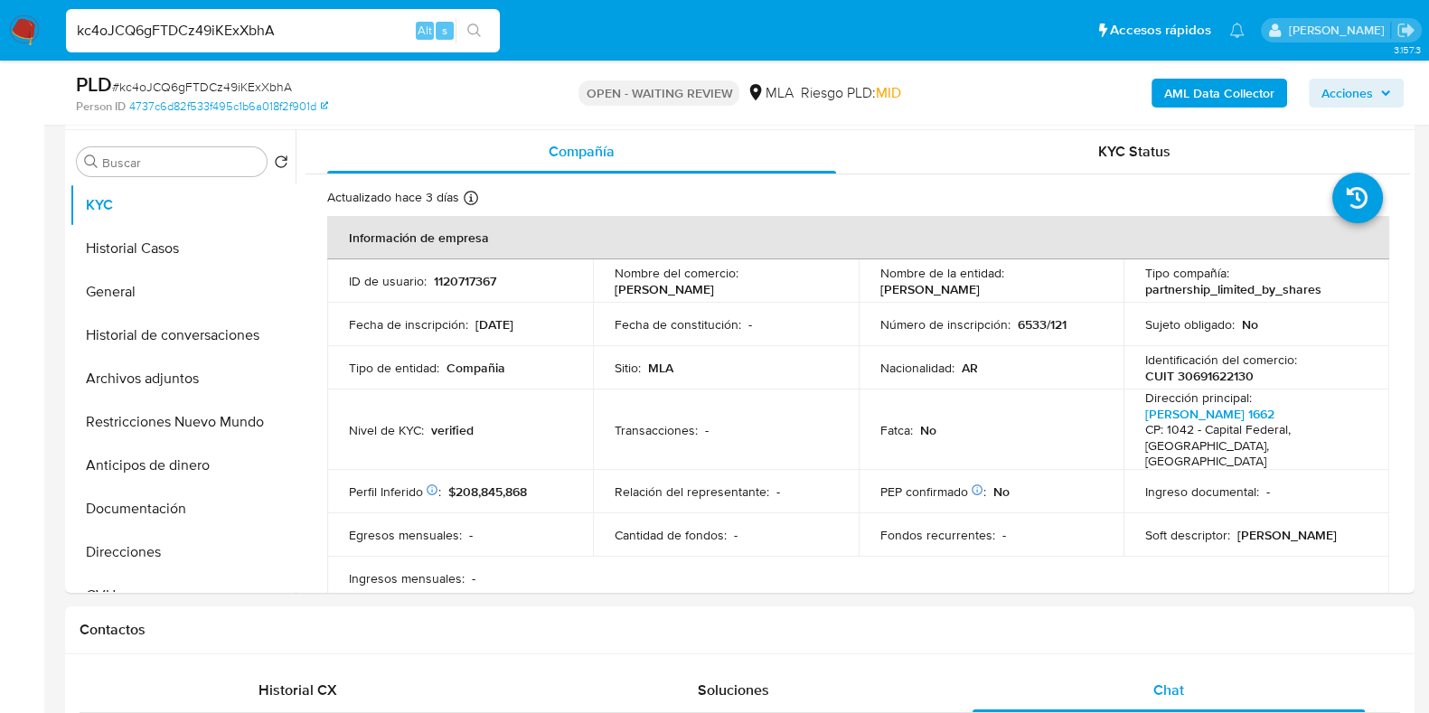
click at [235, 29] on input "kc4oJCQ6gFTDCz49iKExXbhA" at bounding box center [283, 31] width 434 height 24
paste input "NXZtzNgNr92IS9I29XO4vWpH"
type input "NXZtzNgNr92IS9I29XO4vWpH"
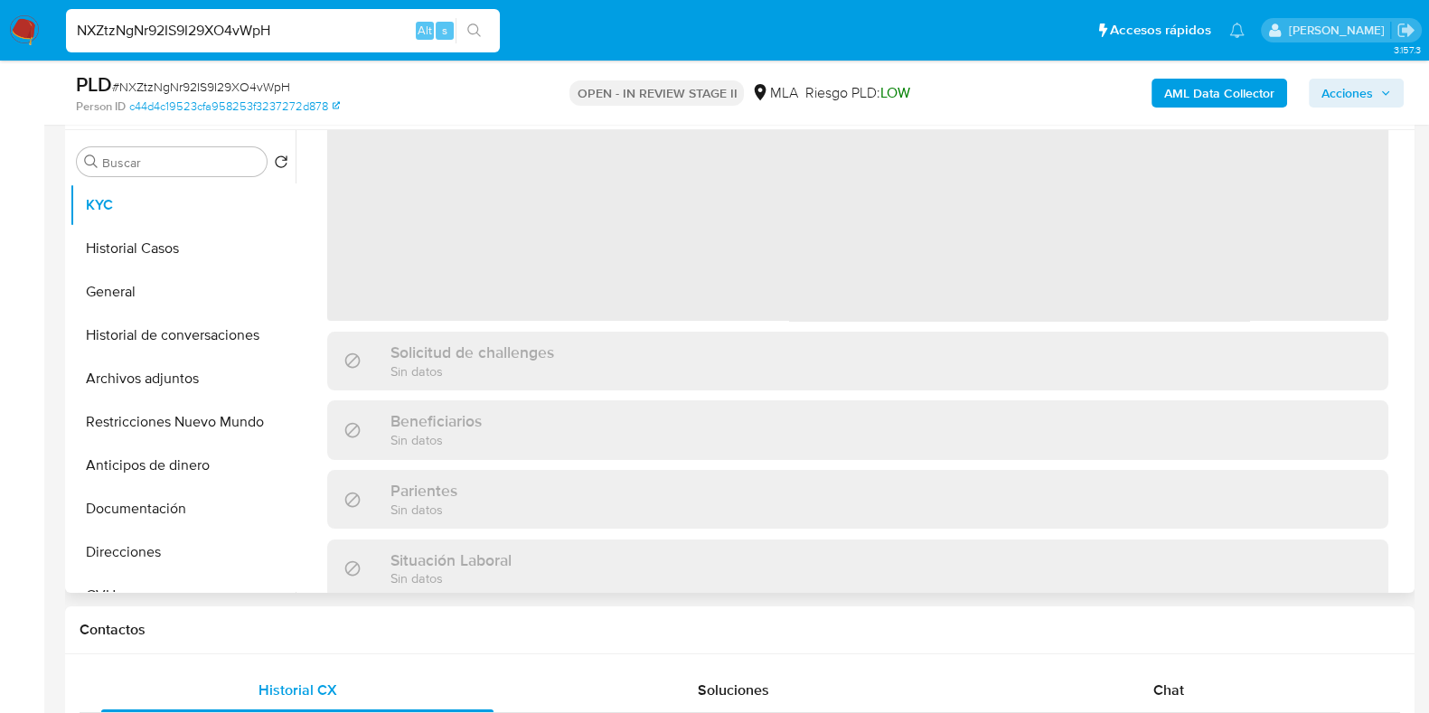
scroll to position [225, 0]
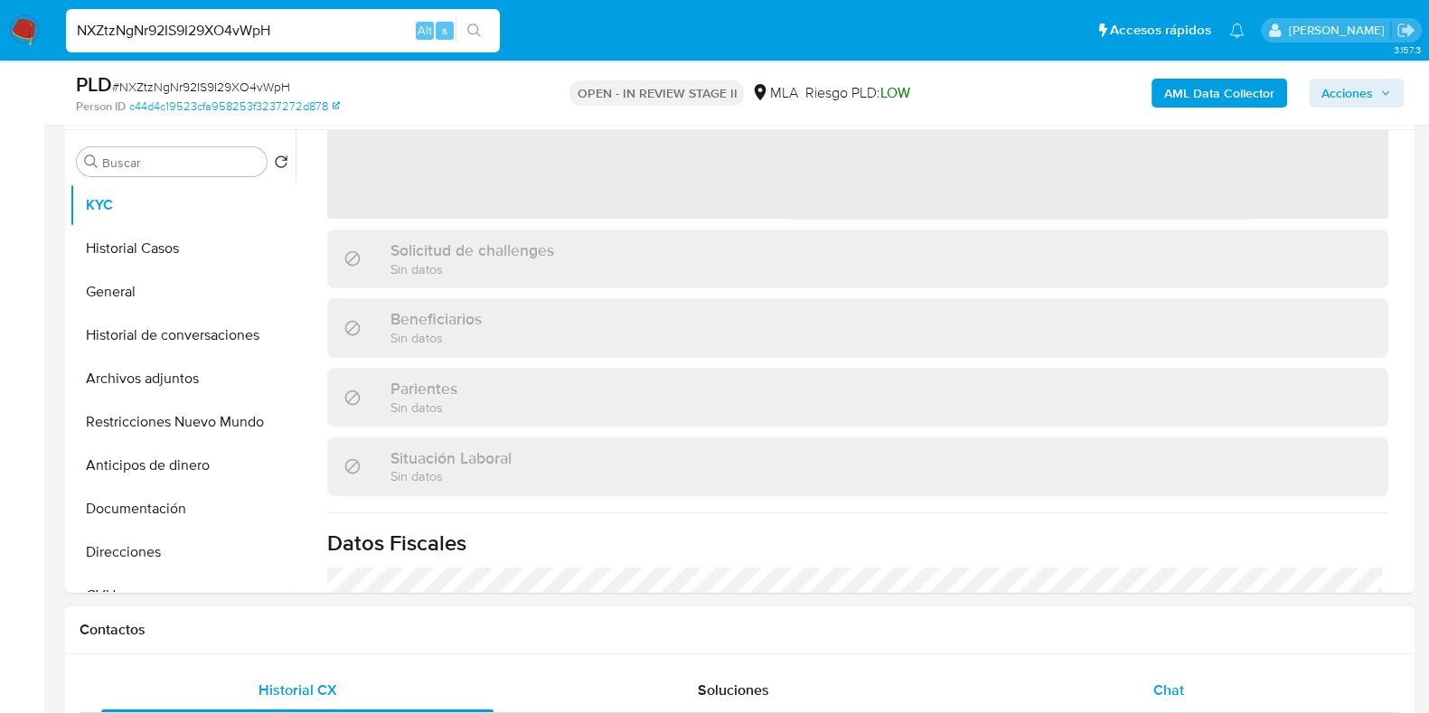
click at [1166, 709] on div "Chat" at bounding box center [1169, 690] width 392 height 43
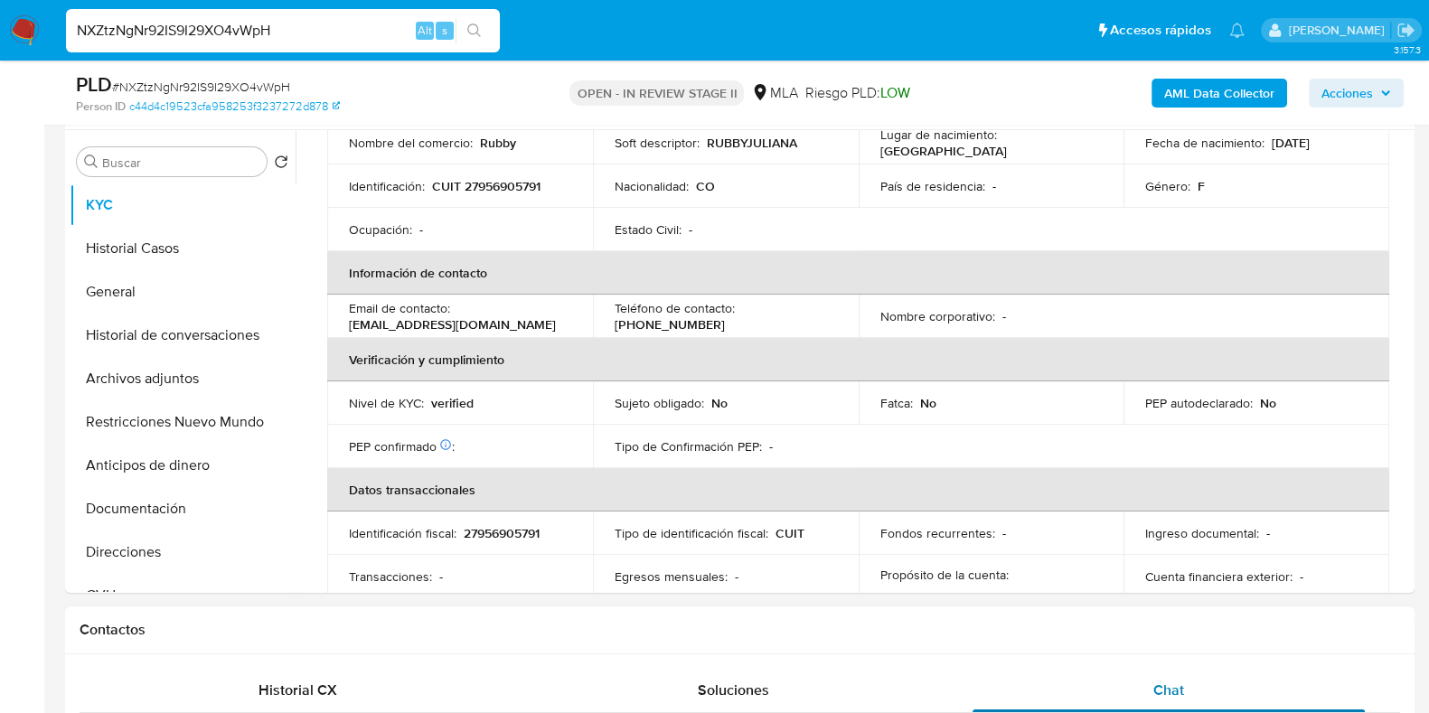
select select "10"
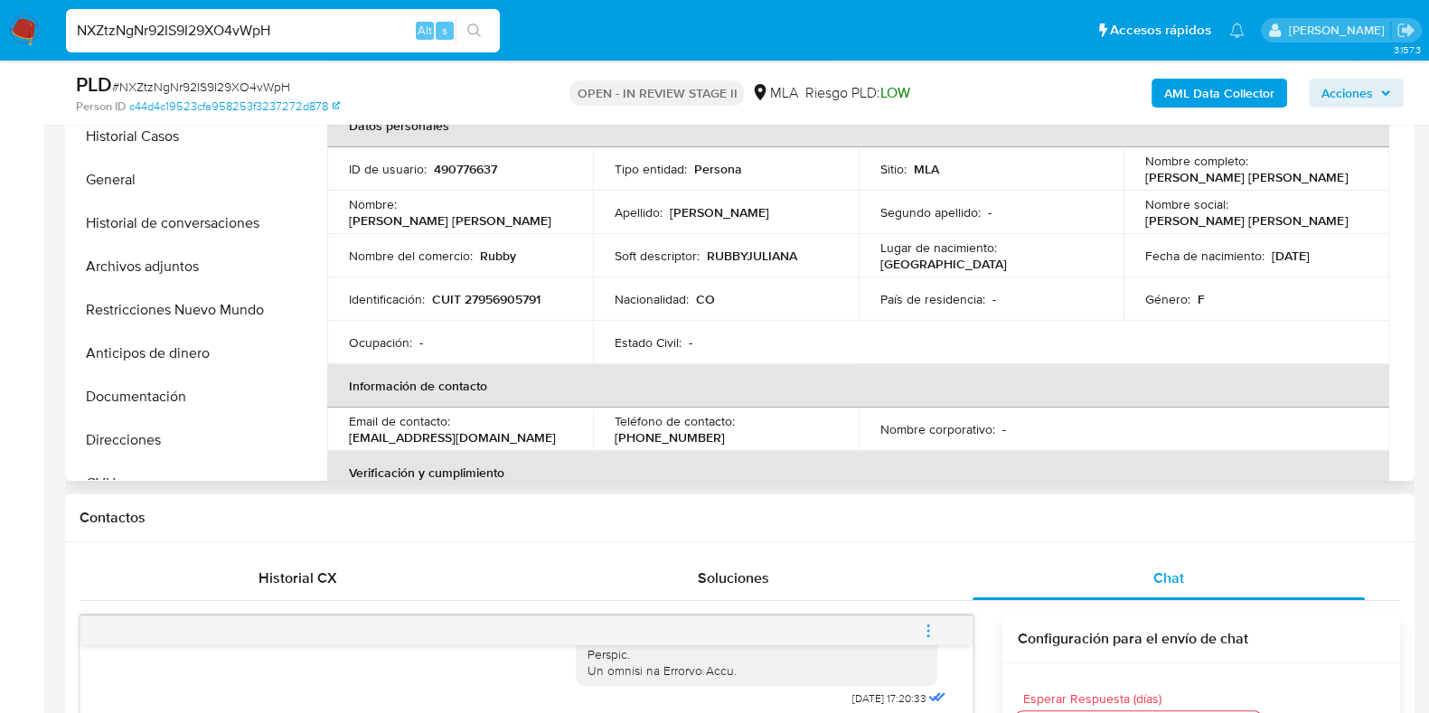
scroll to position [339, 0]
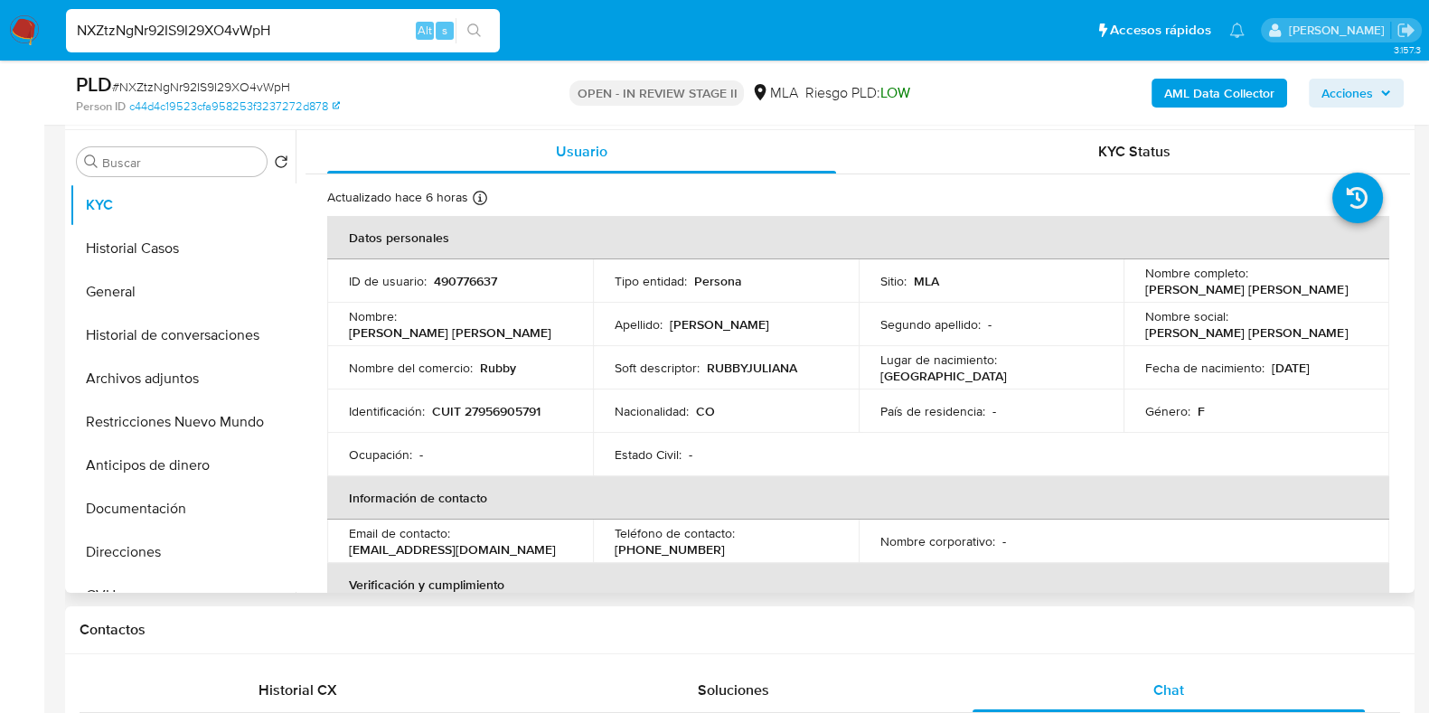
click at [466, 283] on p "490776637" at bounding box center [465, 281] width 63 height 16
copy p "490776637"
click at [460, 287] on p "490776637" at bounding box center [465, 281] width 63 height 16
click at [459, 286] on p "490776637" at bounding box center [465, 281] width 63 height 16
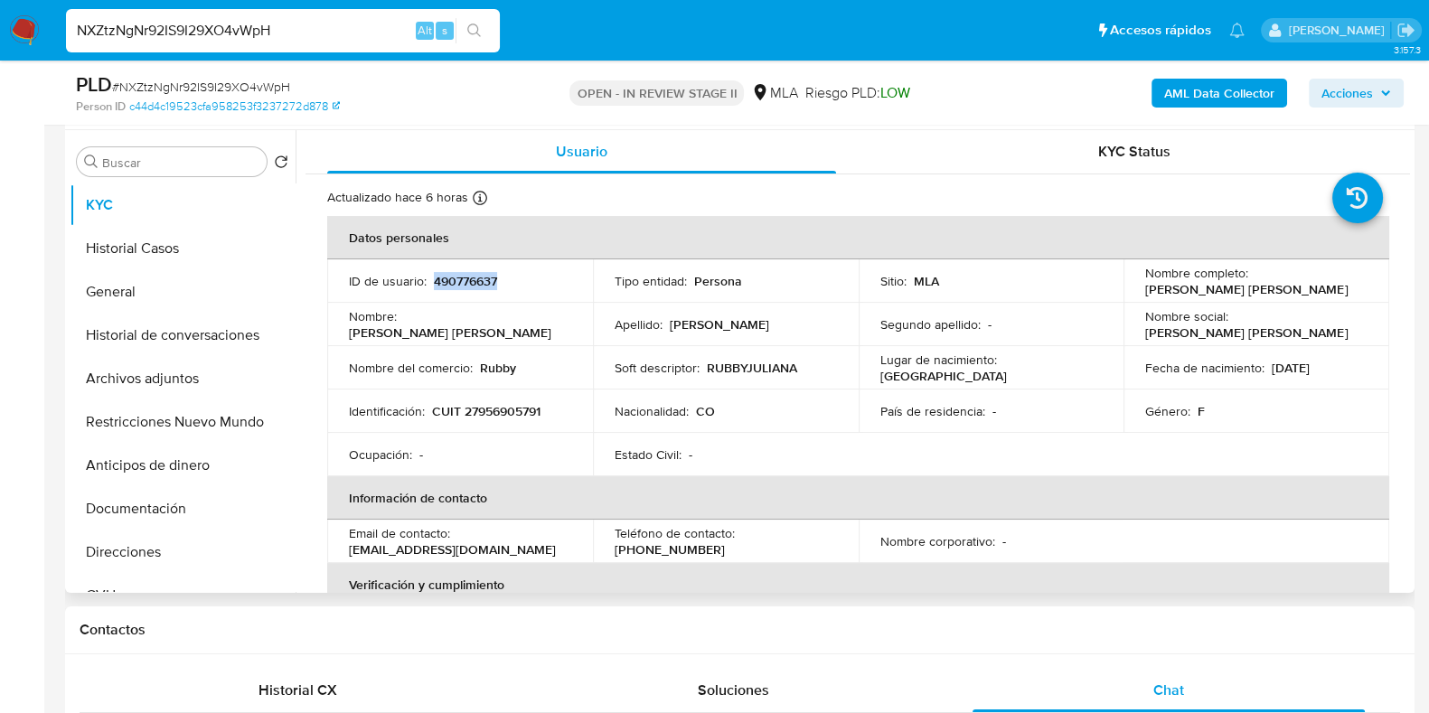
click at [459, 286] on p "490776637" at bounding box center [465, 281] width 63 height 16
copy p "490776637"
click at [163, 249] on button "Historial Casos" at bounding box center [176, 248] width 212 height 43
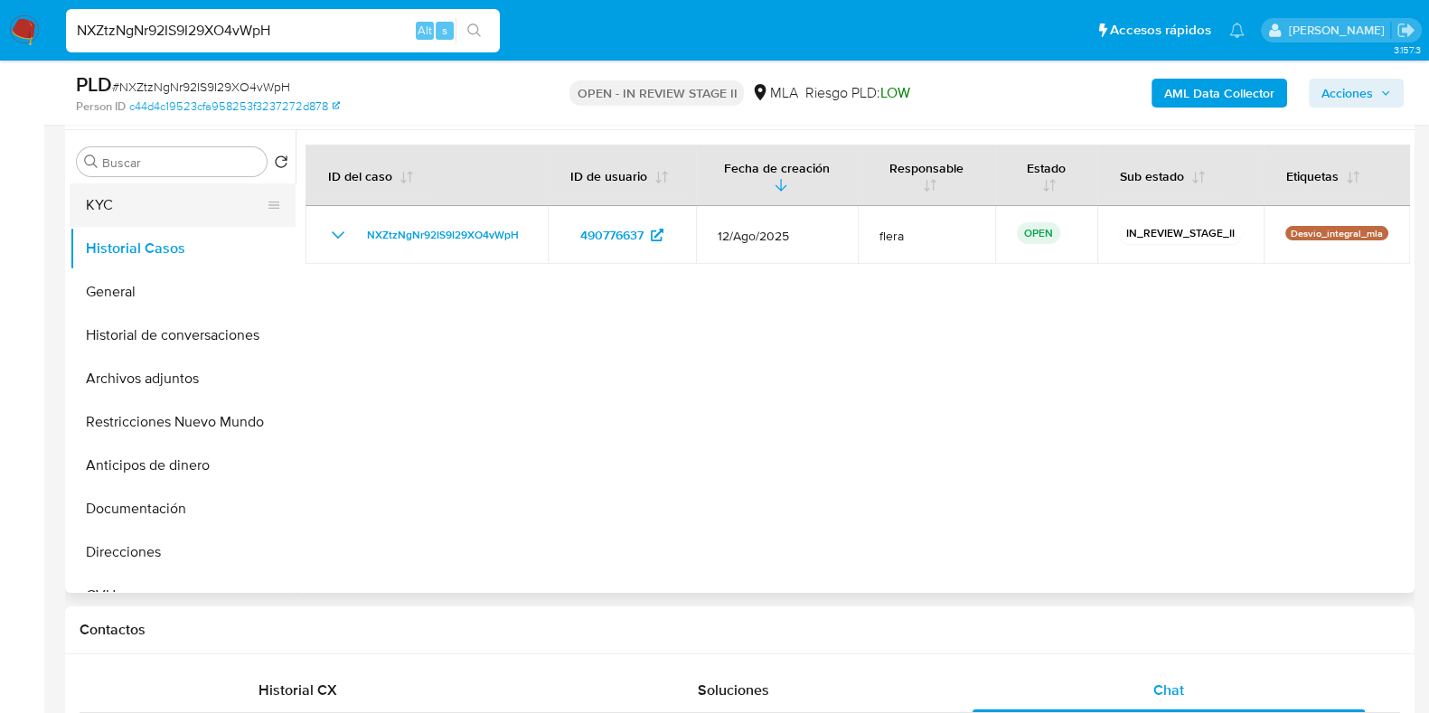
click at [152, 201] on button "KYC" at bounding box center [176, 204] width 212 height 43
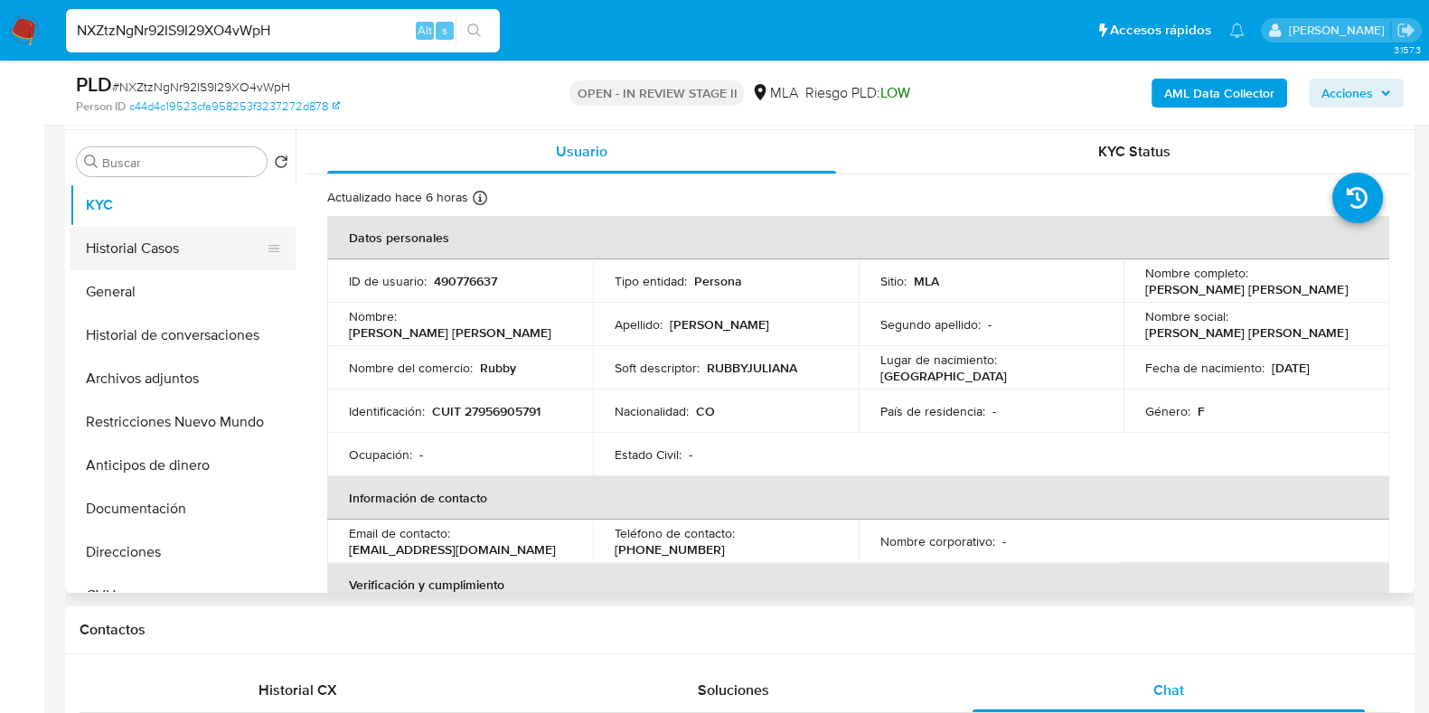
click at [168, 259] on button "Historial Casos" at bounding box center [176, 248] width 212 height 43
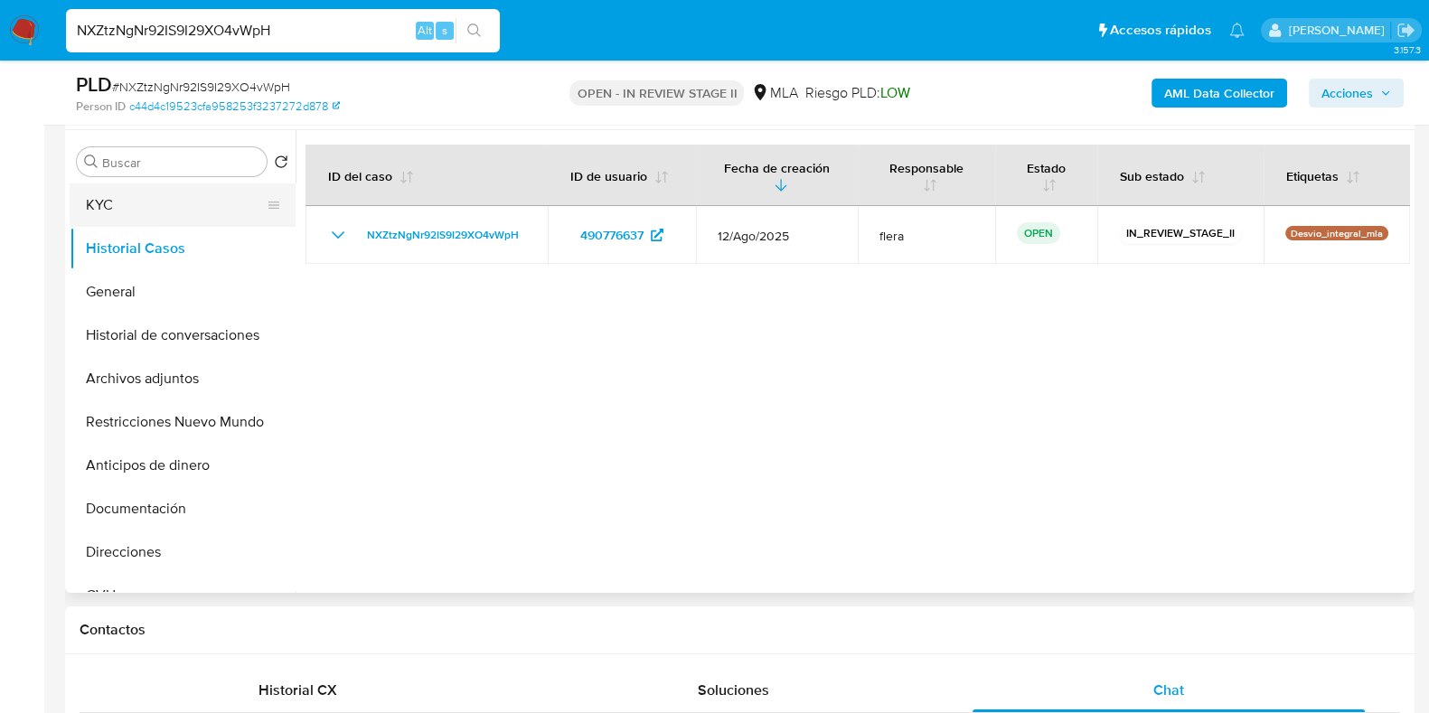
click at [154, 202] on button "KYC" at bounding box center [176, 204] width 212 height 43
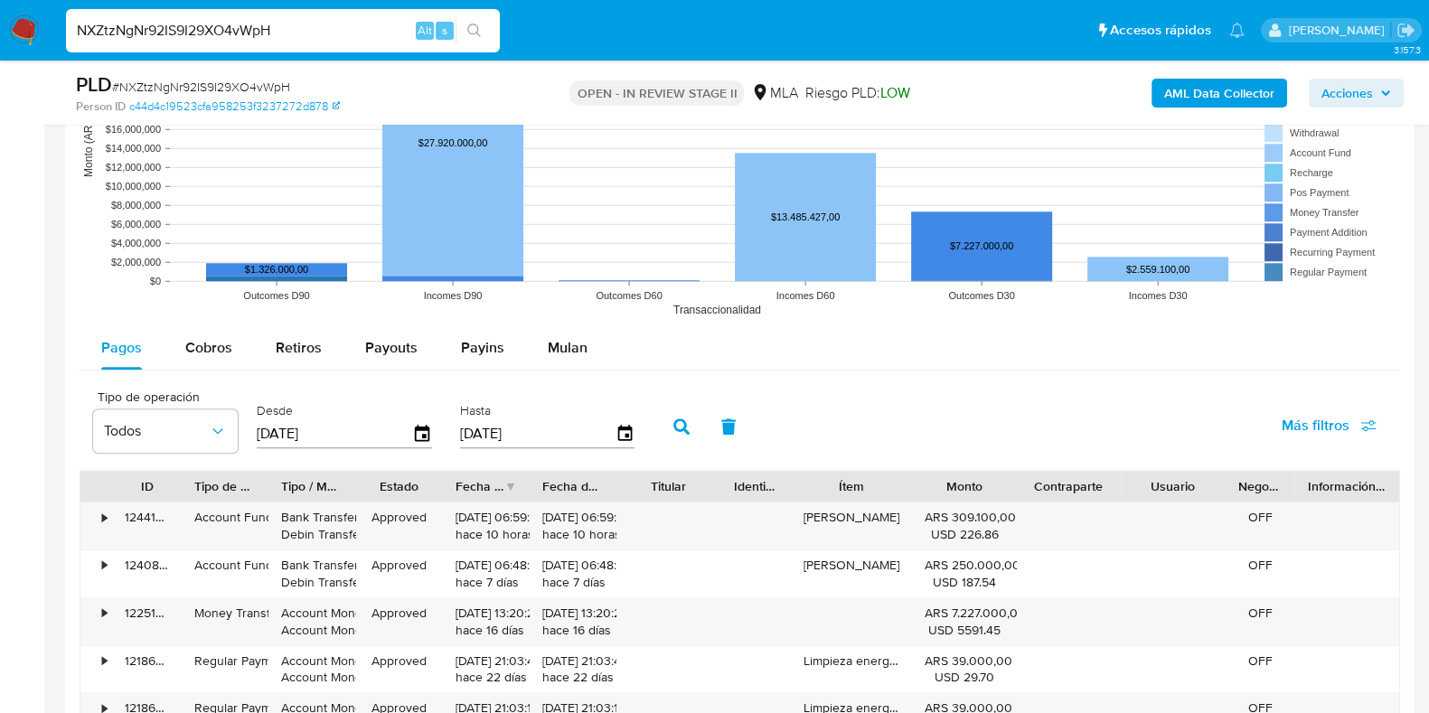
scroll to position [2147, 0]
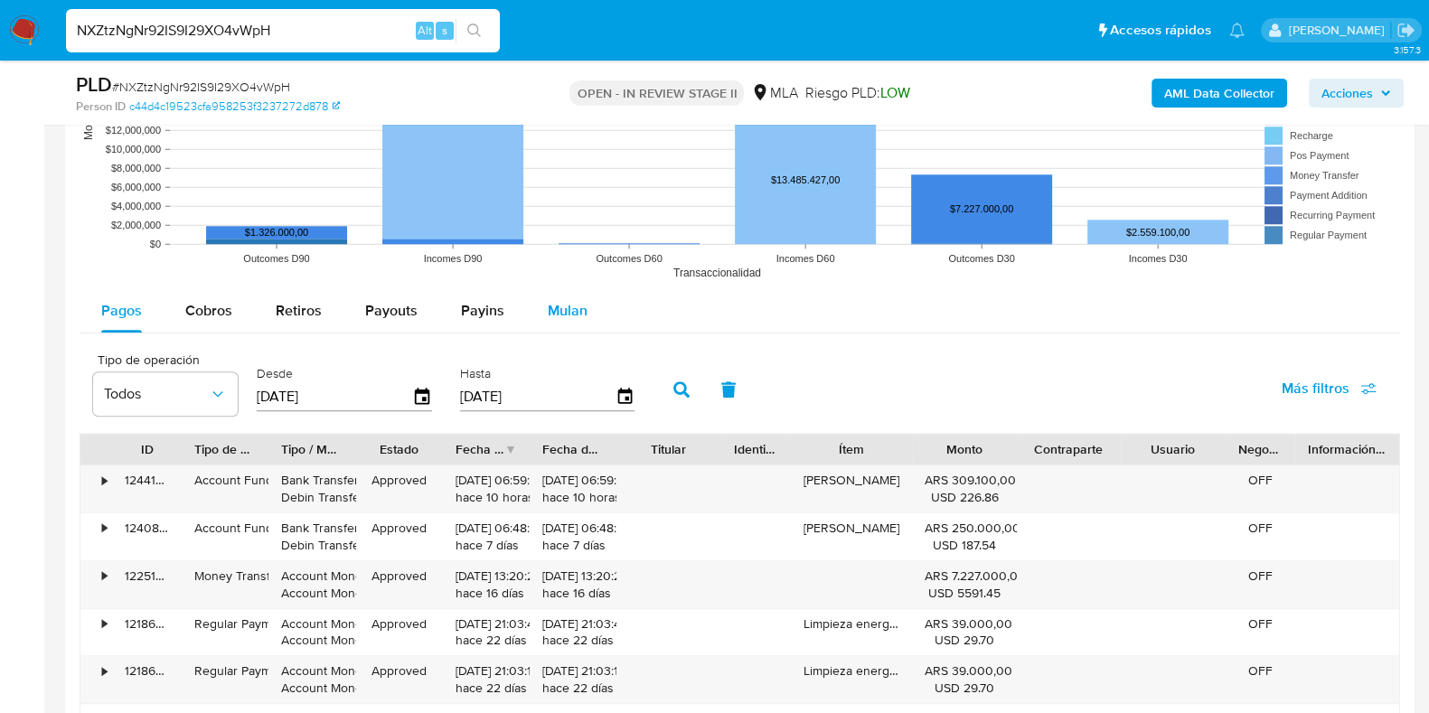
click at [548, 305] on span "Mulan" at bounding box center [568, 310] width 40 height 21
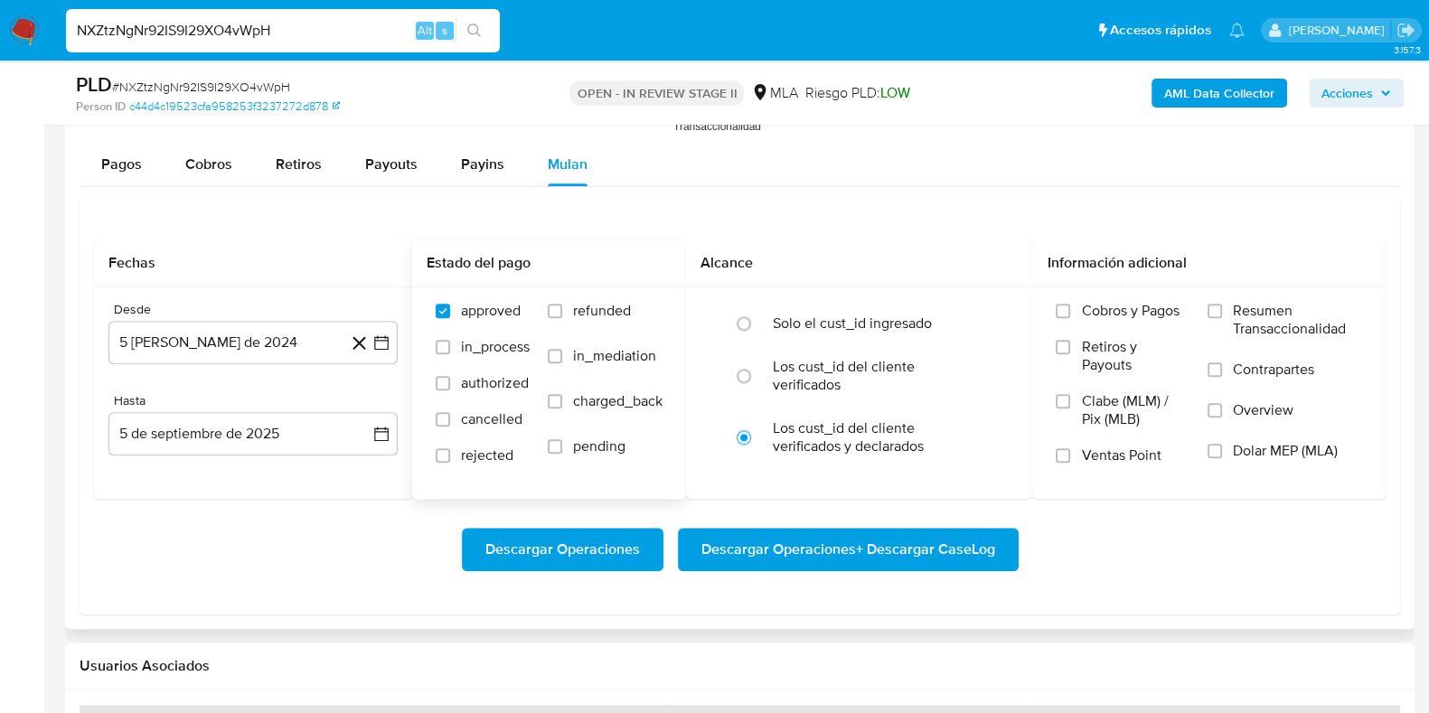
scroll to position [2260, 0]
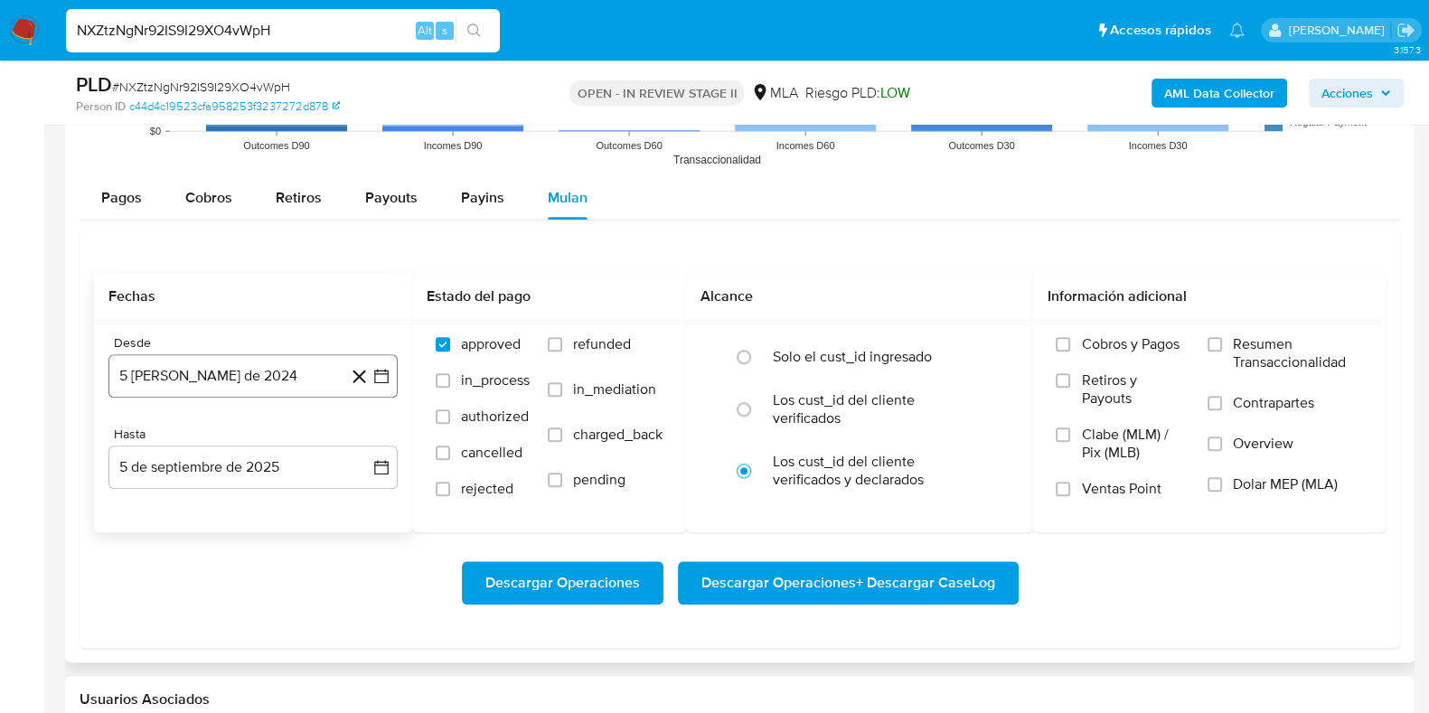
click at [192, 372] on button "5 [PERSON_NAME] de 2024" at bounding box center [252, 375] width 289 height 43
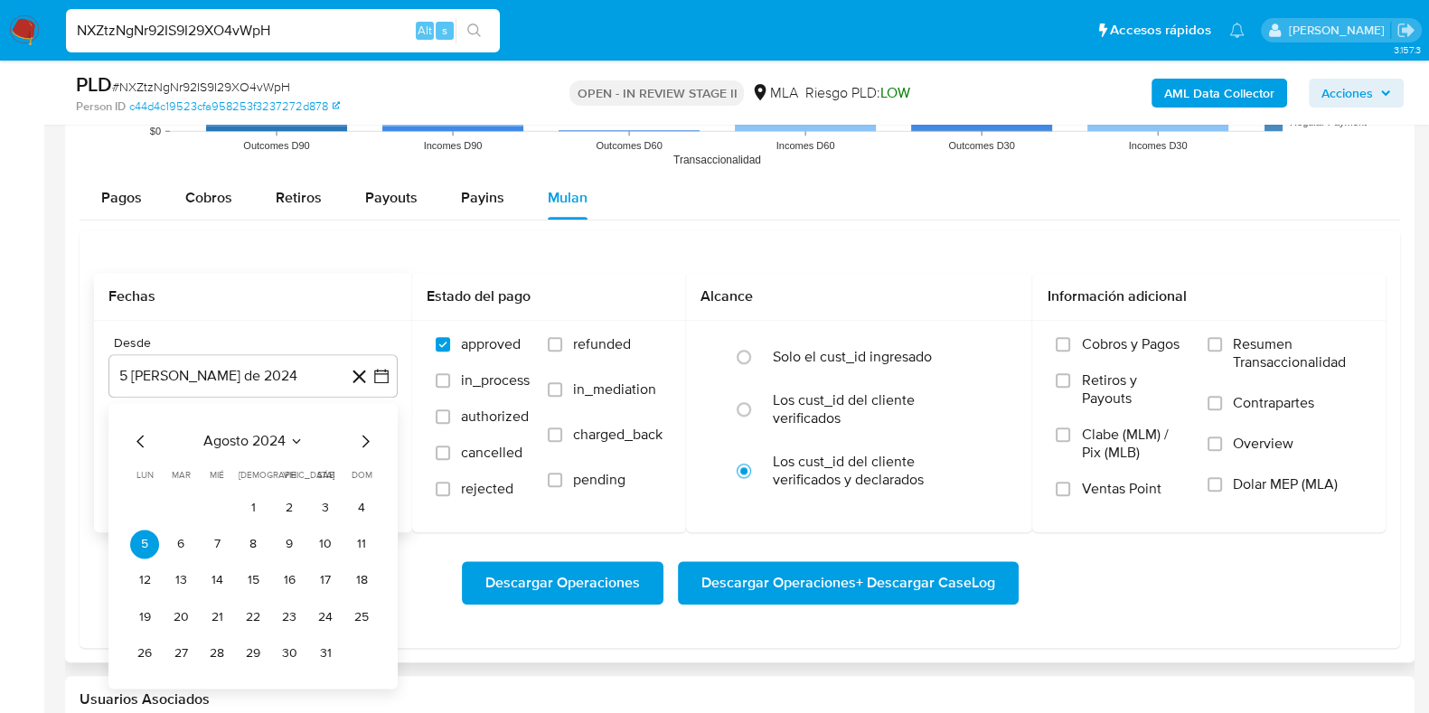
click at [367, 440] on icon "Mes siguiente" at bounding box center [365, 441] width 7 height 13
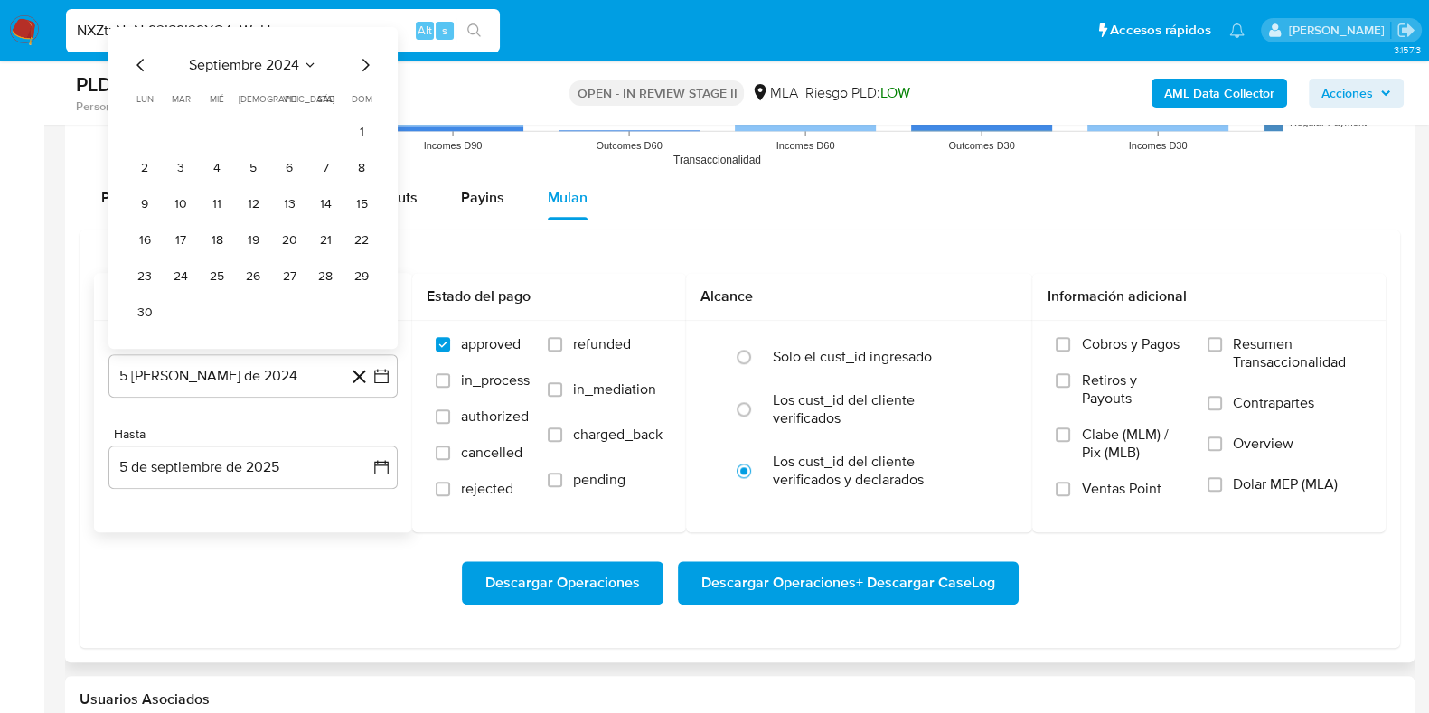
click at [312, 61] on icon "Seleccionar mes y año" at bounding box center [310, 65] width 14 height 14
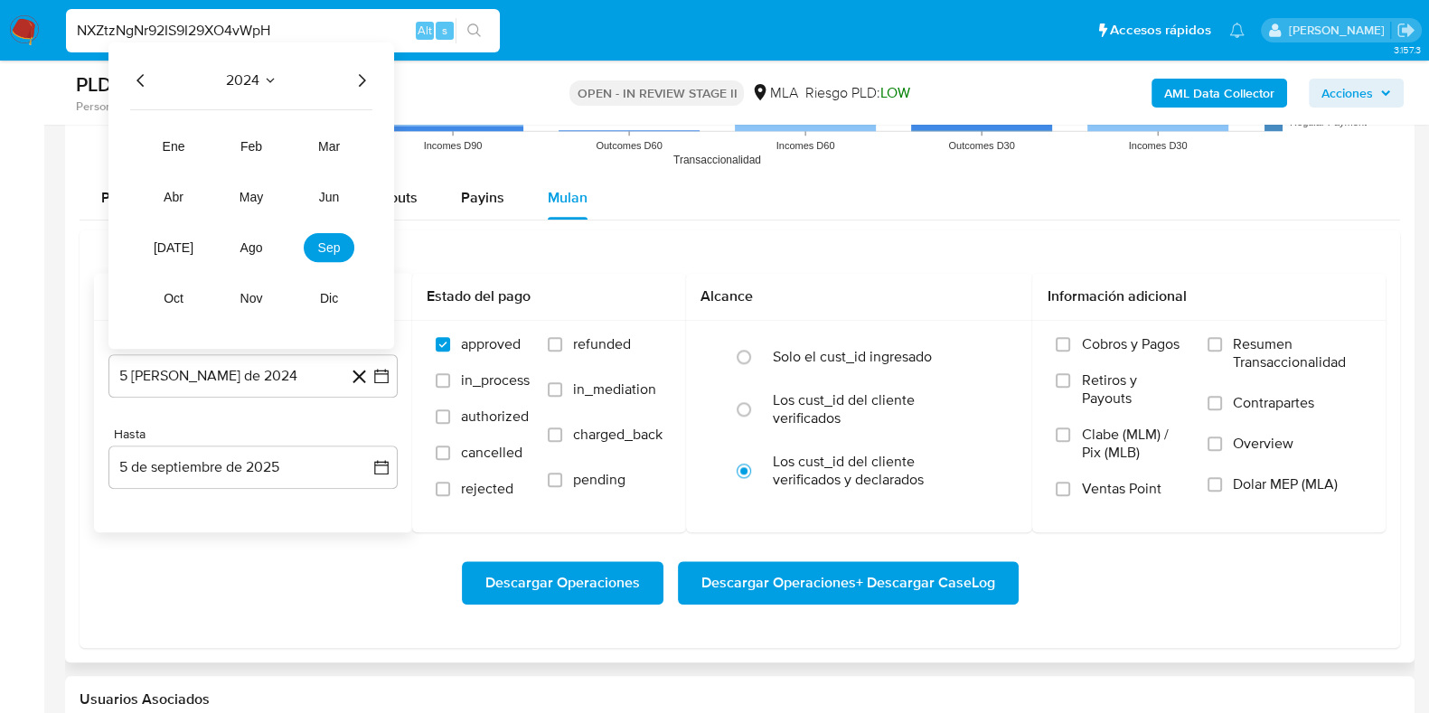
click at [357, 74] on icon "Año siguiente" at bounding box center [362, 81] width 22 height 22
click at [168, 190] on span "abr" at bounding box center [174, 197] width 20 height 14
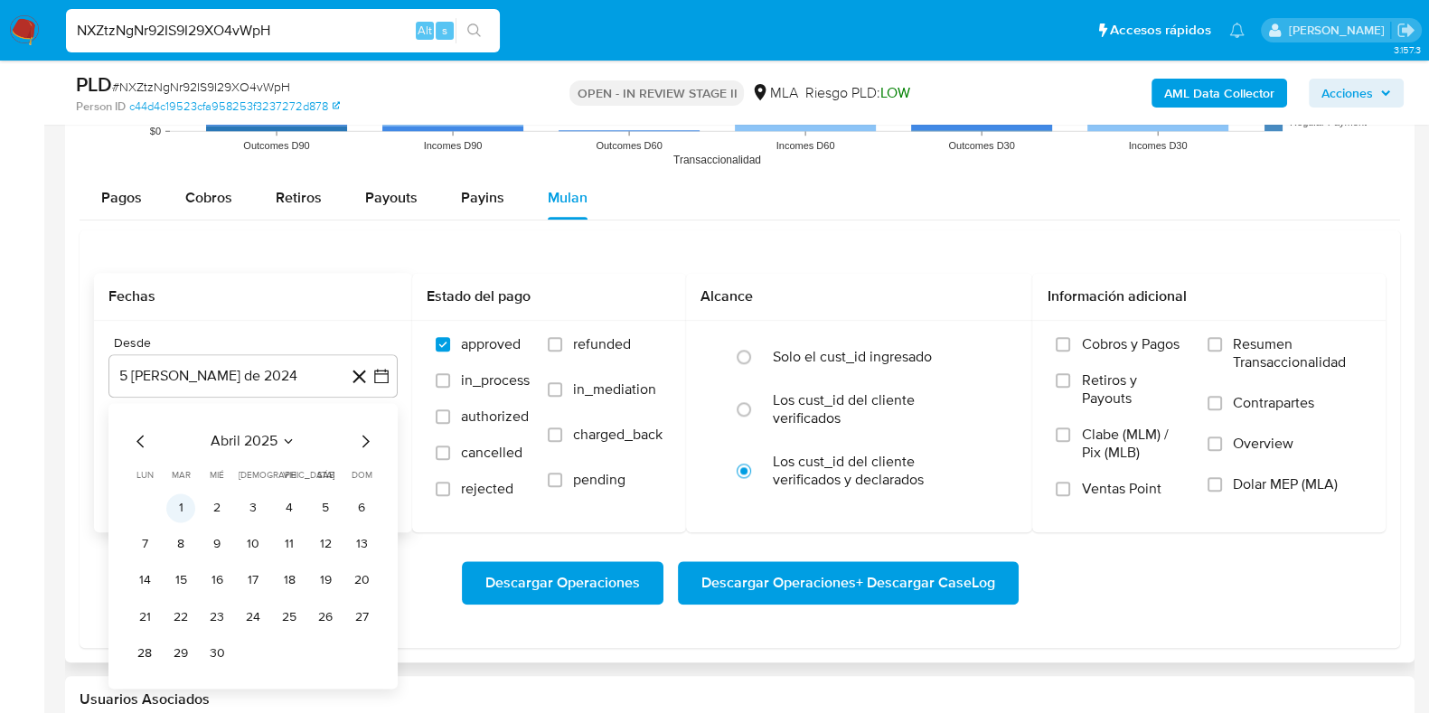
click at [186, 507] on button "1" at bounding box center [180, 508] width 29 height 29
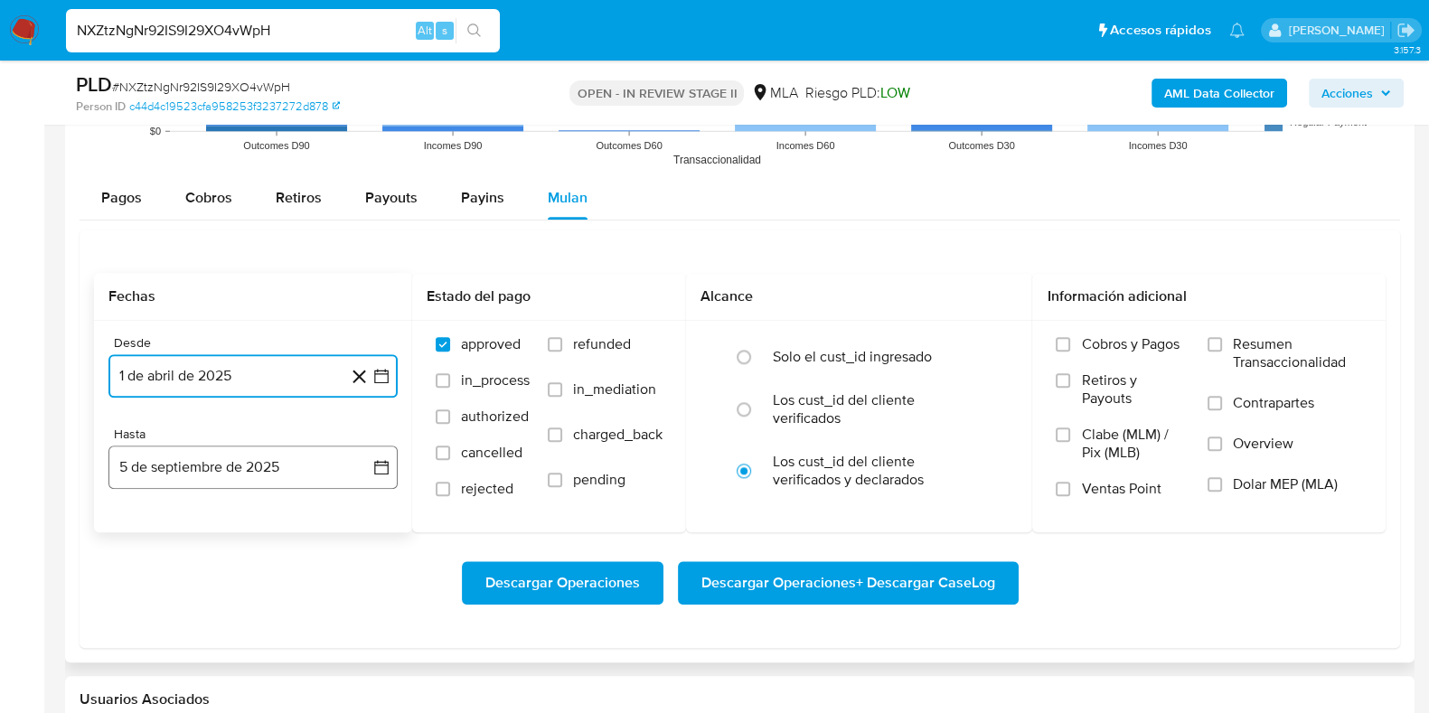
click at [183, 459] on button "5 de septiembre de 2025" at bounding box center [252, 467] width 289 height 43
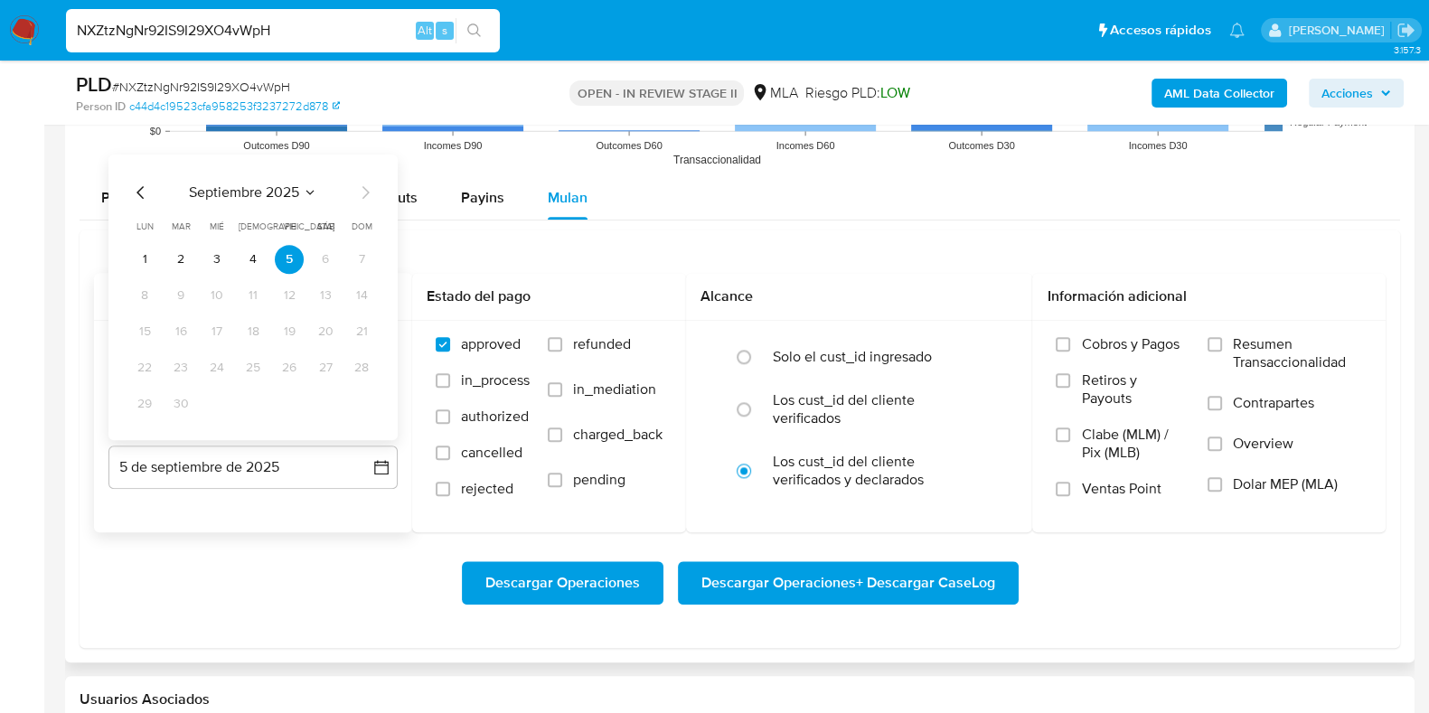
click at [267, 183] on span "septiembre 2025" at bounding box center [244, 192] width 110 height 18
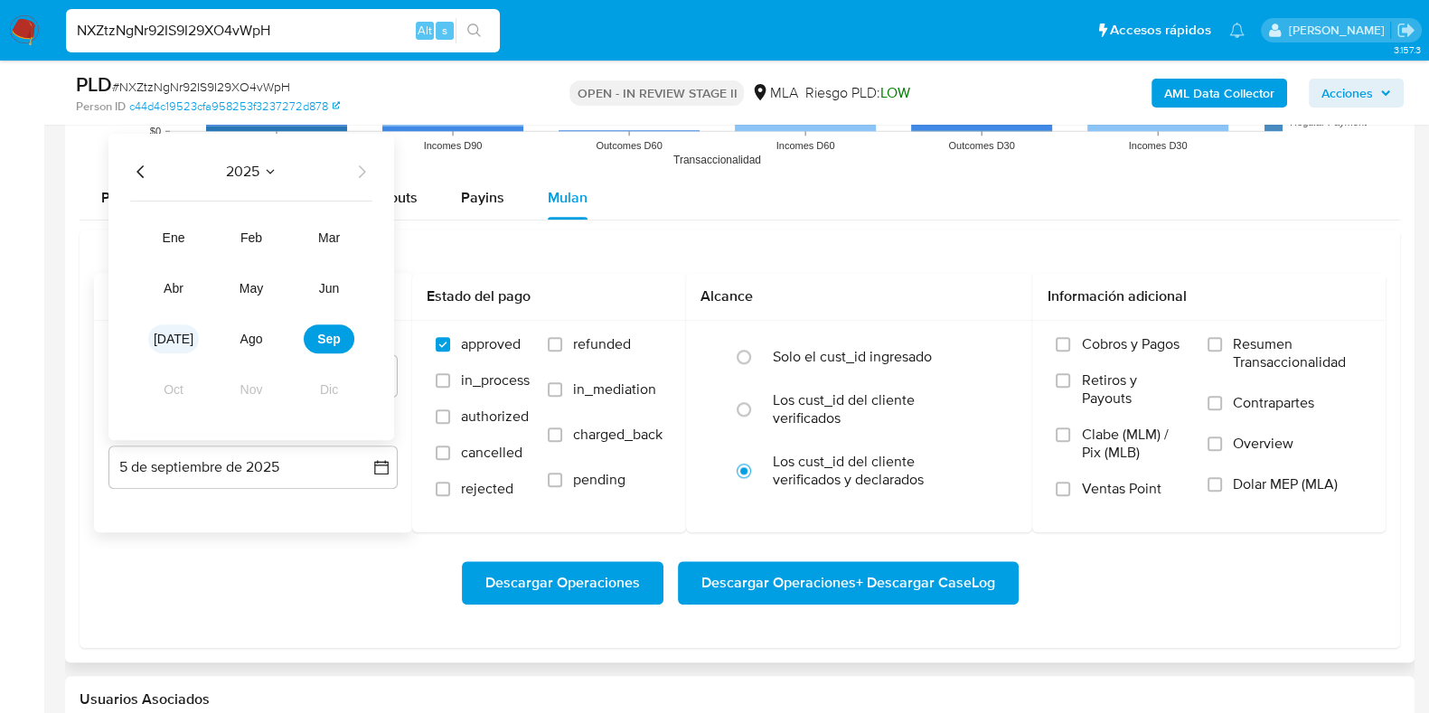
click at [180, 332] on span "jul" at bounding box center [174, 339] width 40 height 14
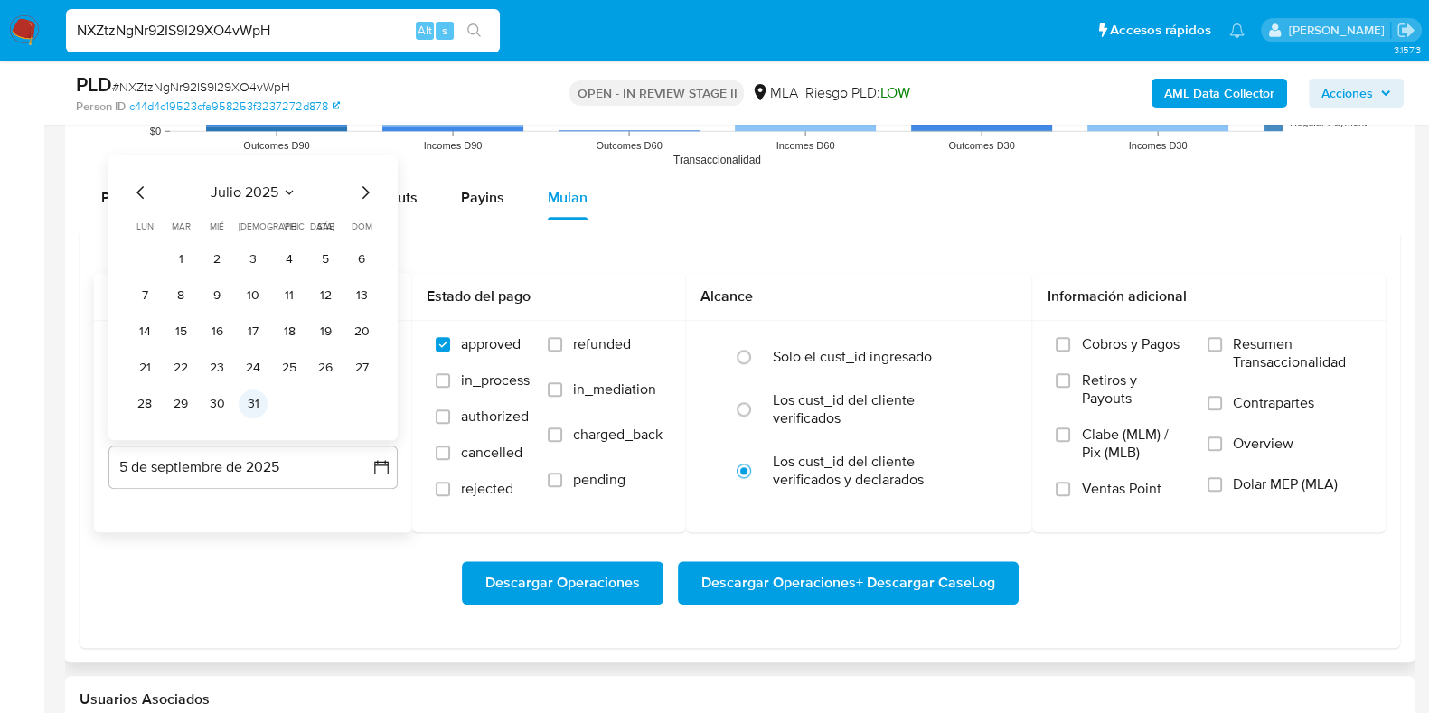
click at [263, 398] on button "31" at bounding box center [253, 404] width 29 height 29
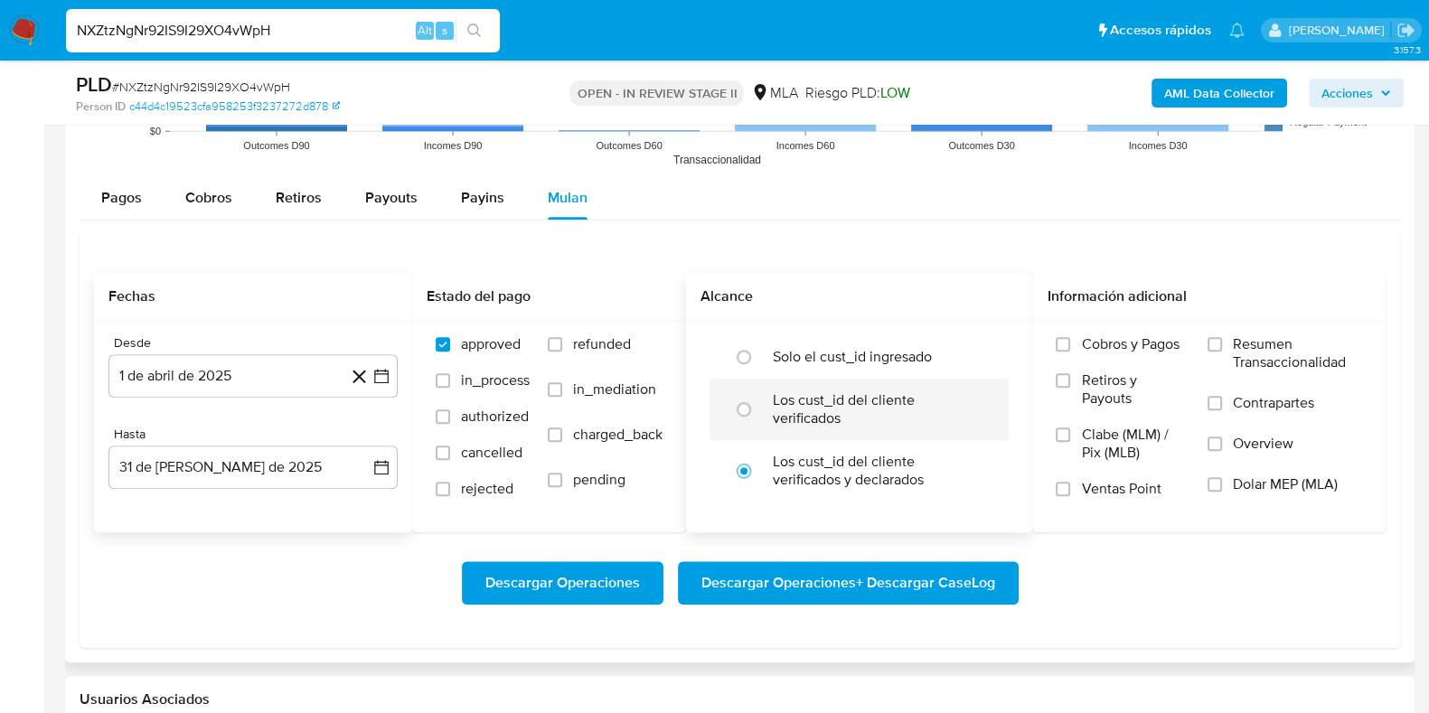
click at [777, 412] on label "Los cust_id del cliente verificados" at bounding box center [878, 409] width 211 height 36
click at [758, 412] on input "radio" at bounding box center [743, 409] width 29 height 29
radio input "true"
click at [1262, 493] on span "Dolar MEP (MLA)" at bounding box center [1285, 484] width 105 height 18
click at [1222, 492] on input "Dolar MEP (MLA)" at bounding box center [1215, 484] width 14 height 14
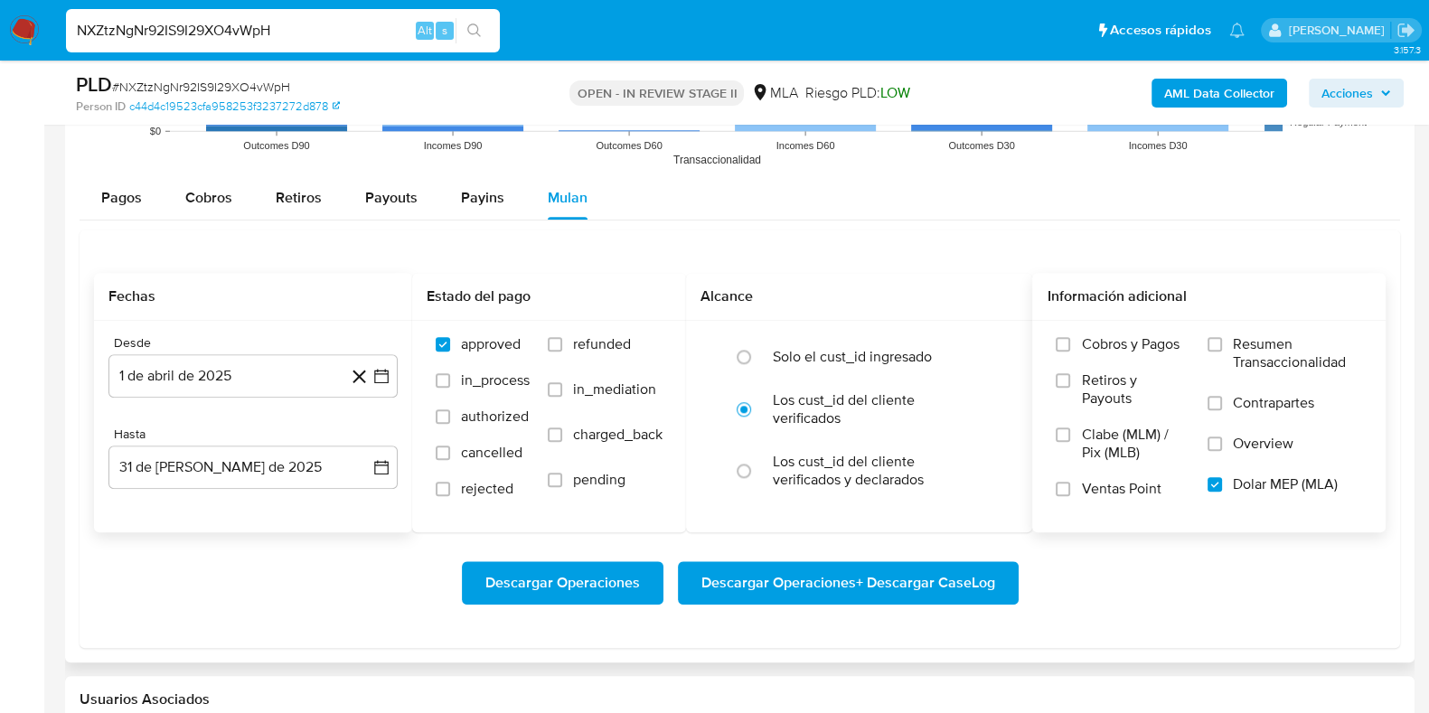
click at [833, 585] on span "Descargar Operaciones + Descargar CaseLog" at bounding box center [848, 583] width 294 height 40
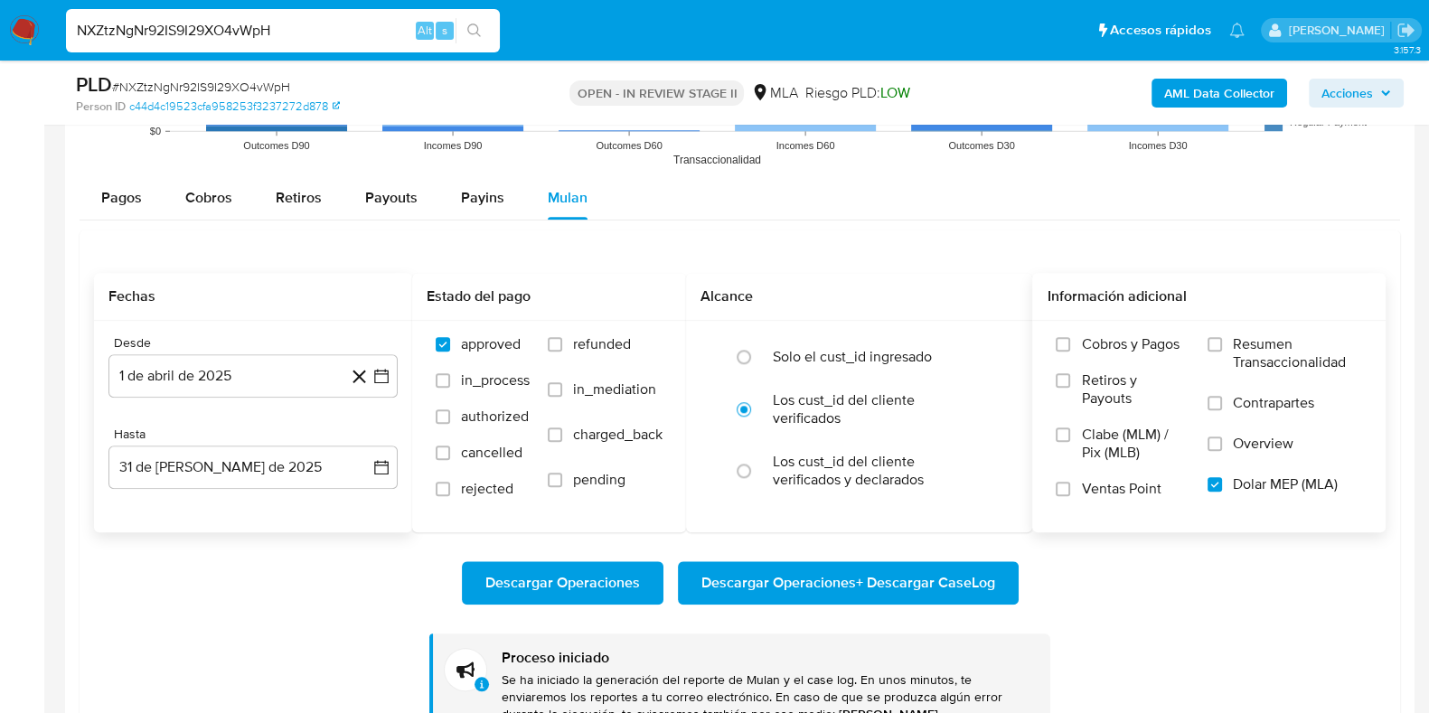
click at [212, 33] on input "NXZtzNgNr92IS9I29XO4vWpH" at bounding box center [283, 31] width 434 height 24
paste input "ZkJKCOnmwchci7Hw5Y6oyq00"
type input "ZkJKCOnmwchci7Hw5Y6oyq00"
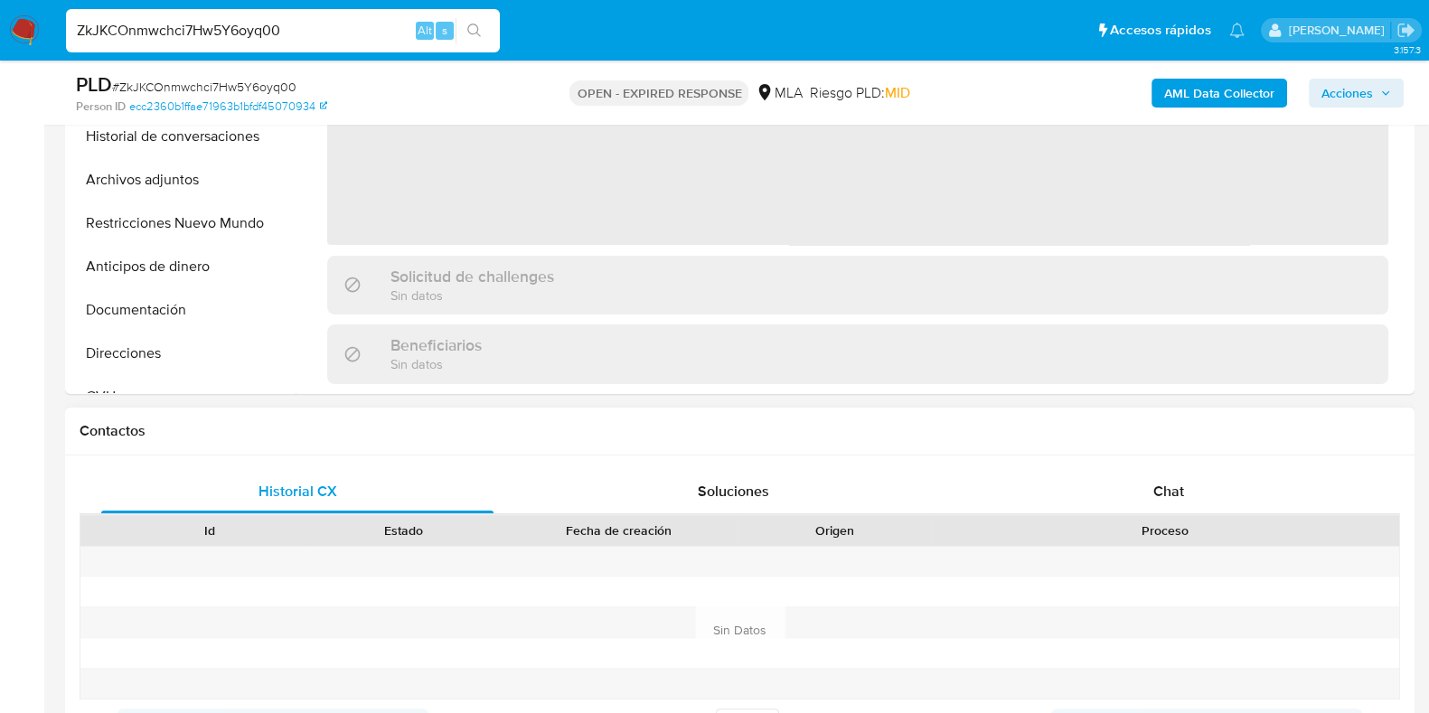
scroll to position [678, 0]
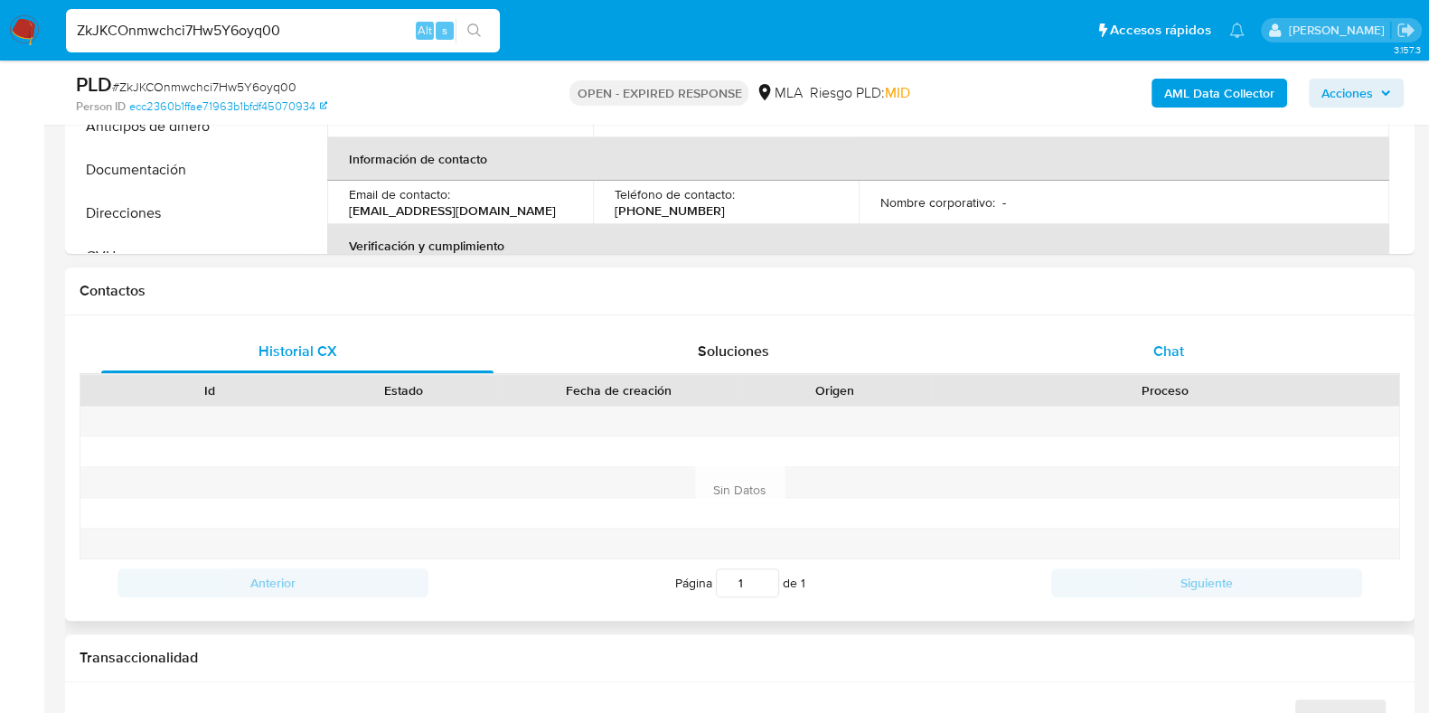
click at [1150, 342] on div "Chat" at bounding box center [1169, 351] width 392 height 43
select select "10"
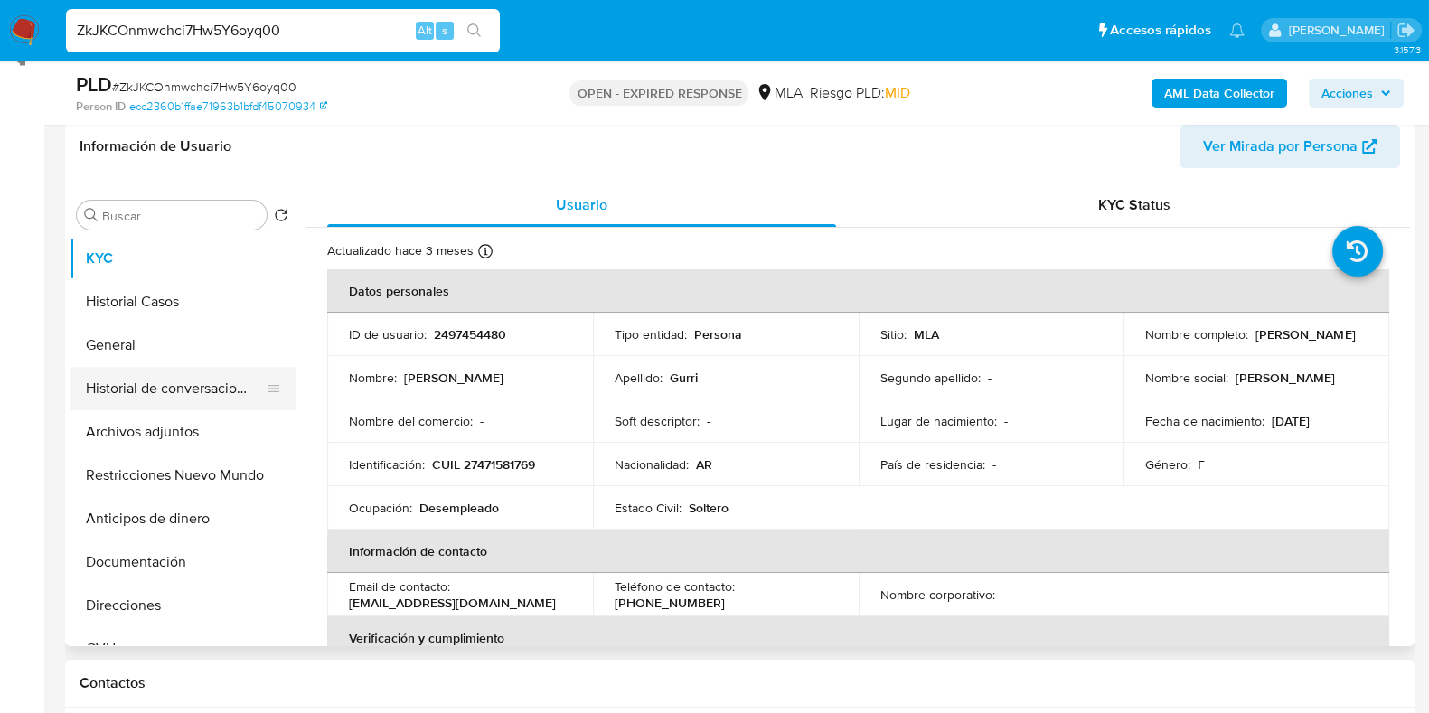
scroll to position [225, 0]
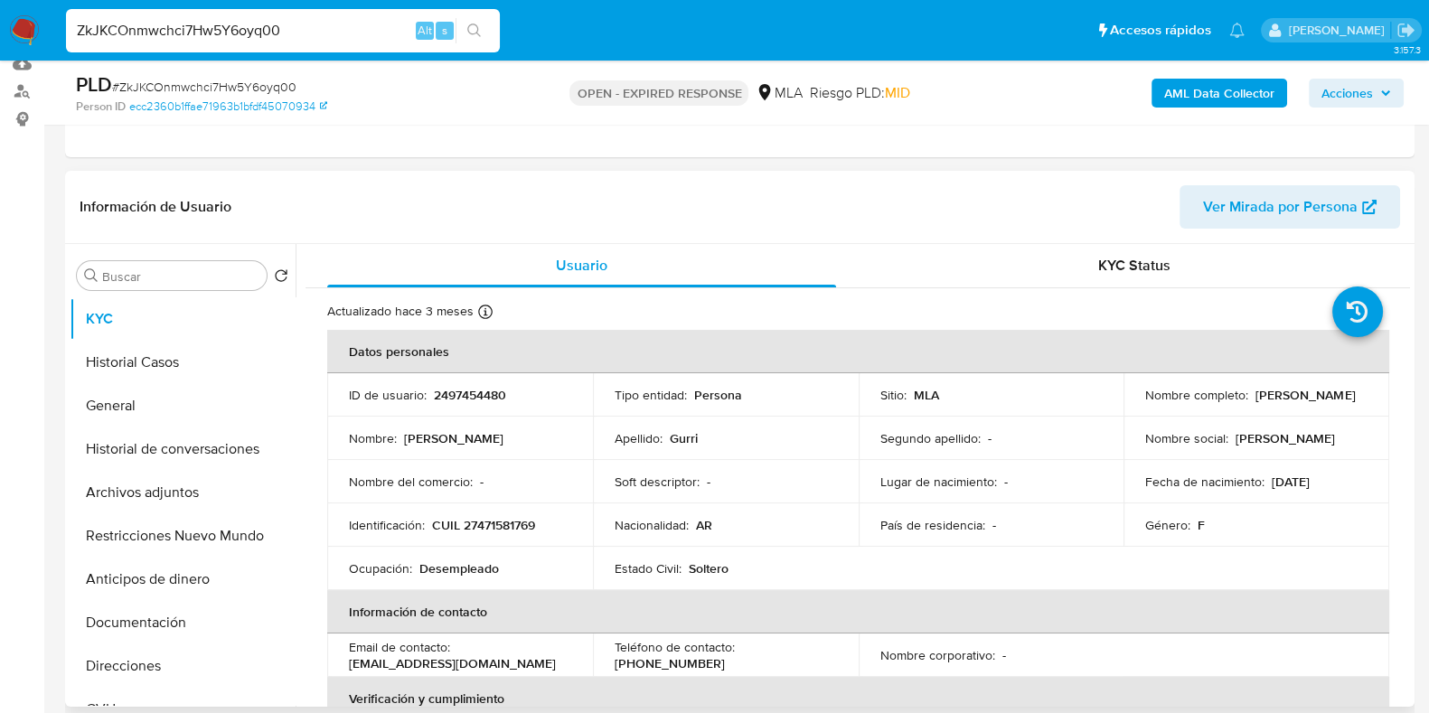
click at [467, 399] on p "2497454480" at bounding box center [470, 395] width 72 height 16
copy p "2497454480"
click at [132, 628] on button "Documentación" at bounding box center [176, 622] width 212 height 43
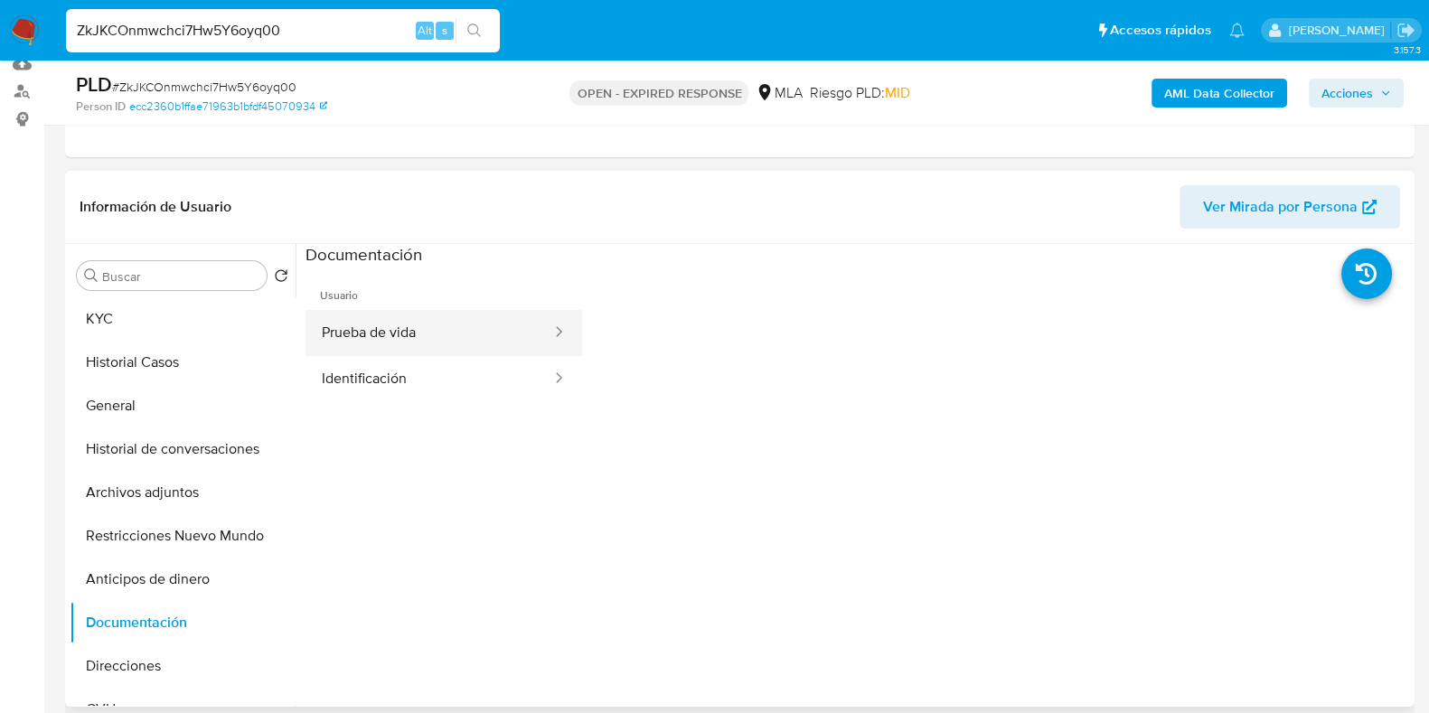
click at [385, 320] on button "Prueba de vida" at bounding box center [430, 333] width 248 height 46
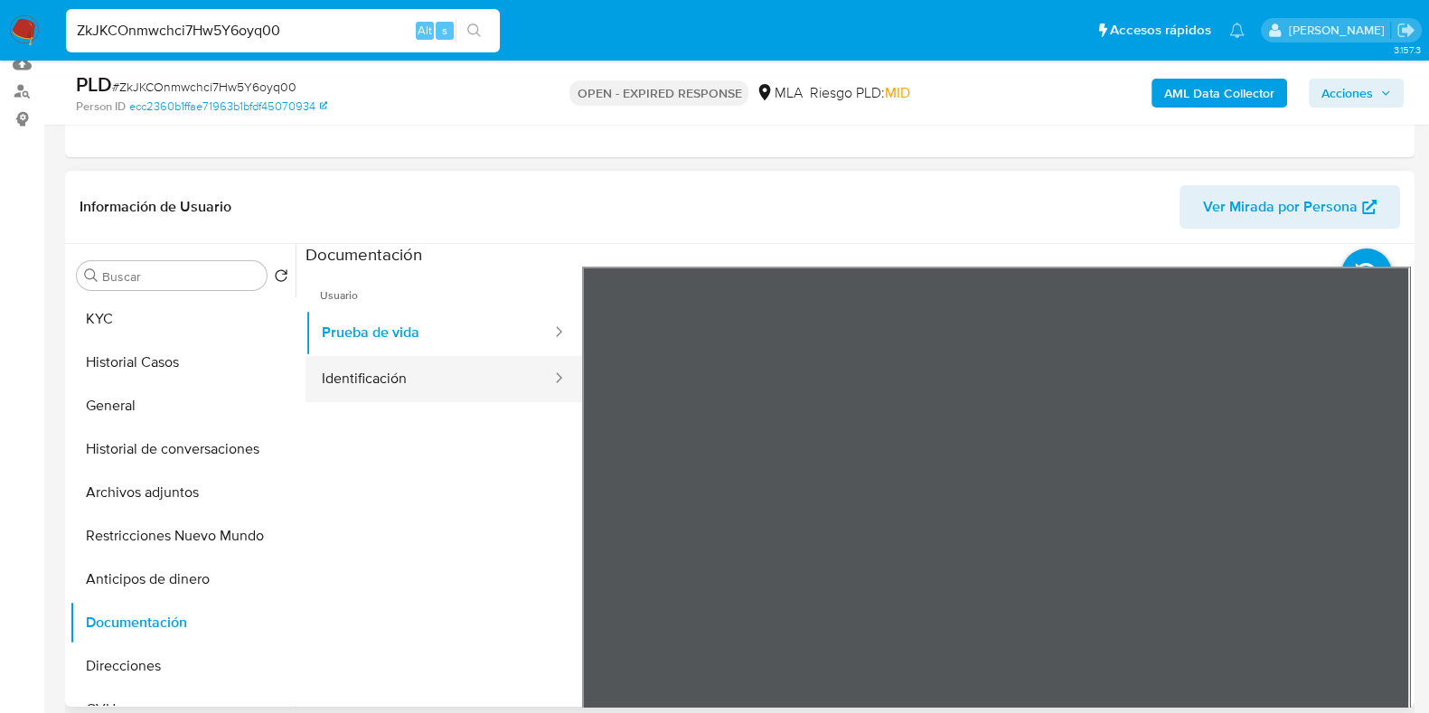
click at [349, 385] on button "Identificación" at bounding box center [430, 379] width 248 height 46
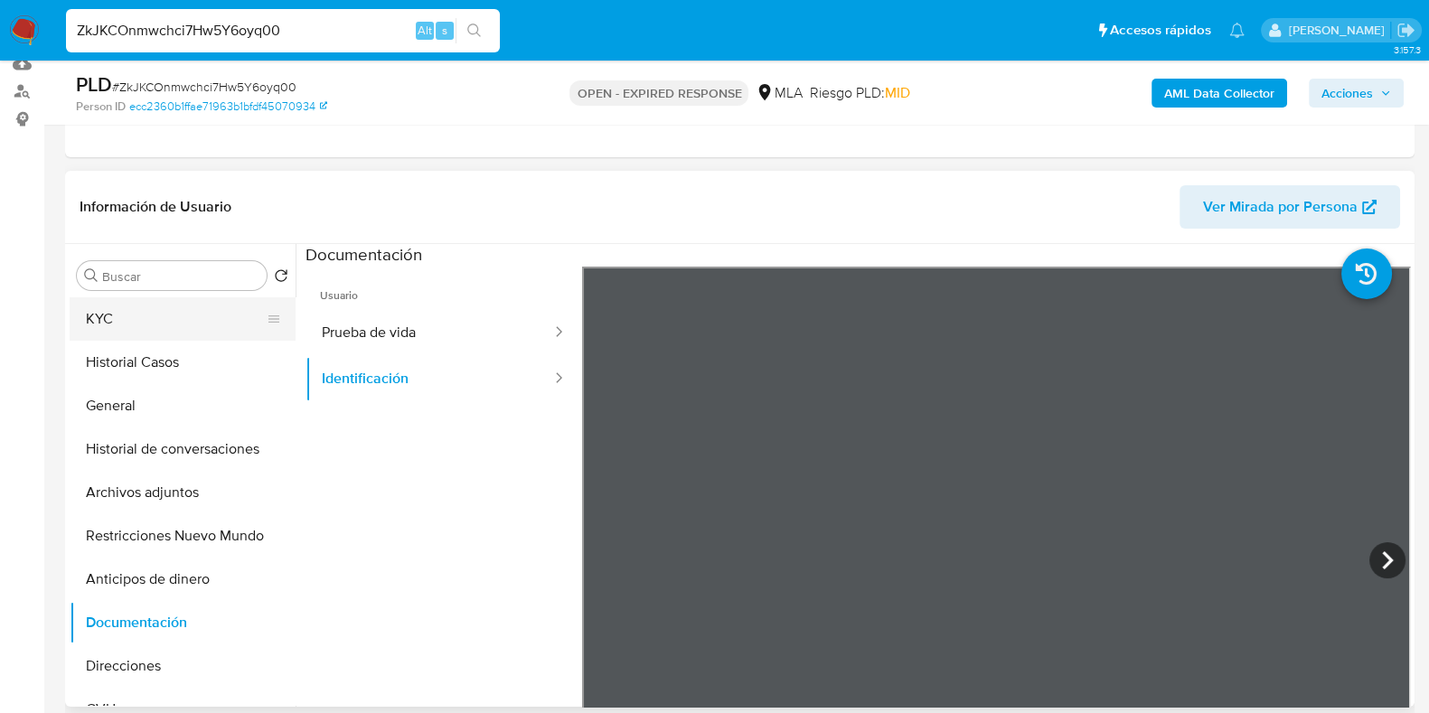
click at [195, 325] on button "KYC" at bounding box center [176, 318] width 212 height 43
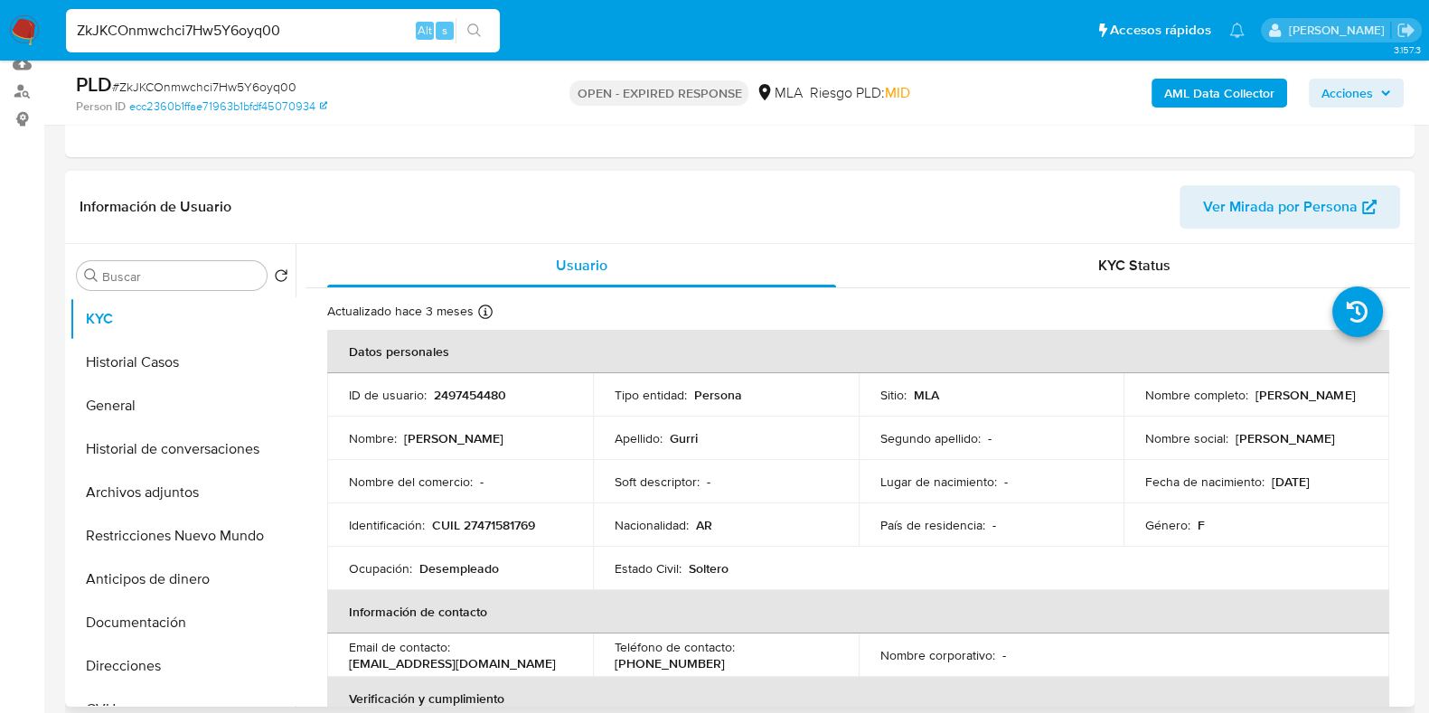
click at [485, 389] on p "2497454480" at bounding box center [470, 395] width 72 height 16
copy p "2497454480"
click at [1309, 403] on div "Nombre completo : Marianela Magali Gurri" at bounding box center [1256, 395] width 222 height 16
drag, startPoint x: 1279, startPoint y: 407, endPoint x: 1142, endPoint y: 404, distance: 137.4
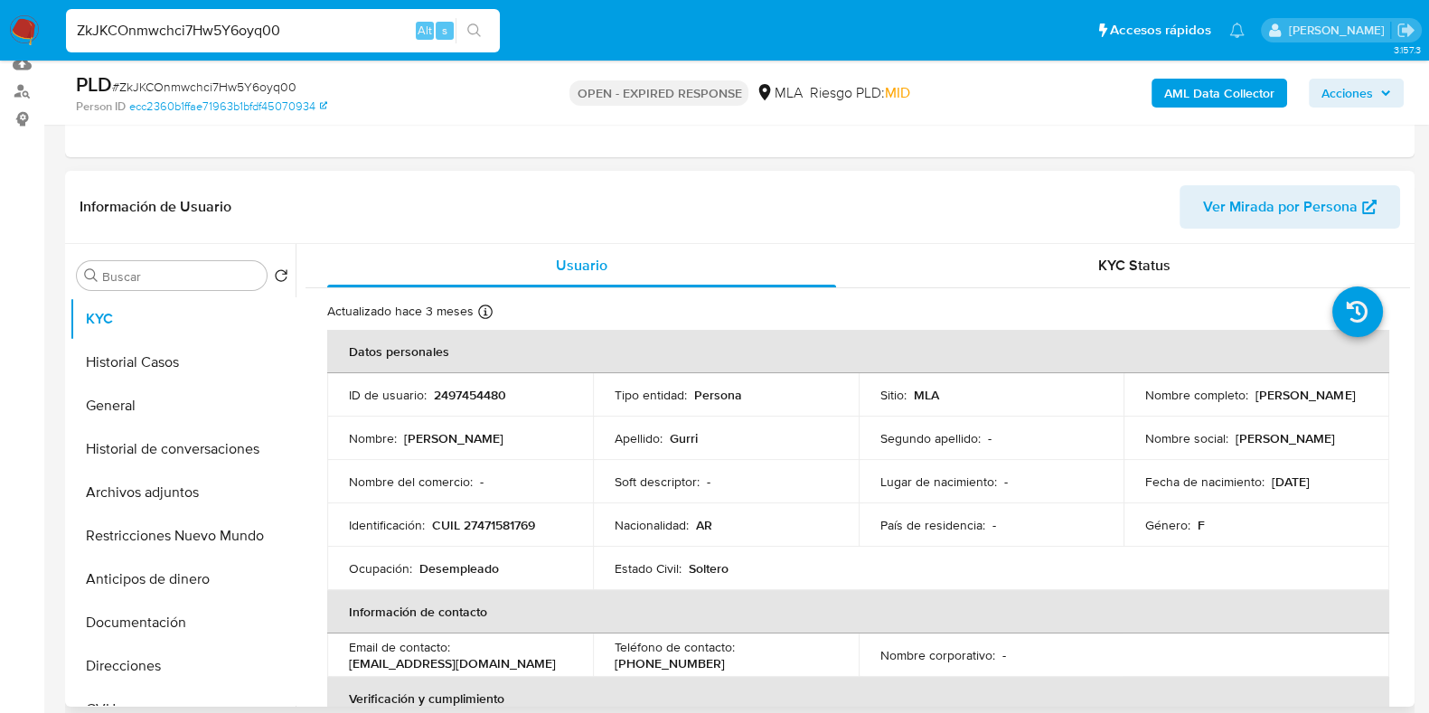
click at [1145, 403] on div "Nombre completo : Marianela Magali Gurri" at bounding box center [1256, 395] width 222 height 16
copy p "Marianela Magali Gurri"
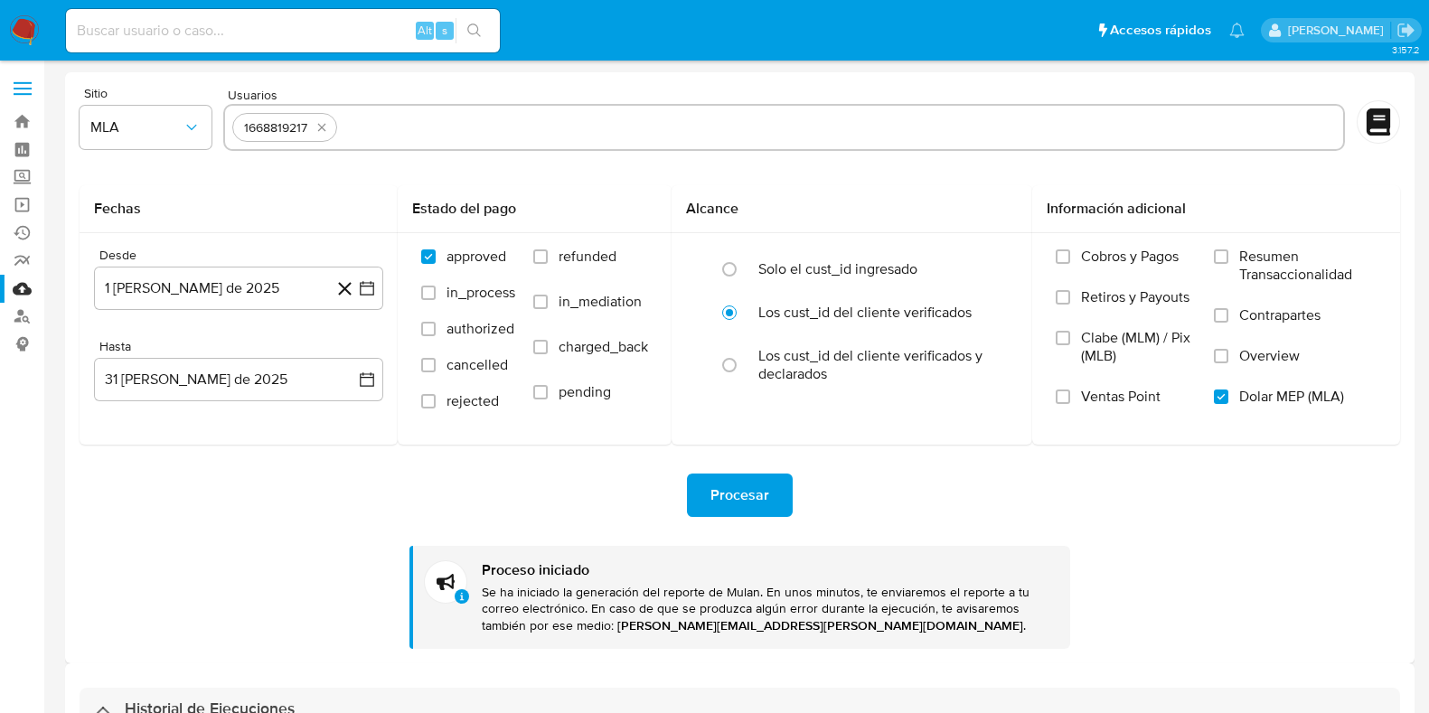
select select "10"
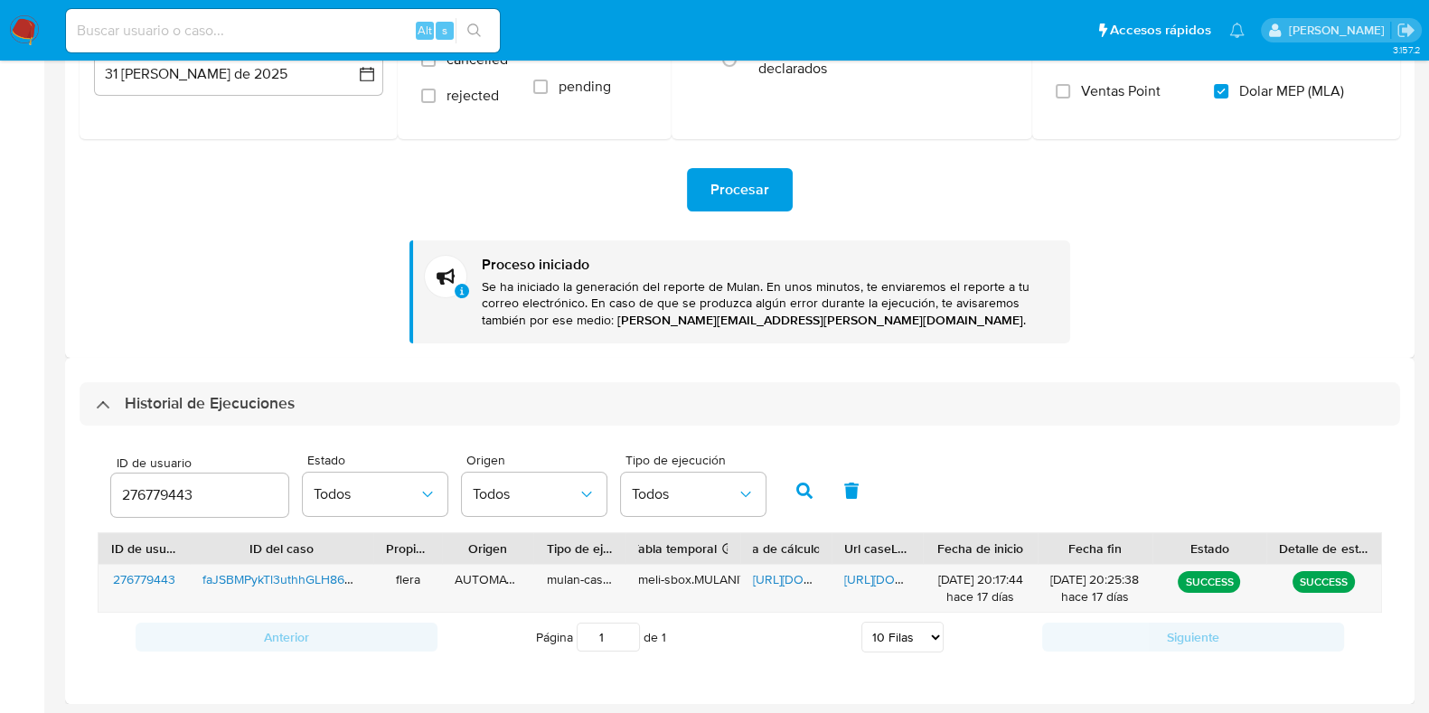
click at [177, 488] on input "276779443" at bounding box center [199, 496] width 177 height 24
type input "490776637"
click at [800, 483] on icon "button" at bounding box center [804, 491] width 16 height 16
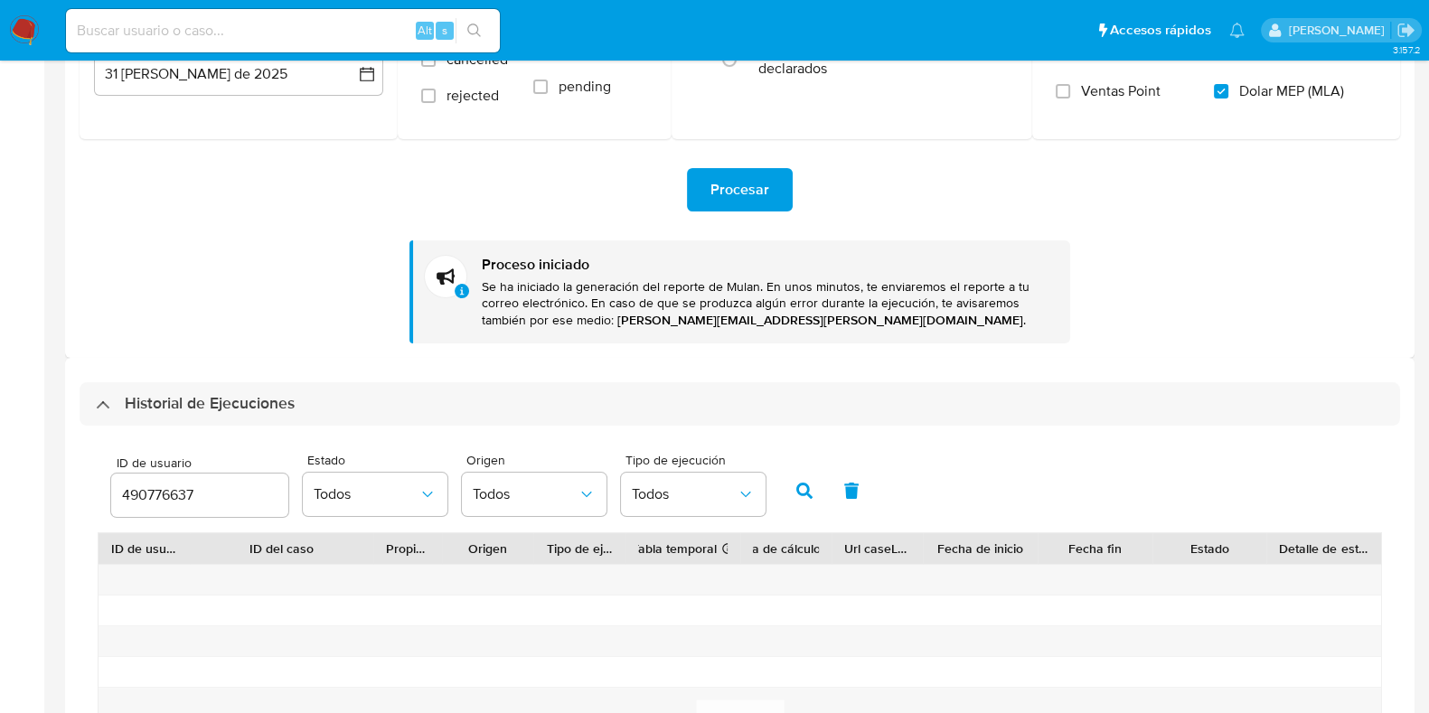
click at [158, 497] on input "490776637" at bounding box center [199, 496] width 177 height 24
click at [796, 485] on icon "button" at bounding box center [804, 491] width 16 height 16
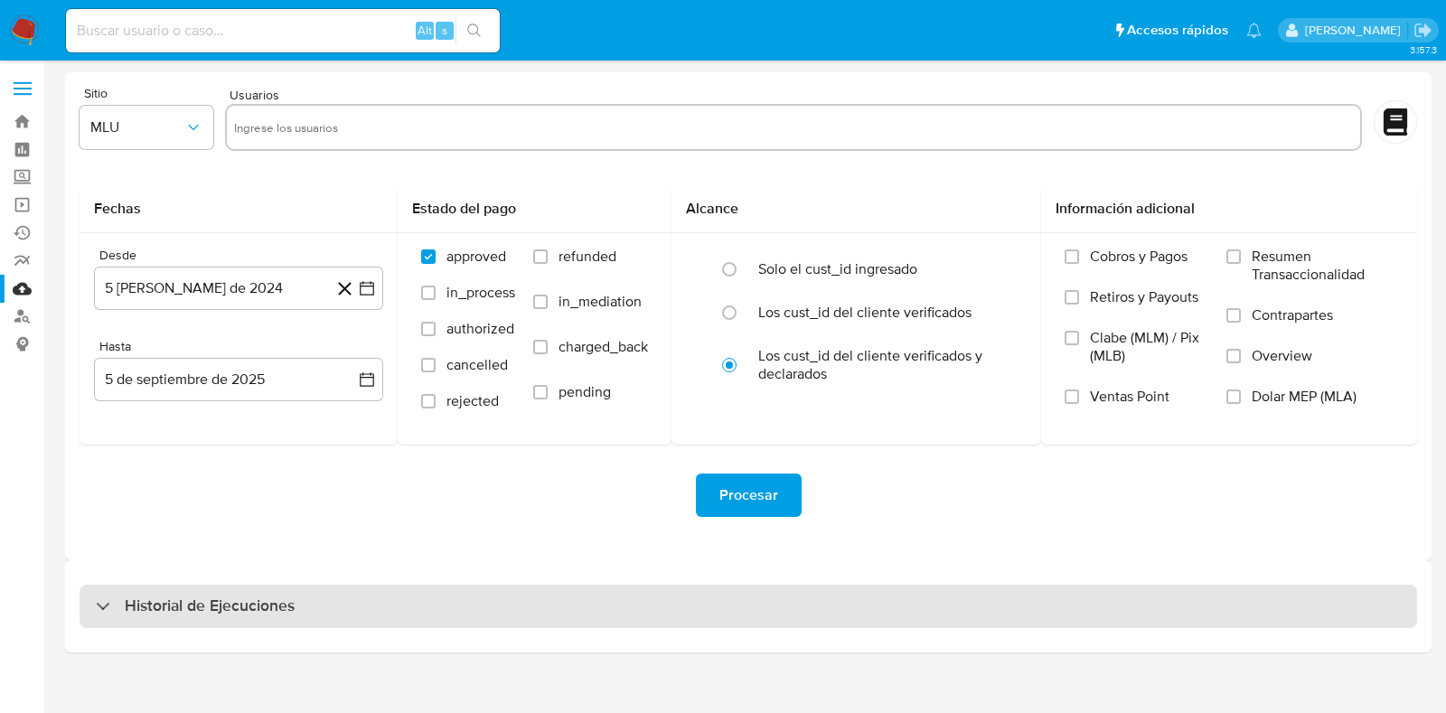
click at [188, 614] on h3 "Historial de Ejecuciones" at bounding box center [210, 607] width 170 height 22
select select "10"
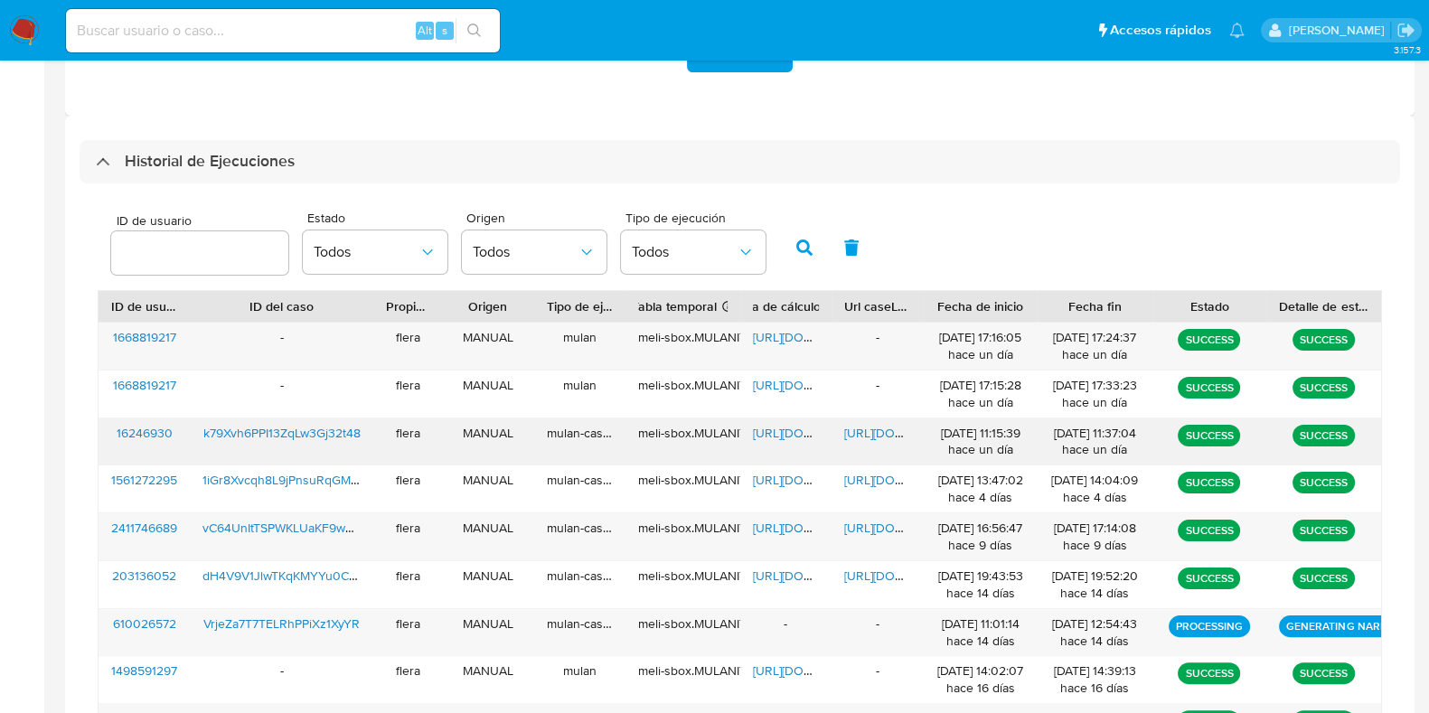
scroll to position [451, 0]
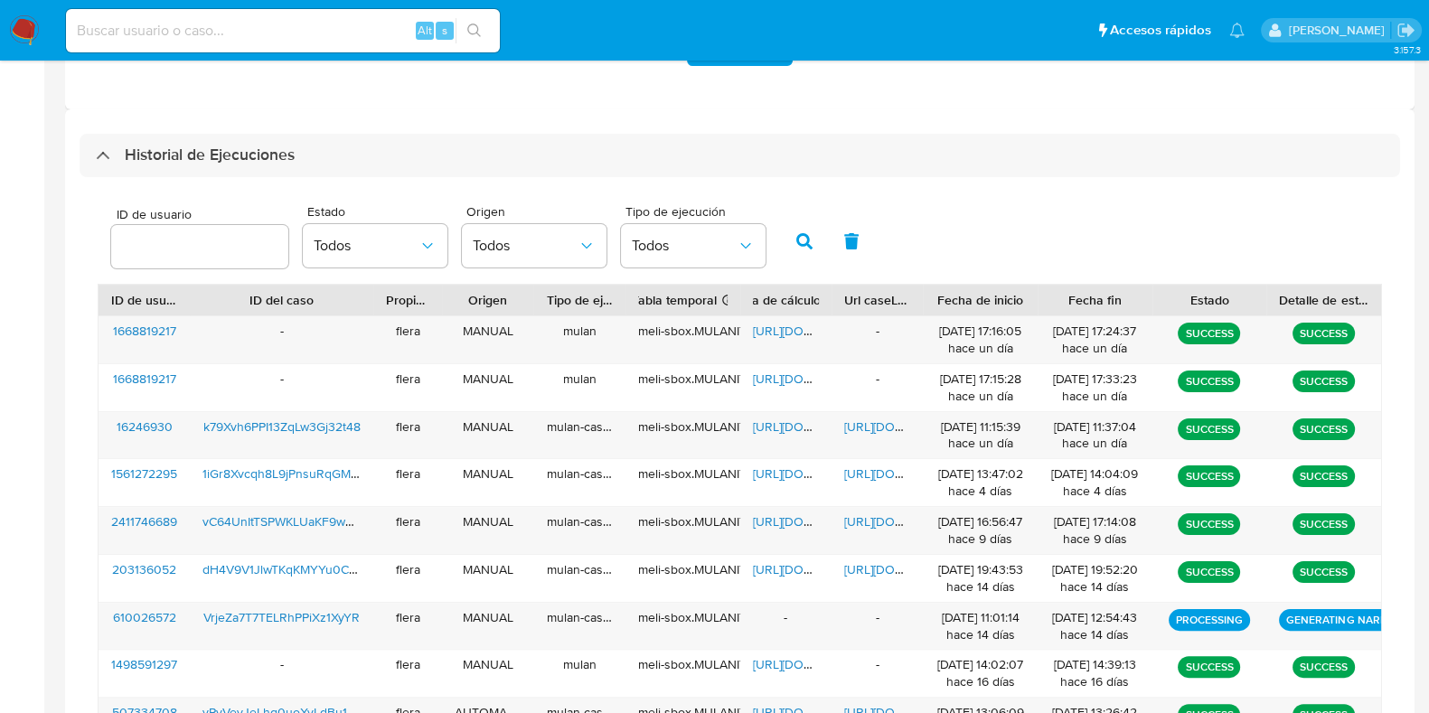
click at [204, 238] on input "number" at bounding box center [199, 247] width 177 height 24
click at [795, 223] on button "button" at bounding box center [804, 241] width 47 height 43
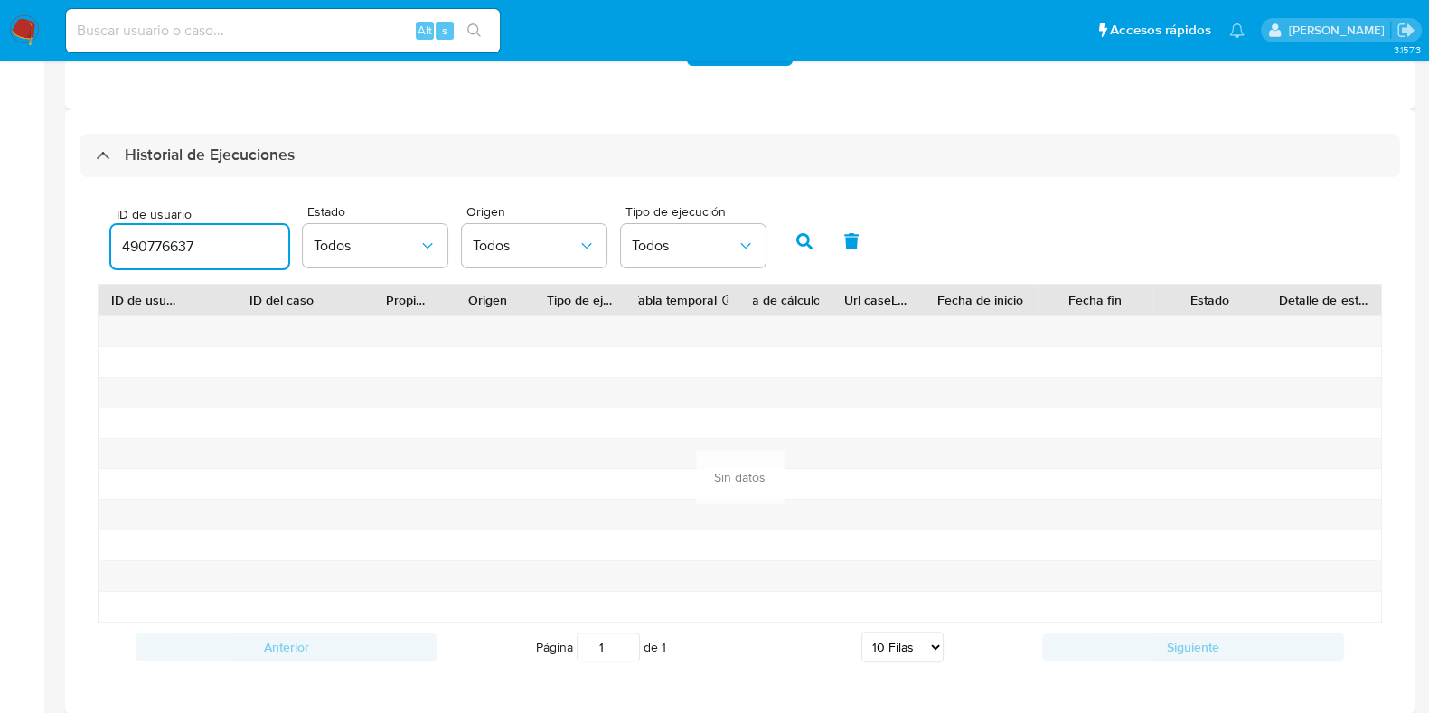
click at [146, 242] on input "490776637" at bounding box center [199, 247] width 177 height 24
paste input "2497454480"
type input "2497454480"
click at [801, 234] on icon "button" at bounding box center [804, 241] width 16 height 16
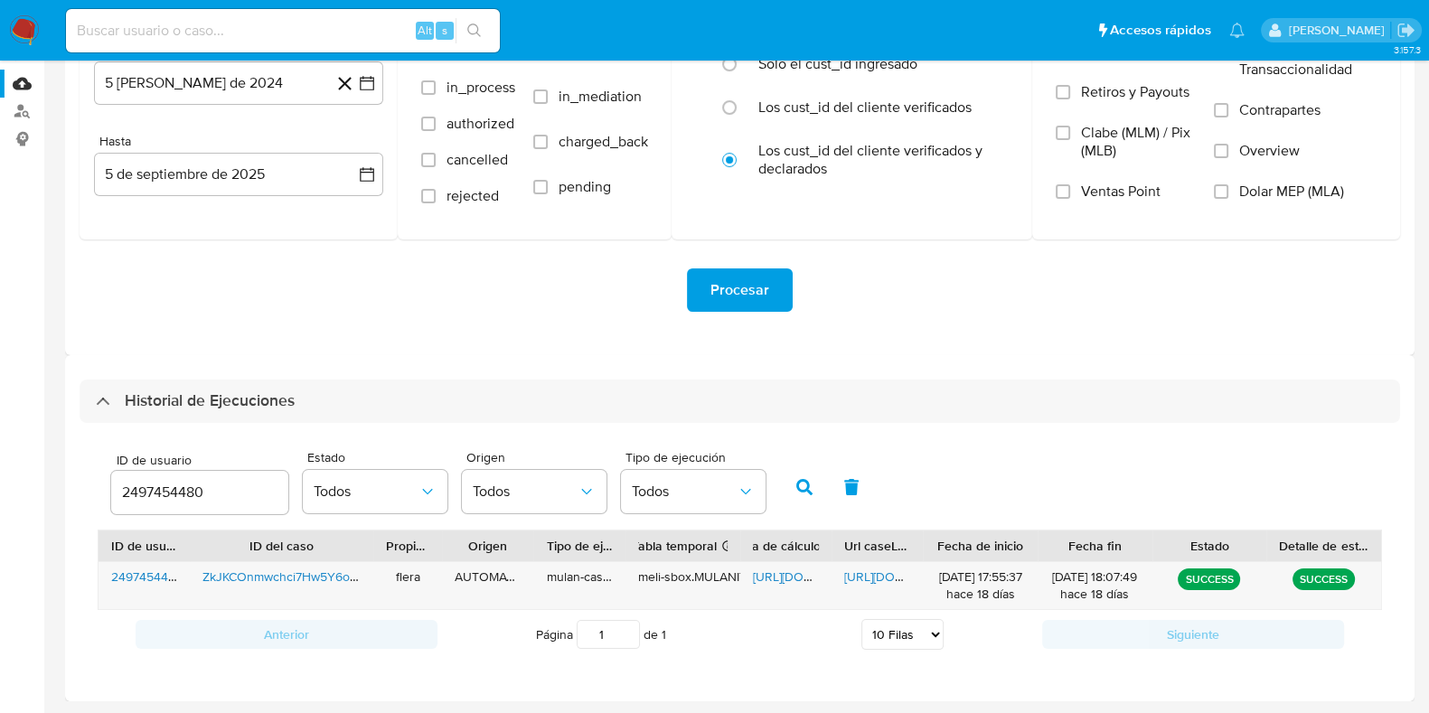
scroll to position [202, 0]
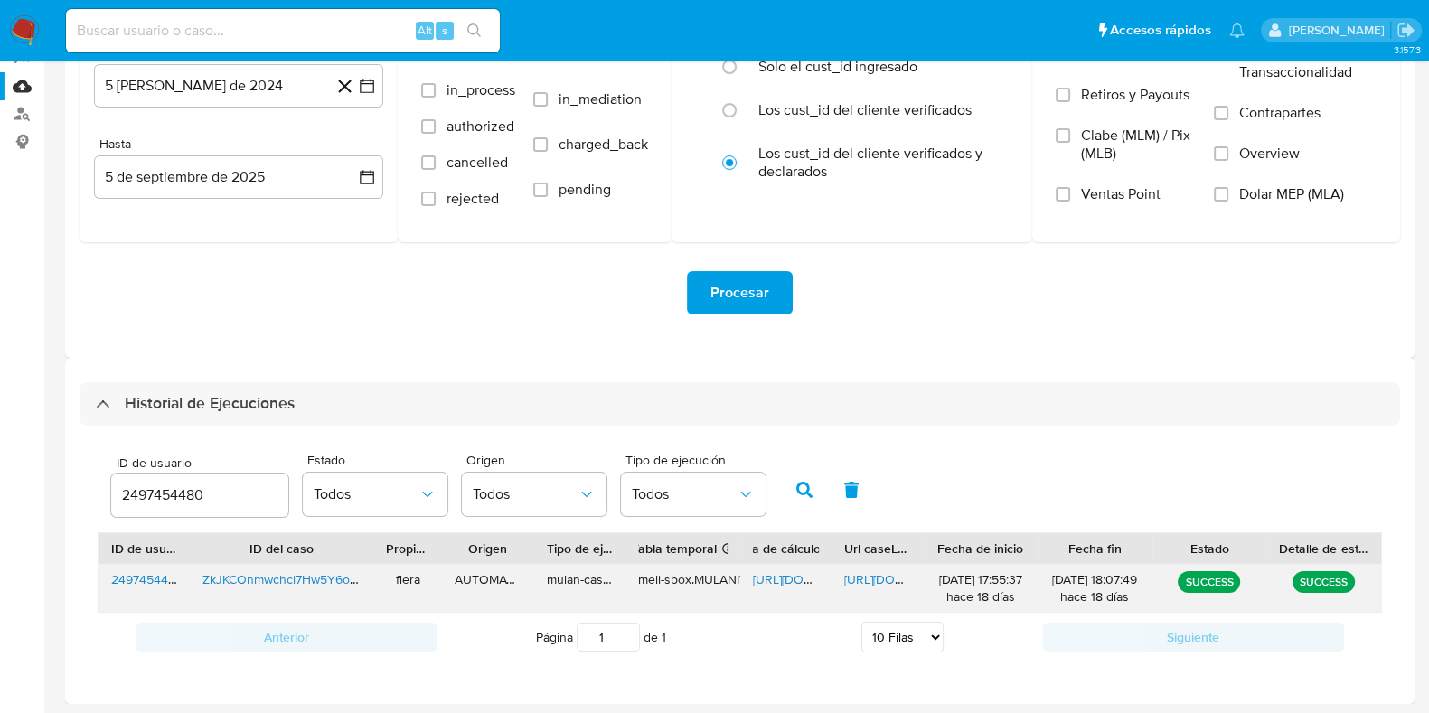
click at [771, 576] on span "[URL][DOMAIN_NAME]" at bounding box center [815, 579] width 125 height 18
click at [878, 578] on span "[URL][DOMAIN_NAME]" at bounding box center [906, 579] width 125 height 18
